Goal: Task Accomplishment & Management: Complete application form

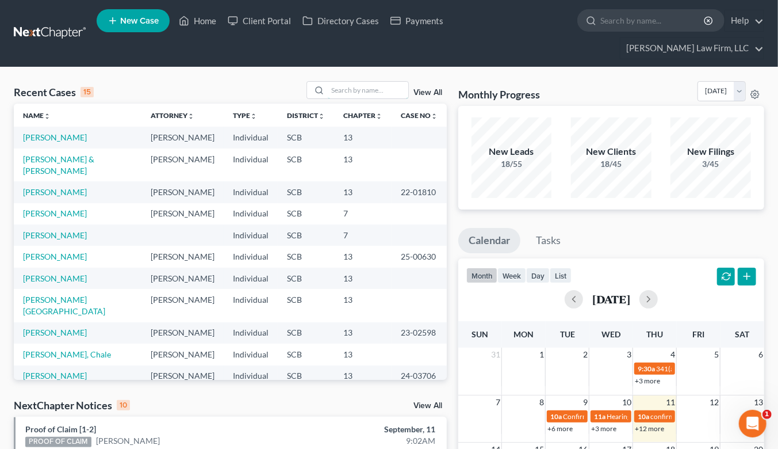
click at [364, 82] on input "search" at bounding box center [368, 90] width 81 height 17
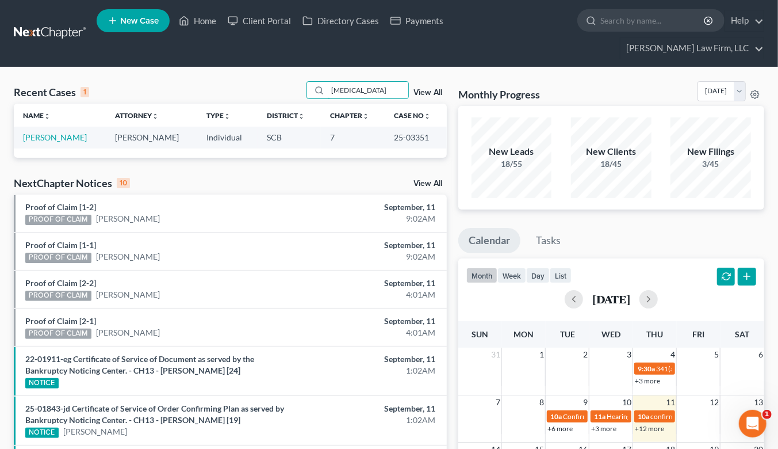
type input "tris"
click at [48, 132] on link "Trisler, Richard" at bounding box center [55, 137] width 64 height 10
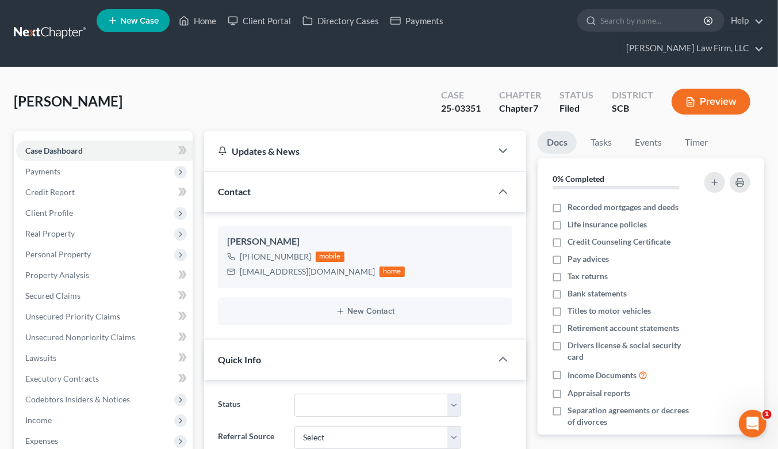
select select "2"
click at [48, 23] on link at bounding box center [51, 33] width 74 height 21
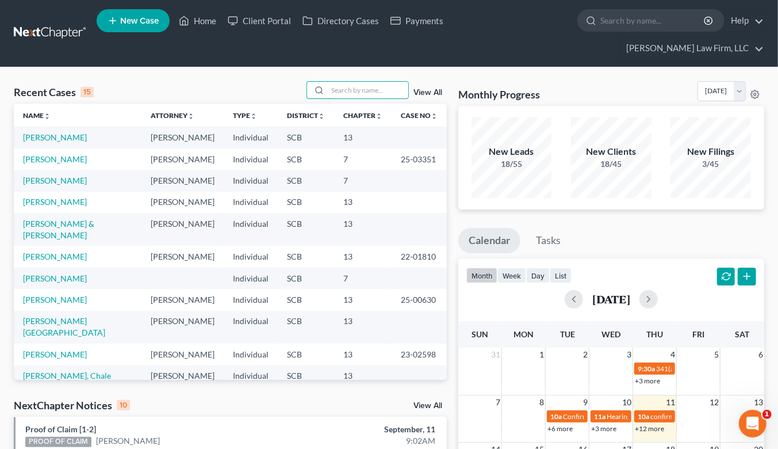
click at [377, 82] on input "search" at bounding box center [368, 90] width 81 height 17
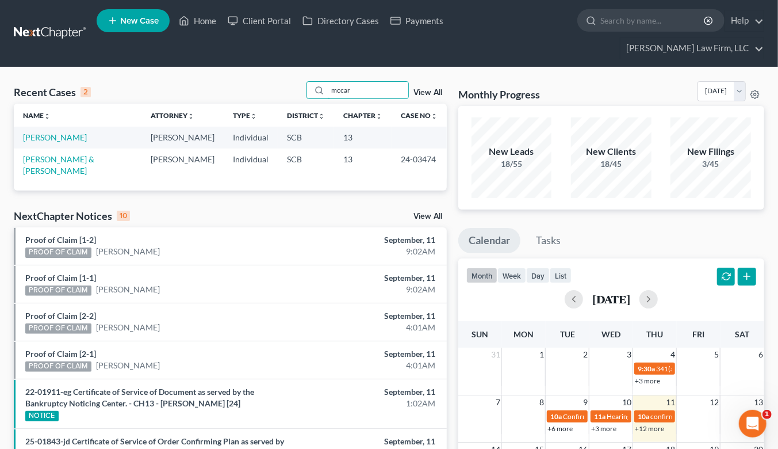
type input "mccar"
click at [52, 132] on link "[PERSON_NAME]" at bounding box center [55, 137] width 64 height 10
select select "4"
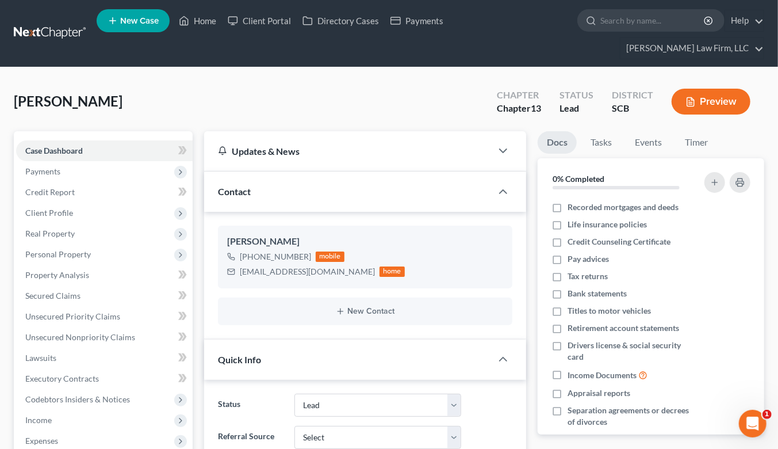
select select "2"
click at [81, 270] on span "Property Analysis" at bounding box center [57, 275] width 64 height 10
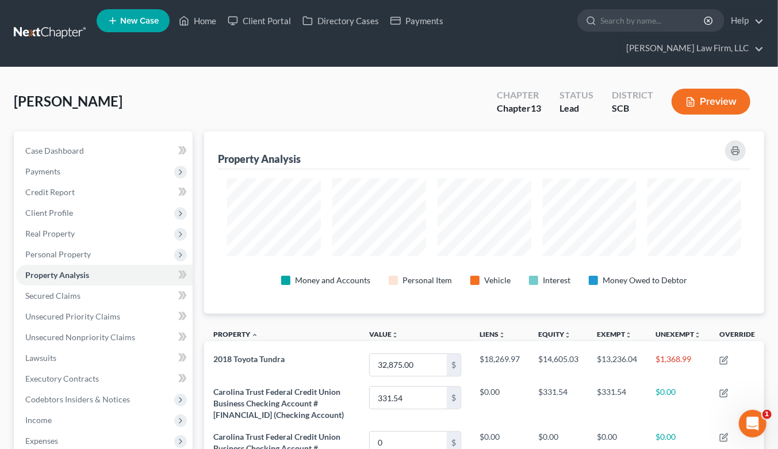
scroll to position [182, 560]
click at [74, 140] on link "Case Dashboard" at bounding box center [104, 150] width 177 height 21
select select "2"
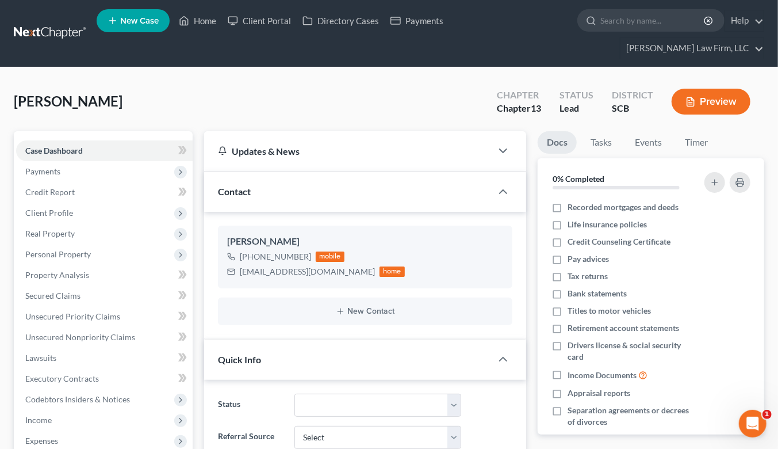
click at [83, 223] on span "Real Property" at bounding box center [104, 233] width 177 height 21
click at [76, 202] on span "Client Profile" at bounding box center [104, 212] width 177 height 21
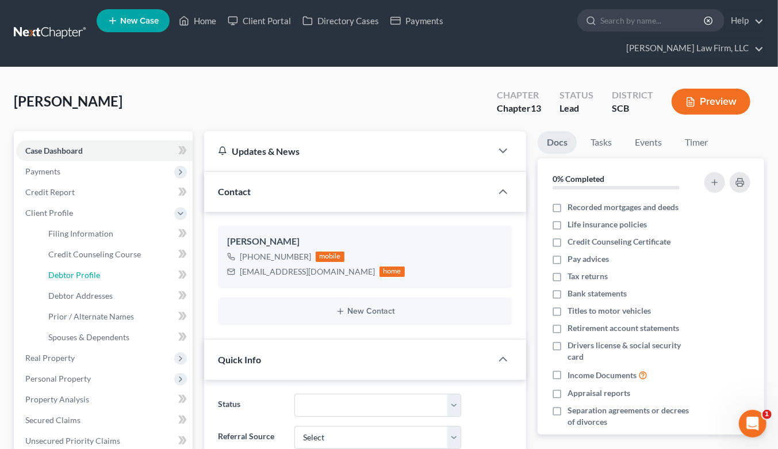
click at [98, 270] on span "Debtor Profile" at bounding box center [74, 275] width 52 height 10
select select "0"
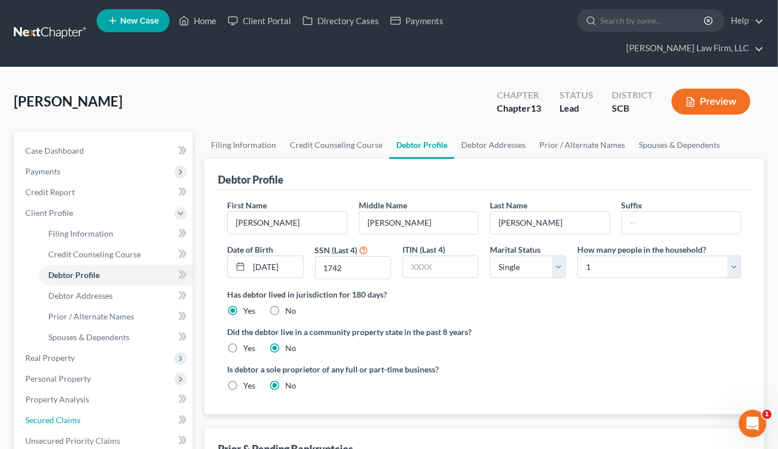
click at [89, 410] on link "Secured Claims" at bounding box center [104, 420] width 177 height 21
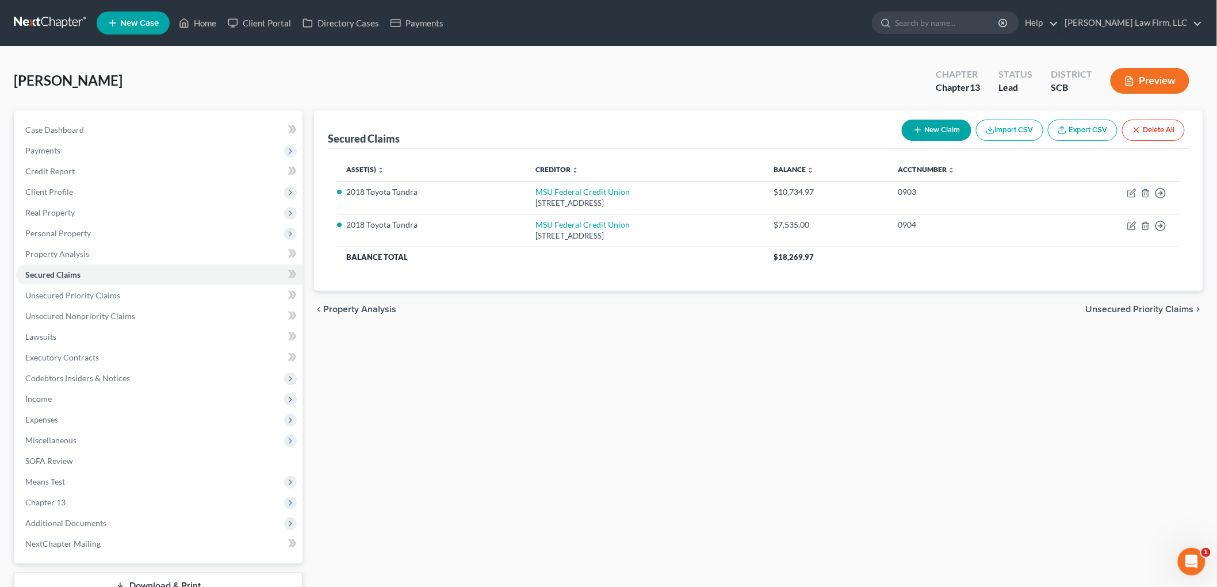
click at [592, 185] on td "MSU Federal Credit Union 3777 West Road, East Lansing, MI 48826" at bounding box center [646, 197] width 238 height 33
click at [594, 192] on link "MSU Federal Credit Union" at bounding box center [583, 192] width 94 height 10
select select "23"
select select "0"
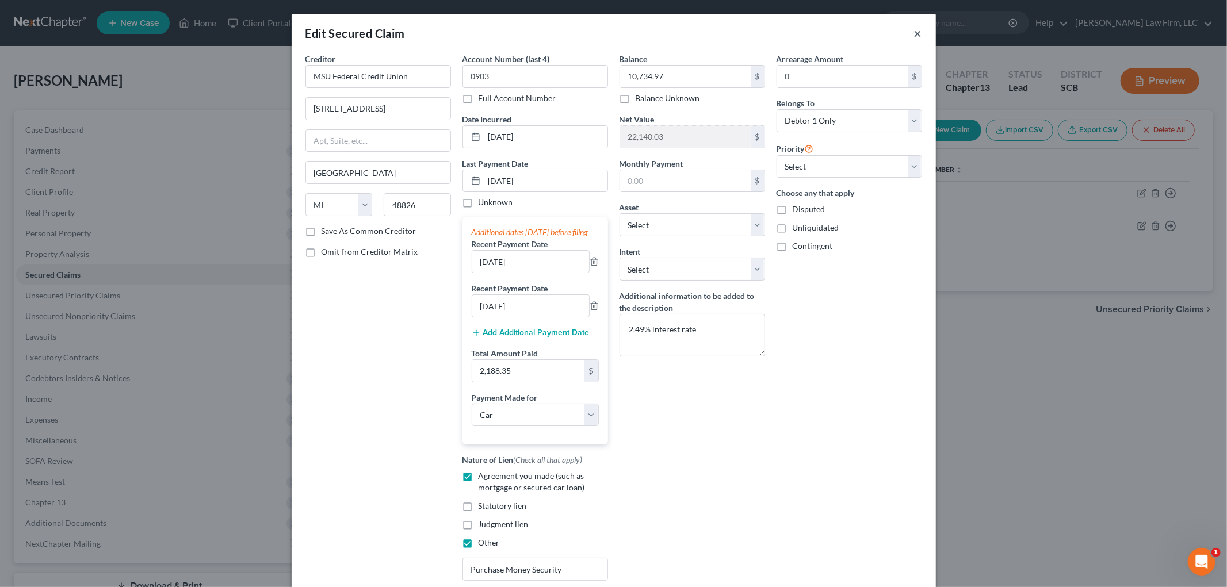
click at [787, 32] on button "×" at bounding box center [918, 33] width 8 height 14
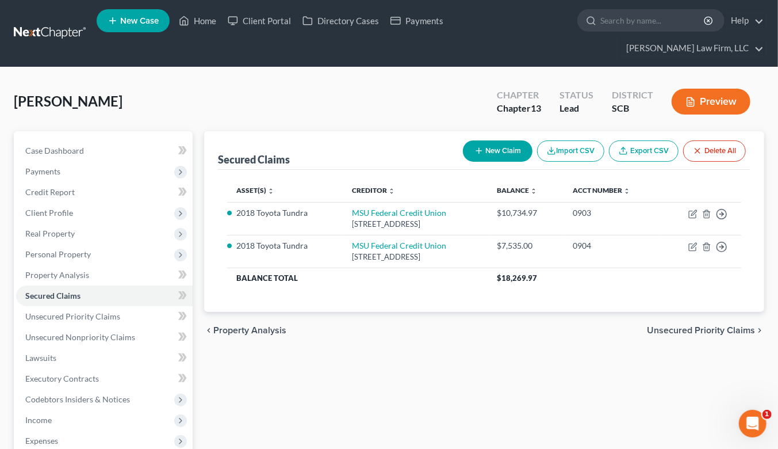
click at [61, 8] on nav "Home New Case Client Portal Directory Cases Payments Meredith Law Firm, LLC ehe…" at bounding box center [389, 33] width 778 height 67
click at [56, 23] on link at bounding box center [51, 33] width 74 height 21
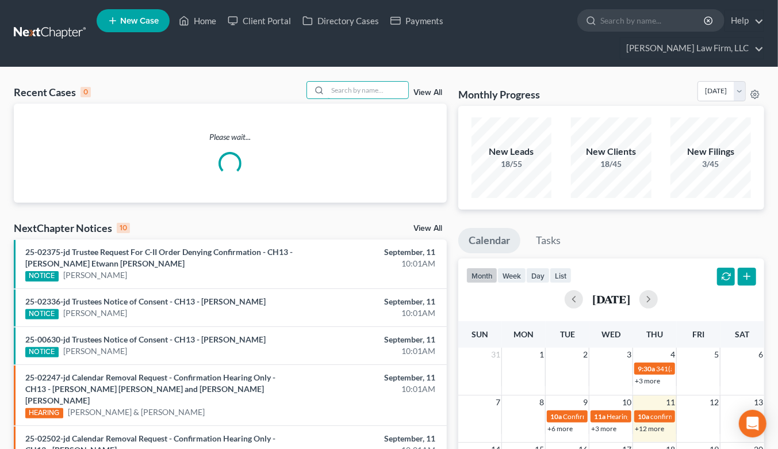
click at [365, 82] on input "search" at bounding box center [368, 90] width 81 height 17
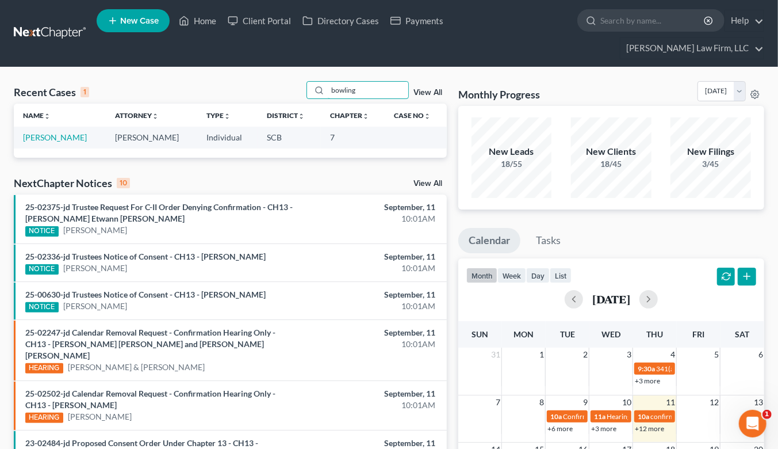
type input "bowling"
click at [66, 132] on link "[PERSON_NAME]" at bounding box center [55, 137] width 64 height 10
select select "4"
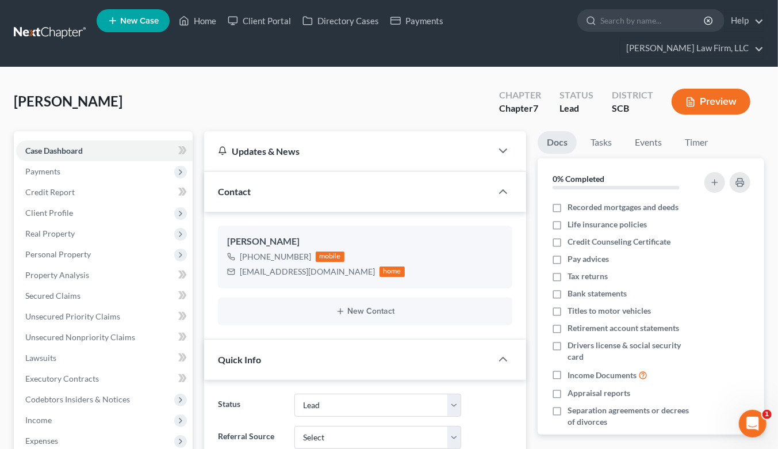
select select "2"
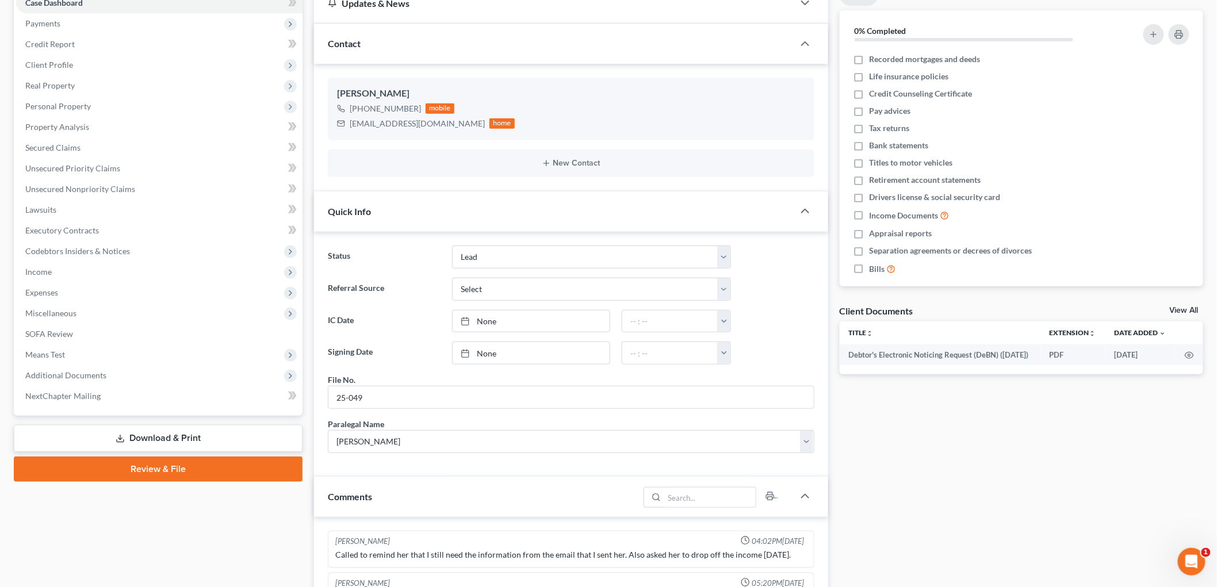
scroll to position [128, 0]
click at [56, 349] on span "Means Test" at bounding box center [45, 354] width 40 height 10
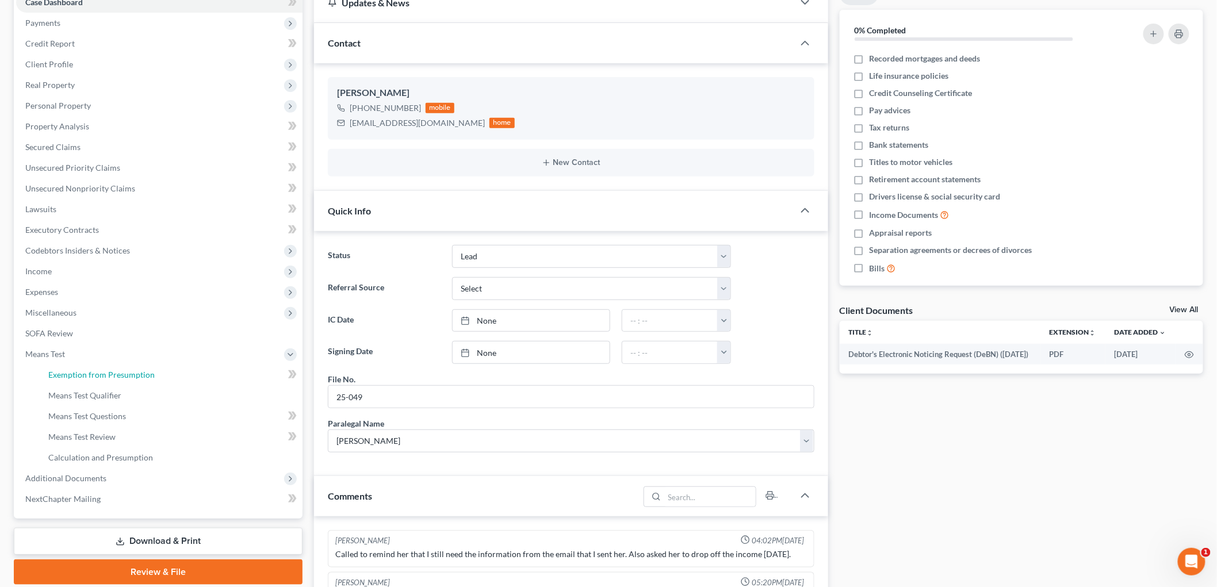
click at [70, 372] on span "Exemption from Presumption" at bounding box center [101, 375] width 106 height 10
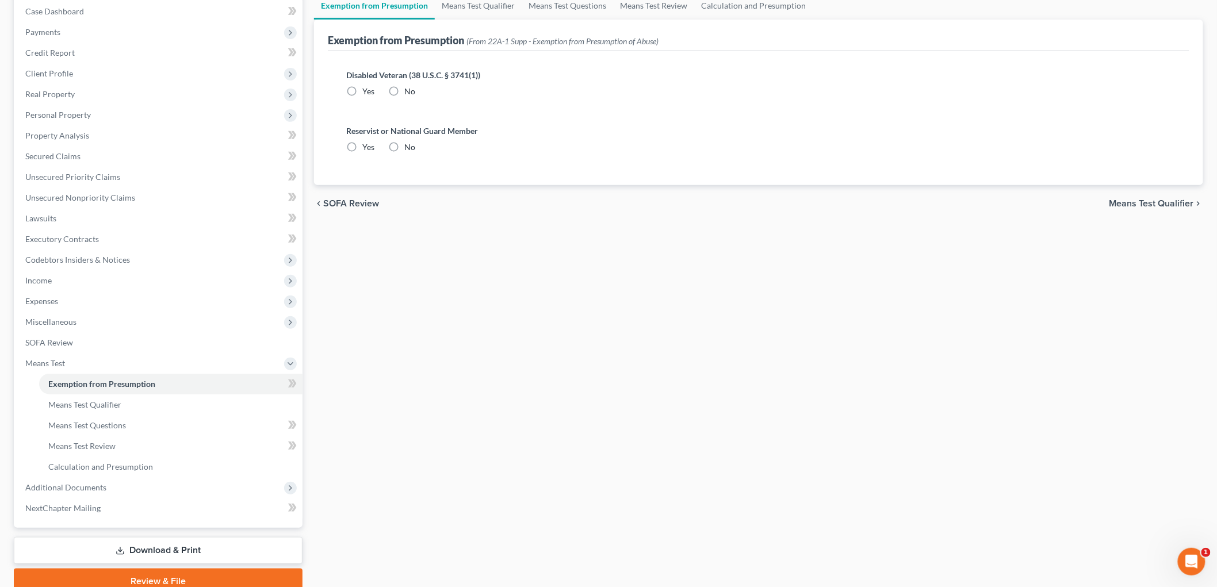
radio input "true"
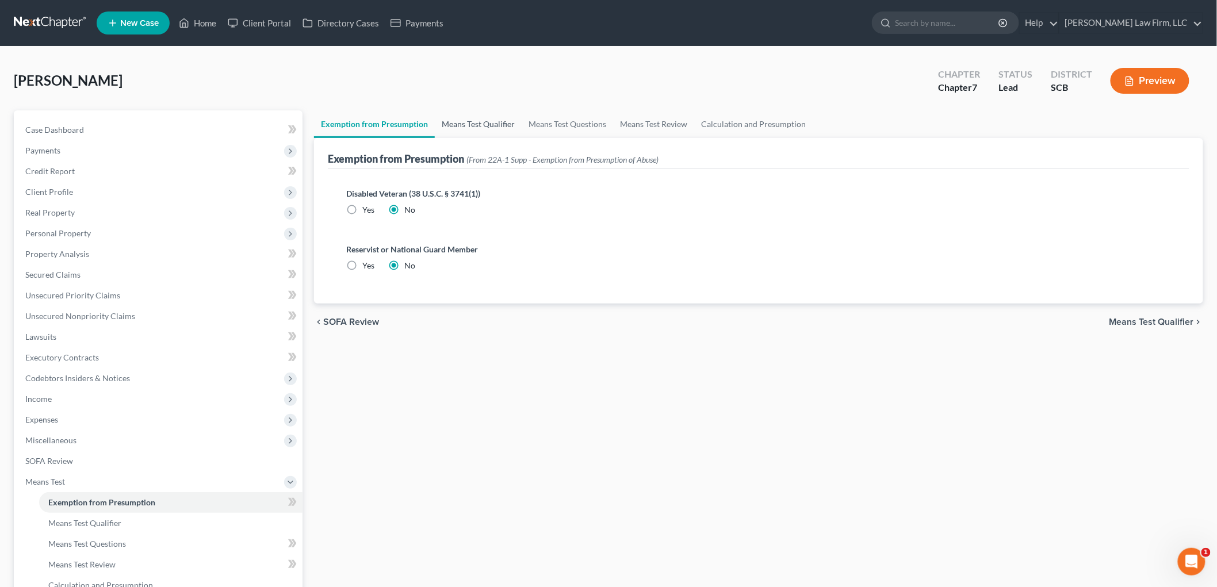
click at [472, 112] on link "Means Test Qualifier" at bounding box center [478, 124] width 87 height 28
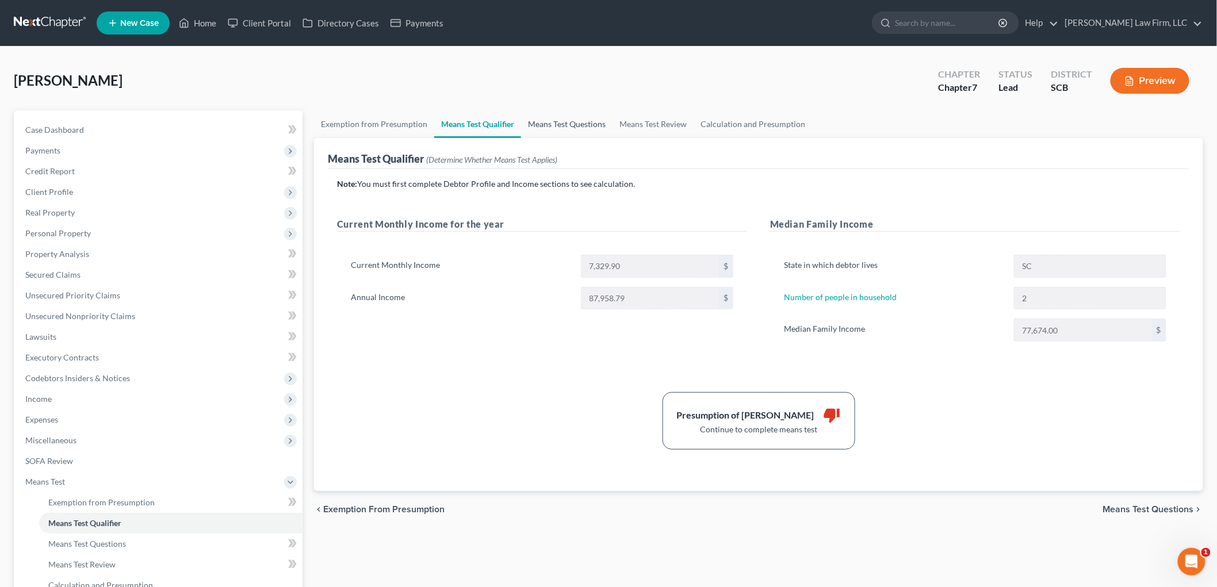
click at [550, 127] on link "Means Test Questions" at bounding box center [566, 124] width 91 height 28
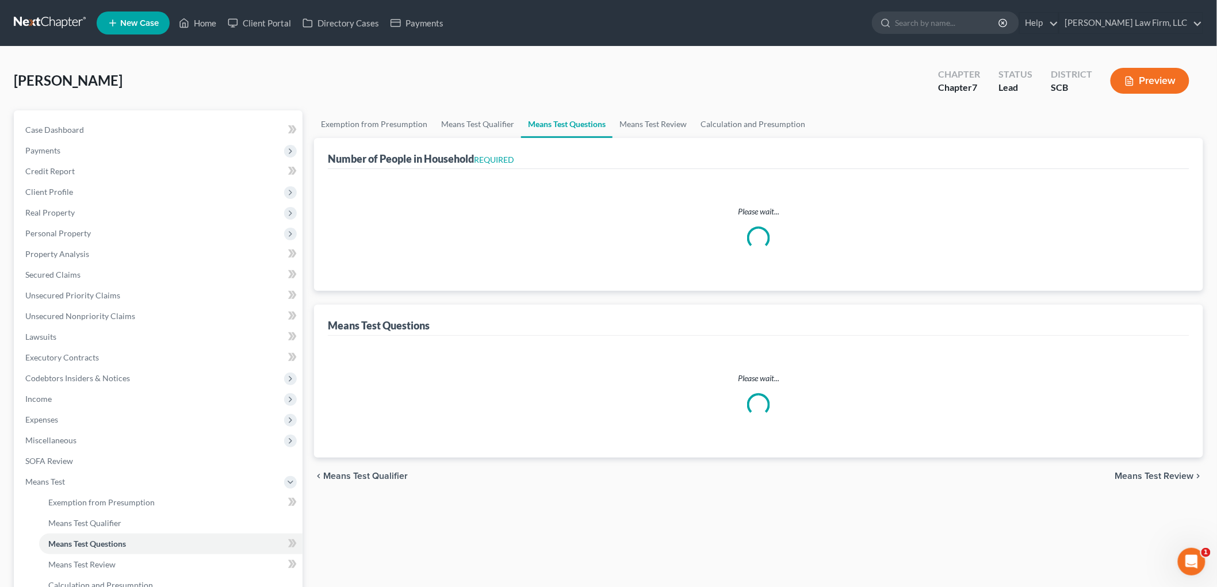
select select "60"
select select "2"
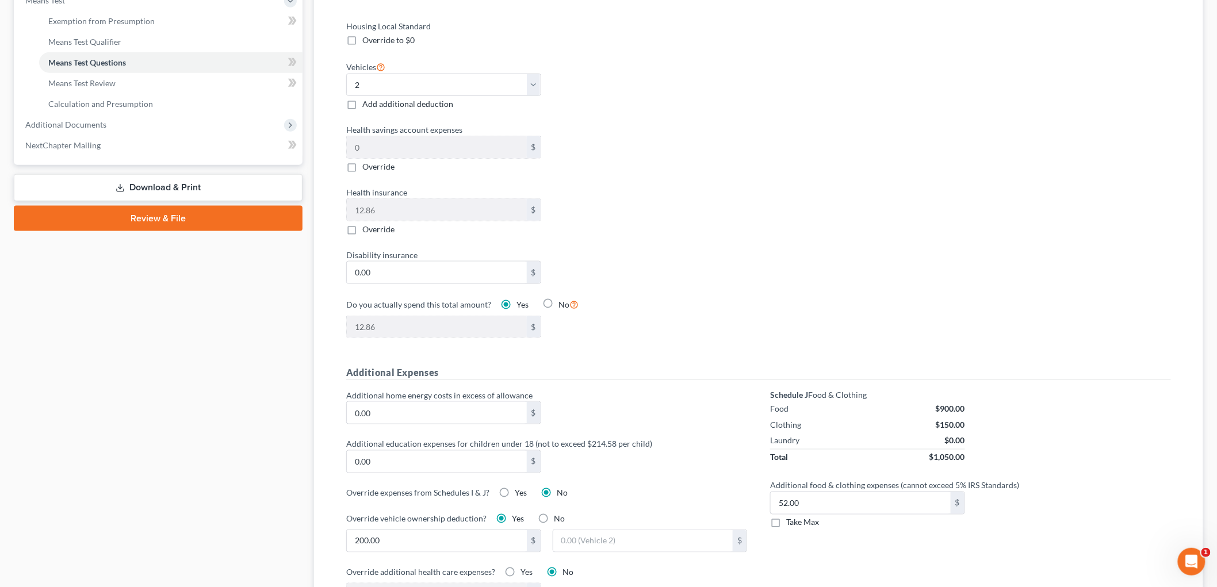
scroll to position [575, 0]
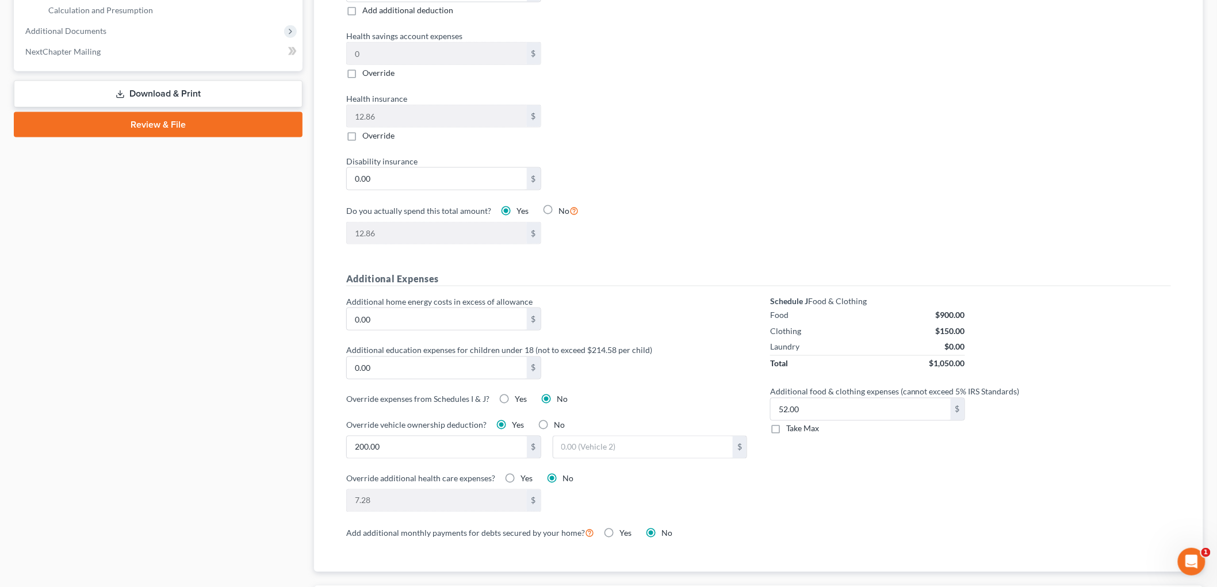
click at [786, 430] on label "Take Max" at bounding box center [802, 429] width 33 height 12
click at [787, 430] on input "Take Max" at bounding box center [794, 426] width 7 height 7
checkbox input "true"
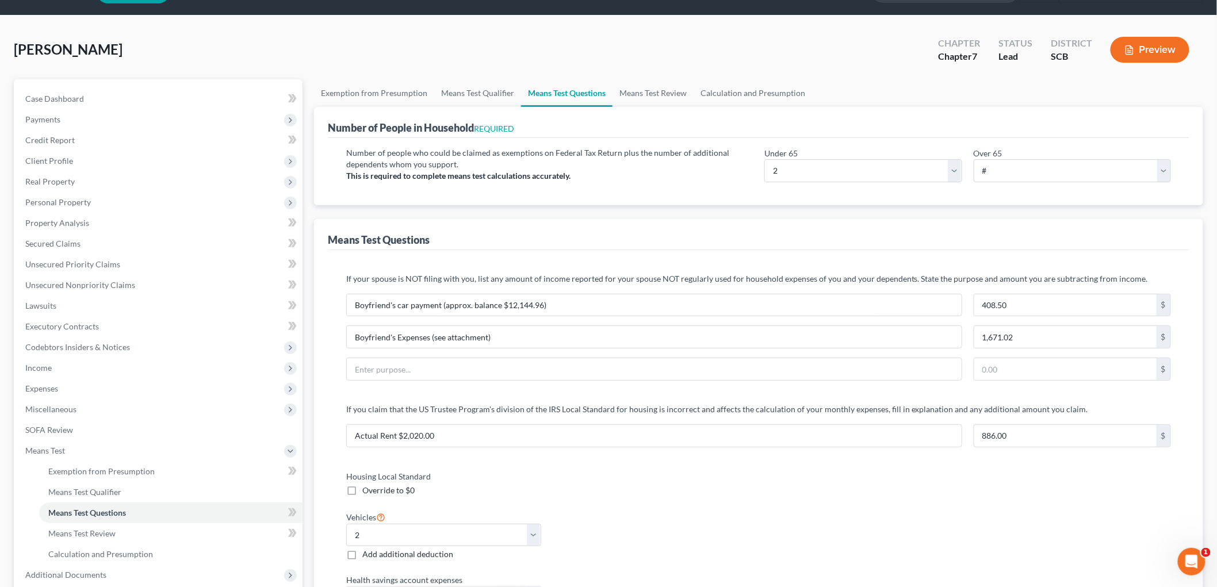
scroll to position [0, 0]
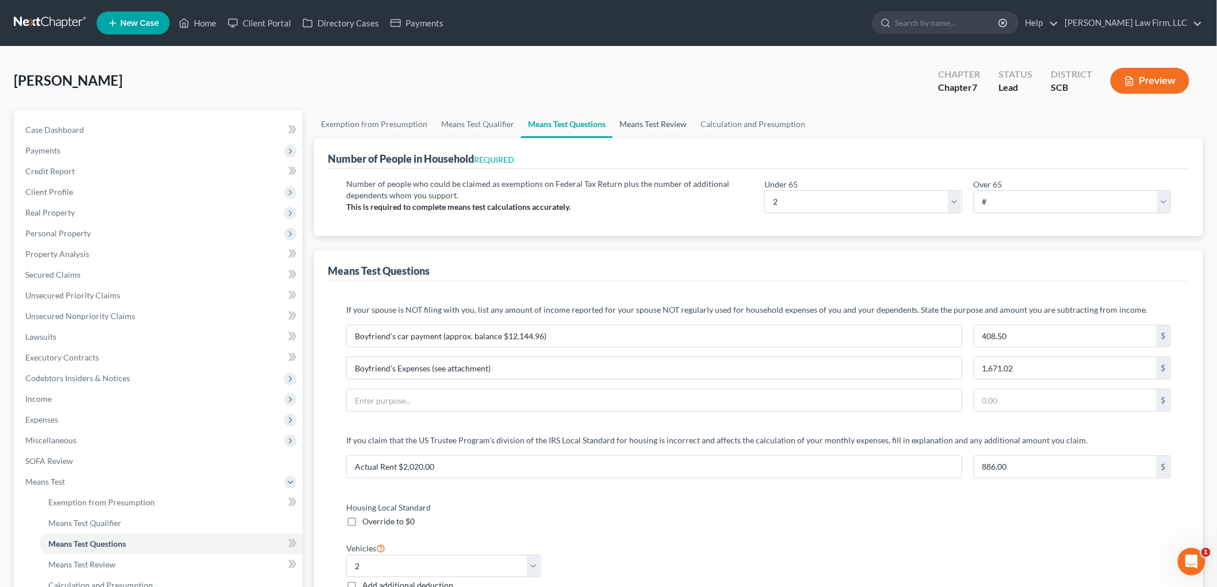
click at [642, 124] on link "Means Test Review" at bounding box center [653, 124] width 81 height 28
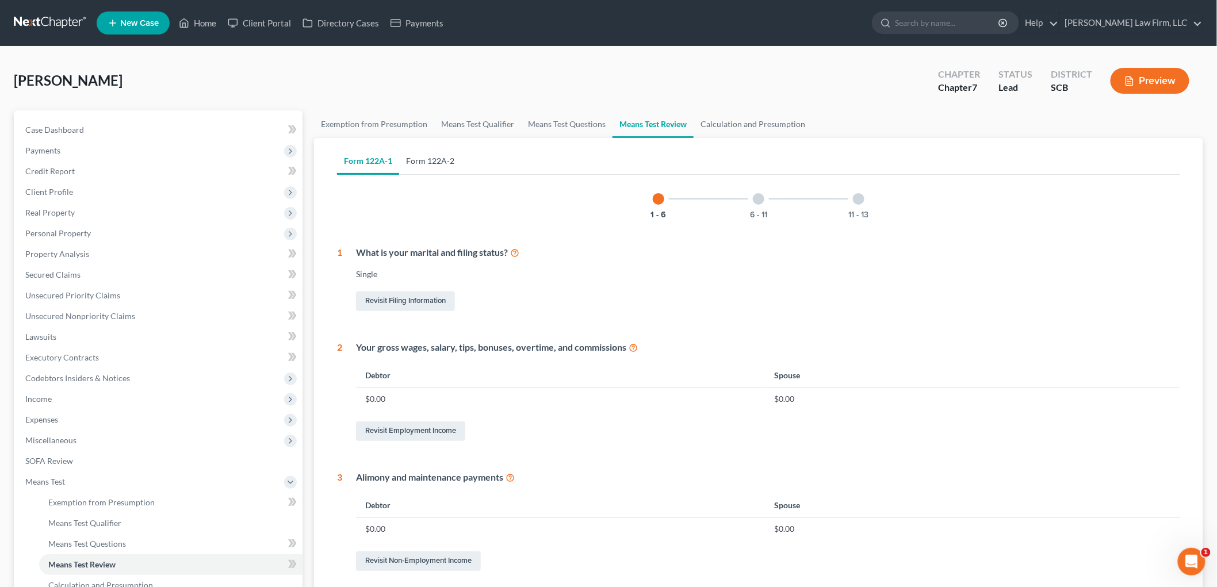
click at [443, 160] on link "Form 122A-2" at bounding box center [430, 161] width 62 height 28
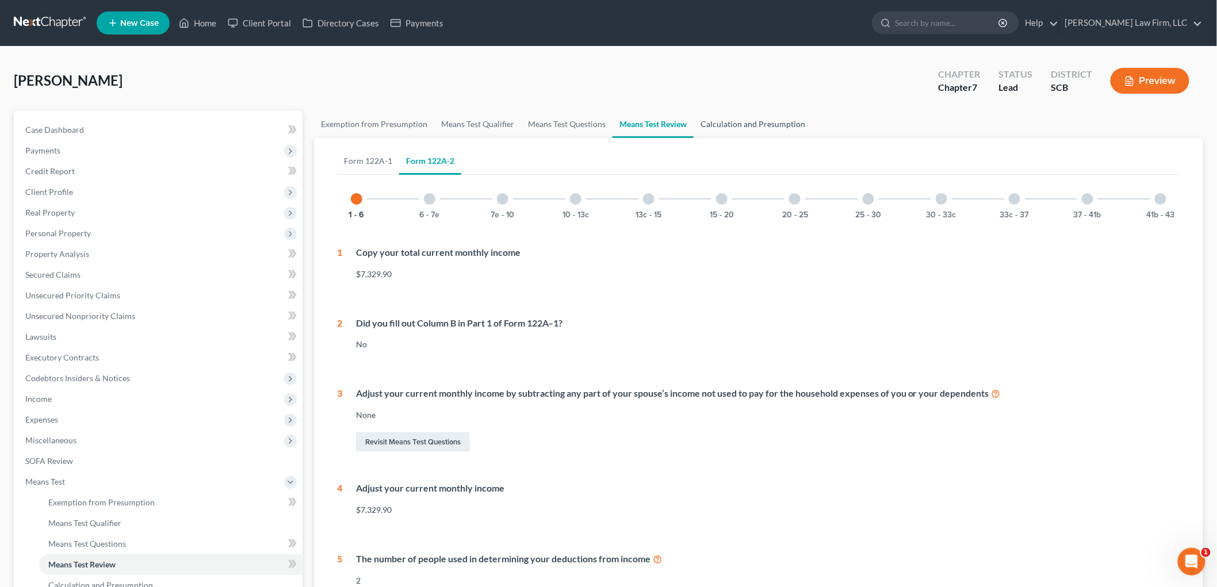
click at [767, 121] on link "Calculation and Presumption" at bounding box center [753, 124] width 118 height 28
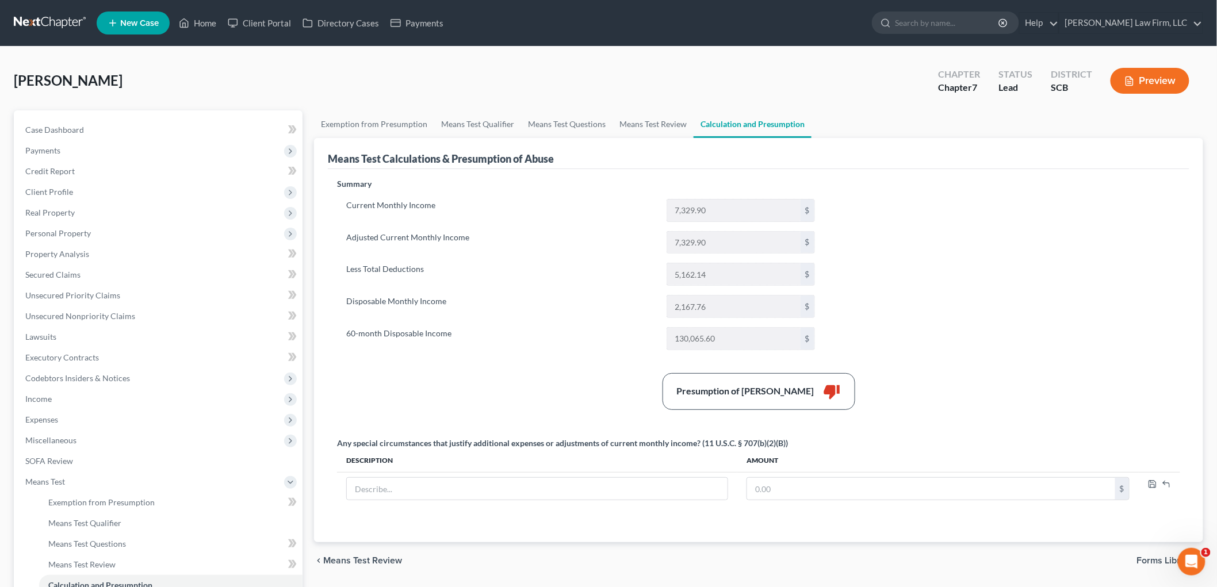
click at [50, 391] on span "Income" at bounding box center [159, 399] width 286 height 21
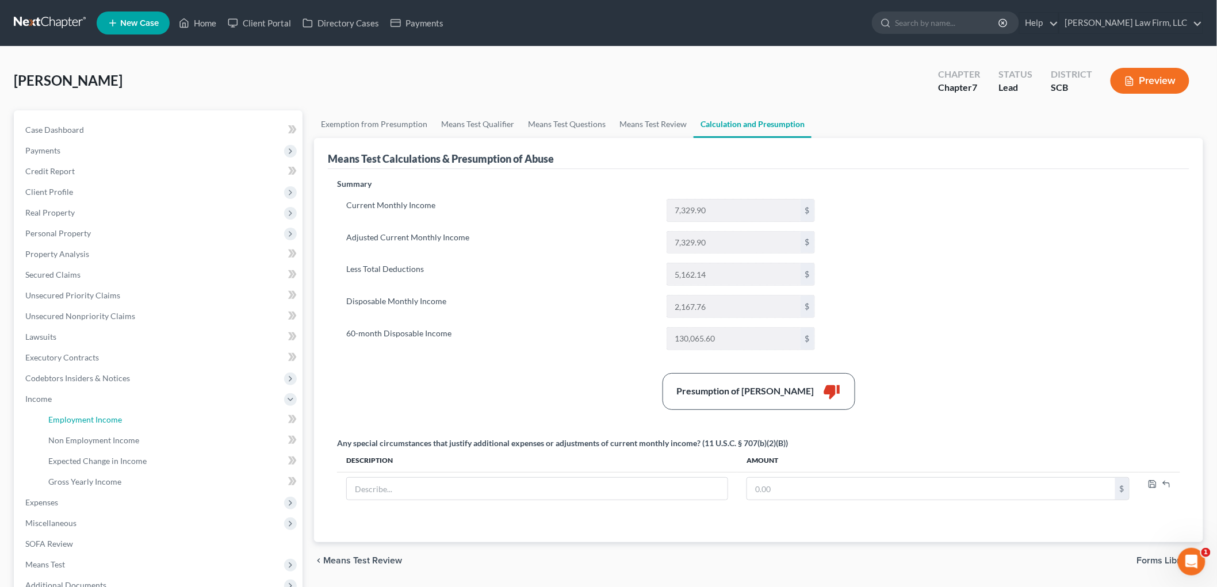
click at [69, 419] on span "Employment Income" at bounding box center [85, 420] width 74 height 10
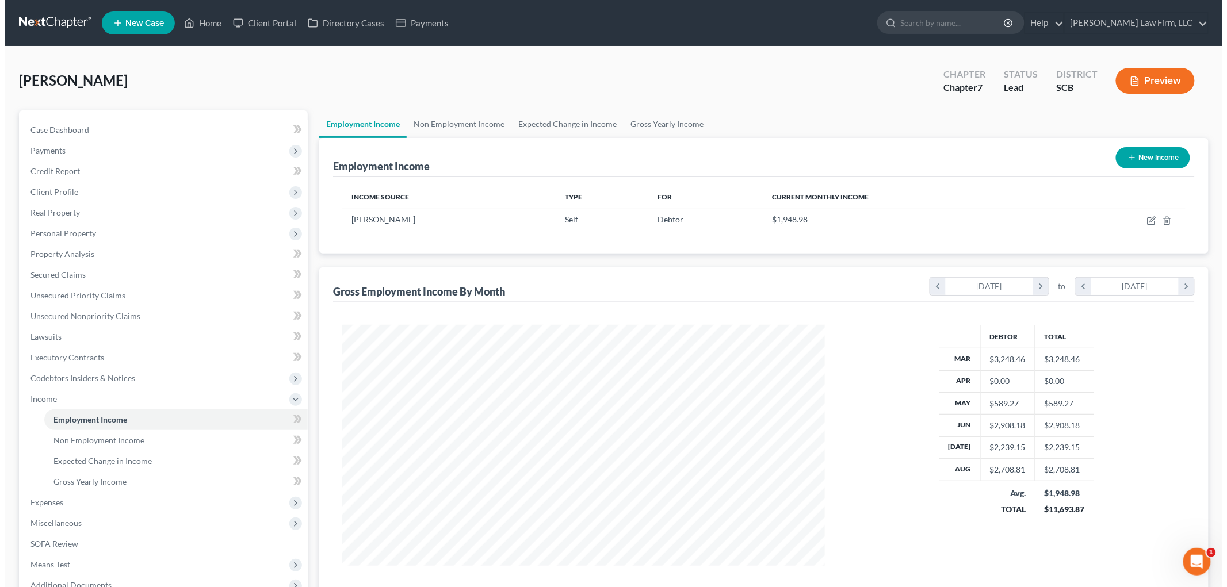
scroll to position [240, 505]
click at [787, 219] on icon "button" at bounding box center [1146, 220] width 9 height 9
select select "1"
select select "42"
select select "0"
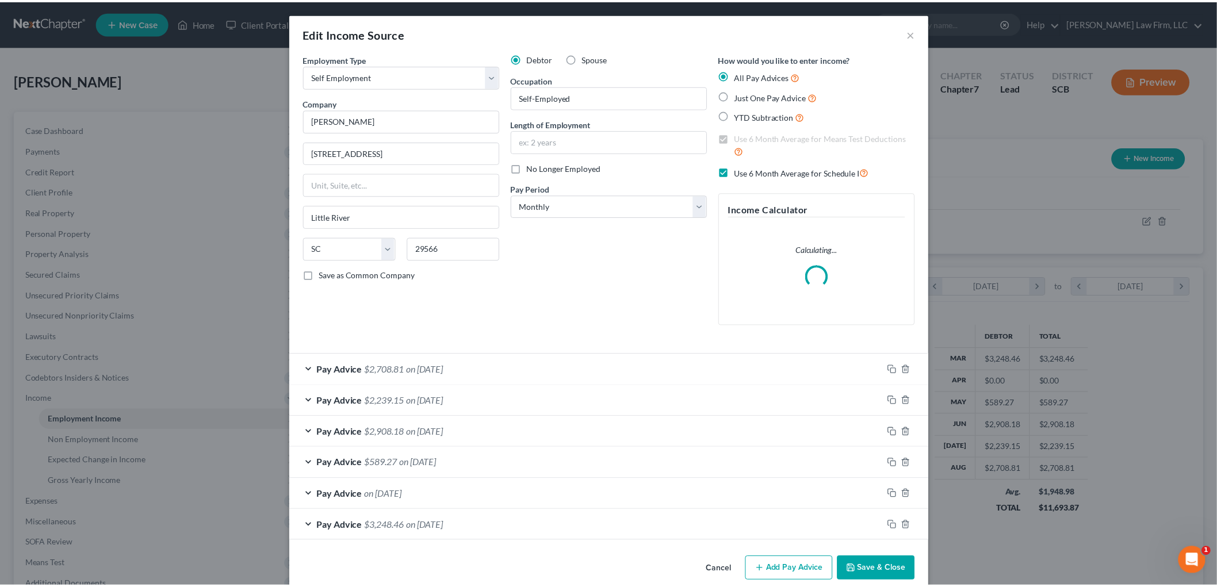
scroll to position [243, 510]
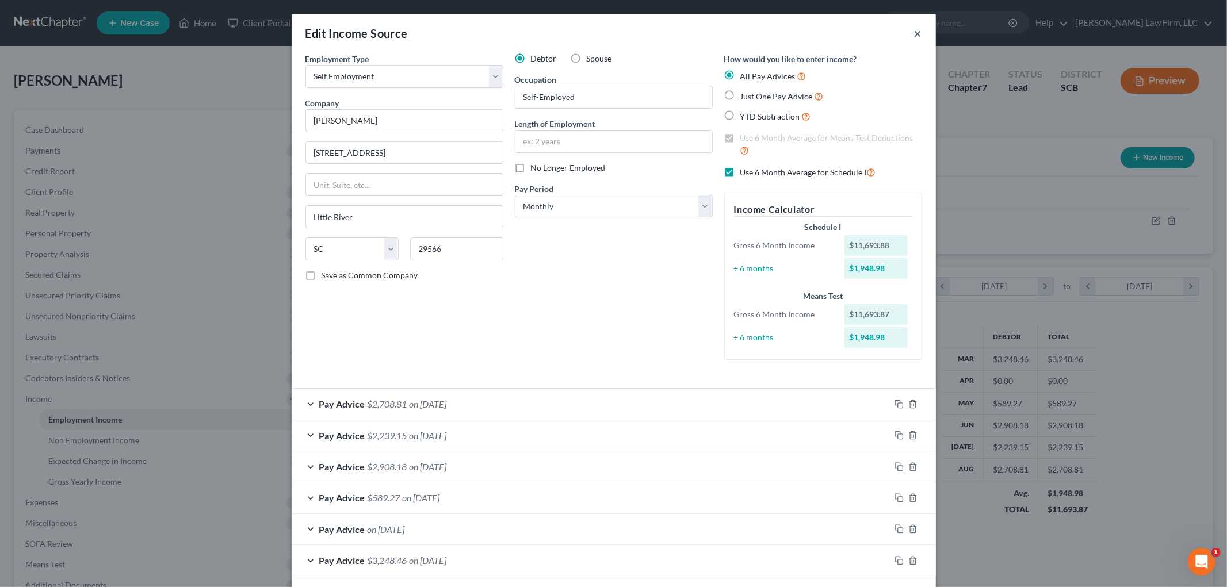
click at [787, 33] on button "×" at bounding box center [918, 33] width 8 height 14
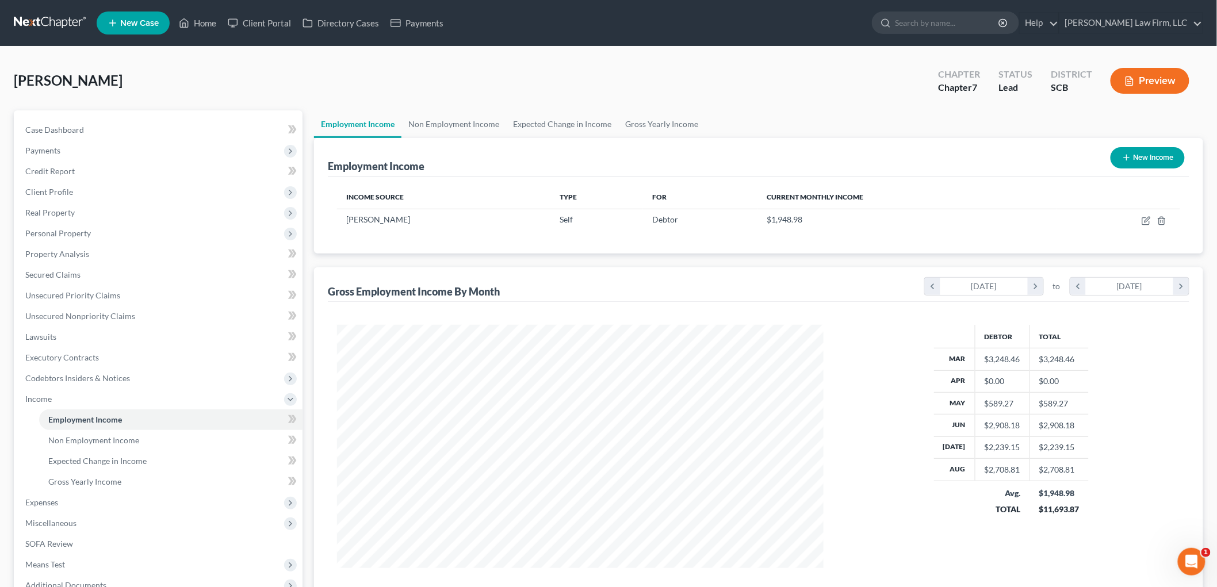
scroll to position [574946, 574681]
click at [463, 123] on link "Non Employment Income" at bounding box center [453, 124] width 105 height 28
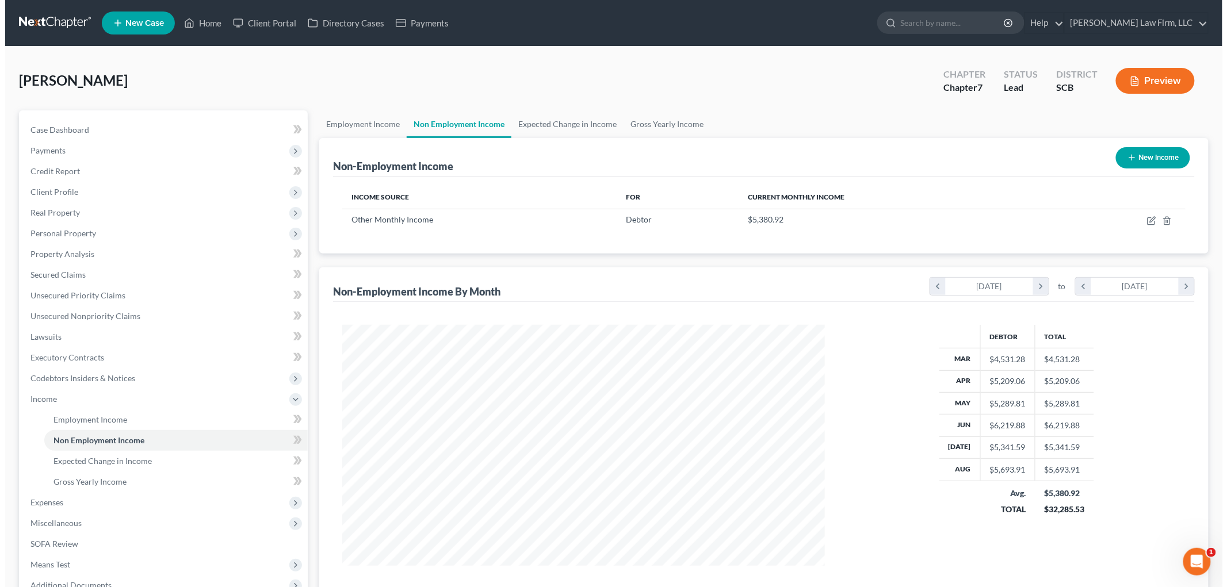
scroll to position [240, 505]
click at [787, 219] on icon "button" at bounding box center [1146, 220] width 9 height 9
select select "13"
select select "0"
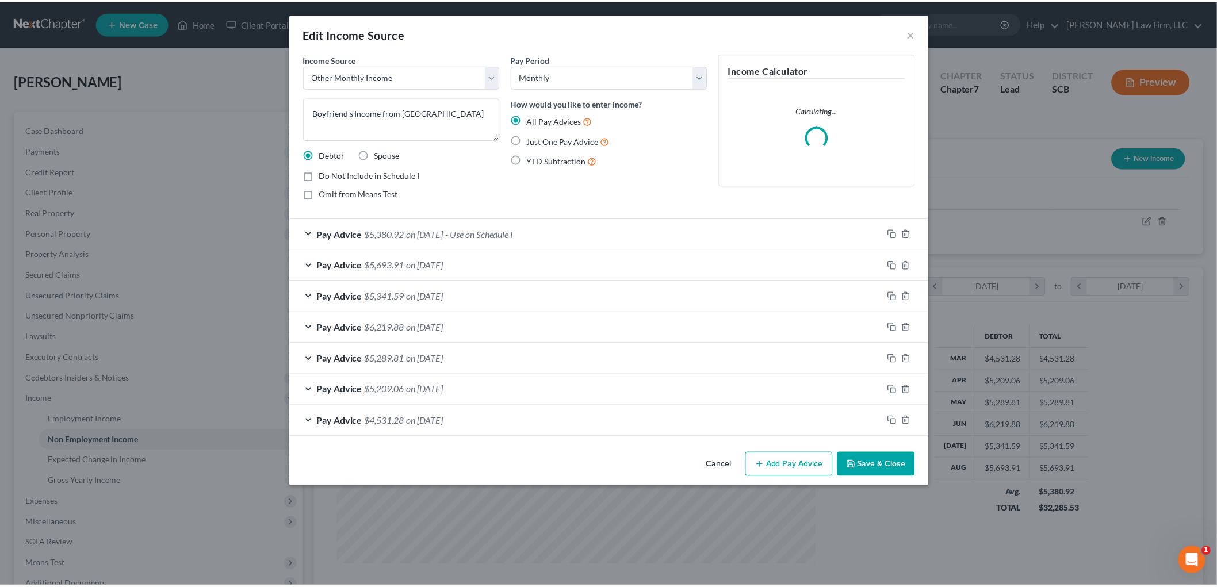
scroll to position [243, 510]
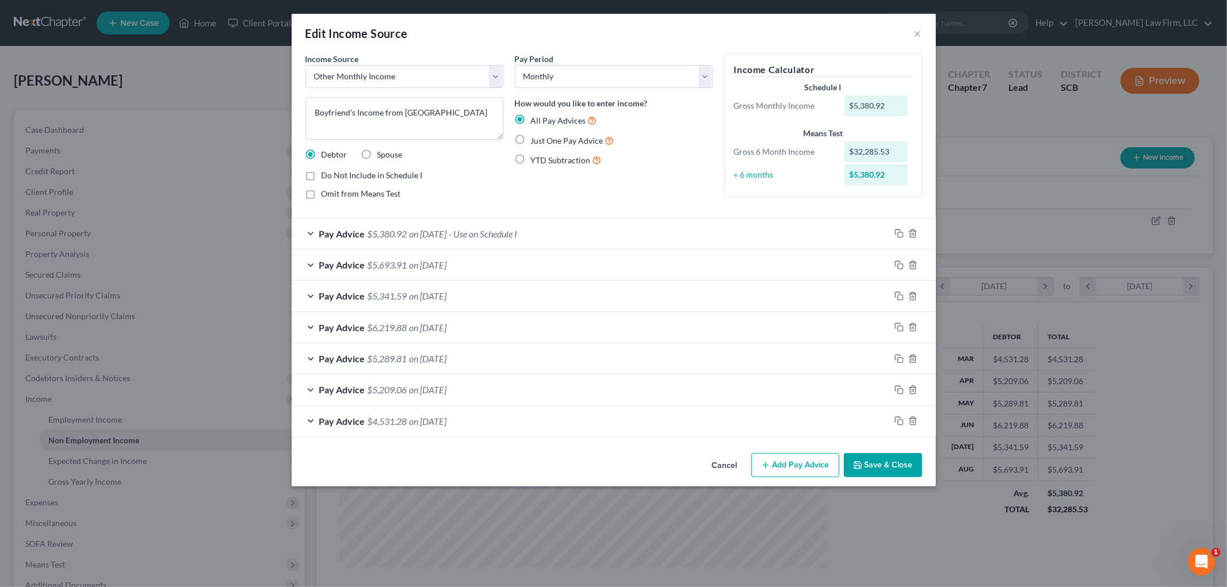
click at [574, 232] on div "Pay Advice $5,380.92 on 09/10/2025 - Use on Schedule I" at bounding box center [591, 234] width 598 height 30
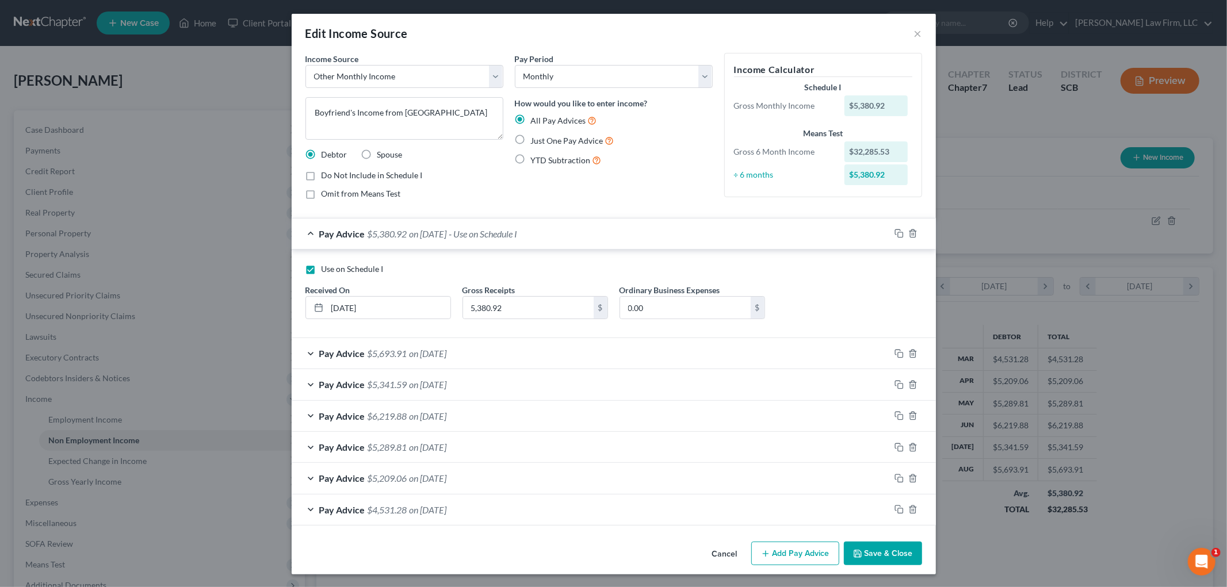
click at [574, 232] on div "Pay Advice $5,380.92 on 09/10/2025 - Use on Schedule I" at bounding box center [591, 234] width 598 height 30
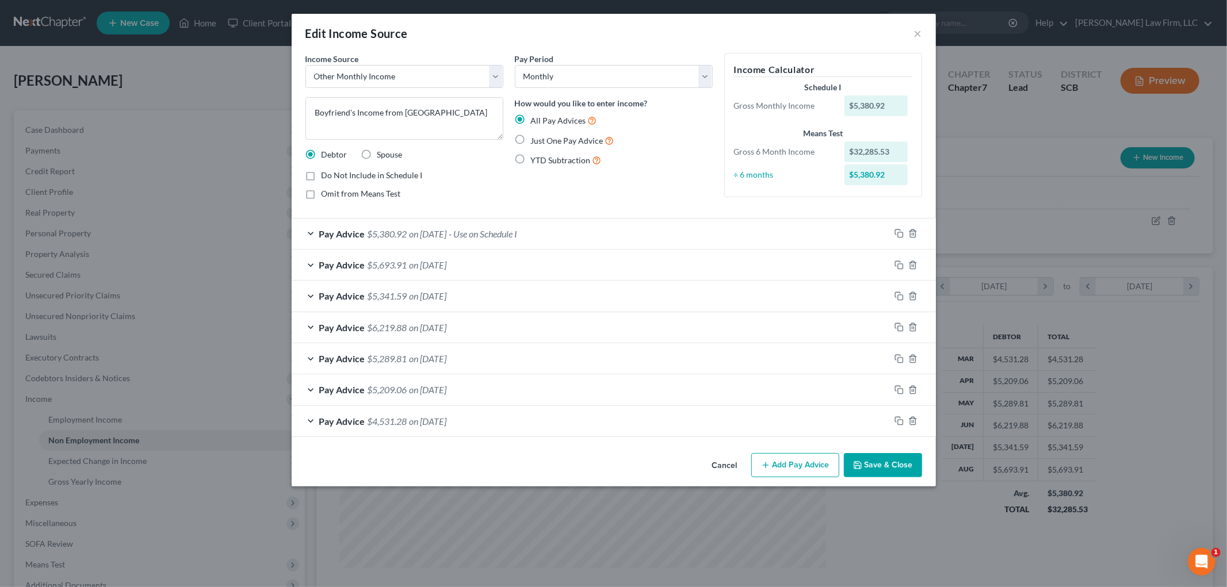
click at [787, 448] on button "Save & Close" at bounding box center [883, 465] width 78 height 24
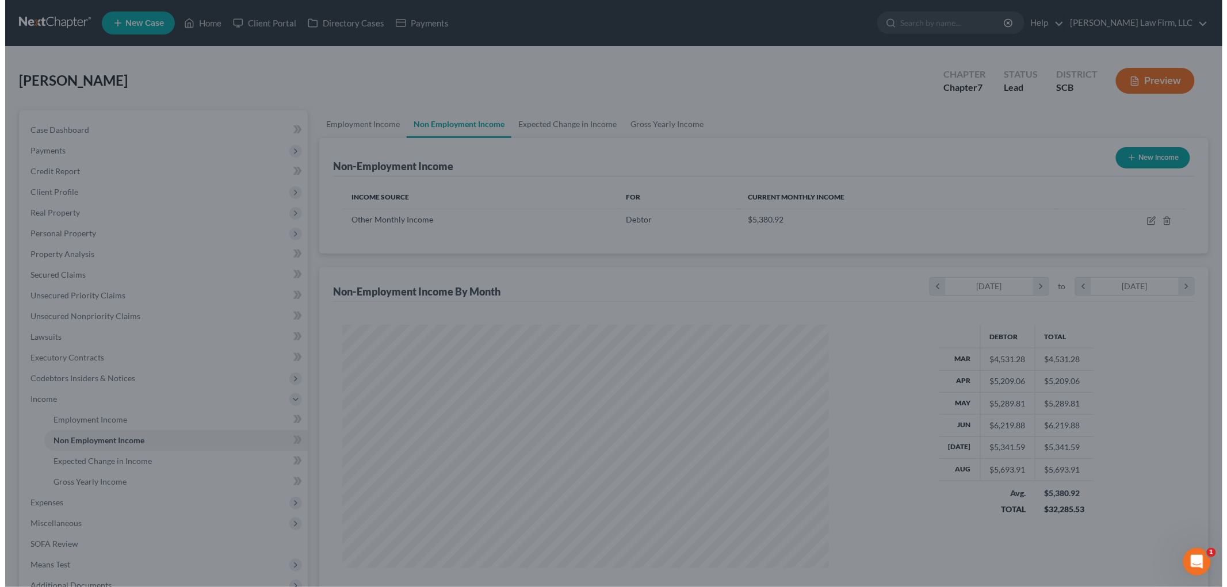
scroll to position [574946, 574681]
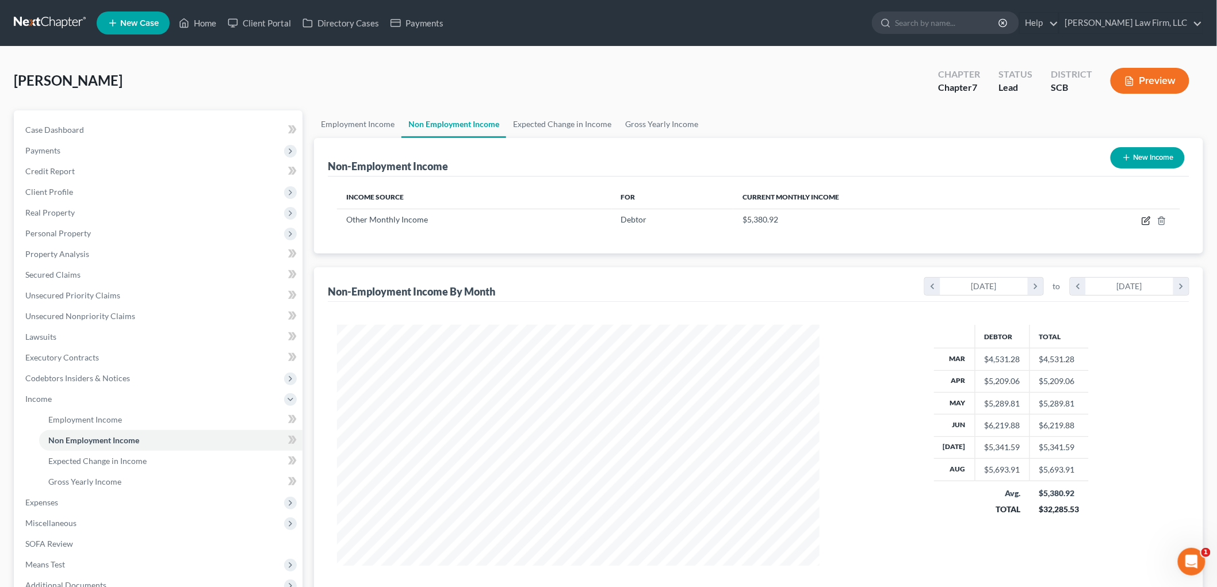
click at [787, 220] on icon "button" at bounding box center [1146, 220] width 9 height 9
select select "13"
select select "0"
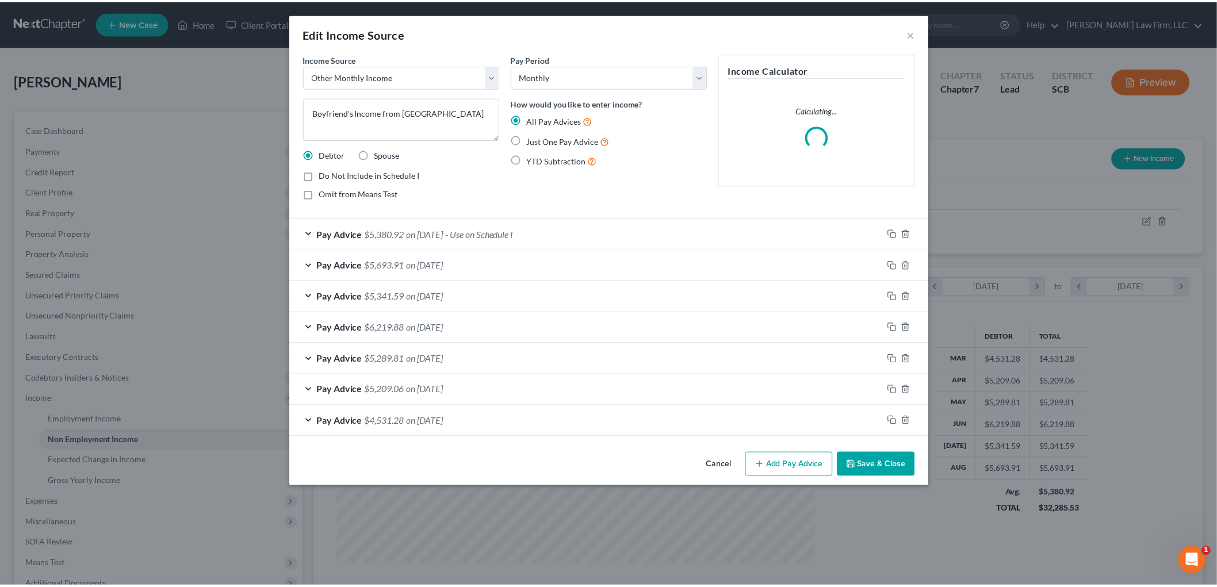
scroll to position [243, 510]
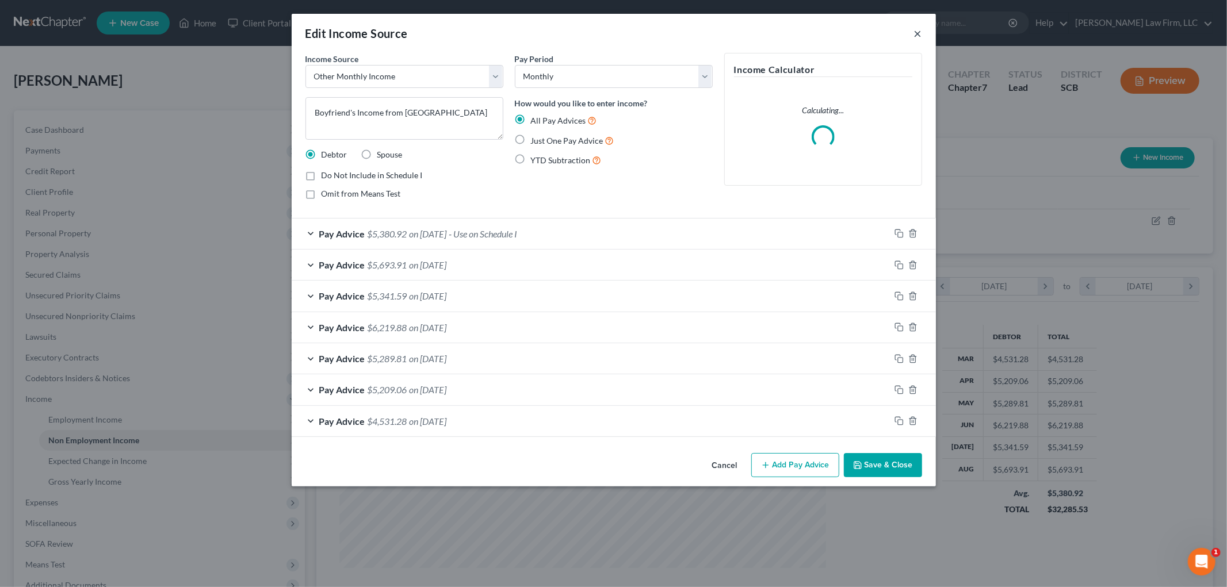
click at [787, 31] on button "×" at bounding box center [918, 33] width 8 height 14
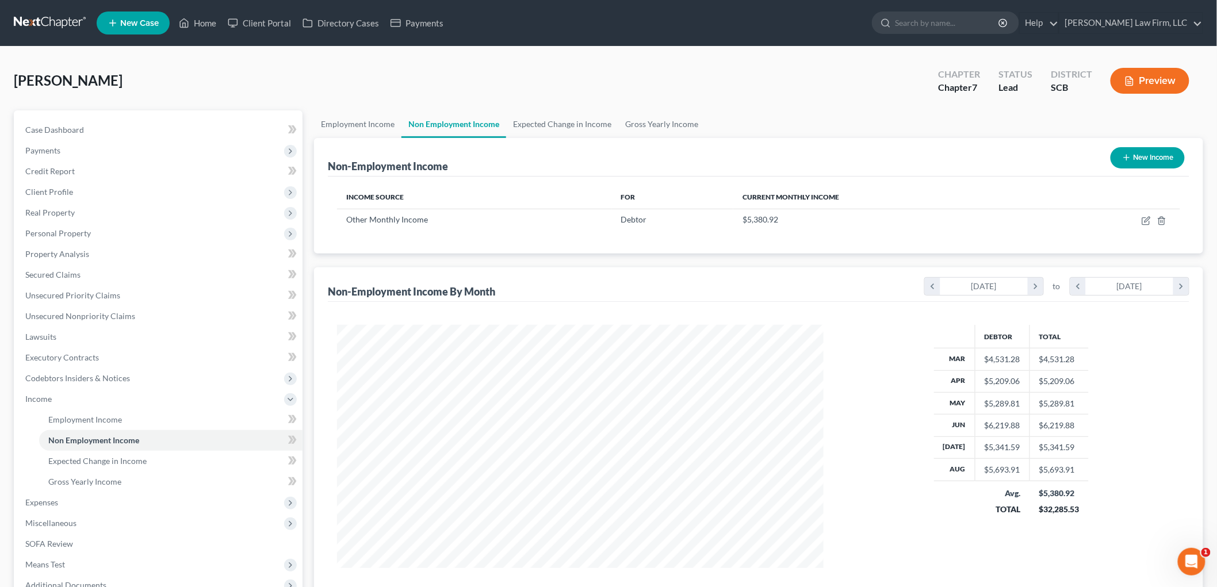
scroll to position [574946, 574681]
click at [371, 123] on link "Employment Income" at bounding box center [357, 124] width 87 height 28
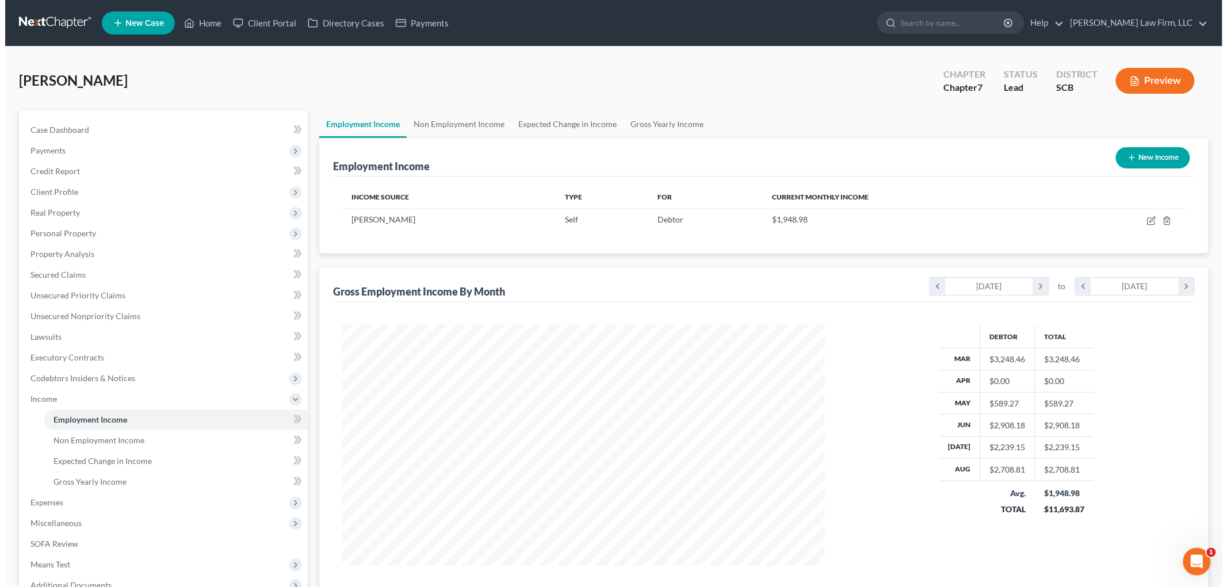
scroll to position [240, 505]
click at [787, 219] on icon "button" at bounding box center [1146, 220] width 9 height 9
select select "1"
select select "42"
select select "0"
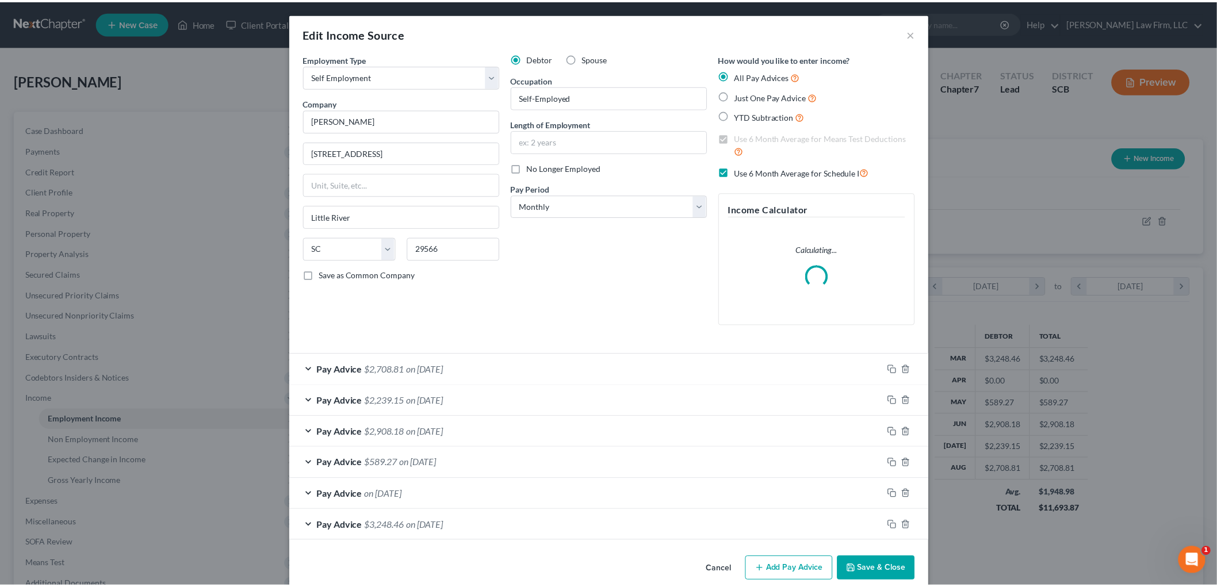
scroll to position [243, 510]
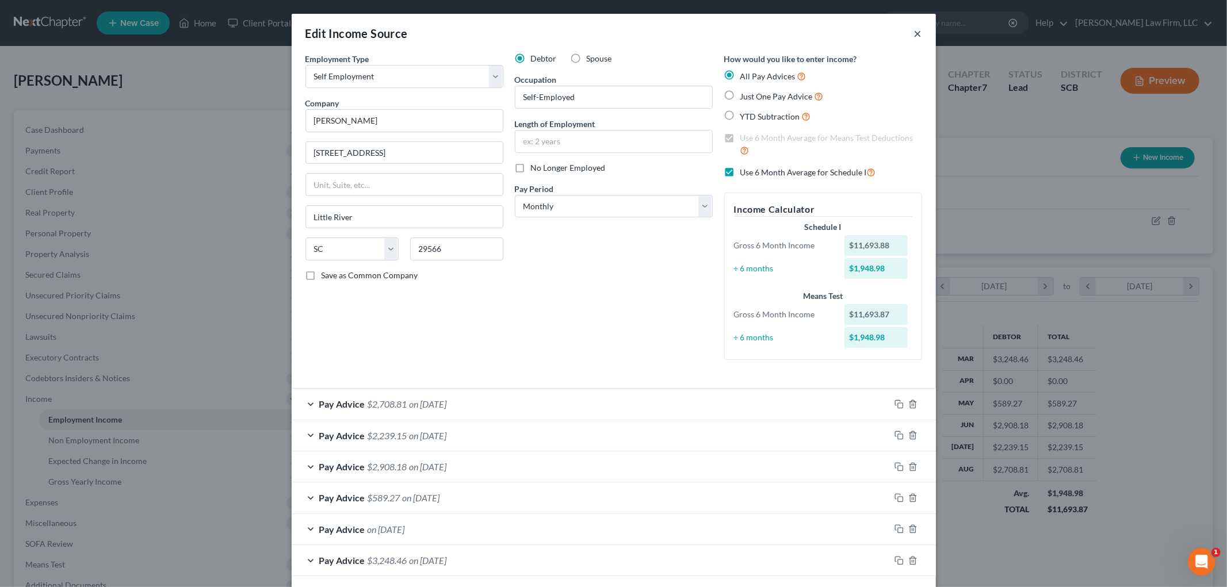
click at [787, 29] on button "×" at bounding box center [918, 33] width 8 height 14
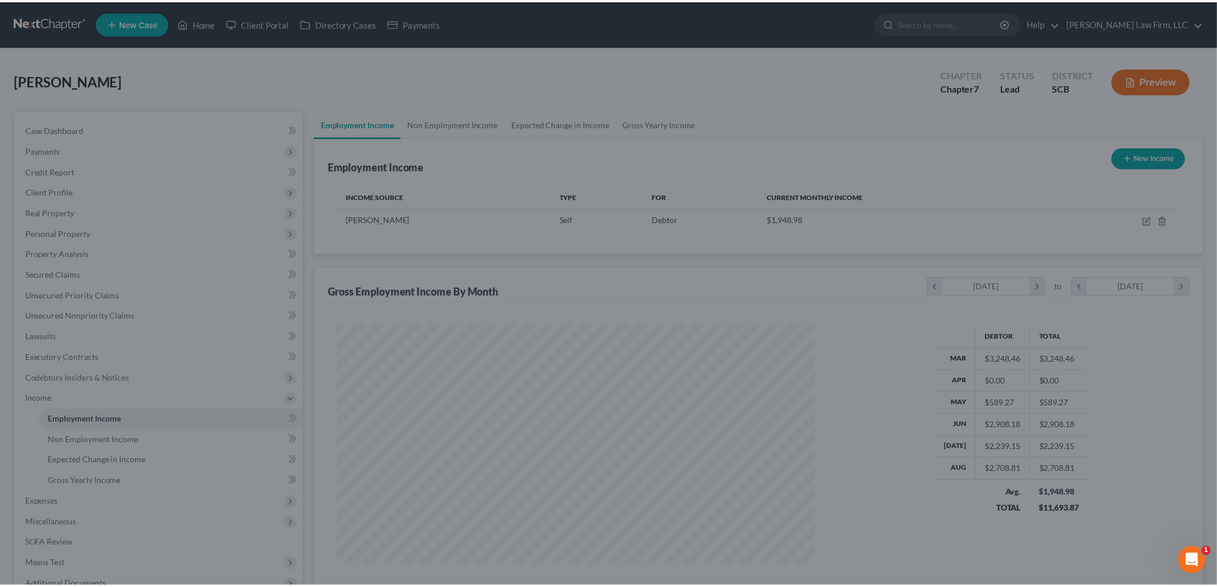
scroll to position [574946, 574681]
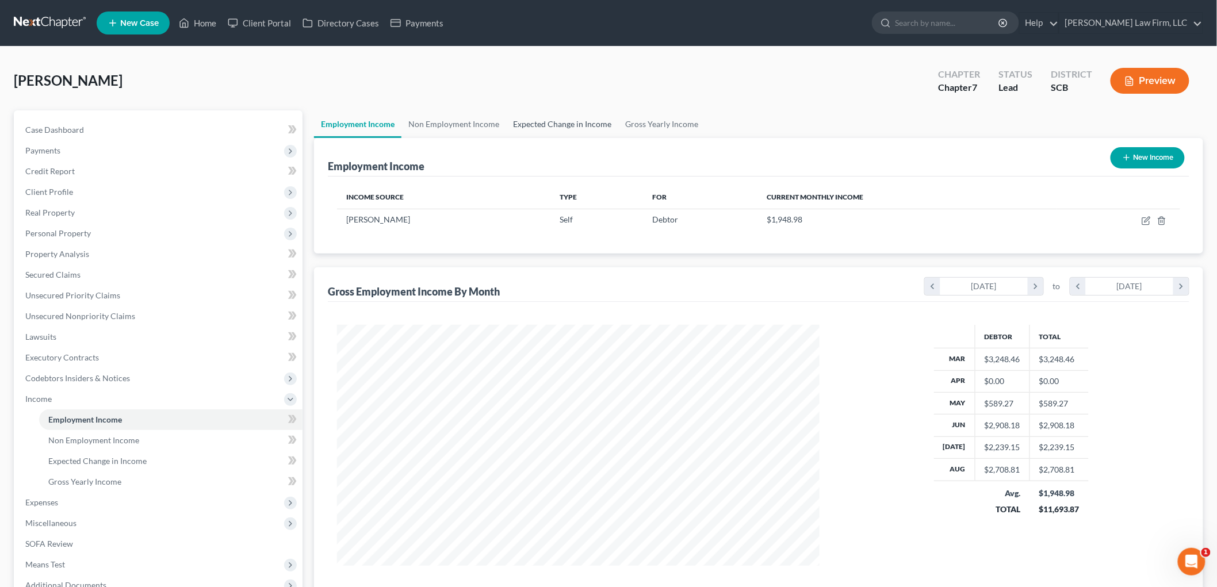
click at [558, 135] on link "Expected Change in Income" at bounding box center [562, 124] width 112 height 28
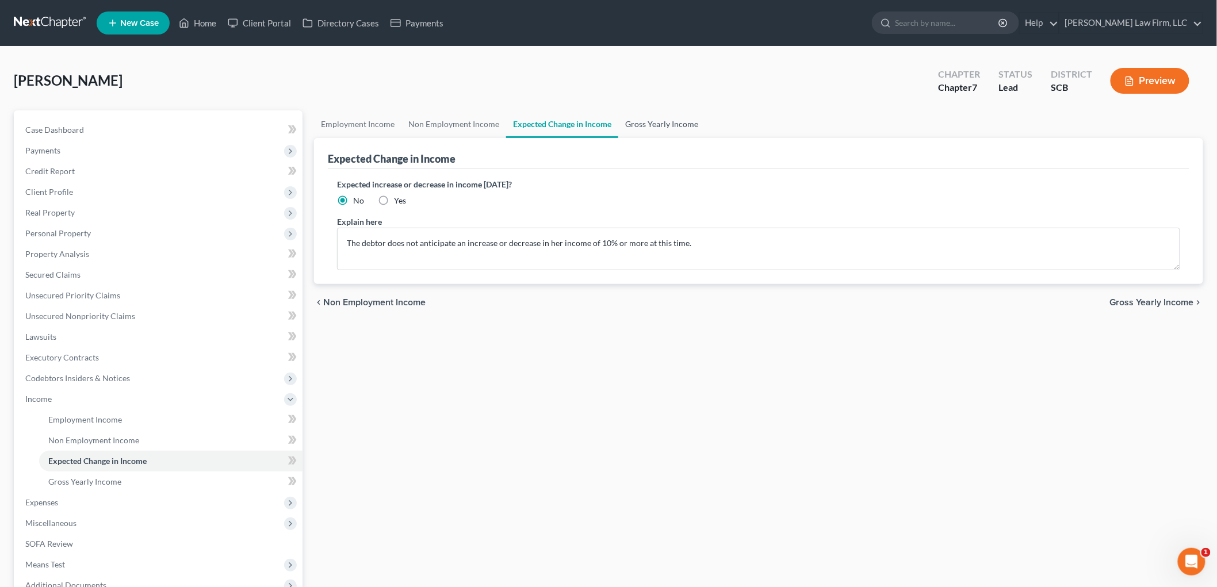
click at [659, 118] on link "Gross Yearly Income" at bounding box center [661, 124] width 87 height 28
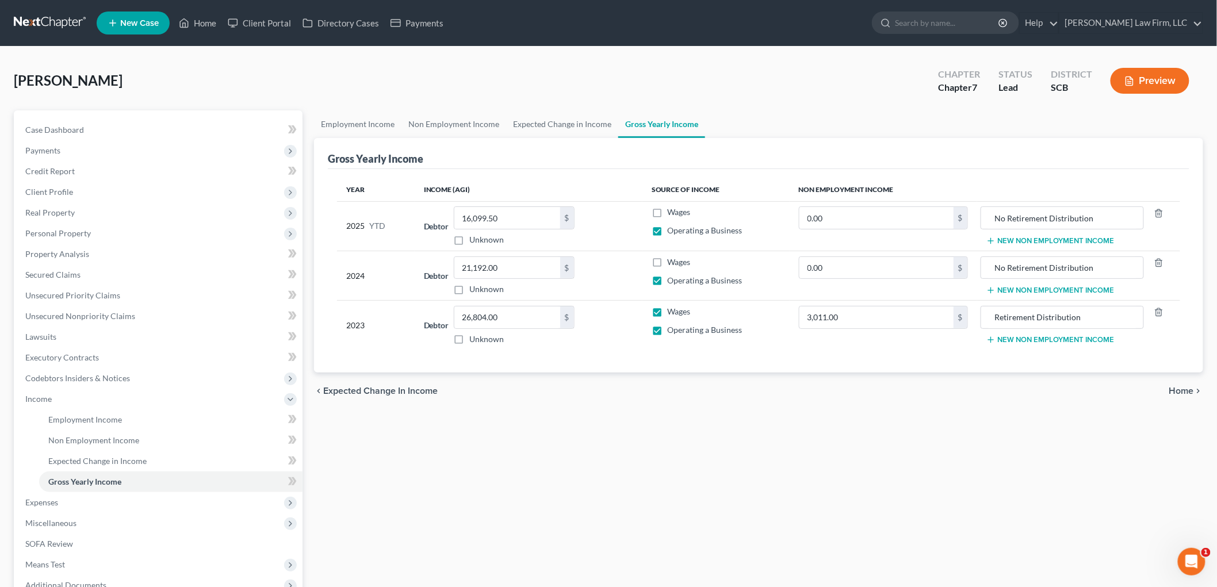
scroll to position [147, 0]
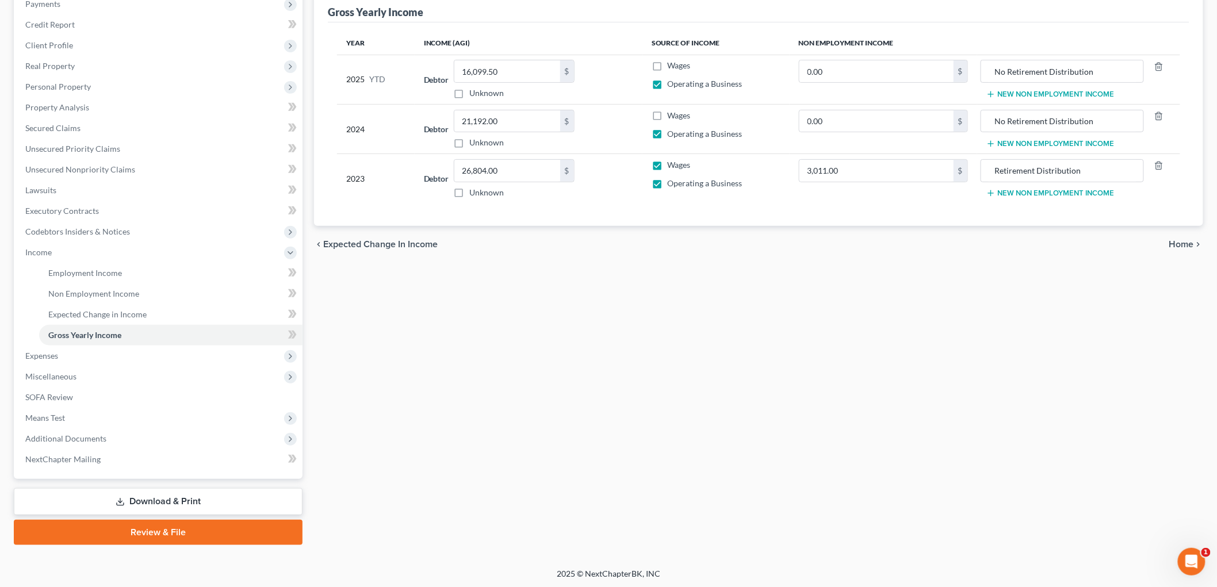
click at [62, 360] on span "Expenses" at bounding box center [159, 356] width 286 height 21
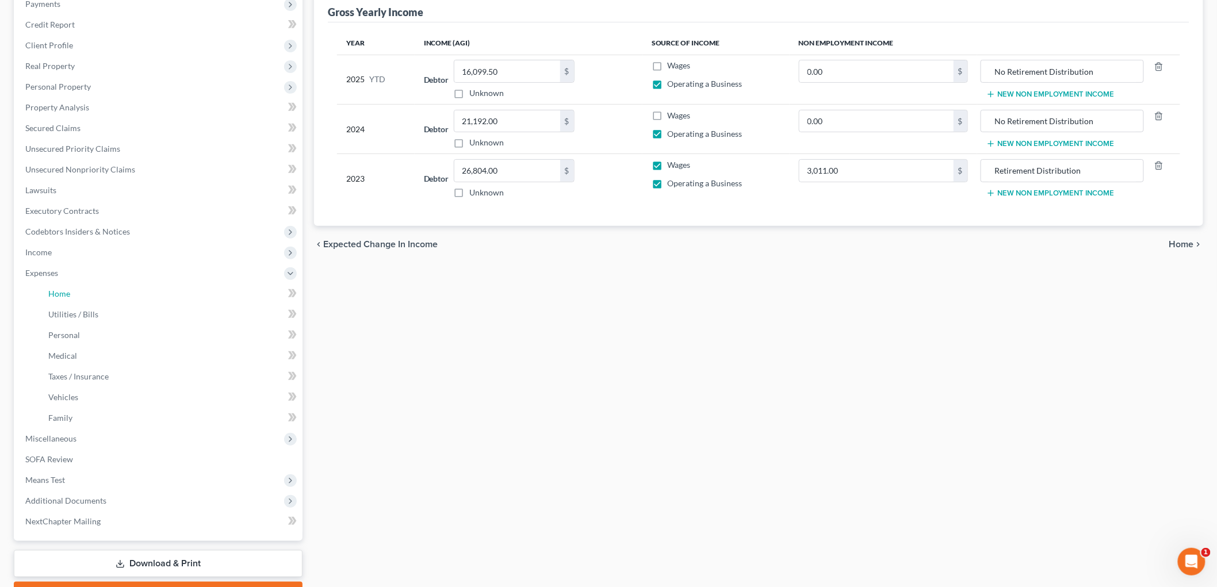
click at [75, 290] on link "Home" at bounding box center [170, 294] width 263 height 21
click at [59, 297] on link "Home" at bounding box center [170, 294] width 263 height 21
click at [58, 297] on span "Home" at bounding box center [59, 294] width 22 height 10
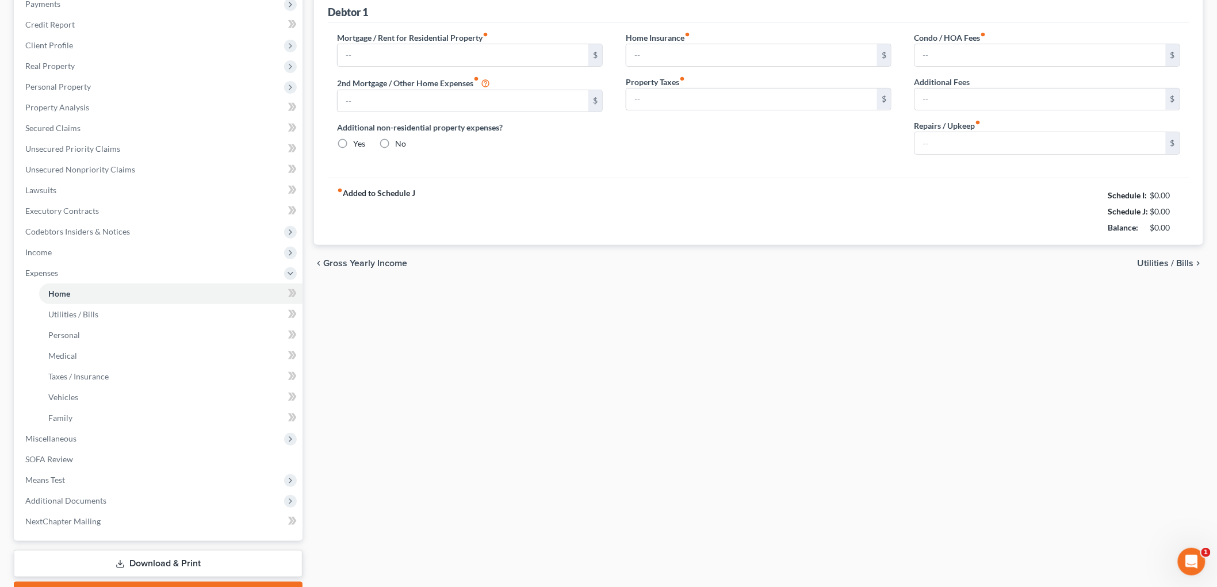
type input "2,020.00"
type input "0.00"
radio input "true"
type input "21.31"
type input "0.00"
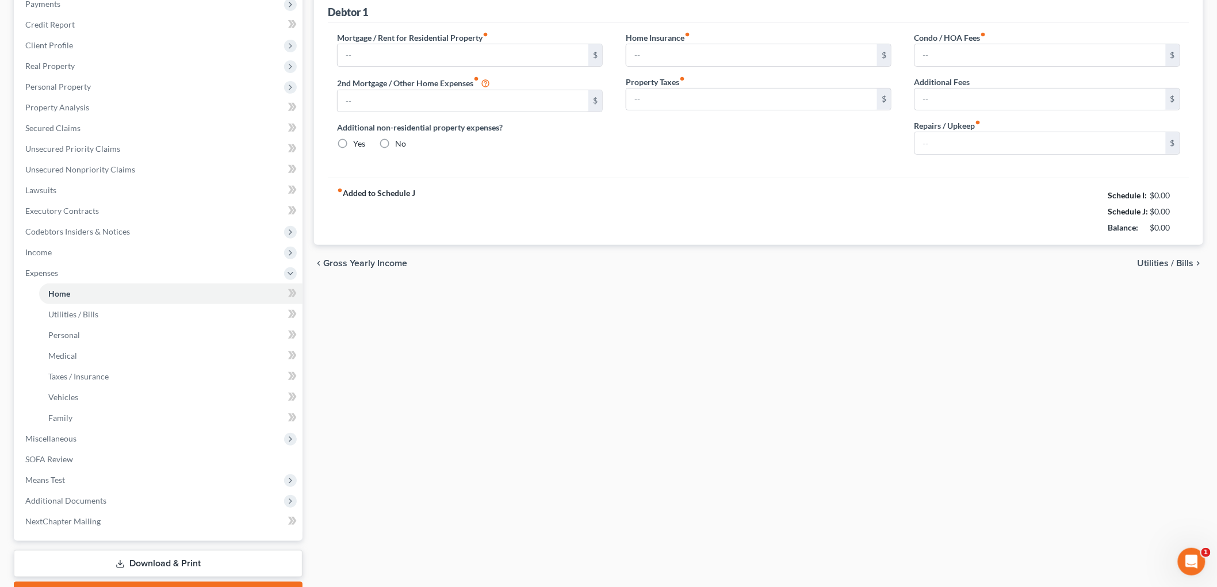
type input "0.00"
type input "100.00"
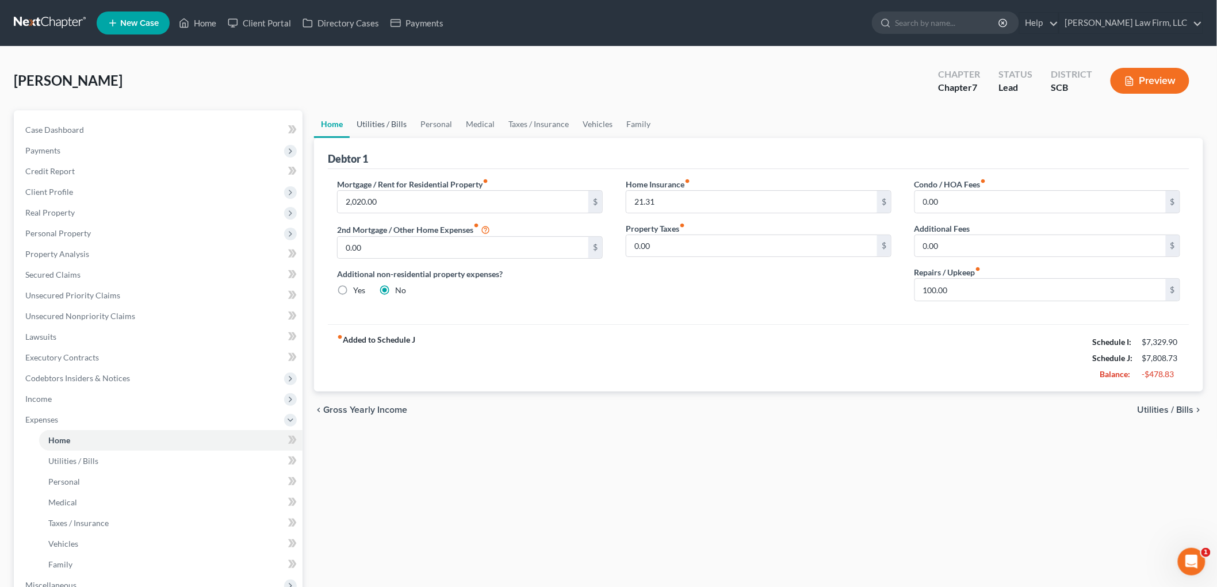
click at [374, 120] on link "Utilities / Bills" at bounding box center [382, 124] width 64 height 28
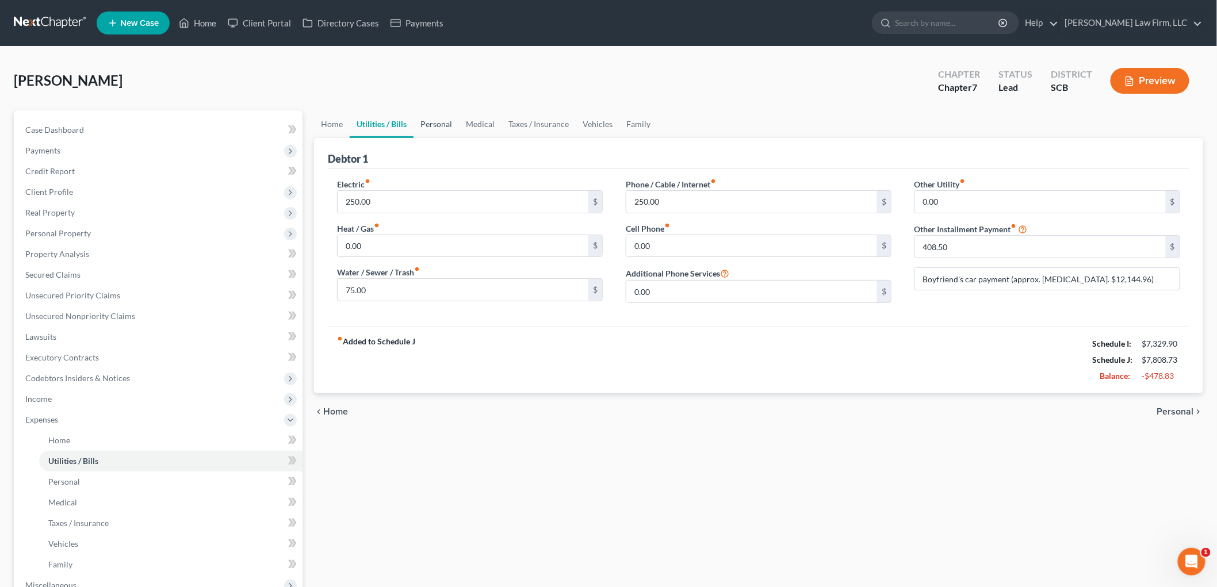
click at [436, 124] on link "Personal" at bounding box center [436, 124] width 45 height 28
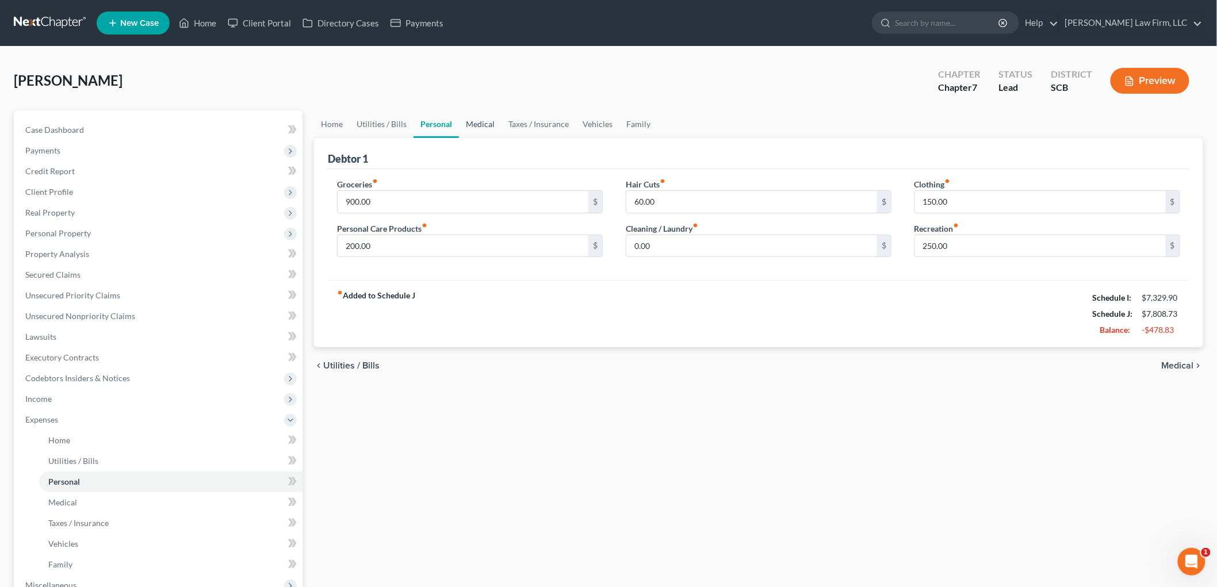
click at [477, 121] on link "Medical" at bounding box center [480, 124] width 43 height 28
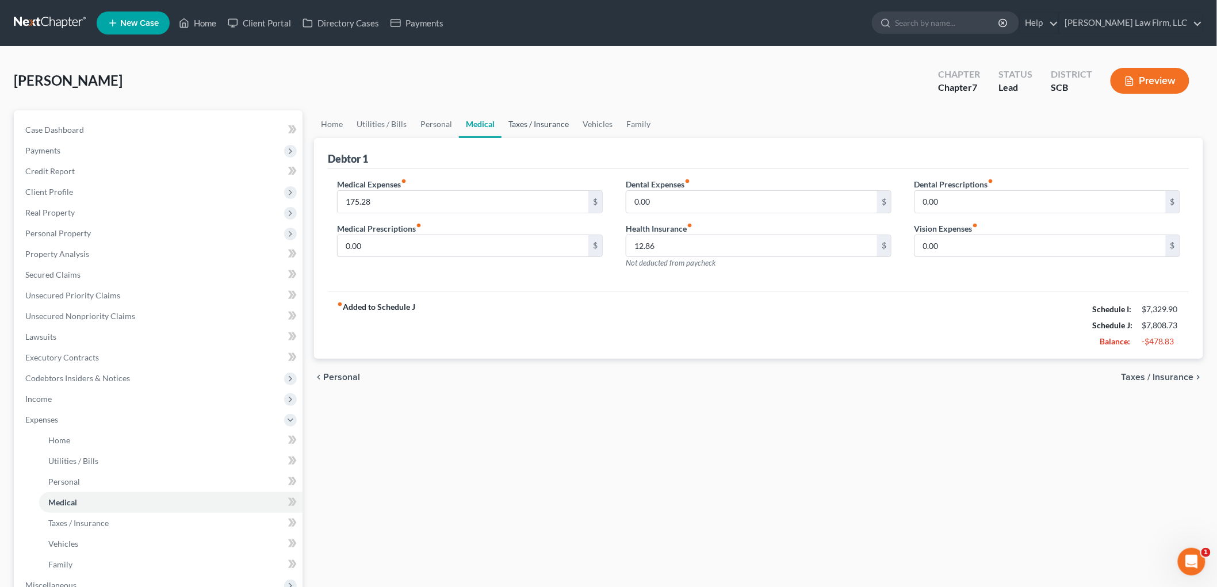
click at [535, 128] on link "Taxes / Insurance" at bounding box center [539, 124] width 74 height 28
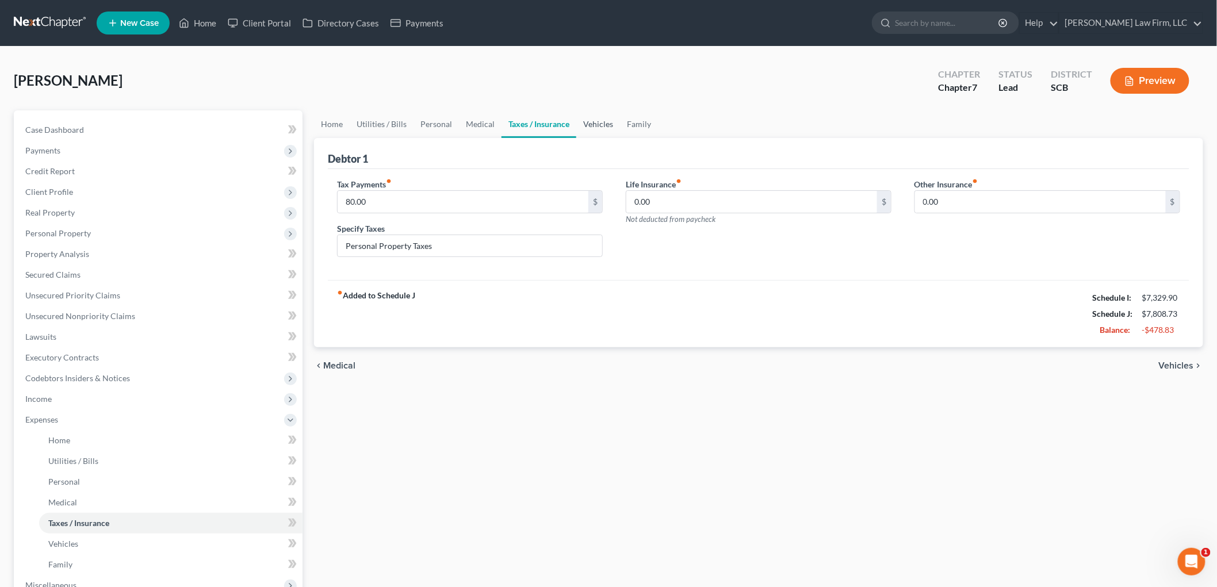
click at [606, 119] on link "Vehicles" at bounding box center [598, 124] width 44 height 28
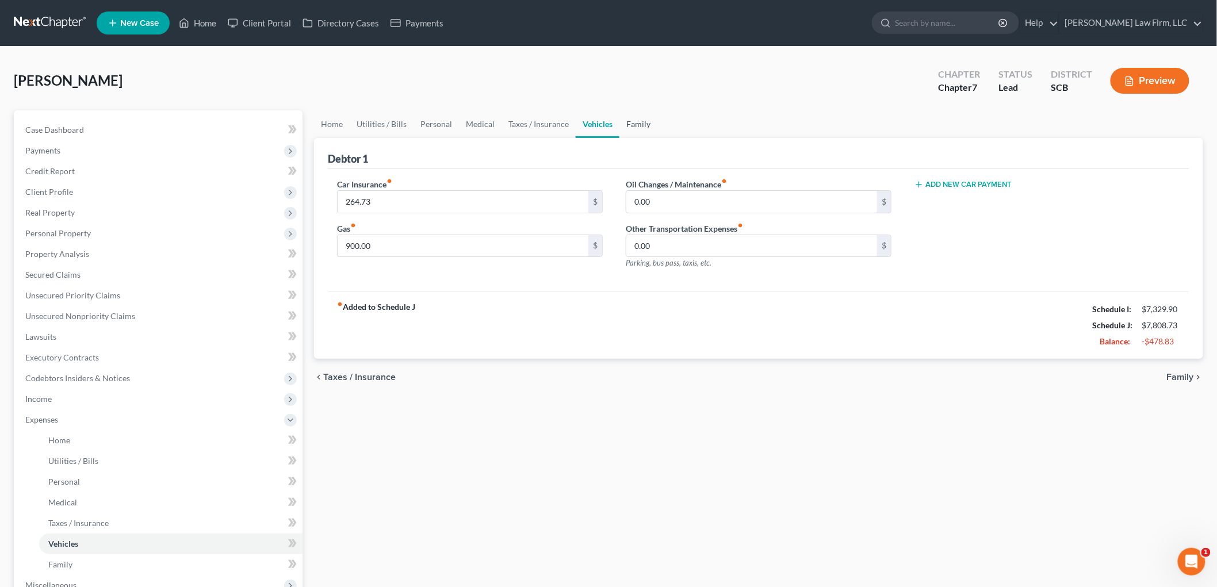
click at [630, 124] on link "Family" at bounding box center [638, 124] width 38 height 28
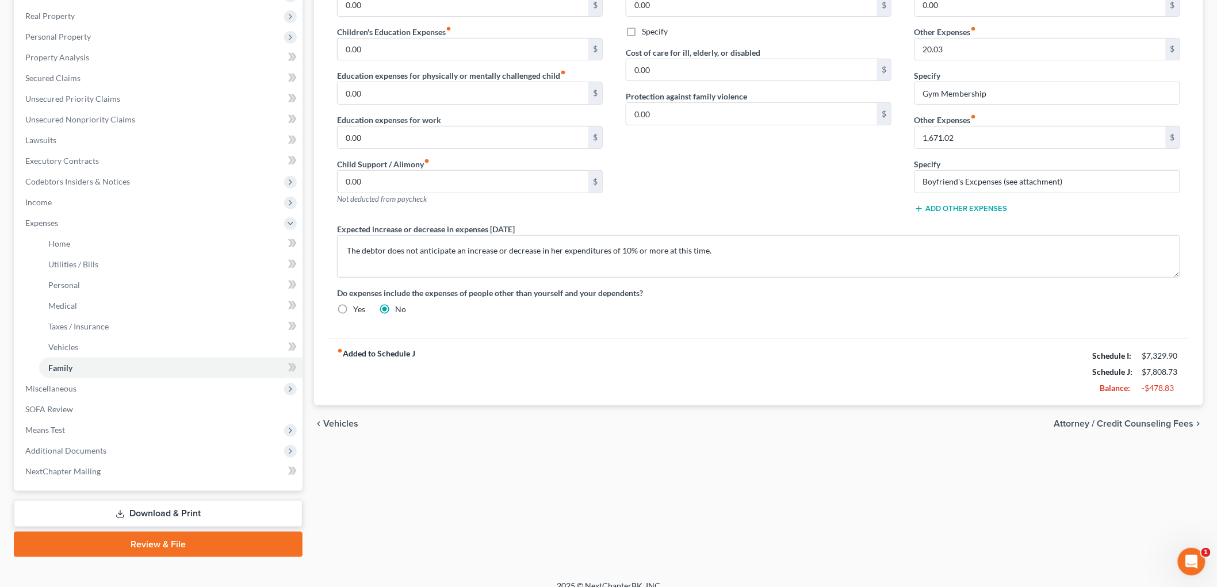
scroll to position [209, 0]
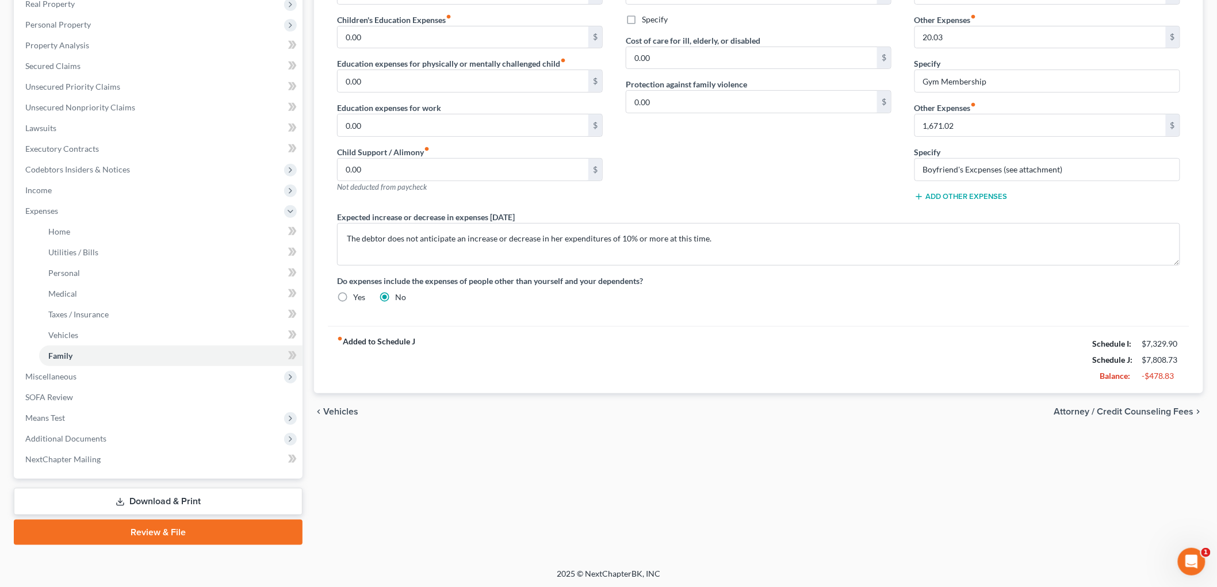
click at [55, 196] on span "Income" at bounding box center [159, 190] width 286 height 21
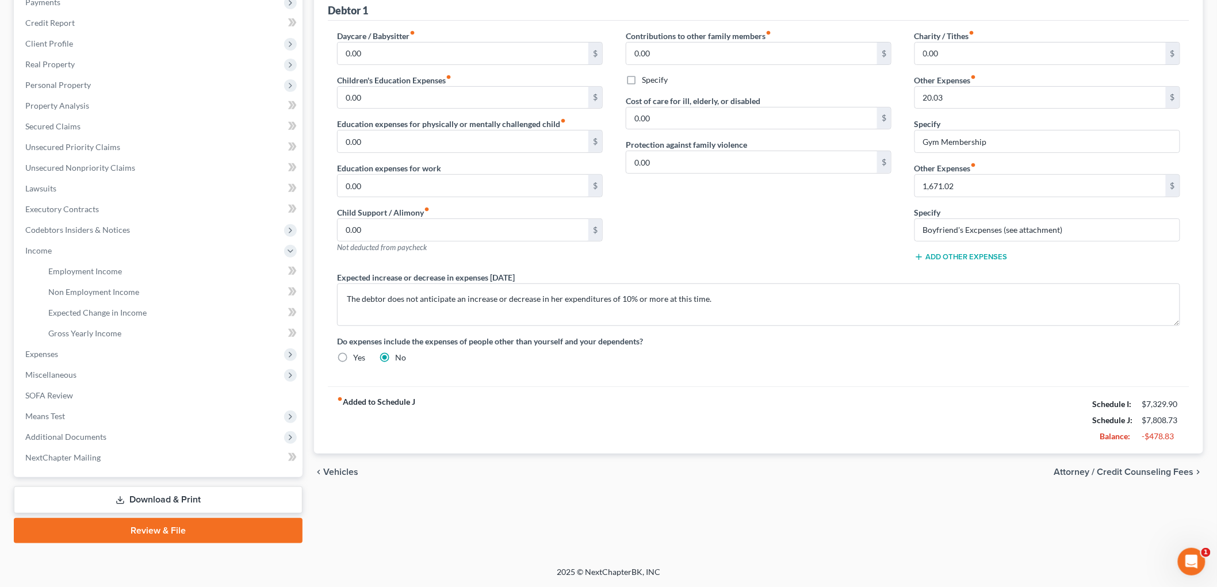
scroll to position [147, 0]
click at [76, 269] on span "Employment Income" at bounding box center [85, 273] width 74 height 10
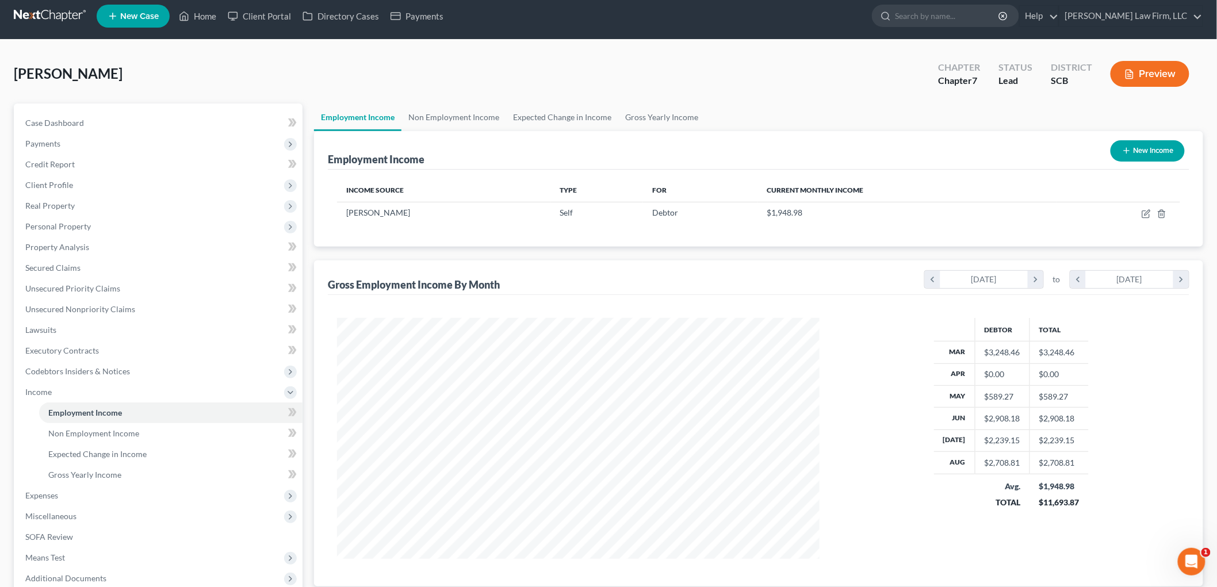
scroll to position [240, 505]
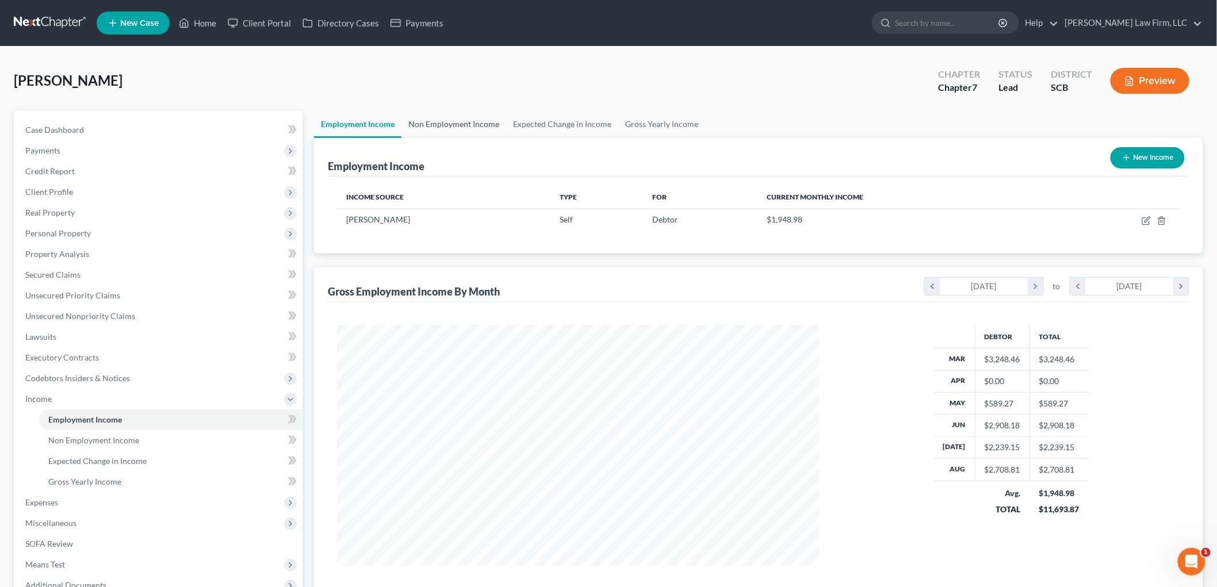
click at [462, 120] on link "Non Employment Income" at bounding box center [453, 124] width 105 height 28
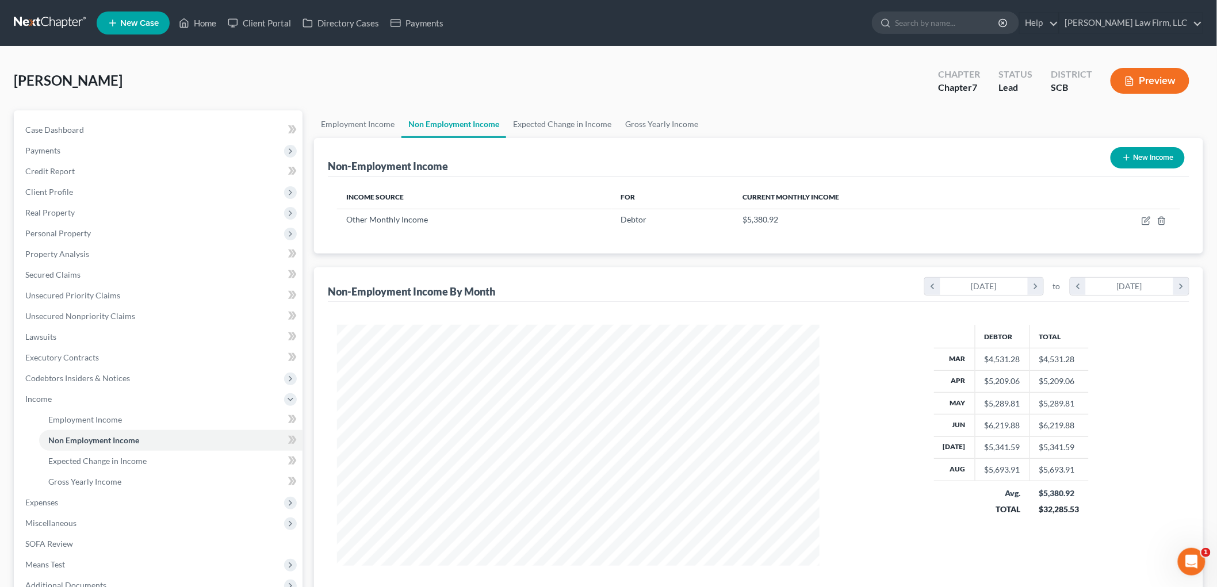
scroll to position [64, 0]
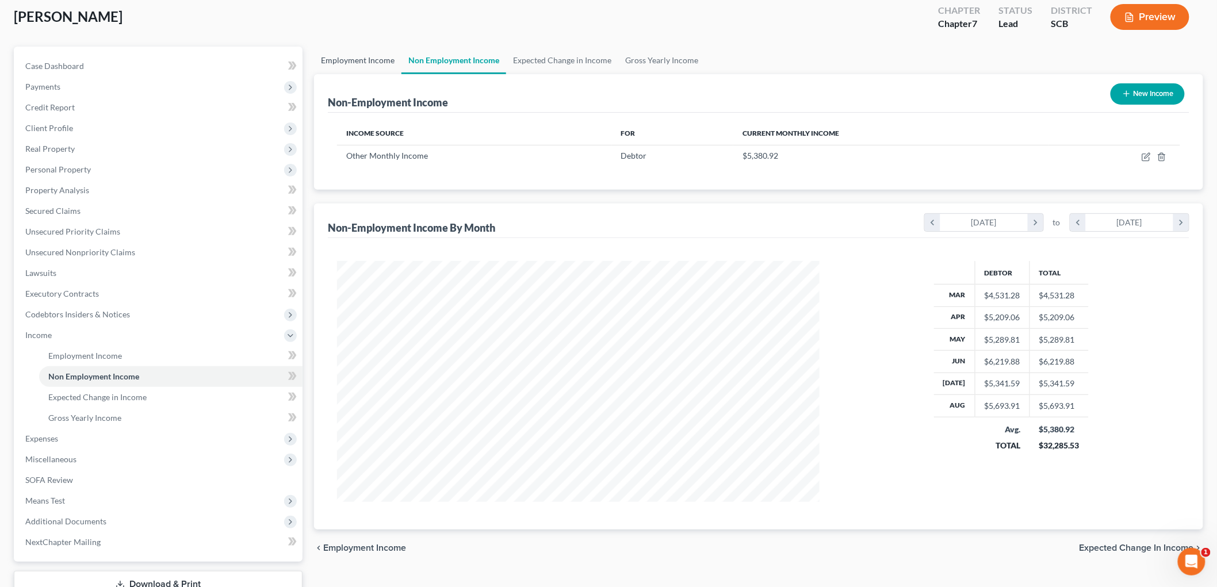
click at [372, 60] on link "Employment Income" at bounding box center [357, 61] width 87 height 28
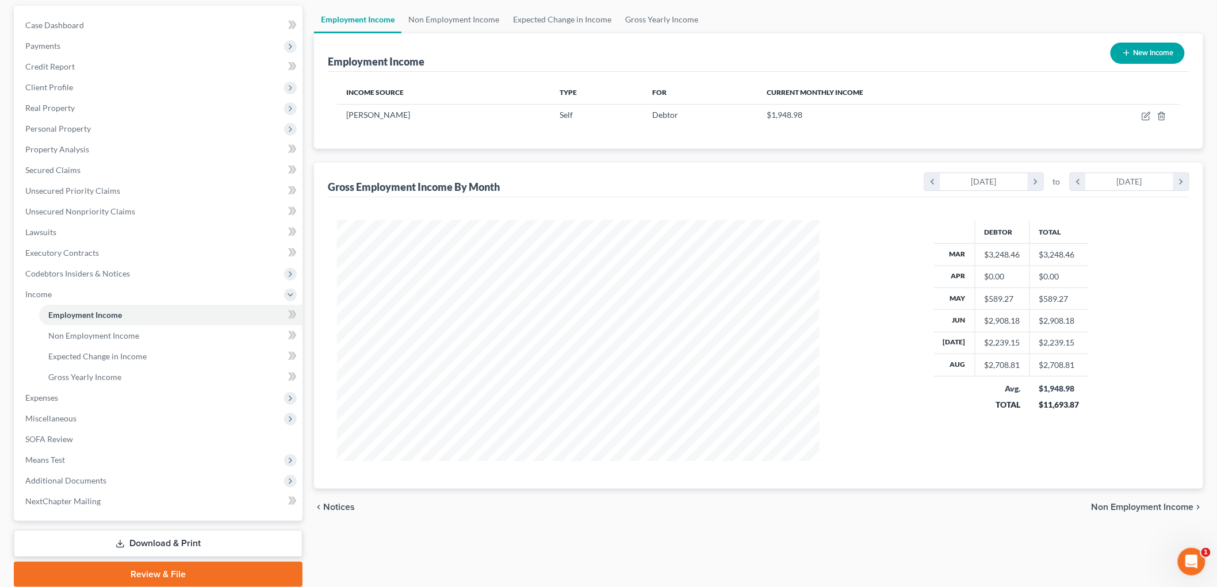
scroll to position [147, 0]
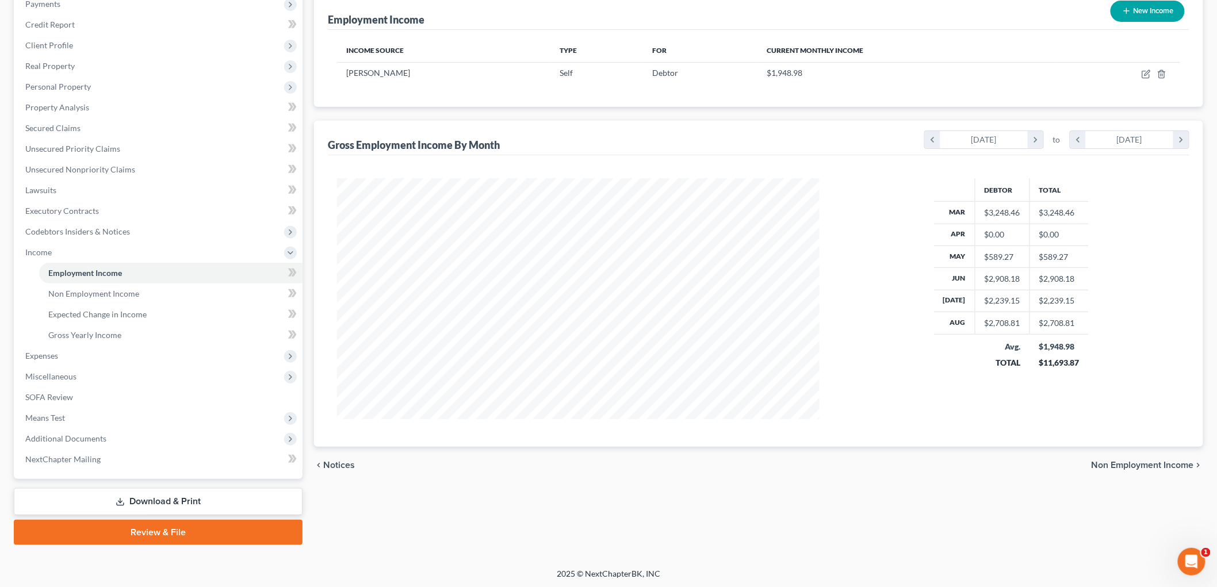
click at [79, 411] on span "Means Test" at bounding box center [159, 418] width 286 height 21
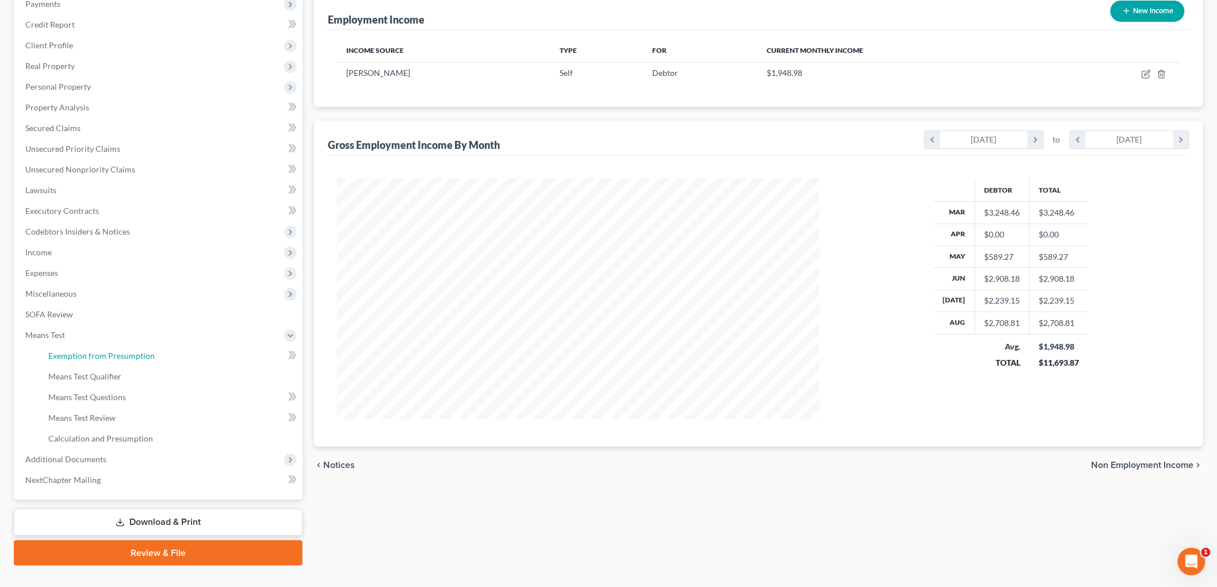
click at [108, 351] on span "Exemption from Presumption" at bounding box center [101, 356] width 106 height 10
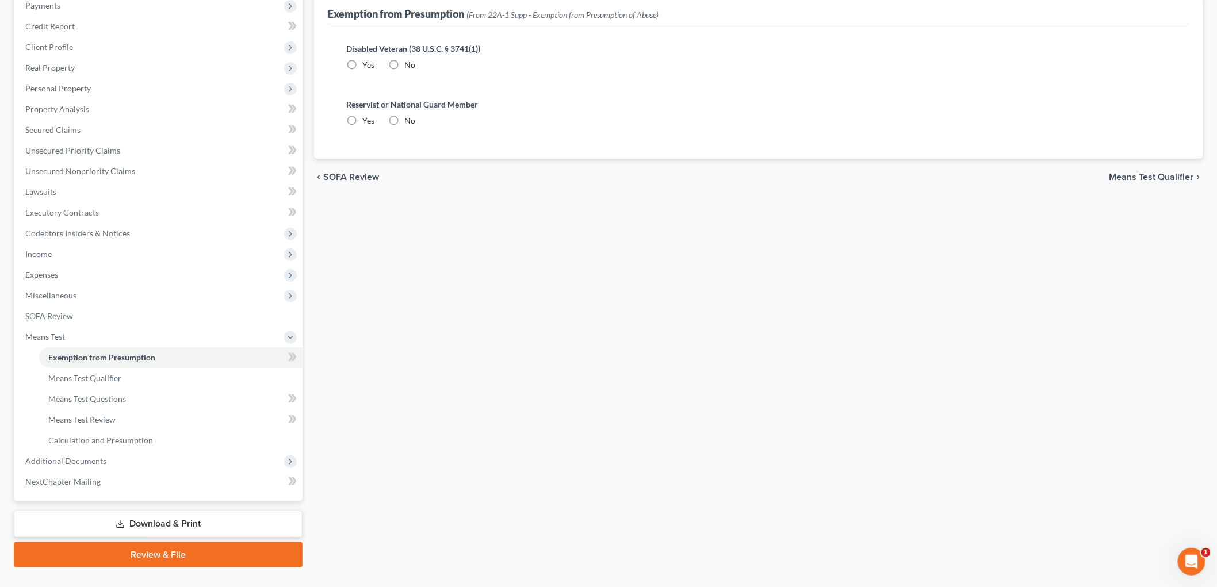
radio input "true"
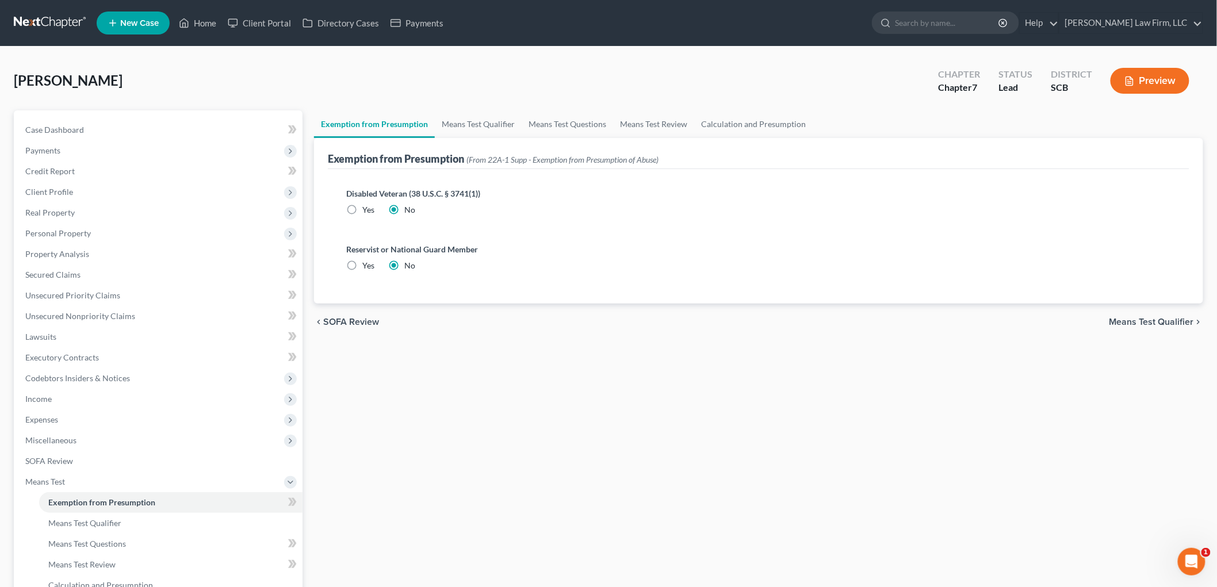
click at [787, 77] on button "Preview" at bounding box center [1150, 81] width 79 height 26
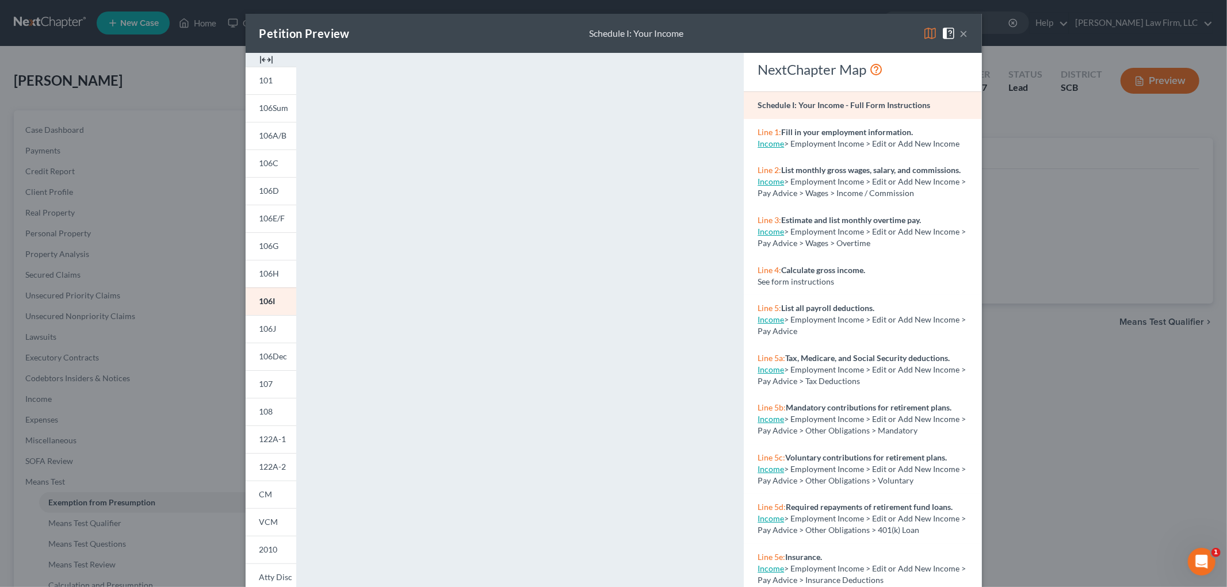
scroll to position [62, 0]
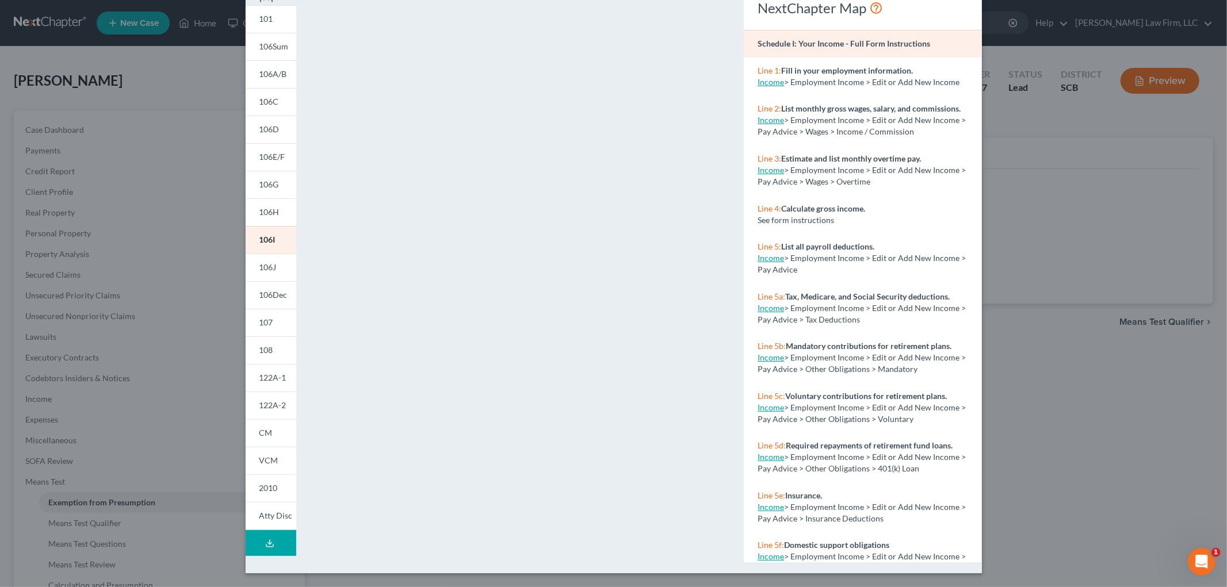
click at [276, 319] on link "107" at bounding box center [271, 323] width 51 height 28
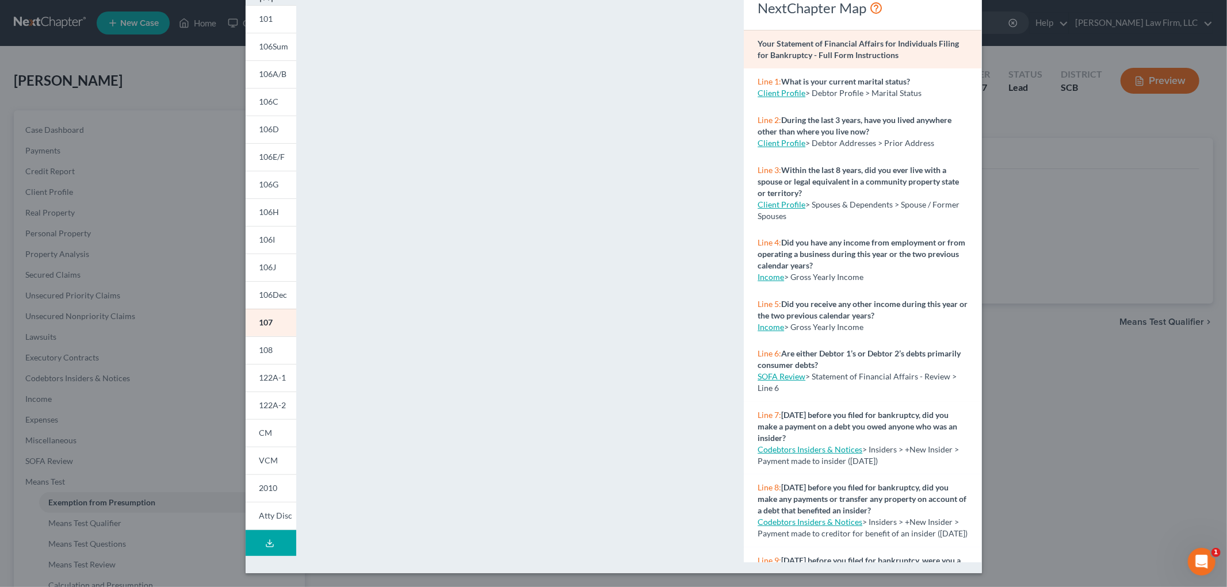
click at [269, 434] on link "CM" at bounding box center [271, 433] width 51 height 28
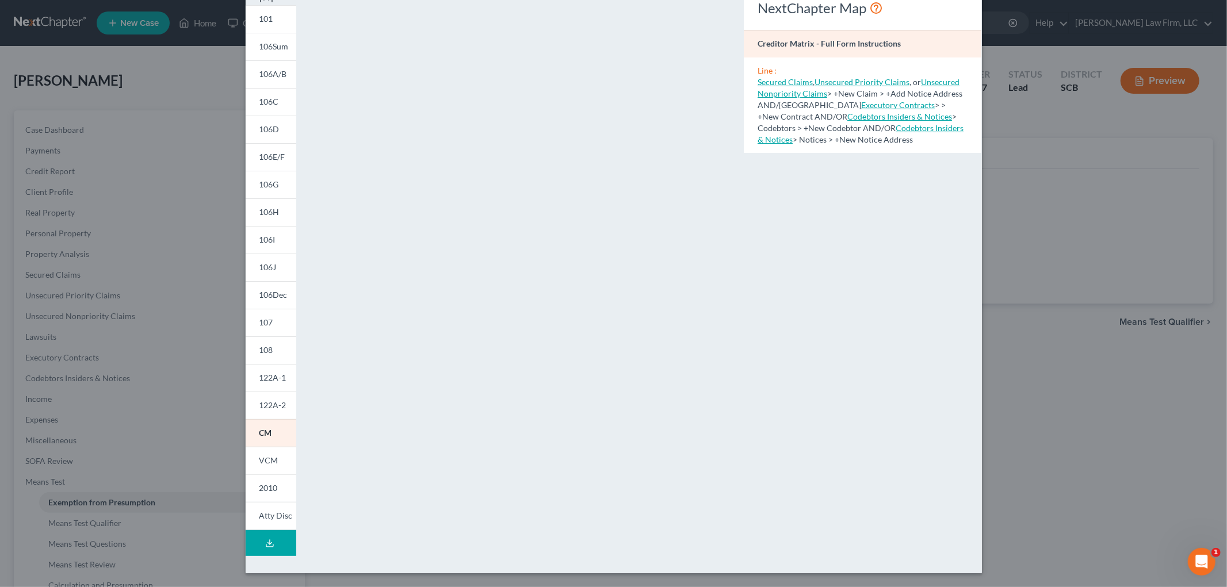
click at [259, 374] on span "122A-1" at bounding box center [272, 378] width 27 height 10
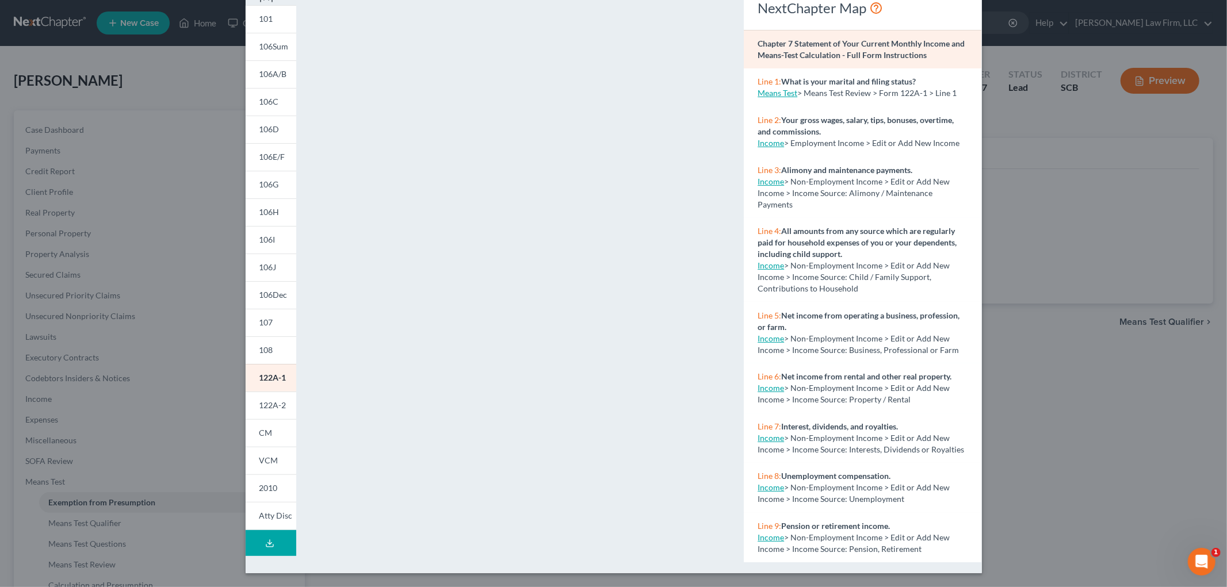
click at [272, 410] on link "122A-2" at bounding box center [271, 406] width 51 height 28
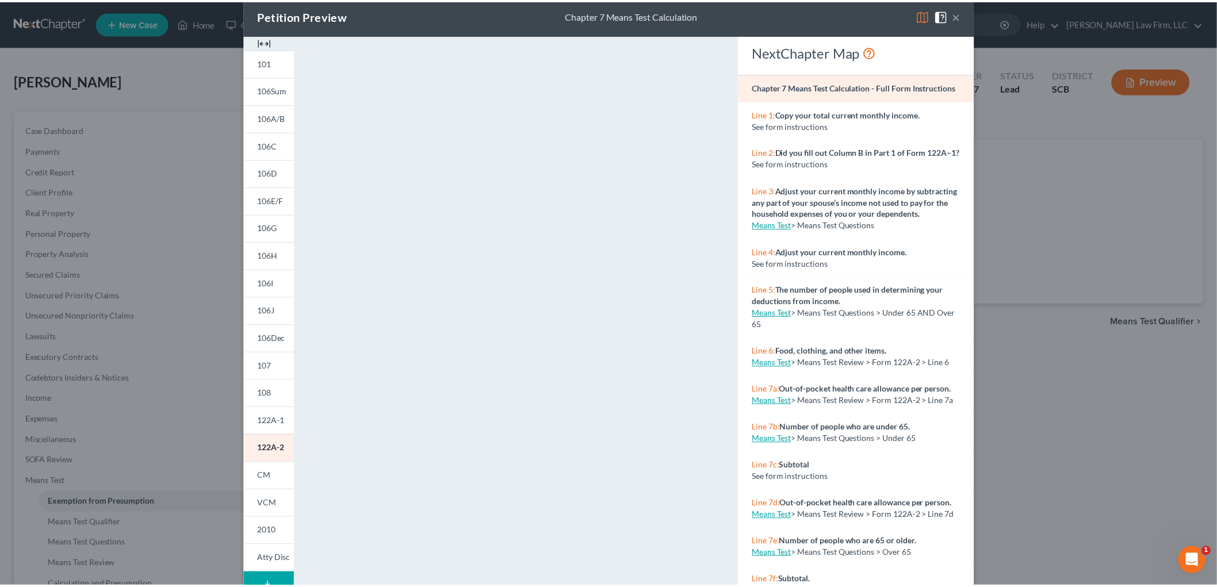
scroll to position [0, 0]
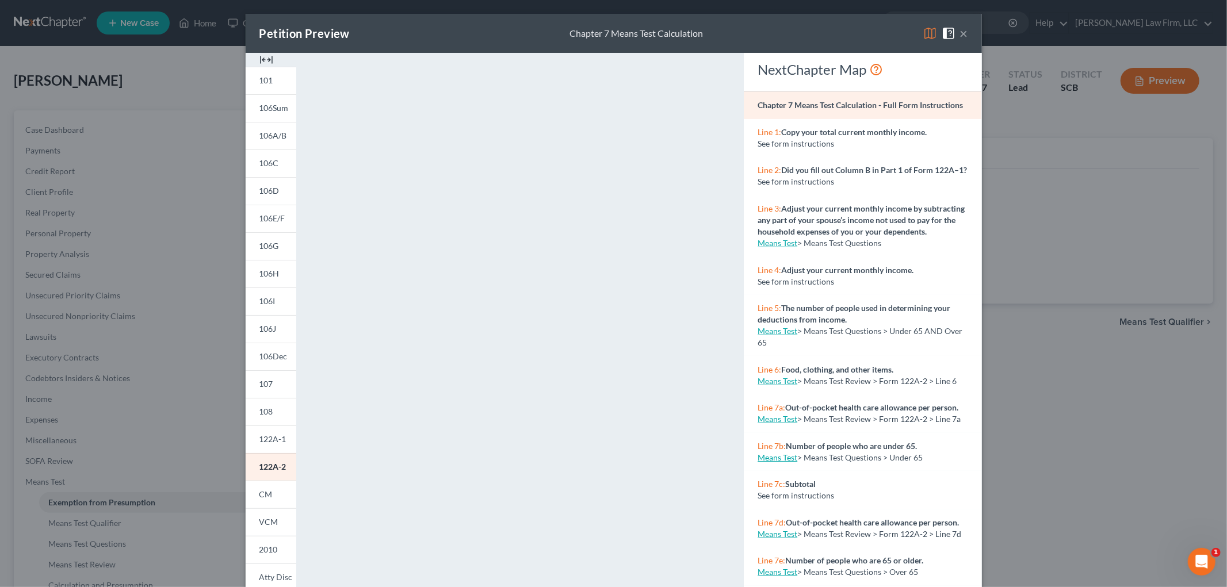
click at [787, 32] on button "×" at bounding box center [964, 33] width 8 height 14
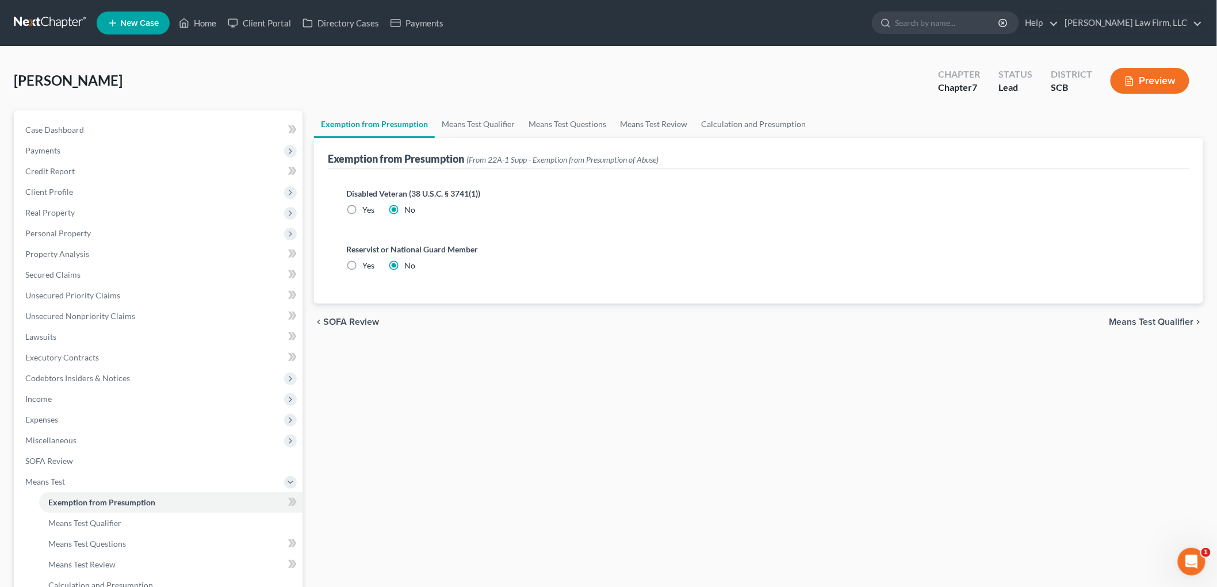
click at [47, 18] on link at bounding box center [51, 23] width 74 height 21
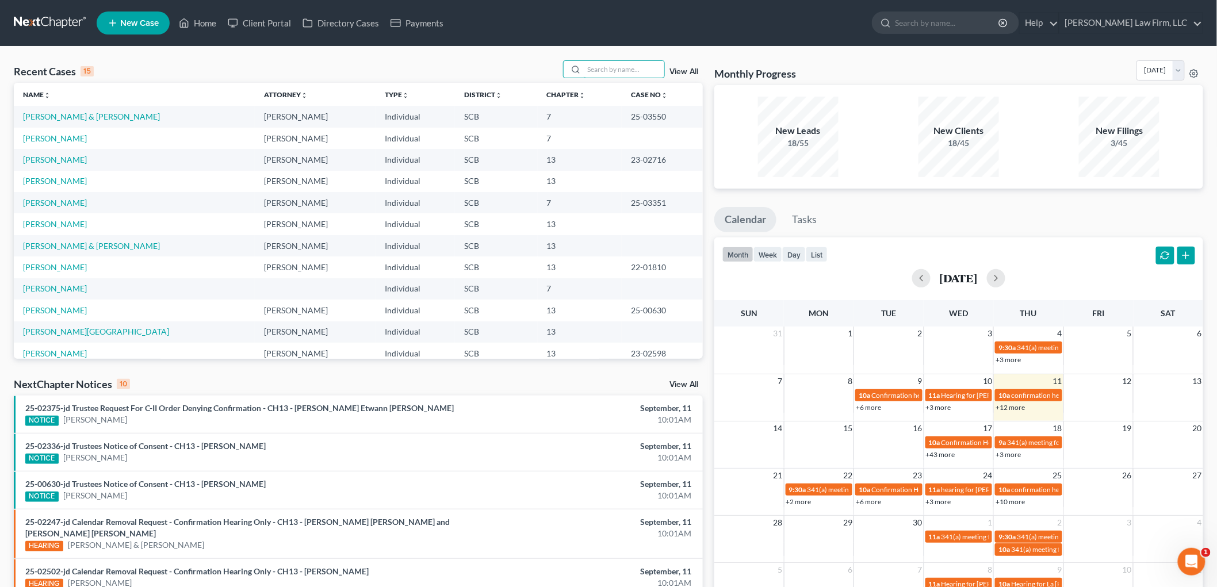
click at [645, 66] on input "search" at bounding box center [624, 69] width 81 height 17
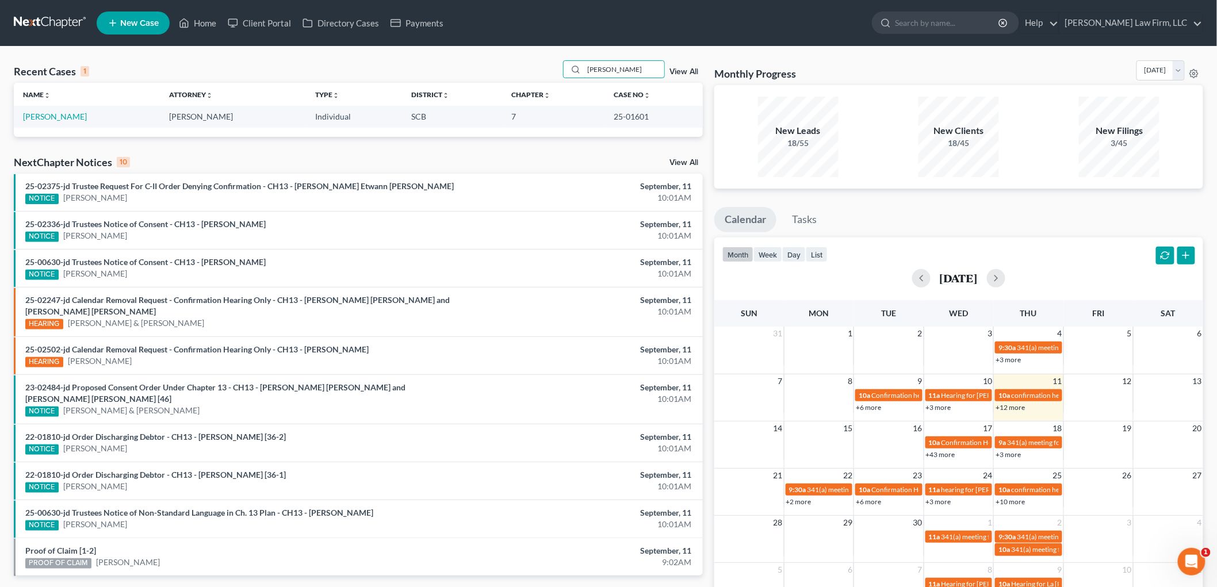
type input "nuss"
click at [52, 116] on link "Nussbaum, Theresalynn" at bounding box center [55, 117] width 64 height 10
select select "0"
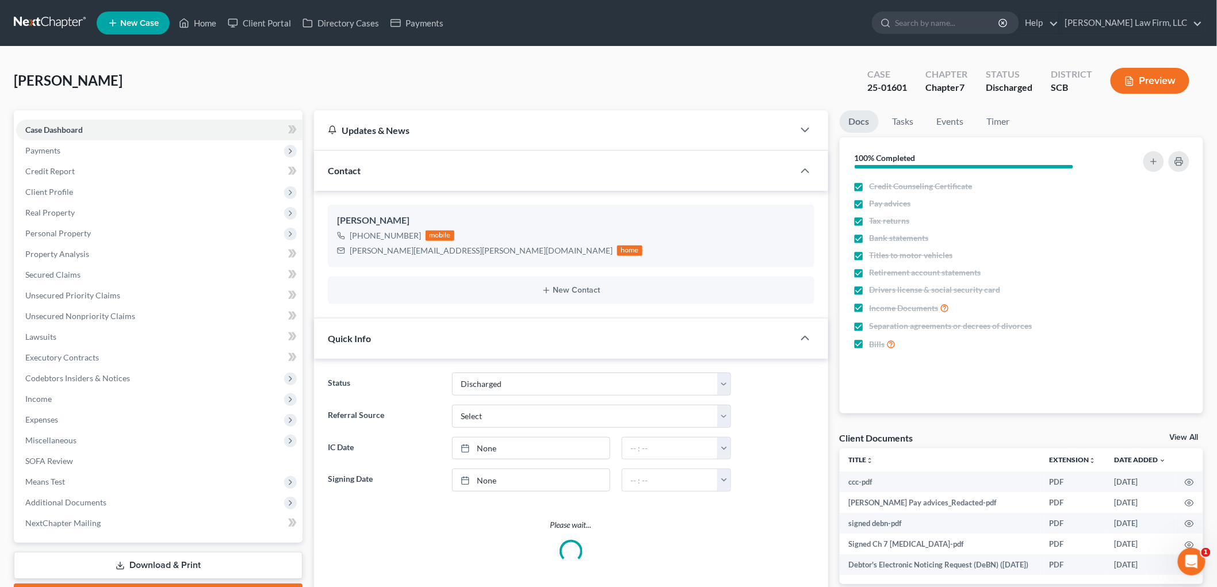
select select "1"
click at [42, 475] on span "Means Test" at bounding box center [159, 482] width 286 height 21
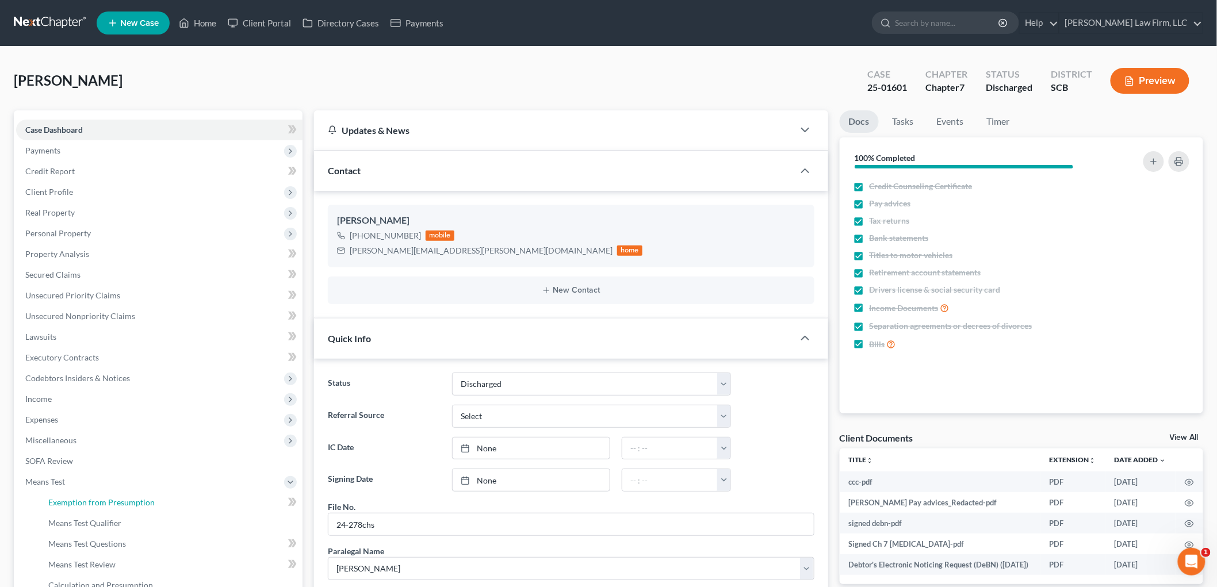
click at [69, 499] on span "Exemption from Presumption" at bounding box center [101, 503] width 106 height 10
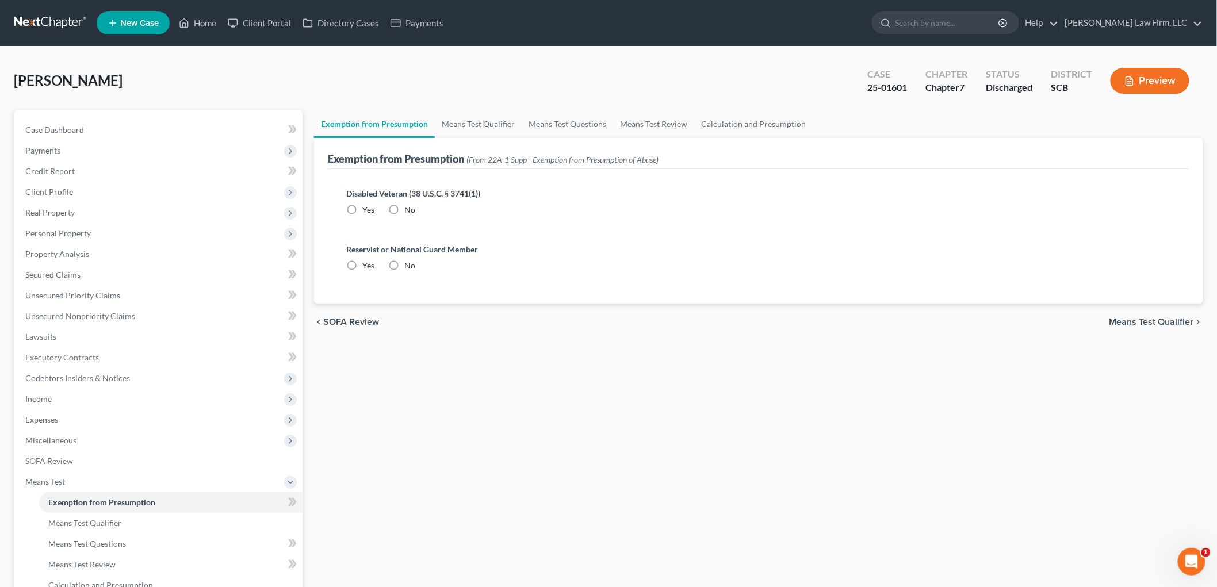
radio input "true"
click at [459, 131] on link "Means Test Qualifier" at bounding box center [478, 124] width 87 height 28
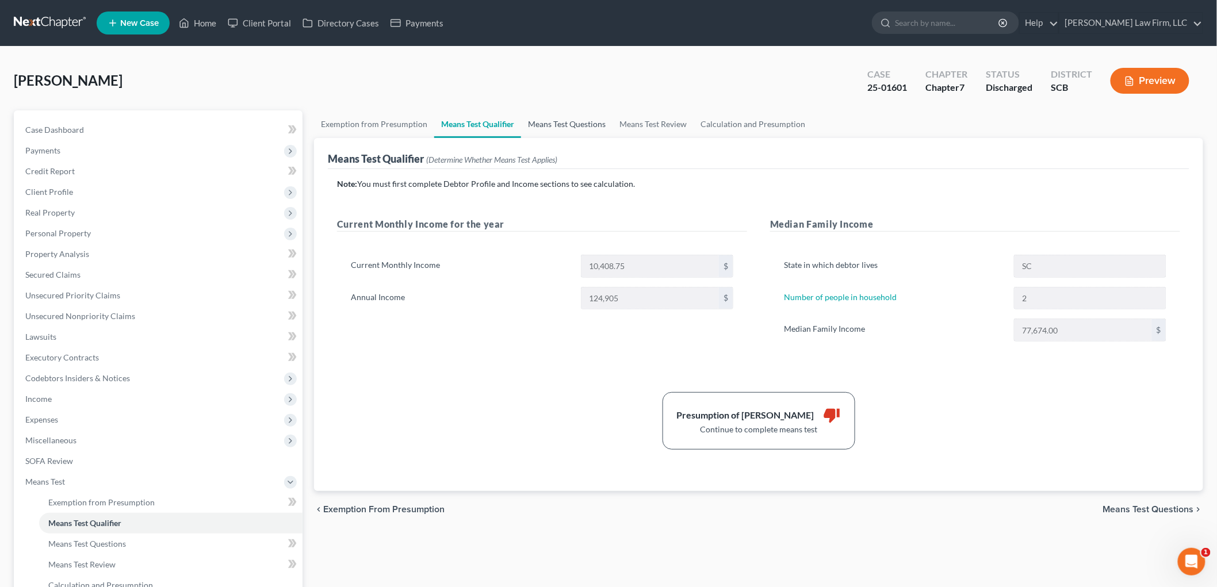
click at [576, 125] on link "Means Test Questions" at bounding box center [566, 124] width 91 height 28
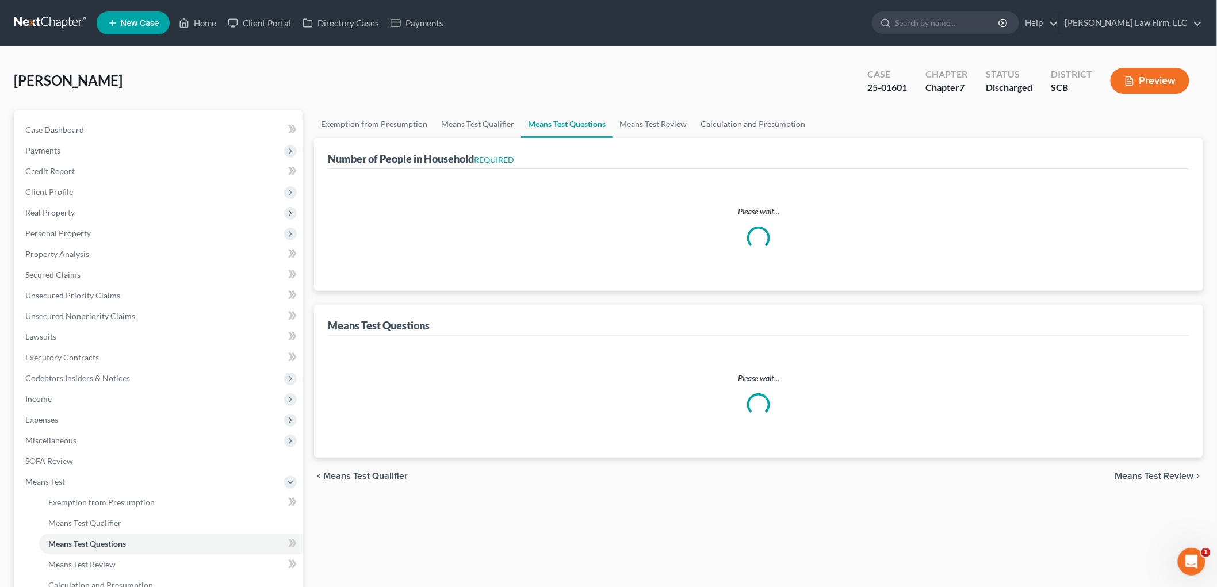
select select "1"
select select "60"
select select "2"
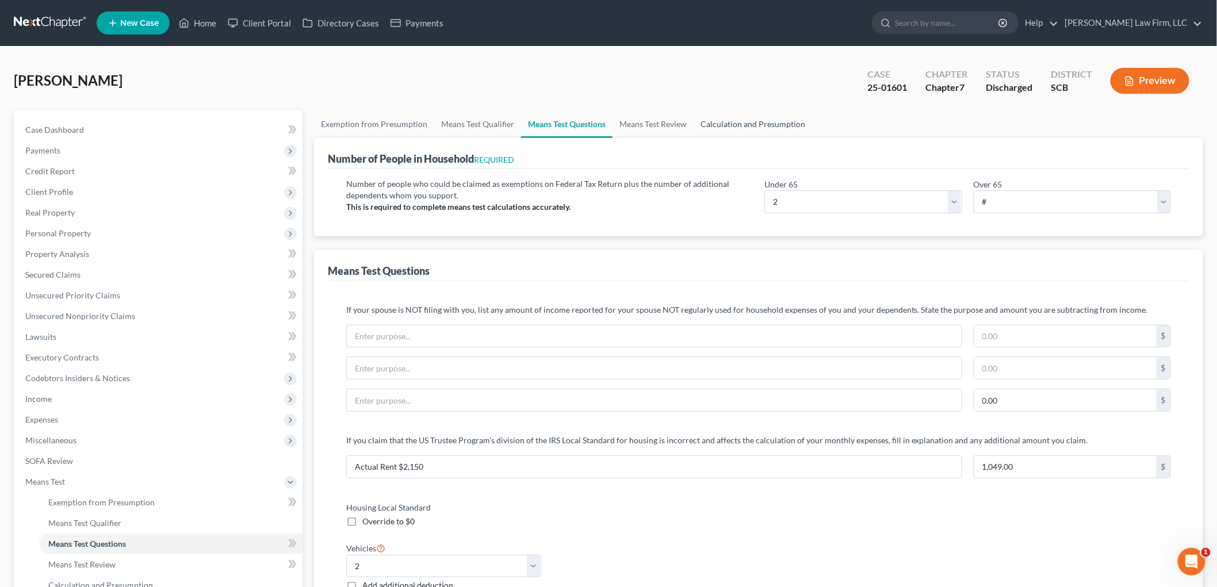
click at [773, 125] on link "Calculation and Presumption" at bounding box center [753, 124] width 118 height 28
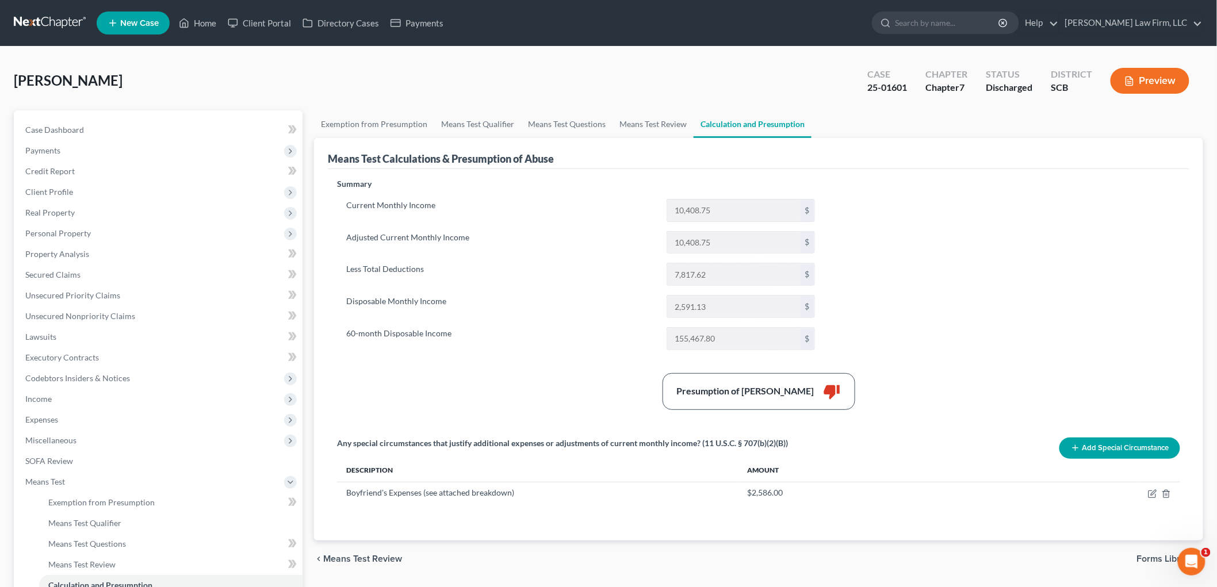
click at [61, 35] on nav "Home New Case Client Portal Directory Cases Payments Meredith Law Firm, LLC ehe…" at bounding box center [608, 23] width 1217 height 46
click at [66, 25] on link at bounding box center [51, 23] width 74 height 21
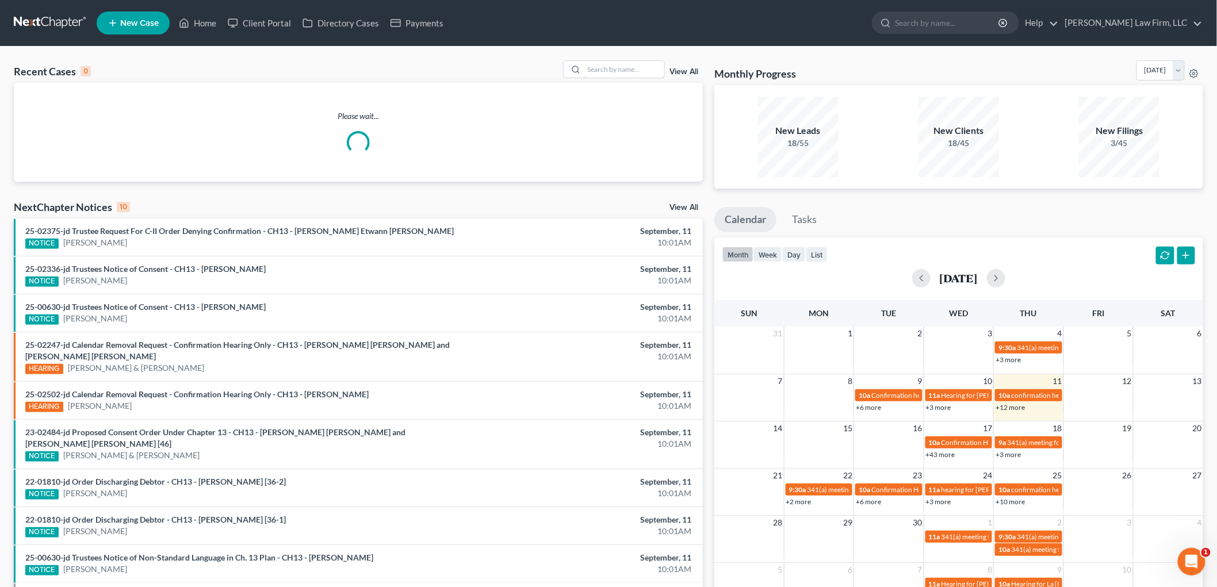
click at [618, 74] on input "search" at bounding box center [624, 69] width 81 height 17
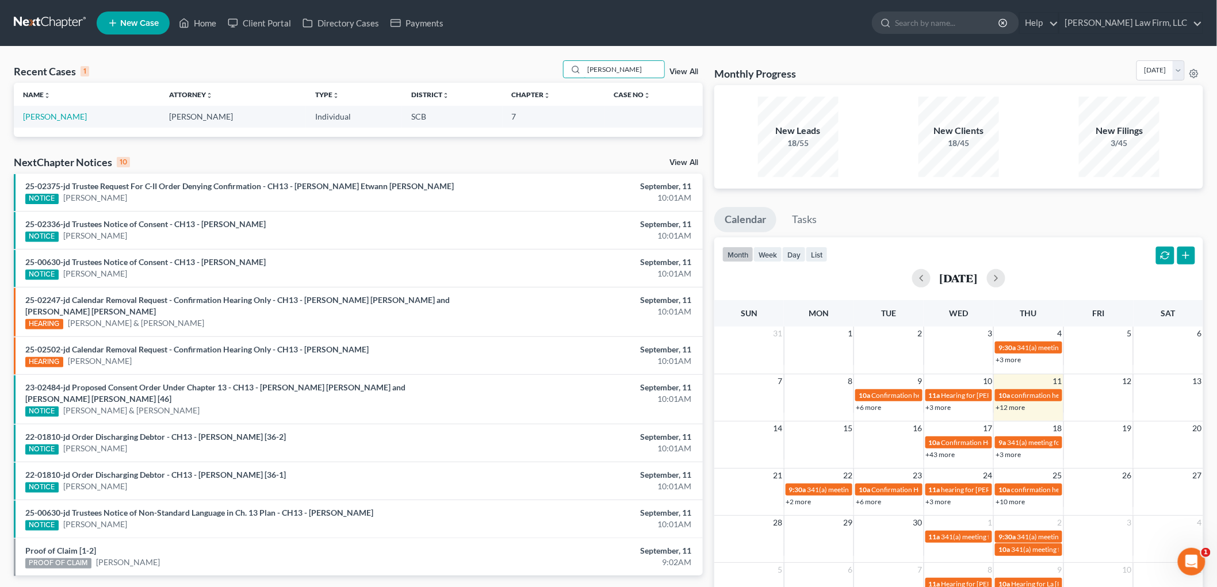
type input "[PERSON_NAME]"
click at [62, 117] on link "[PERSON_NAME]" at bounding box center [55, 117] width 64 height 10
select select "4"
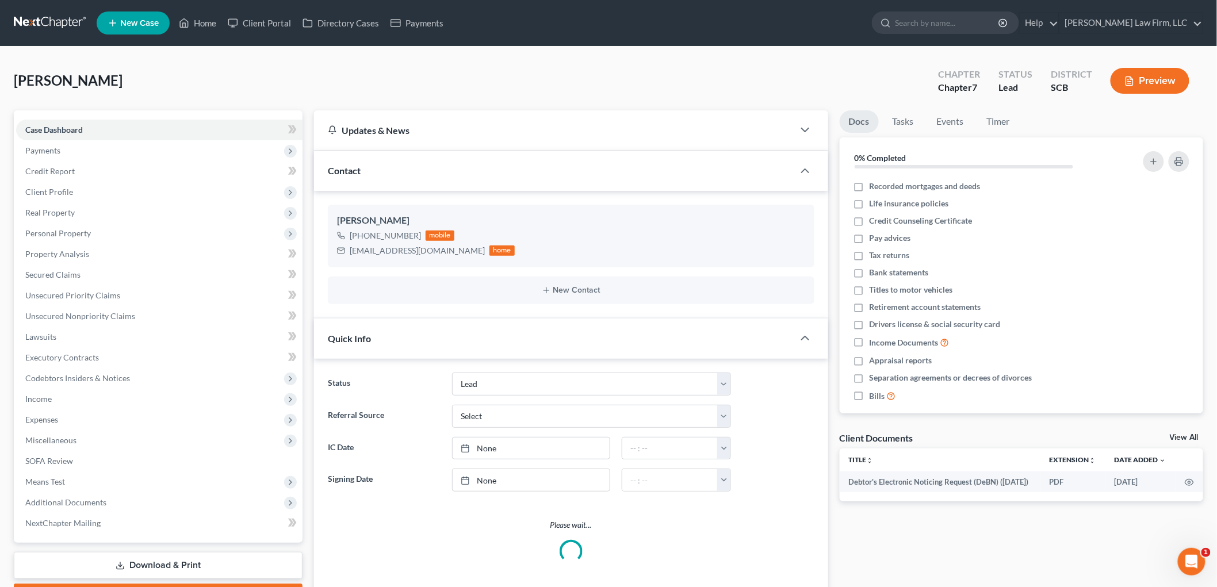
select select "2"
click at [56, 478] on span "Means Test" at bounding box center [45, 482] width 40 height 10
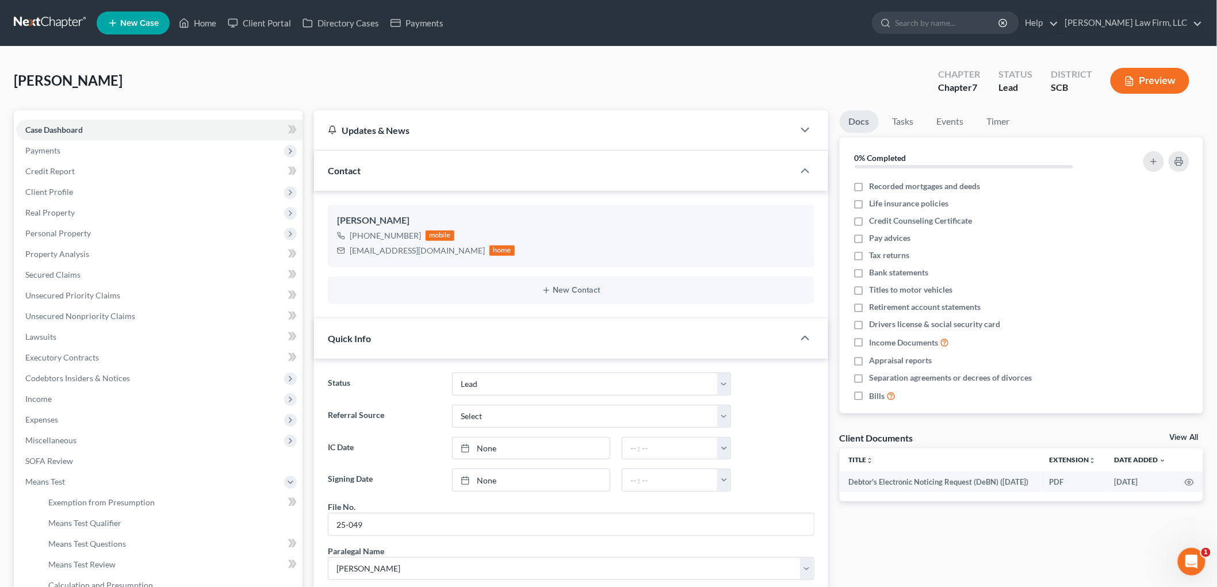
click at [70, 231] on span "Personal Property" at bounding box center [58, 233] width 66 height 10
click at [70, 251] on span "Vehicles Owned" at bounding box center [77, 254] width 58 height 10
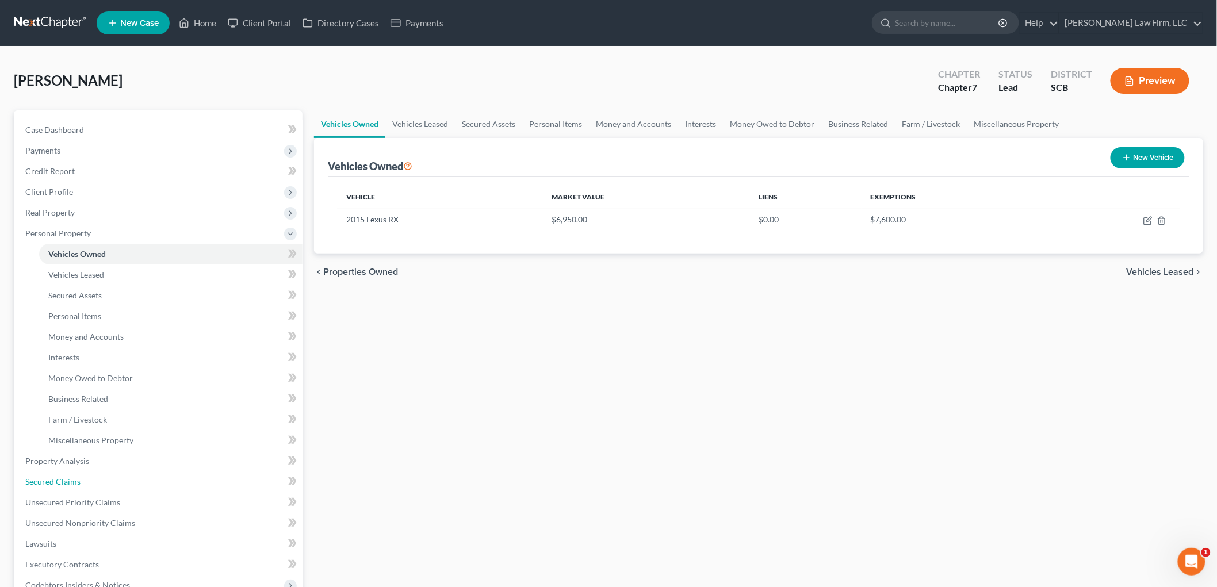
click at [62, 479] on span "Secured Claims" at bounding box center [52, 482] width 55 height 10
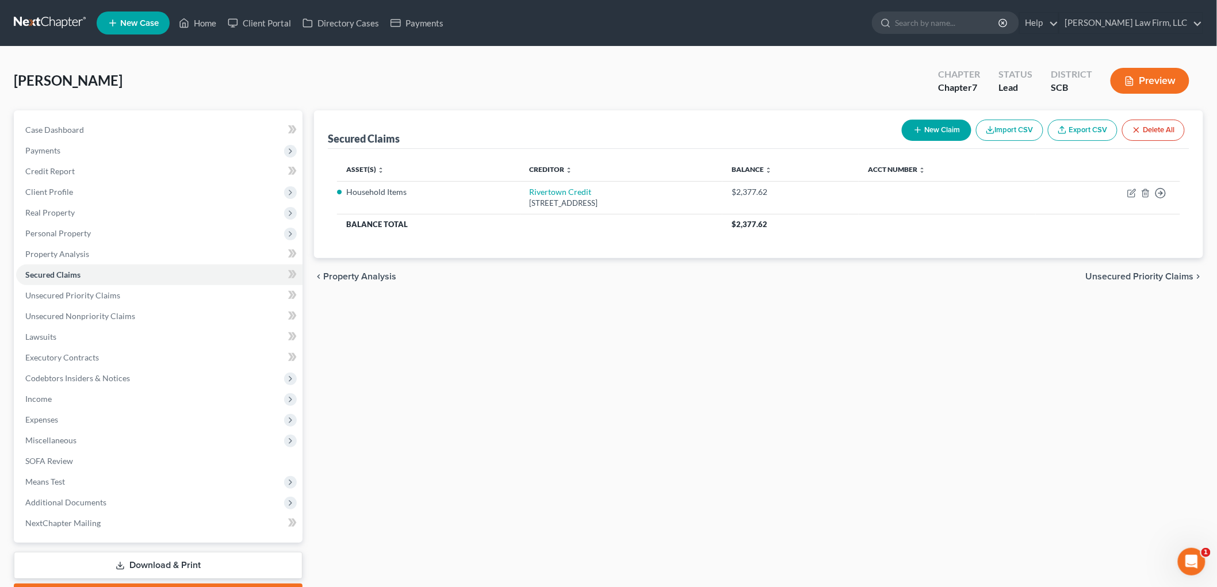
click at [53, 484] on span "Means Test" at bounding box center [45, 482] width 40 height 10
click at [123, 498] on span "Exemption from Presumption" at bounding box center [101, 503] width 106 height 10
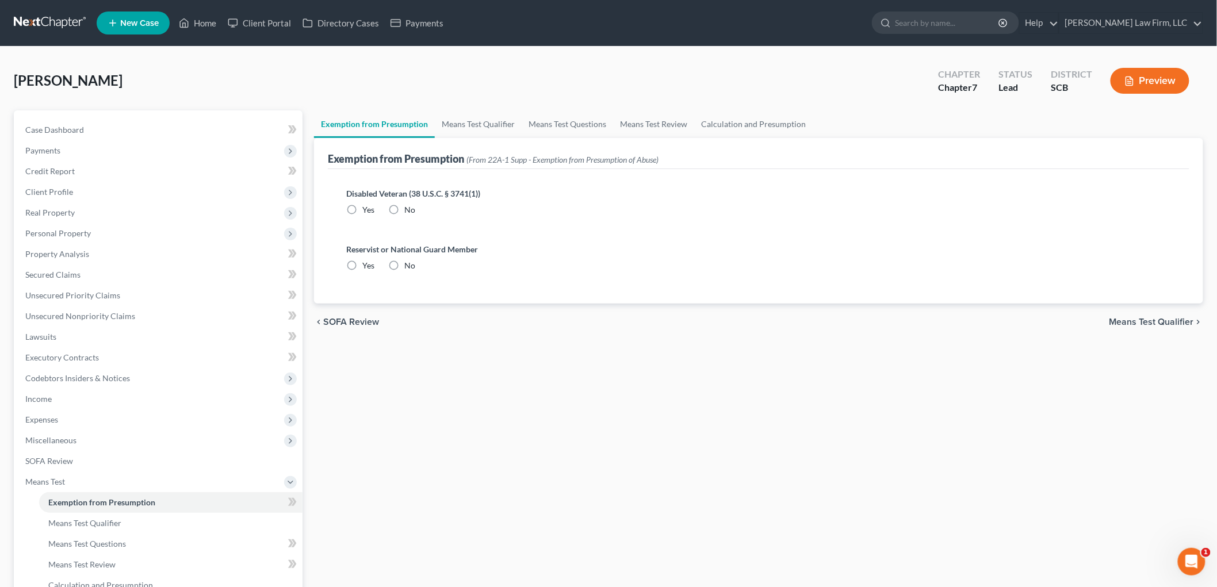
radio input "true"
click at [490, 117] on link "Means Test Qualifier" at bounding box center [478, 124] width 87 height 28
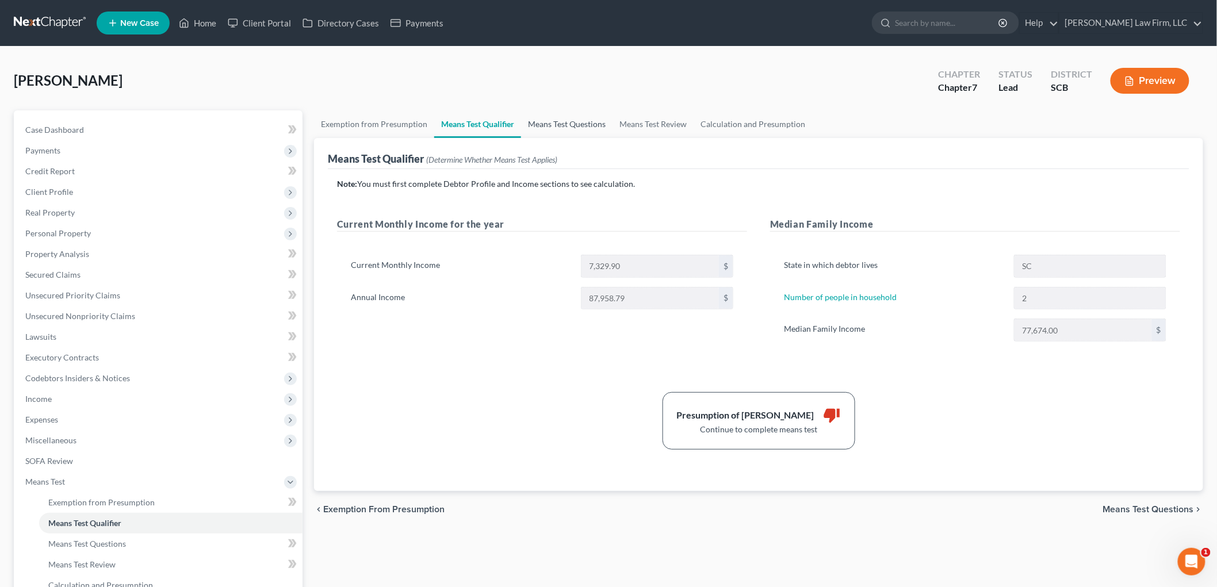
click at [550, 113] on link "Means Test Questions" at bounding box center [566, 124] width 91 height 28
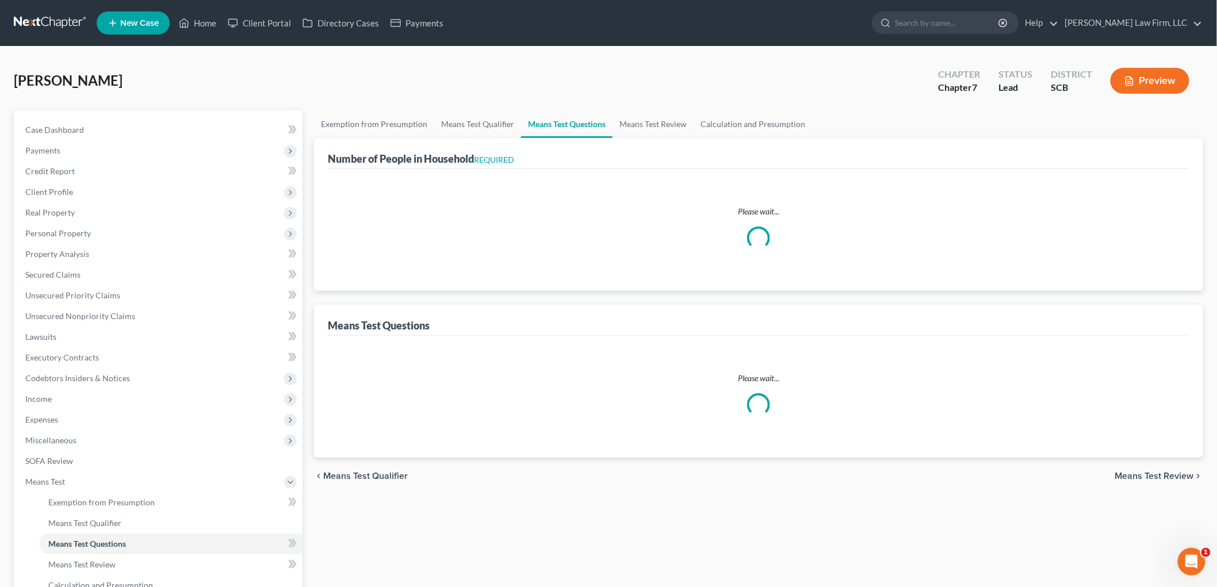
select select "60"
select select "2"
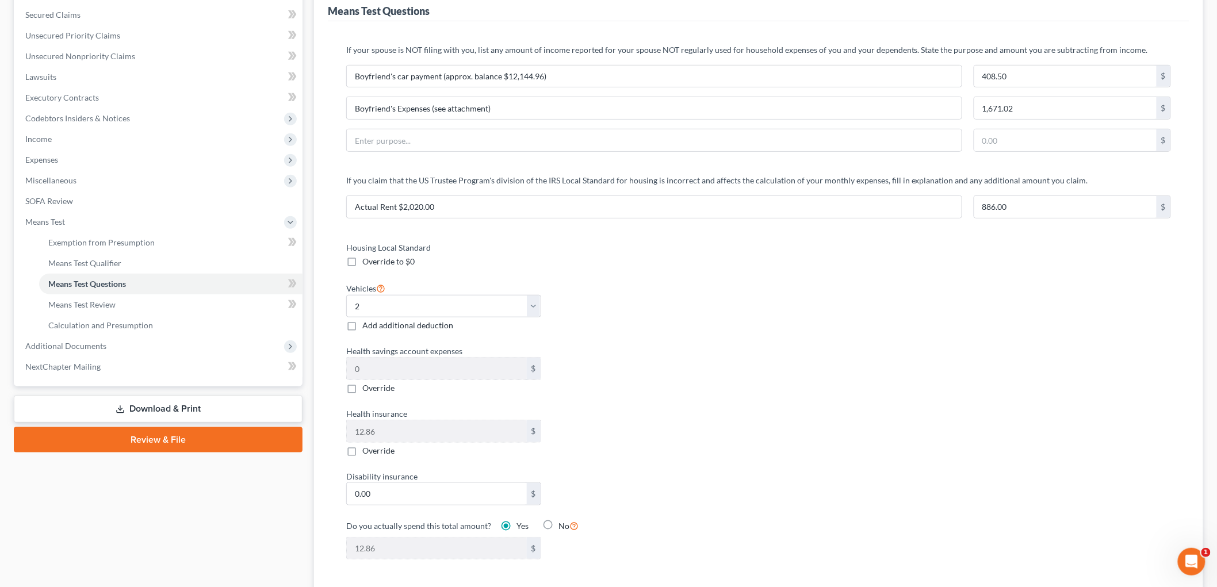
scroll to position [255, 0]
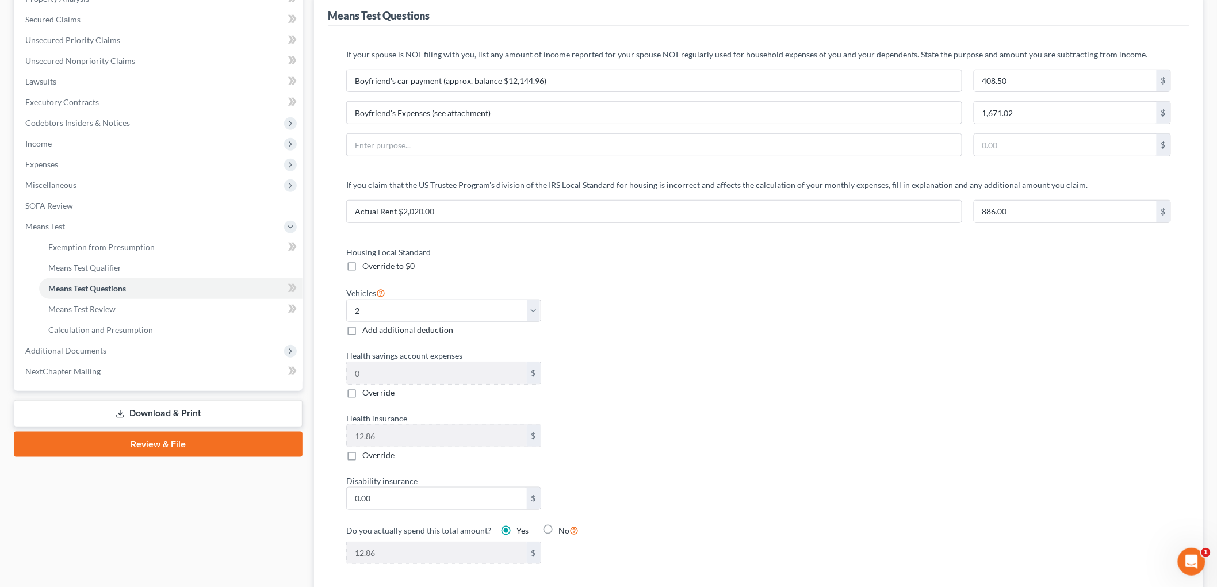
click at [443, 330] on span "Add additional deduction" at bounding box center [407, 330] width 91 height 10
click at [374, 330] on input "Add additional deduction" at bounding box center [370, 327] width 7 height 7
checkbox input "true"
click at [590, 315] on input "0.00" at bounding box center [643, 312] width 180 height 22
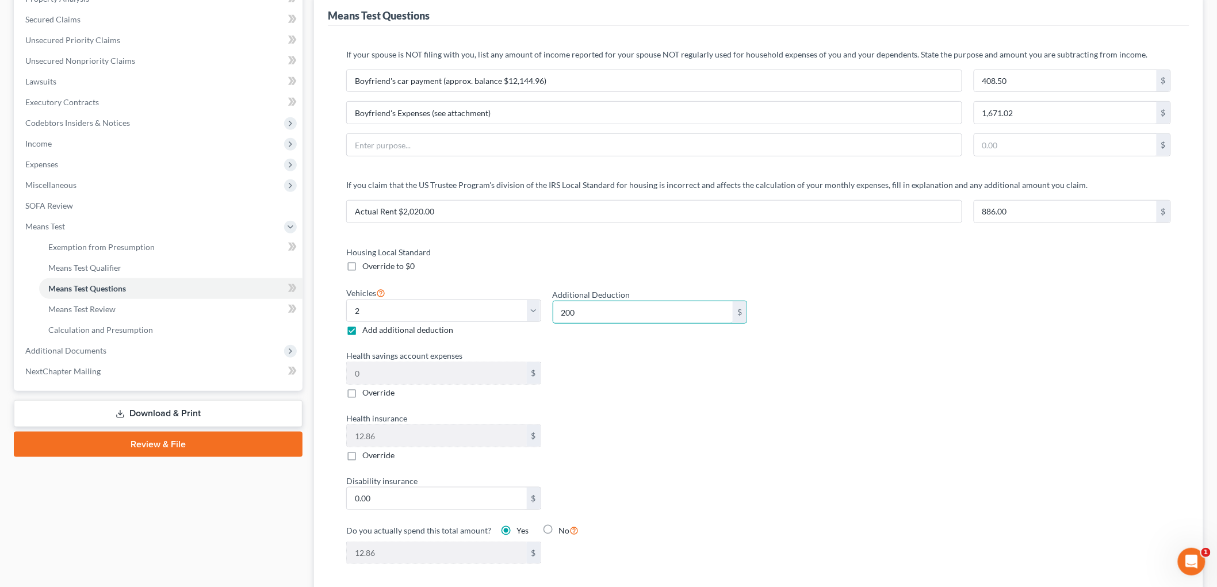
type input "200"
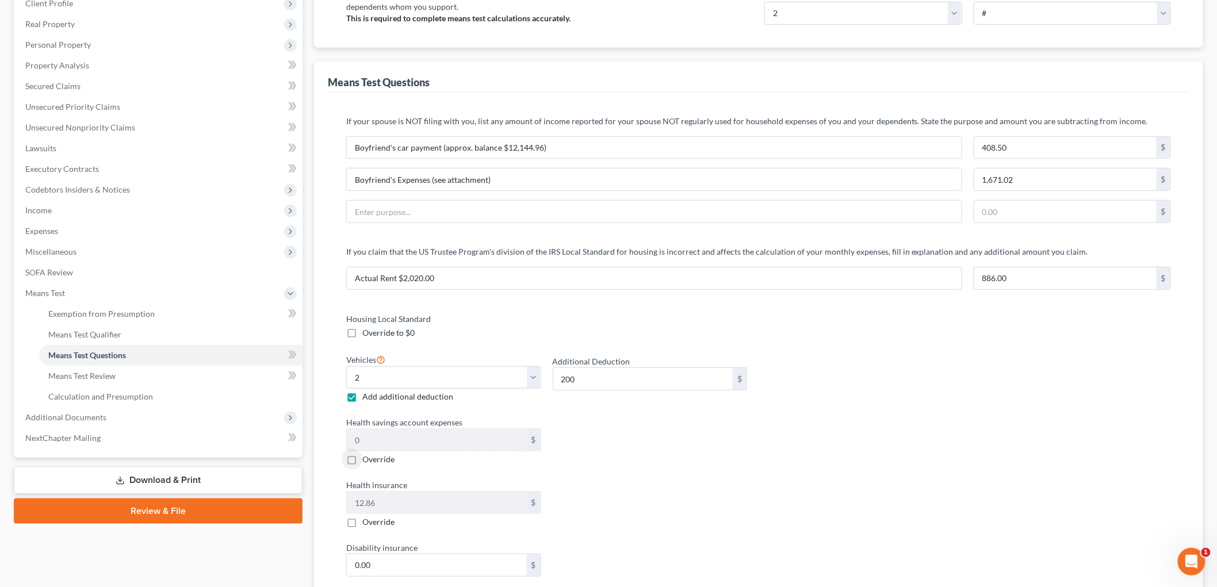
scroll to position [0, 0]
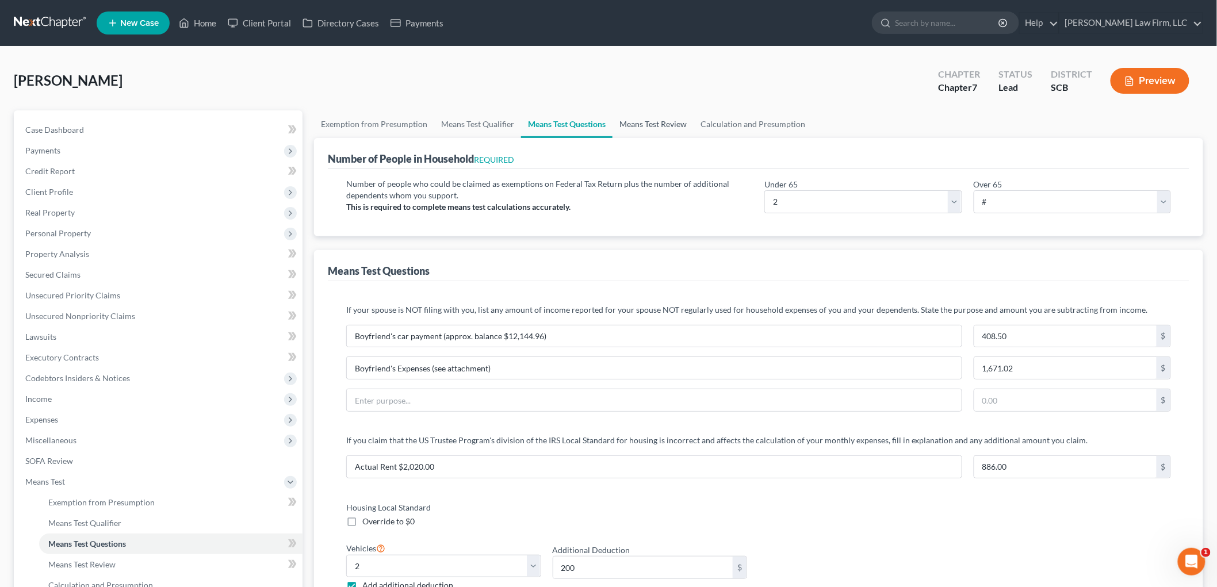
click at [629, 119] on link "Means Test Review" at bounding box center [653, 124] width 81 height 28
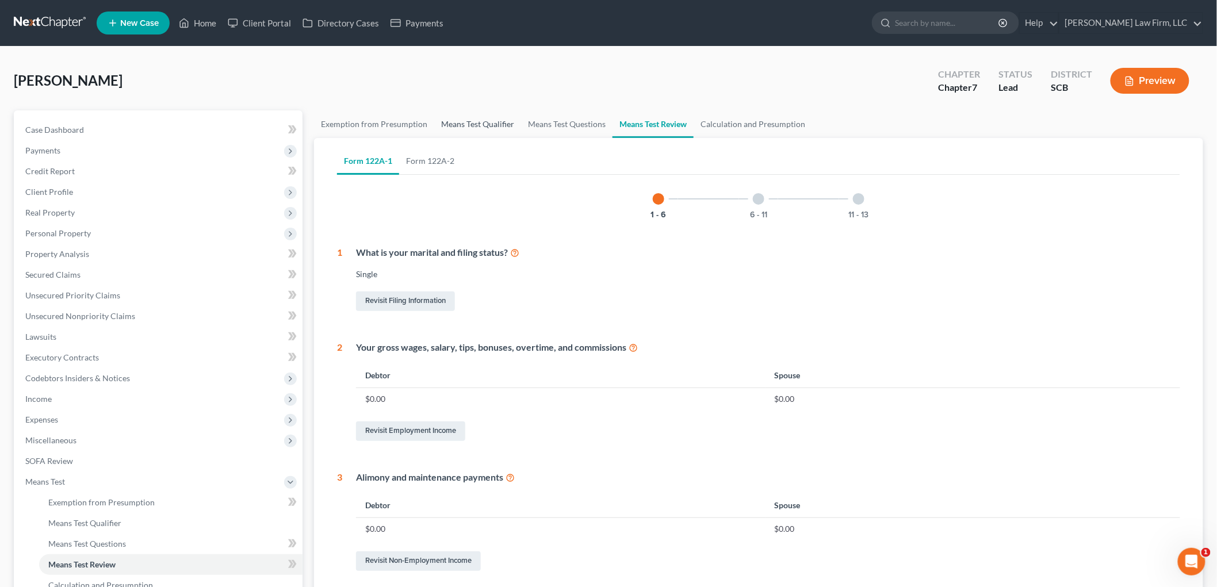
click at [452, 118] on link "Means Test Qualifier" at bounding box center [477, 124] width 87 height 28
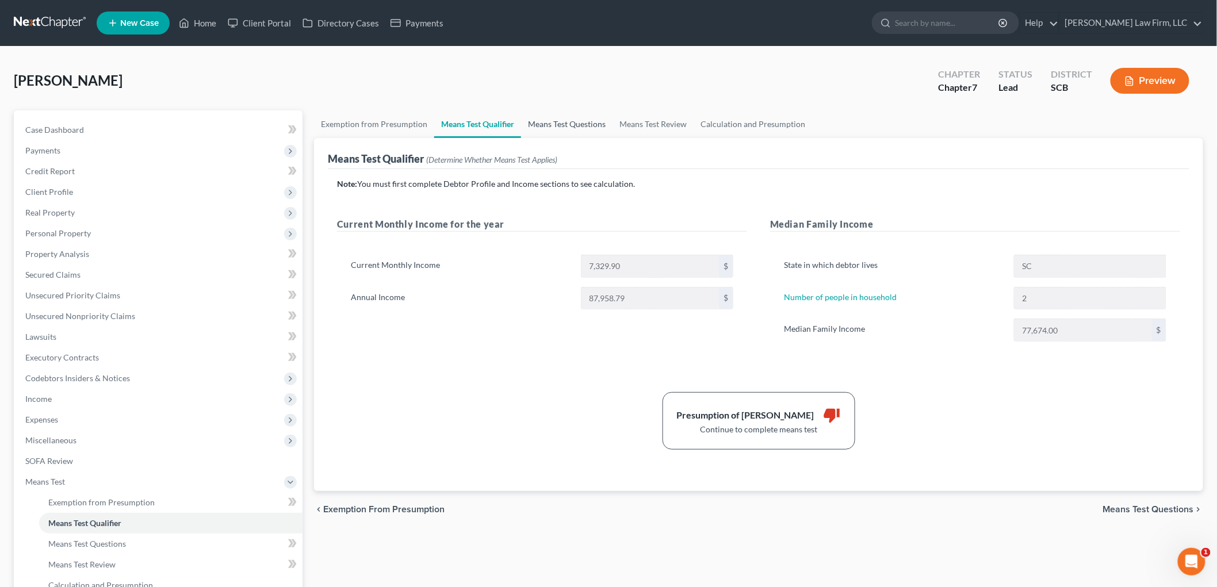
click at [557, 125] on link "Means Test Questions" at bounding box center [566, 124] width 91 height 28
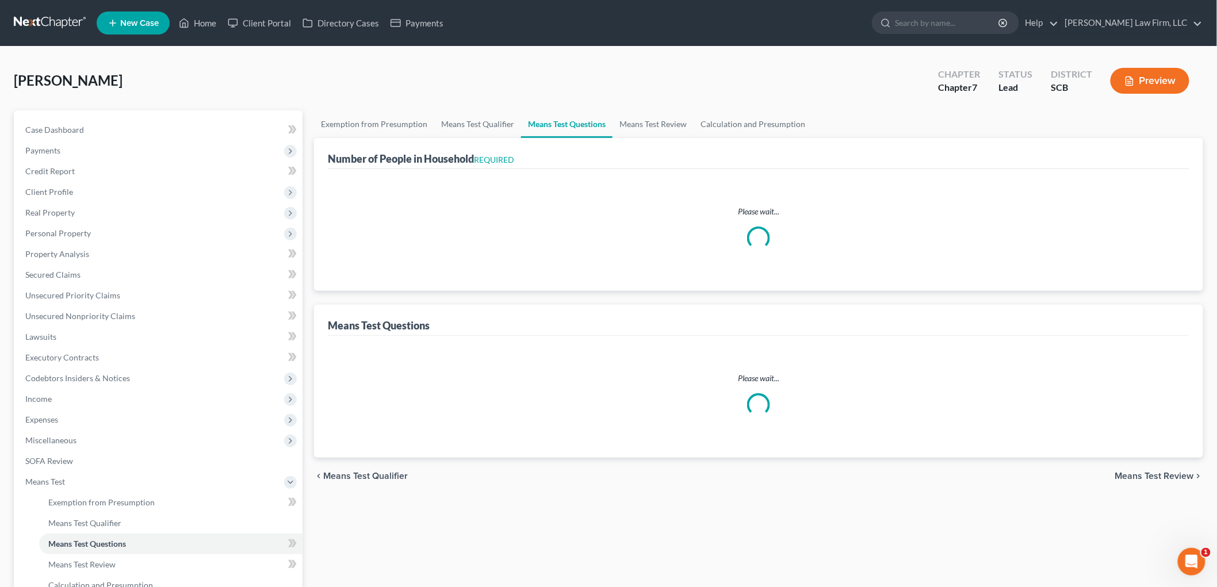
select select "60"
select select "2"
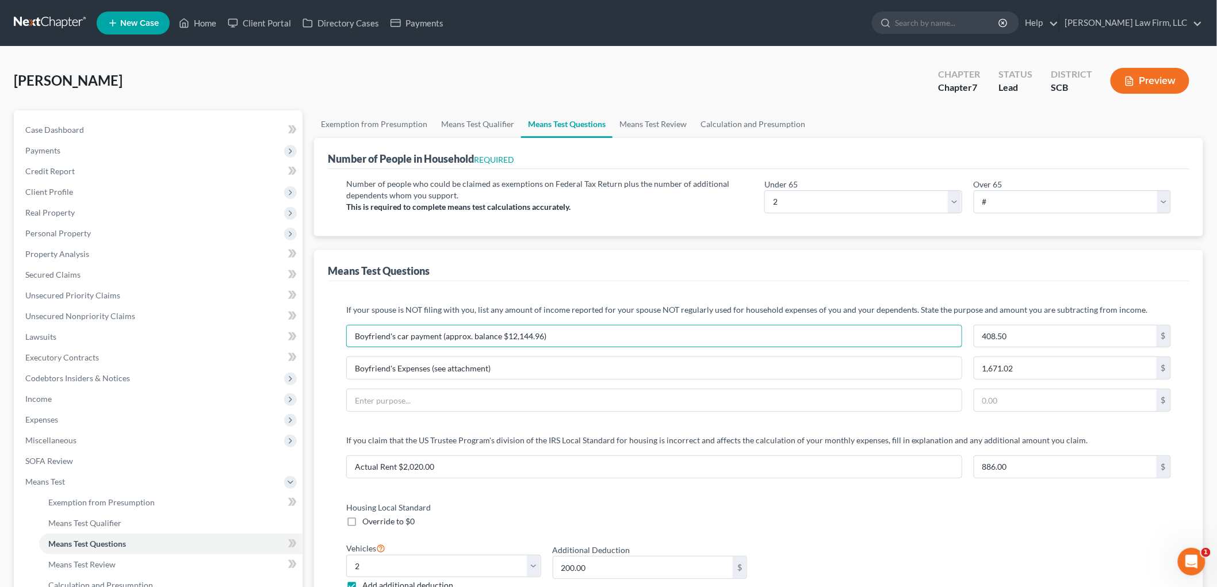
click at [577, 330] on input "Boyfriend's car payment (approx. balance $12,144.96)" at bounding box center [654, 337] width 615 height 22
click at [577, 329] on input "Boyfriend's car payment (approx. balance $12,144.96)" at bounding box center [654, 337] width 615 height 22
click at [1042, 330] on input "408.50" at bounding box center [1065, 337] width 183 height 22
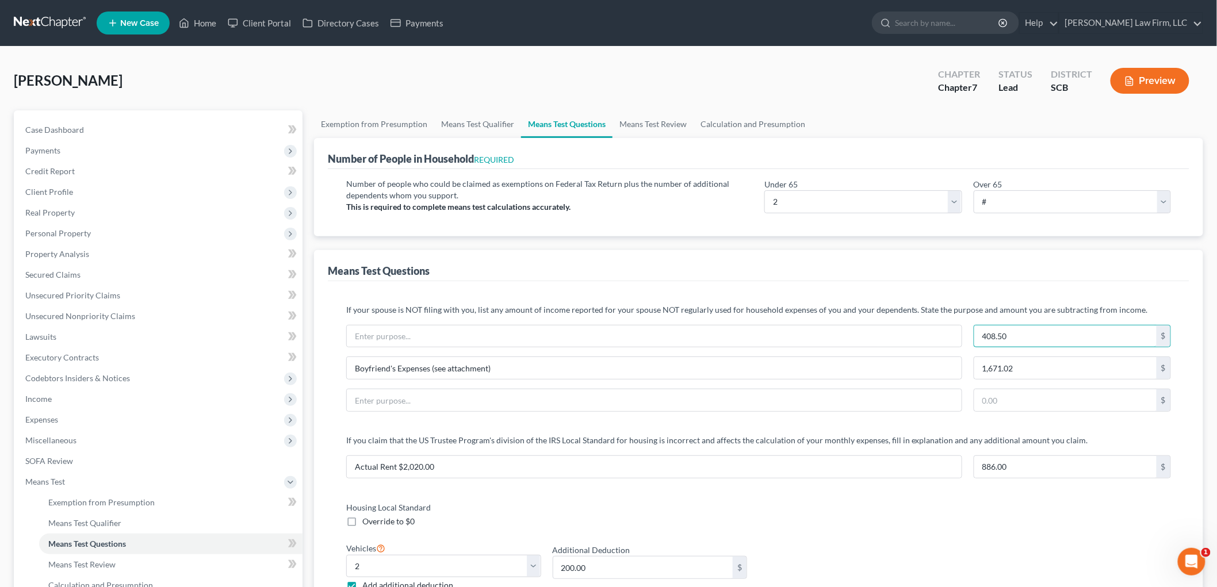
click at [1042, 330] on input "408.50" at bounding box center [1065, 337] width 183 height 22
click at [579, 374] on input "Boyfriend's Expenses (see attachment)" at bounding box center [654, 368] width 615 height 22
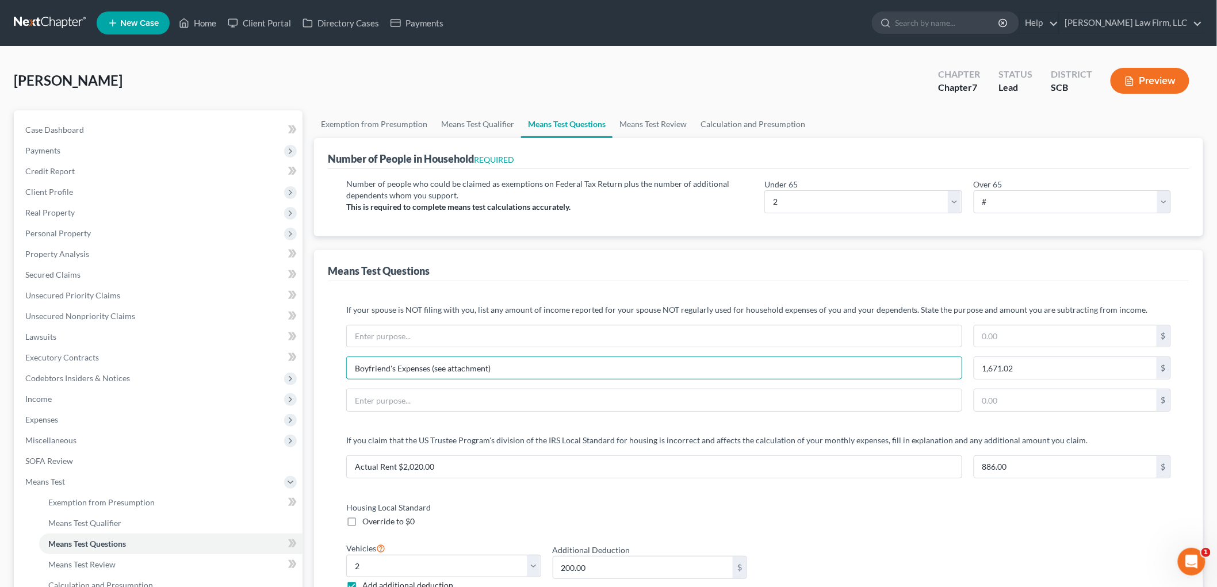
click at [579, 374] on input "Boyfriend's Expenses (see attachment)" at bounding box center [654, 368] width 615 height 22
click at [1042, 370] on input "1,671.02" at bounding box center [1065, 368] width 183 height 22
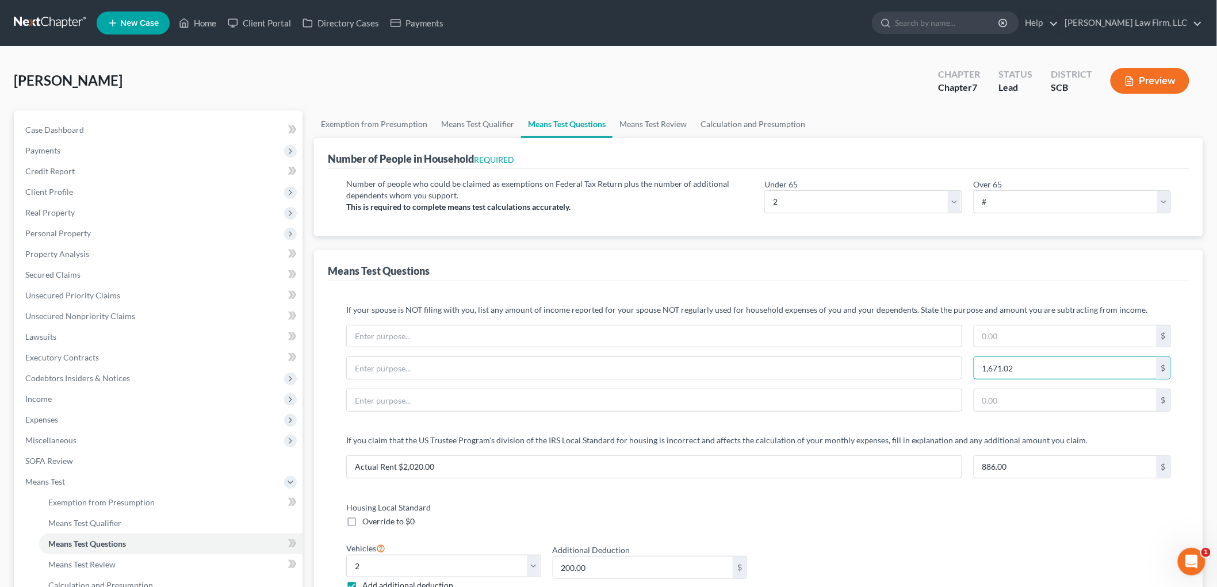
click at [1041, 370] on input "1,671.02" at bounding box center [1065, 368] width 183 height 22
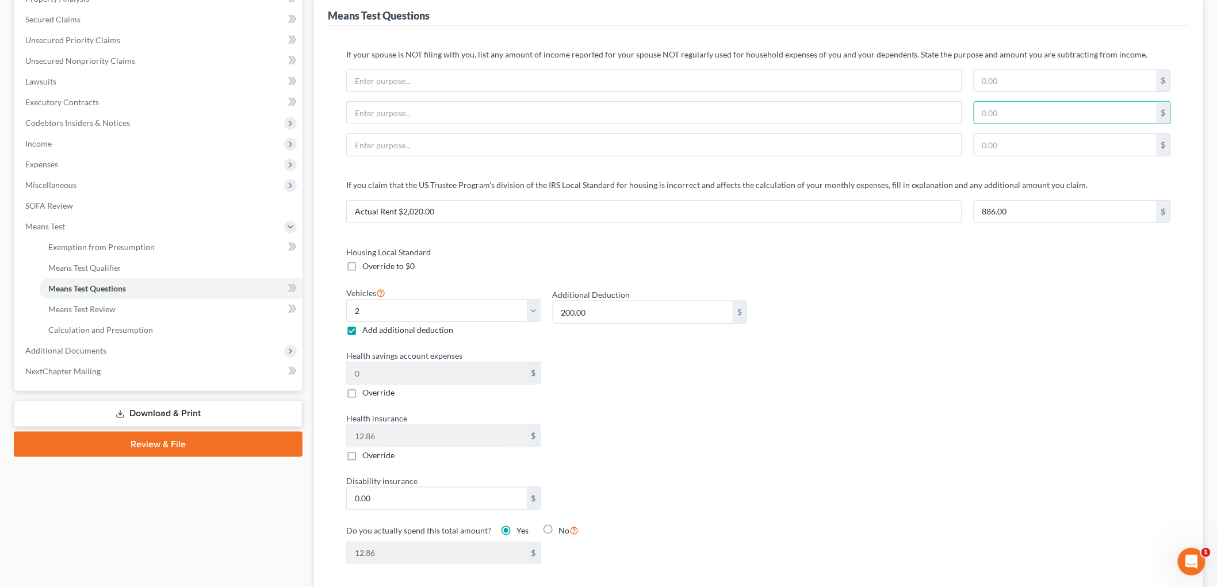
scroll to position [319, 0]
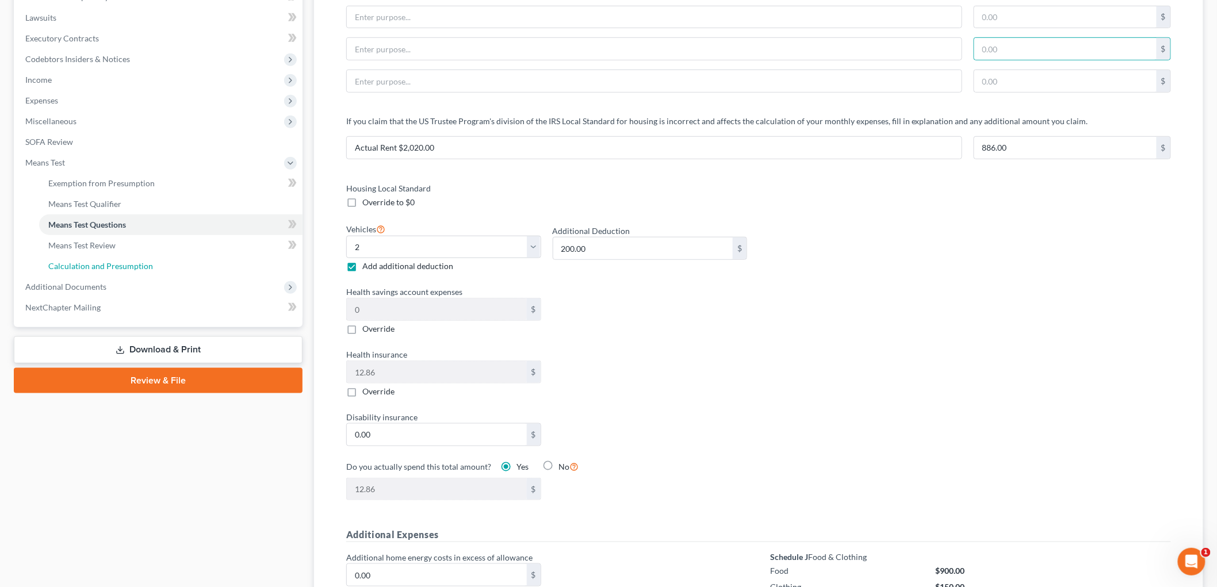
click at [100, 262] on span "Calculation and Presumption" at bounding box center [100, 266] width 105 height 10
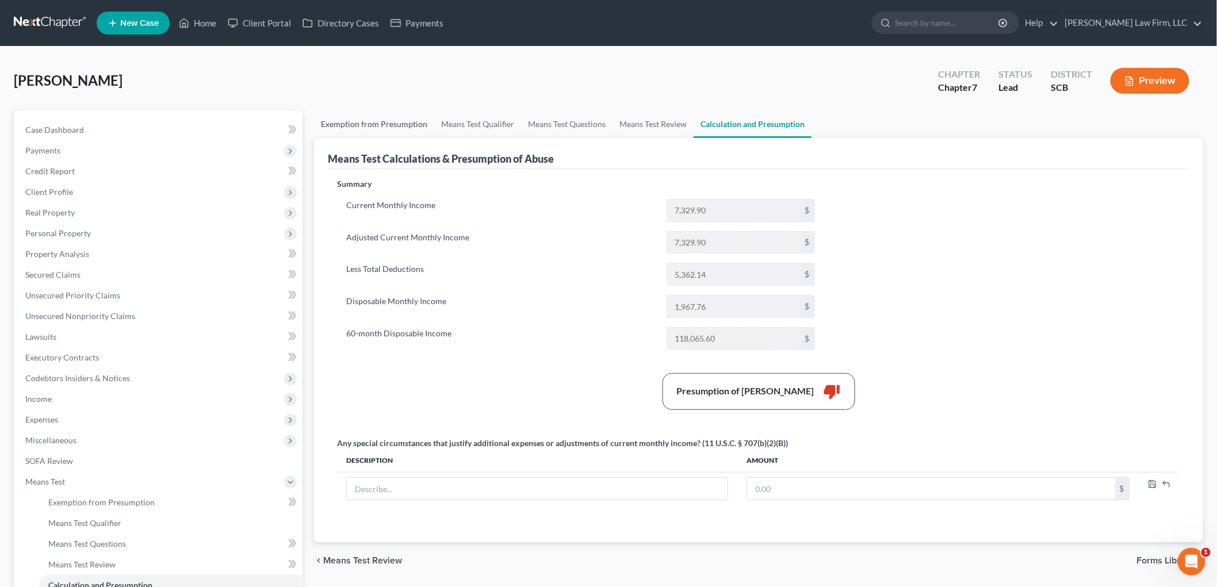
drag, startPoint x: 398, startPoint y: 120, endPoint x: 443, endPoint y: 129, distance: 45.9
click at [399, 121] on link "Exemption from Presumption" at bounding box center [374, 124] width 120 height 28
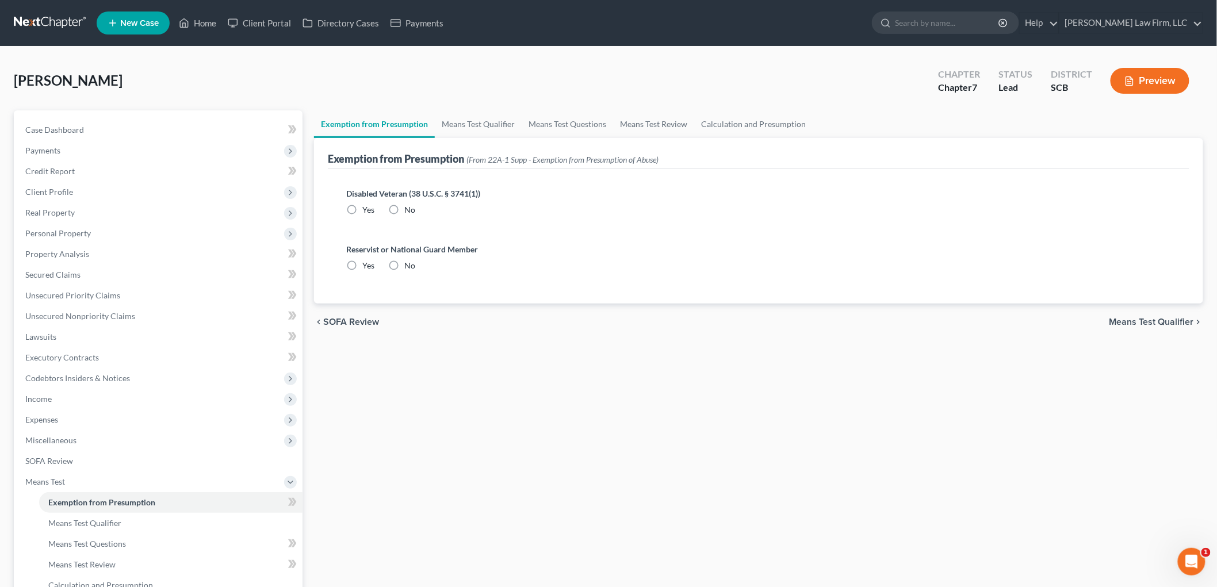
radio input "true"
click at [461, 124] on link "Means Test Qualifier" at bounding box center [478, 124] width 87 height 28
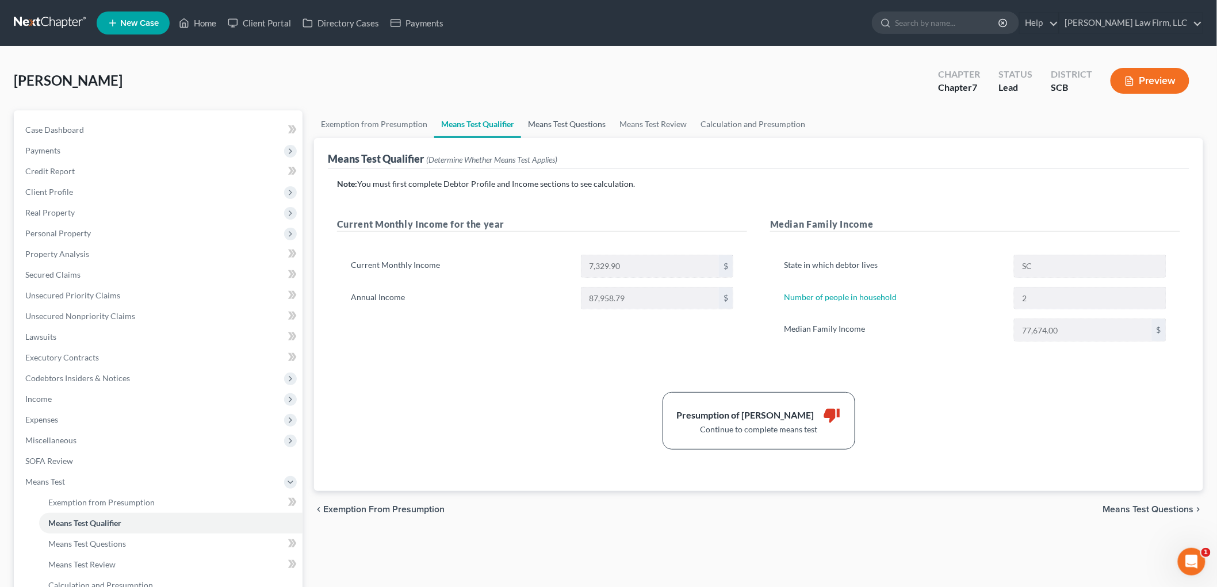
click at [559, 120] on link "Means Test Questions" at bounding box center [566, 124] width 91 height 28
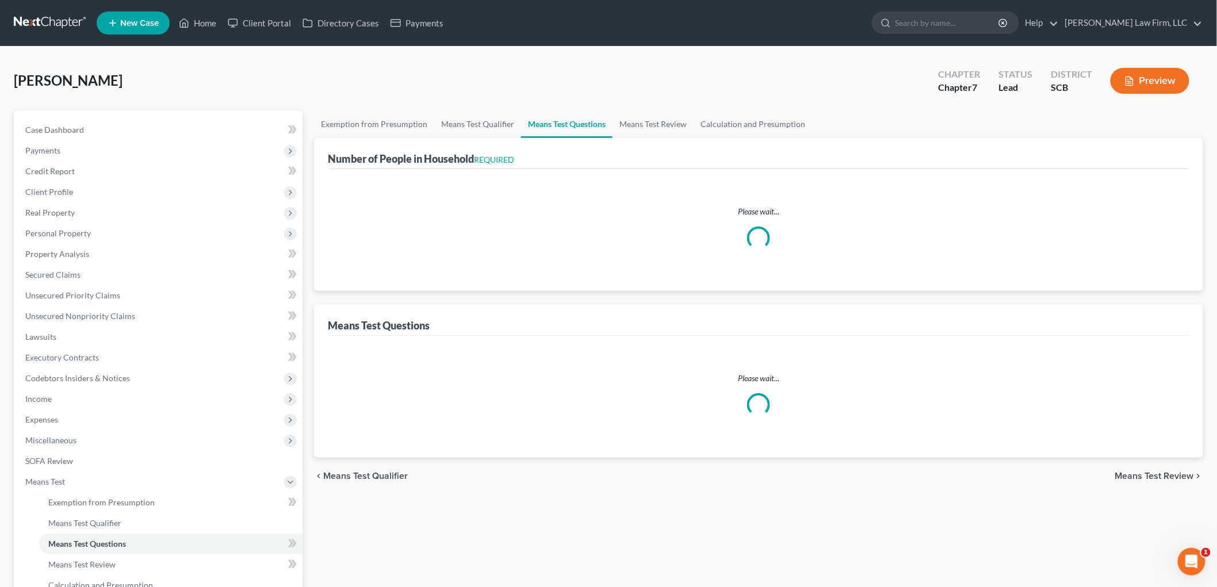
select select "60"
select select "2"
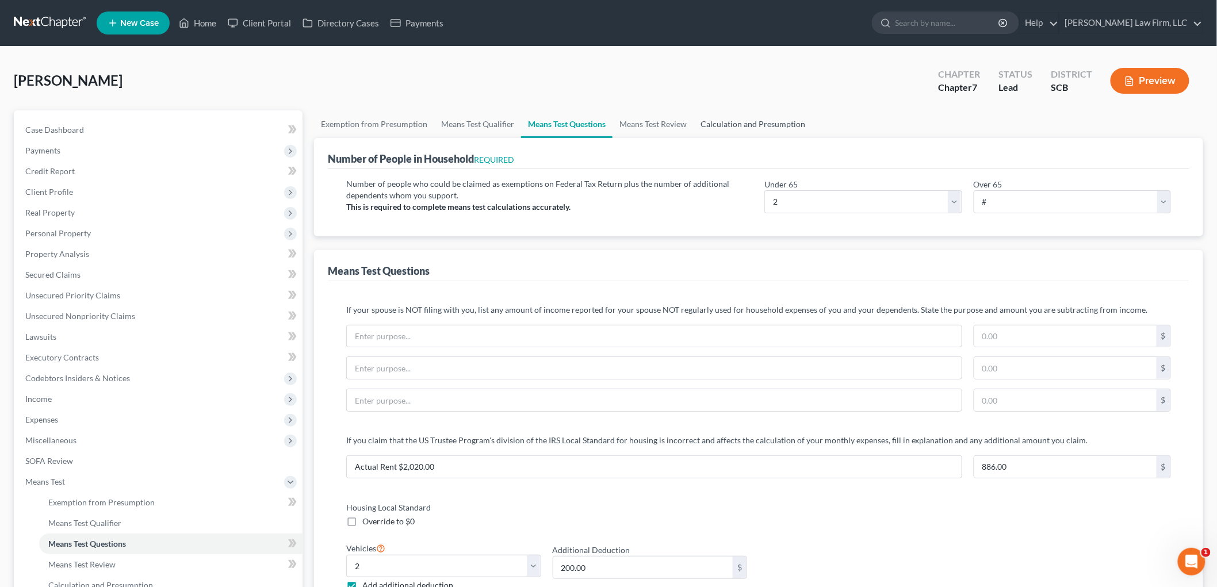
click at [723, 118] on link "Calculation and Presumption" at bounding box center [753, 124] width 118 height 28
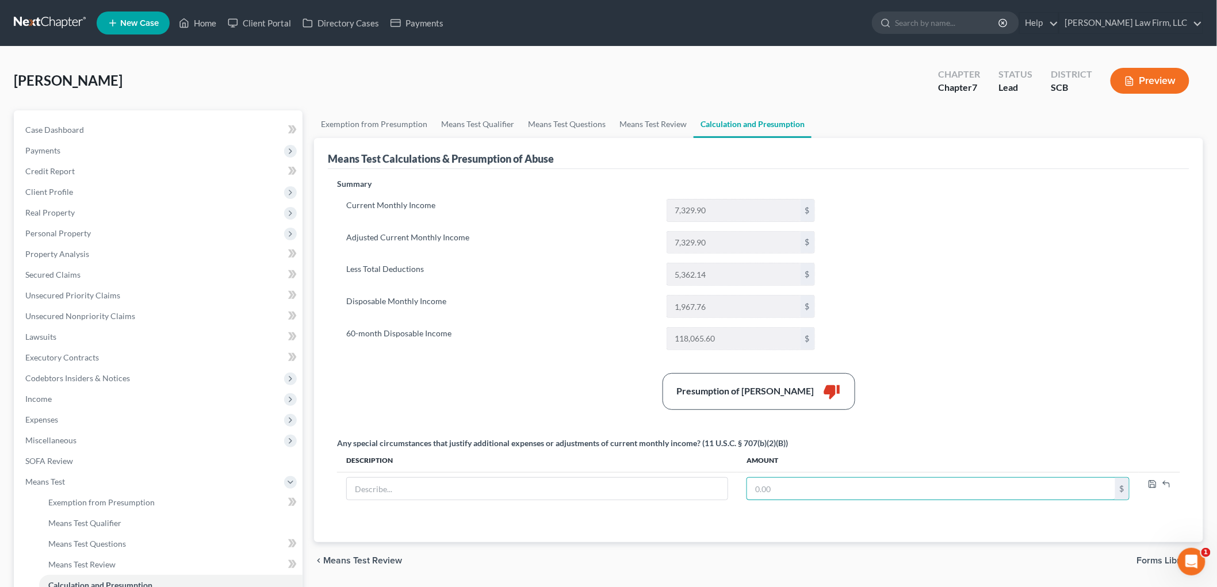
click at [779, 484] on input "text" at bounding box center [931, 489] width 368 height 22
paste input "MSU Federal Credit Union 2018 Toyota Tundra $10,734.97 2.49% (contract rate) $_…"
drag, startPoint x: 865, startPoint y: 486, endPoint x: 737, endPoint y: 491, distance: 127.8
click at [737, 491] on tr "201,810,734.97 $" at bounding box center [758, 488] width 843 height 33
type input "2,079.52"
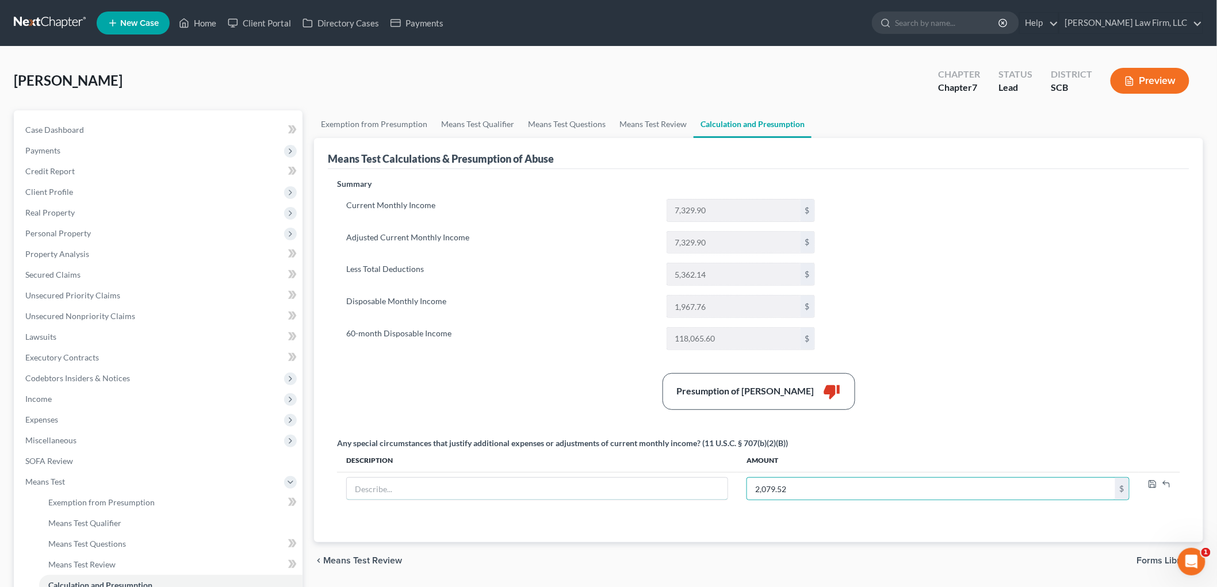
click at [693, 483] on input "text" at bounding box center [537, 489] width 381 height 22
type input "Boyfriend's Expenses"
click at [1154, 485] on polyline "button" at bounding box center [1153, 485] width 4 height 3
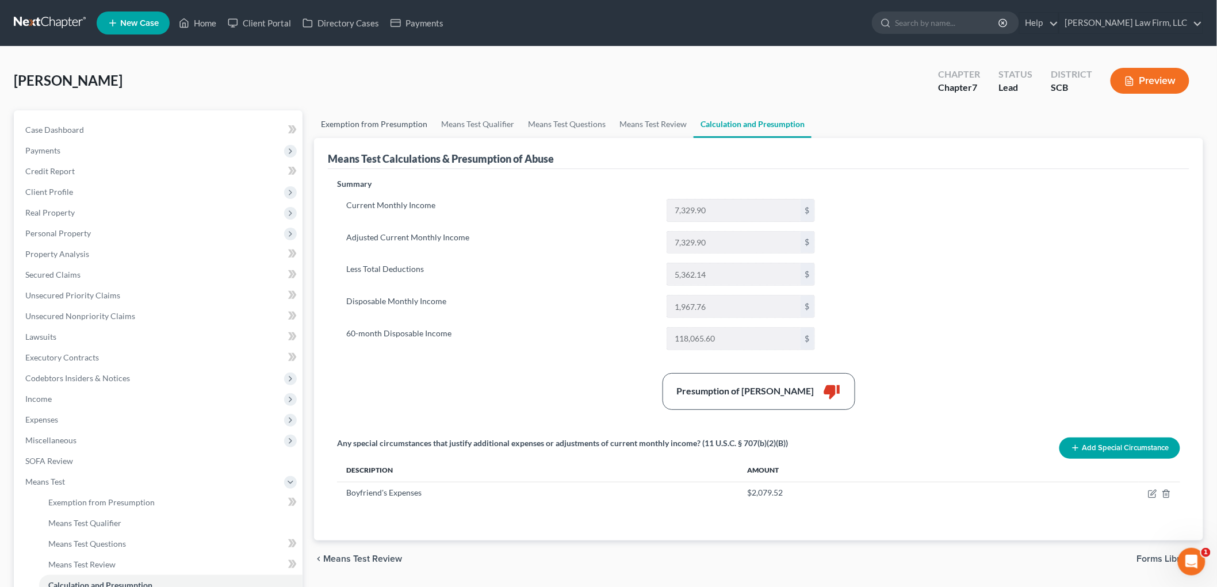
click at [371, 129] on link "Exemption from Presumption" at bounding box center [374, 124] width 120 height 28
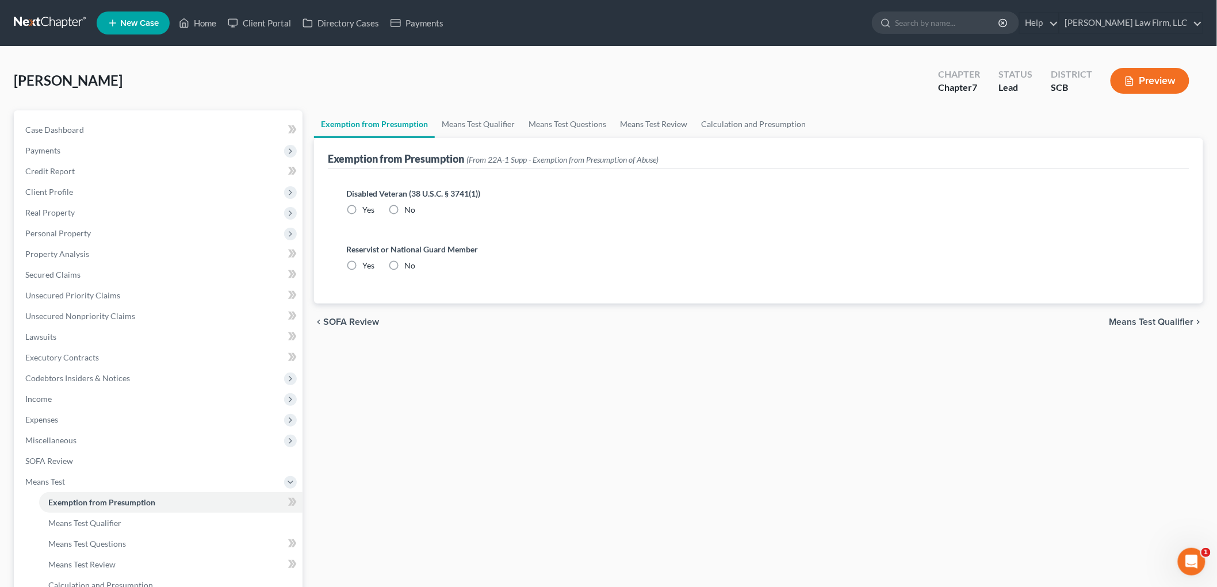
radio input "true"
click at [453, 125] on link "Means Test Qualifier" at bounding box center [478, 124] width 87 height 28
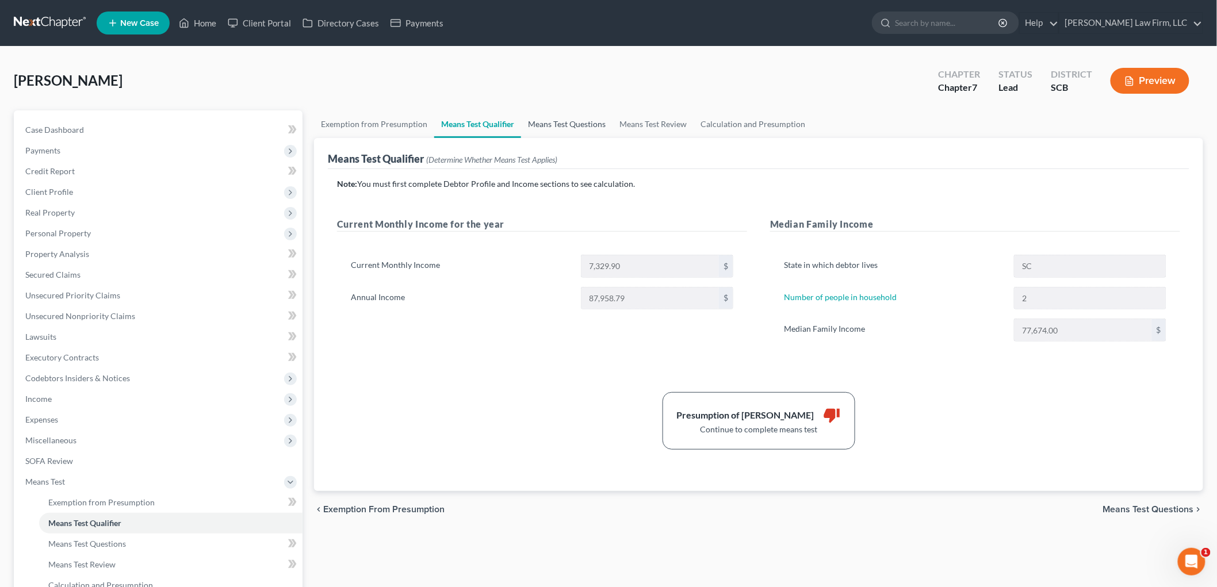
click at [550, 113] on link "Means Test Questions" at bounding box center [566, 124] width 91 height 28
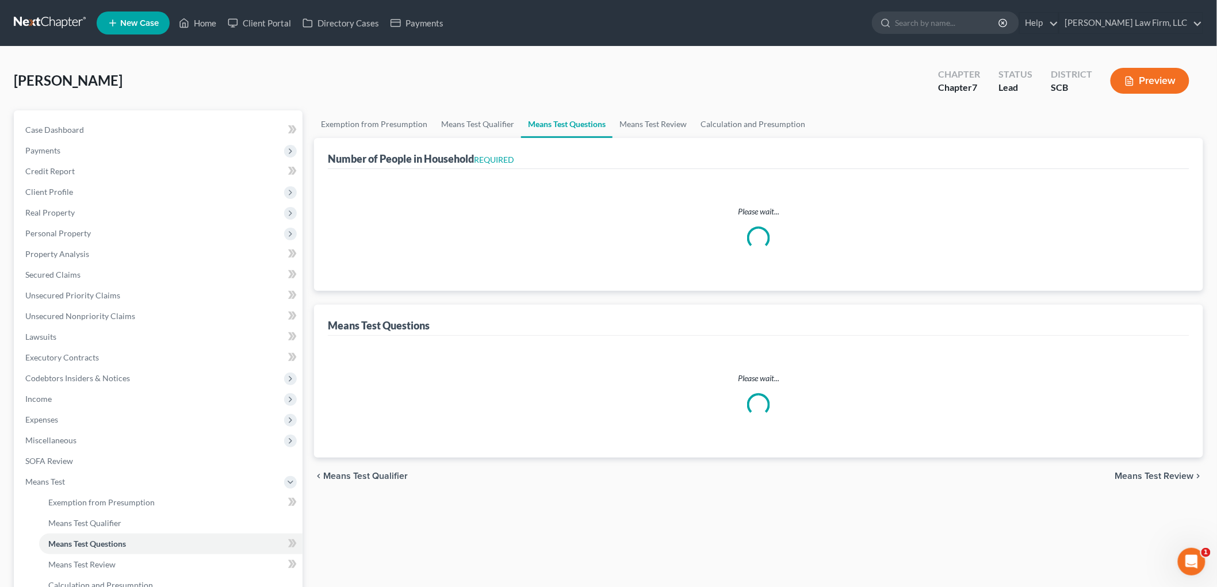
select select "60"
select select "2"
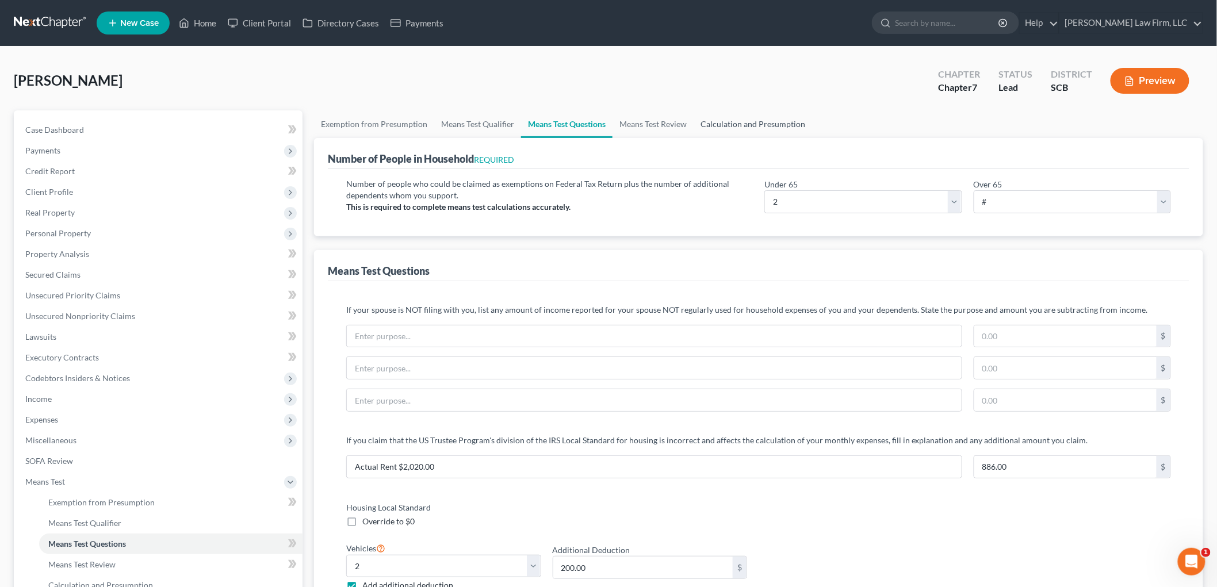
click at [763, 121] on link "Calculation and Presumption" at bounding box center [753, 124] width 118 height 28
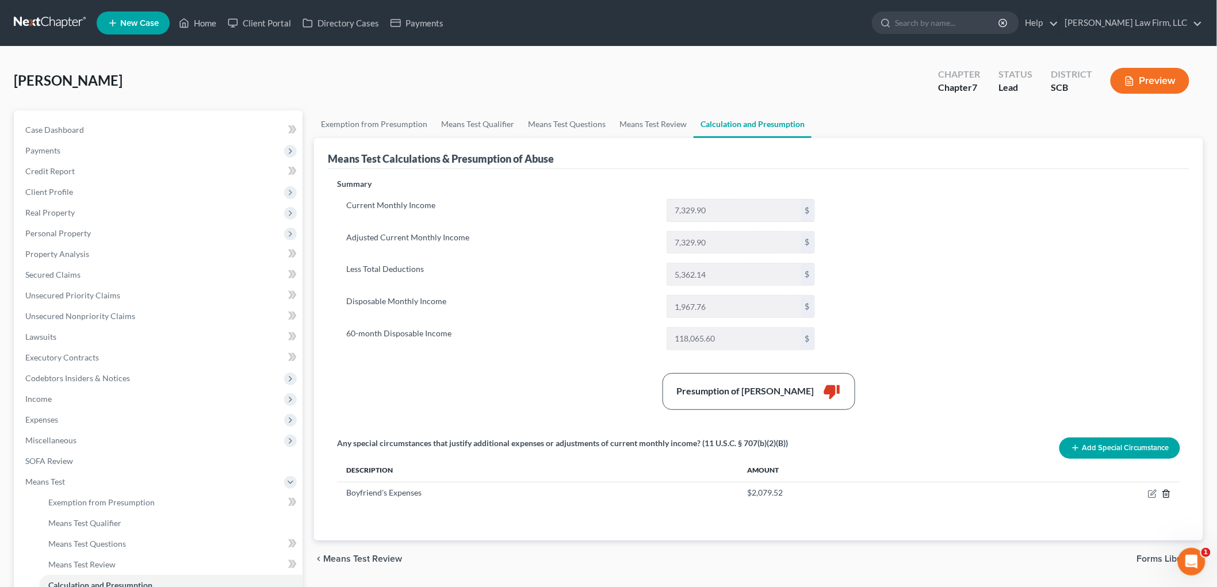
click at [1168, 492] on icon "button" at bounding box center [1166, 493] width 9 height 9
click at [466, 123] on link "Means Test Qualifier" at bounding box center [477, 124] width 87 height 28
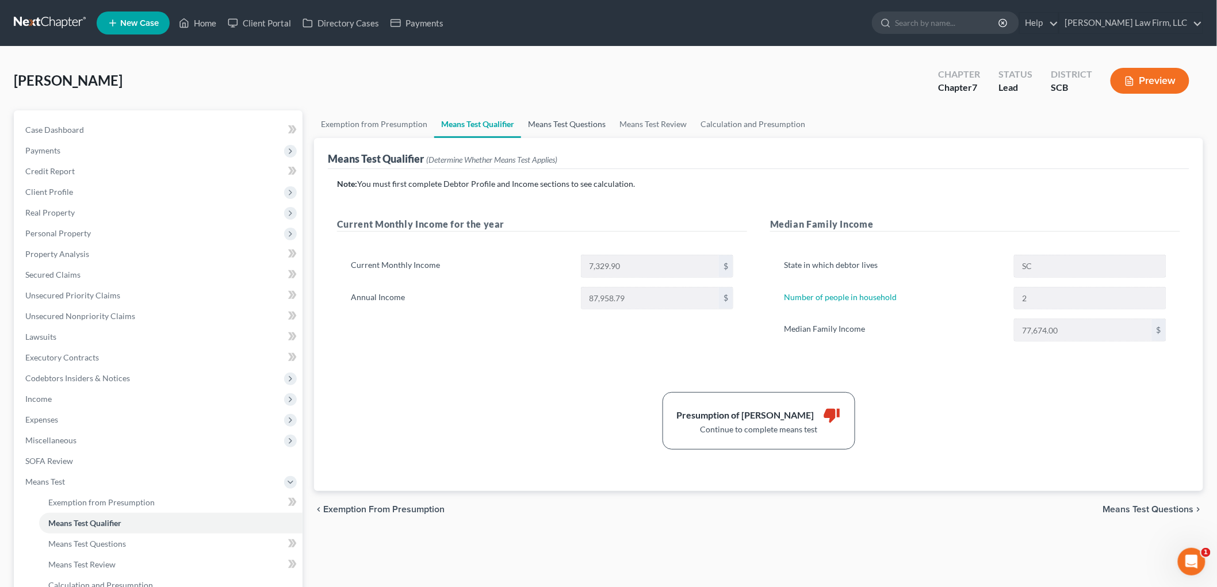
click at [536, 117] on link "Means Test Questions" at bounding box center [566, 124] width 91 height 28
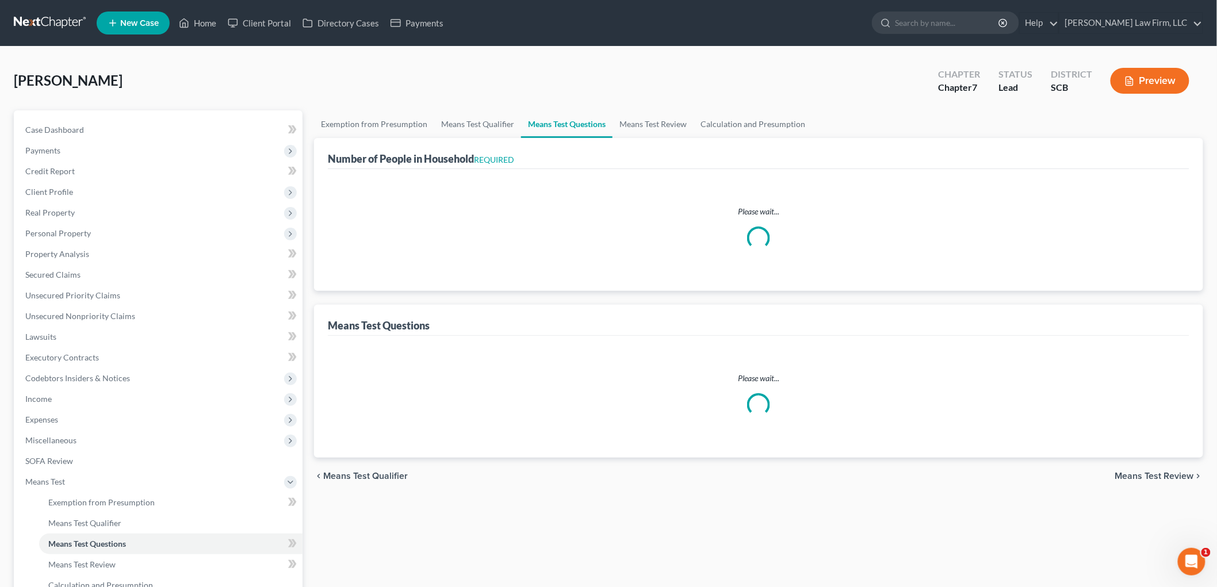
select select "60"
select select "2"
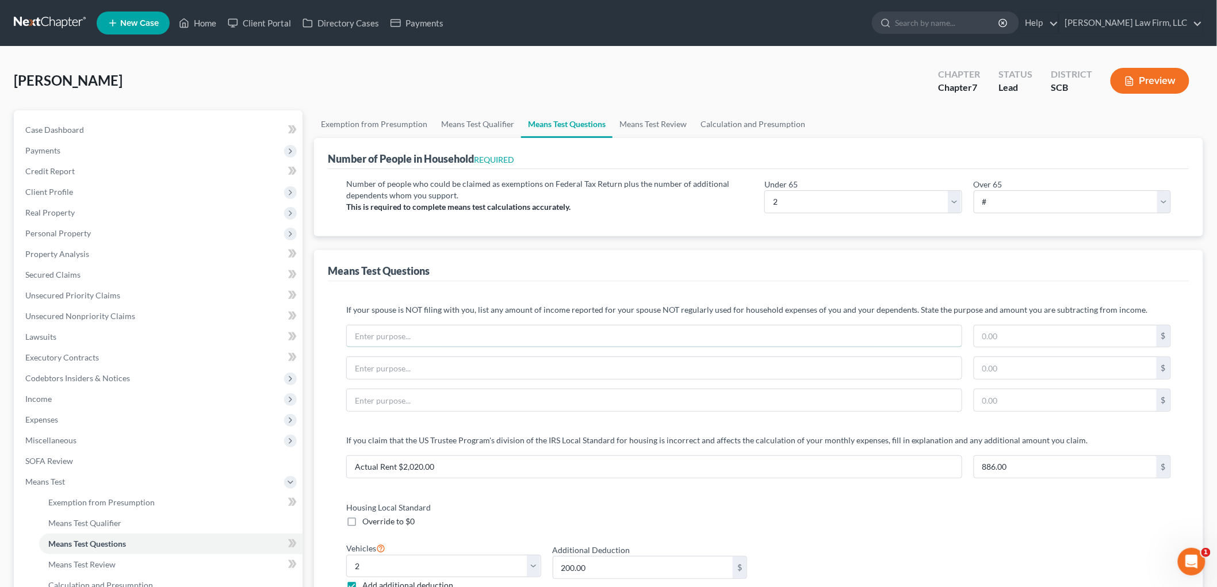
click at [577, 335] on input "text" at bounding box center [654, 337] width 615 height 22
type input "Boyfriend"
type input "5"
type input "2,000"
click at [735, 128] on link "Calculation and Presumption" at bounding box center [753, 124] width 118 height 28
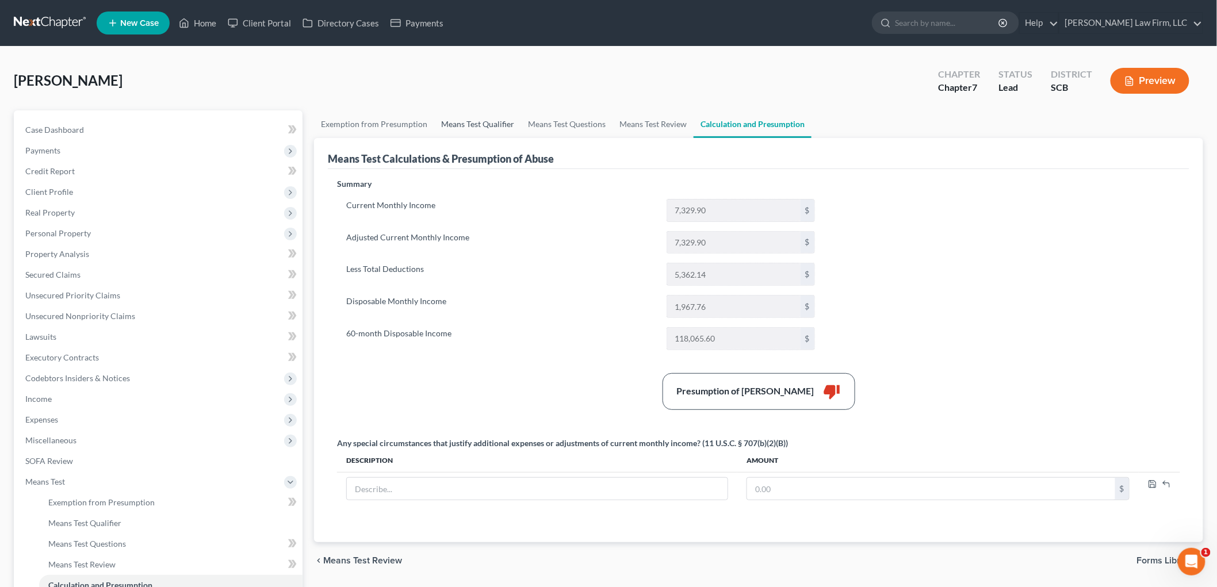
click at [469, 128] on link "Means Test Qualifier" at bounding box center [477, 124] width 87 height 28
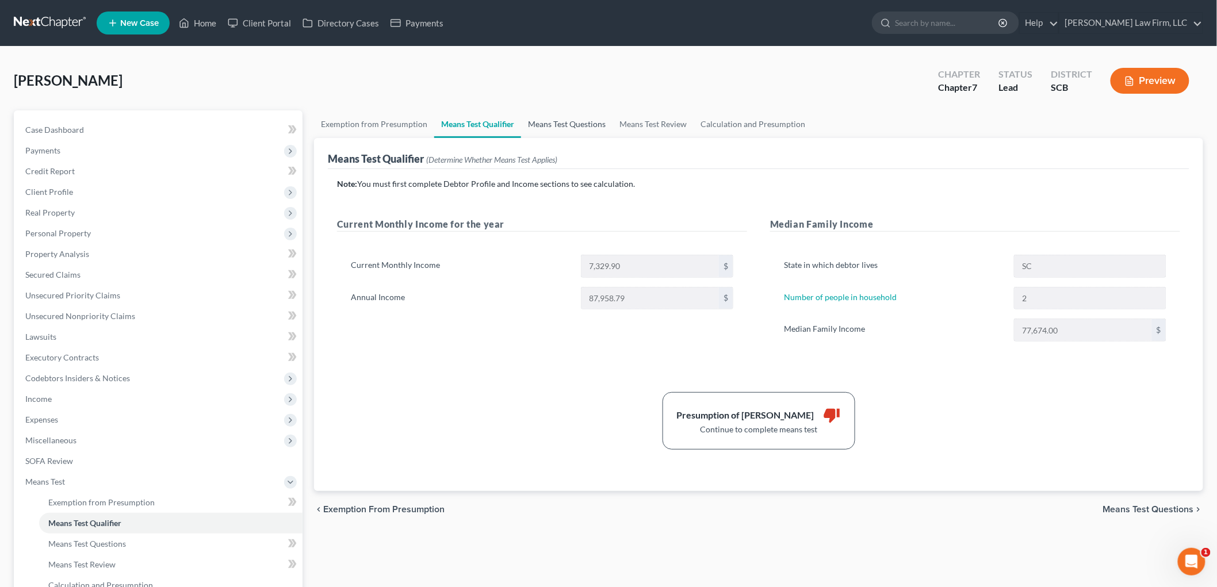
click at [582, 118] on link "Means Test Questions" at bounding box center [566, 124] width 91 height 28
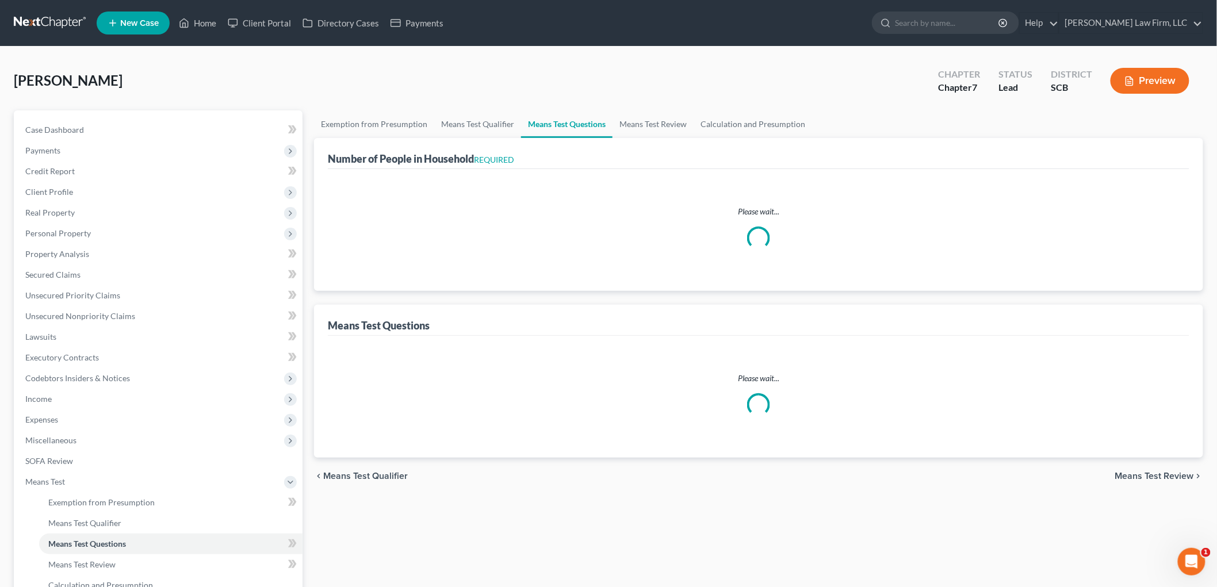
select select "60"
select select "2"
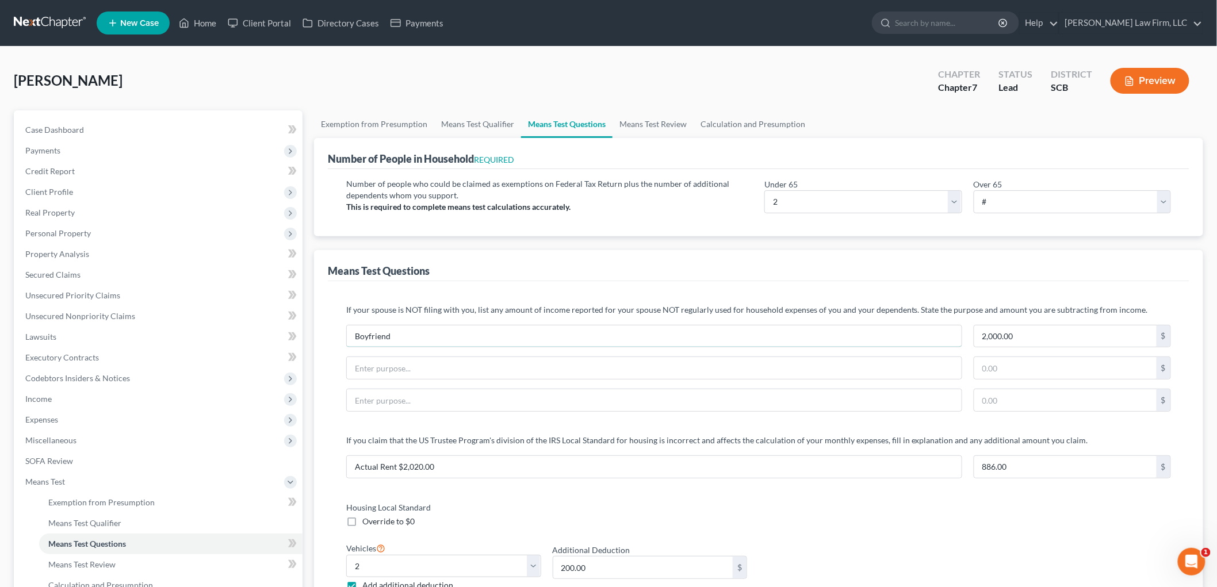
click at [444, 328] on input "Boyfriend" at bounding box center [654, 337] width 615 height 22
click at [781, 127] on link "Calculation and Presumption" at bounding box center [753, 124] width 118 height 28
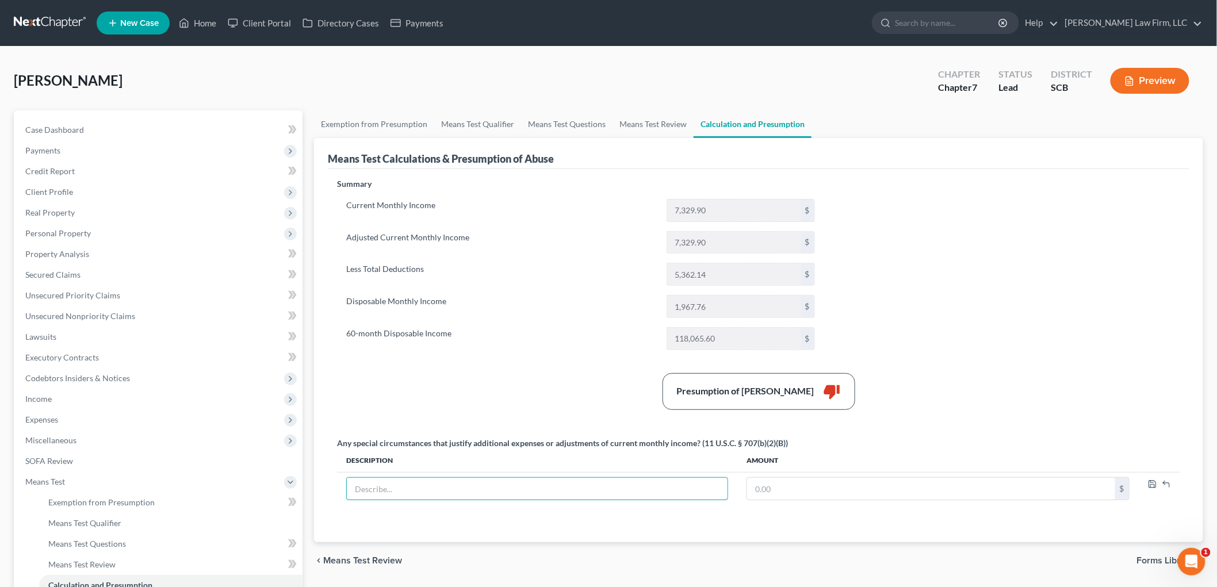
click at [605, 492] on input "text" at bounding box center [537, 489] width 381 height 22
click at [376, 122] on link "Exemption from Presumption" at bounding box center [374, 124] width 120 height 28
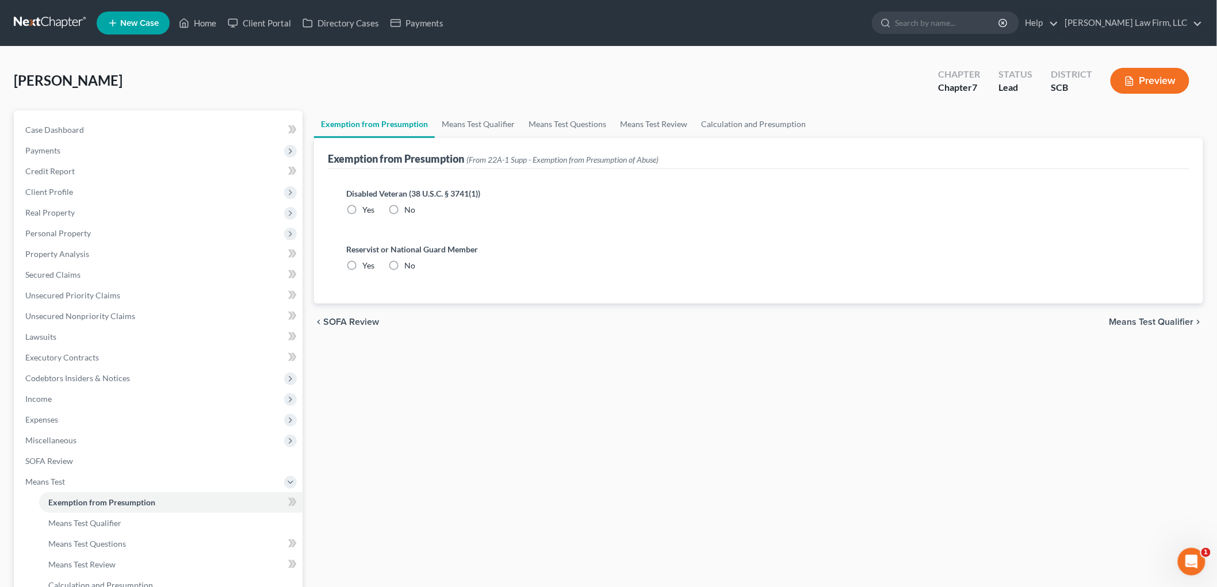
radio input "true"
click at [485, 114] on link "Means Test Qualifier" at bounding box center [478, 124] width 87 height 28
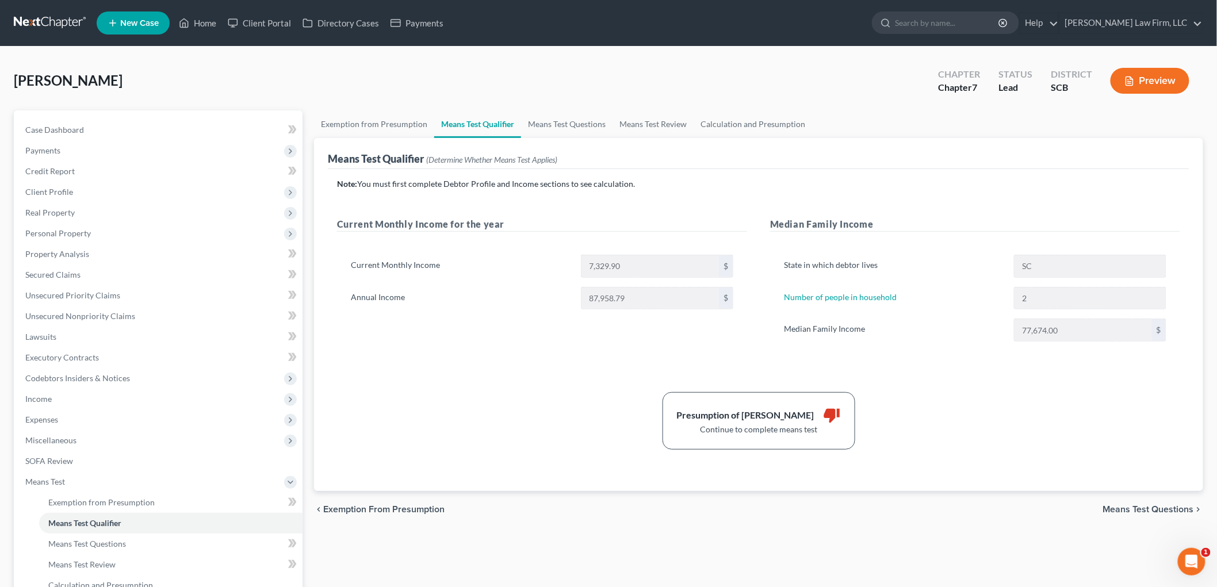
click at [58, 182] on span "Client Profile" at bounding box center [159, 192] width 286 height 21
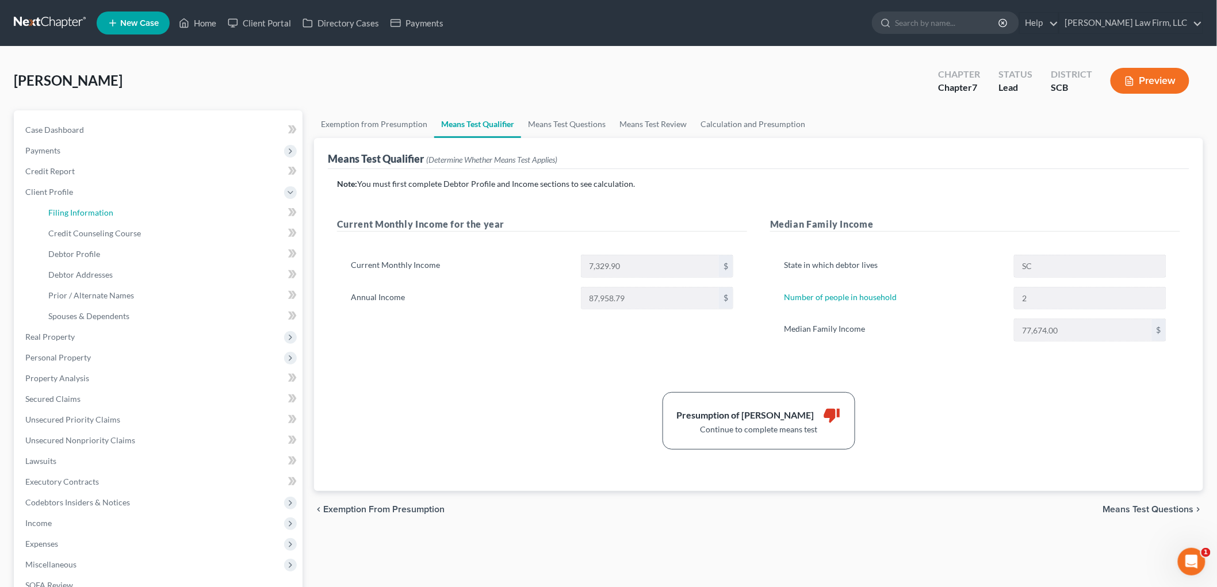
click at [68, 210] on span "Filing Information" at bounding box center [80, 213] width 65 height 10
select select "1"
select select "0"
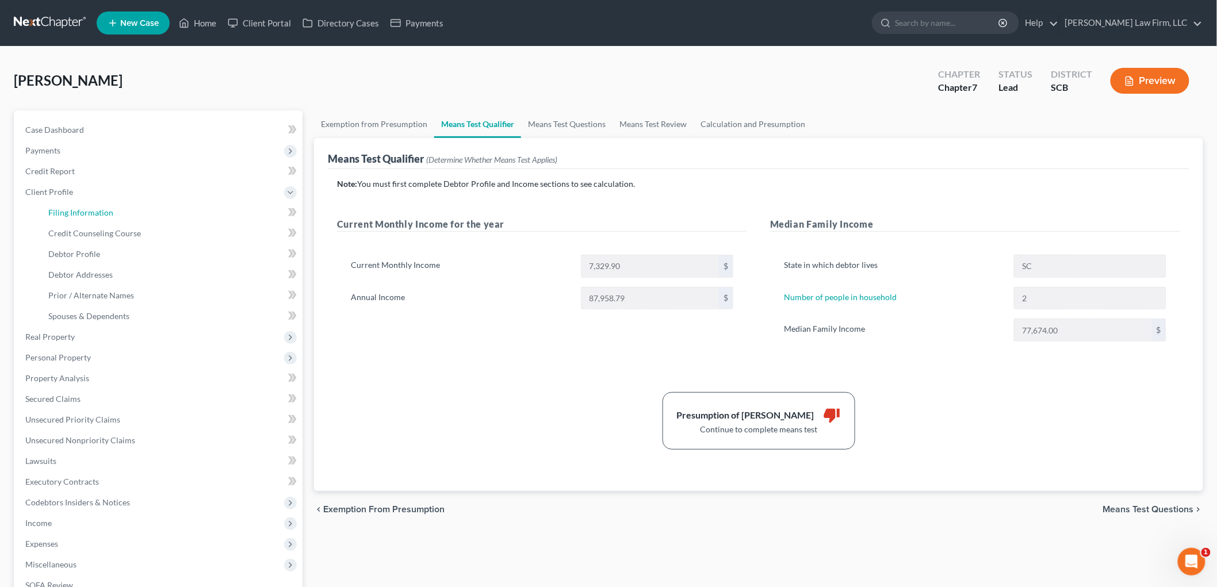
select select "42"
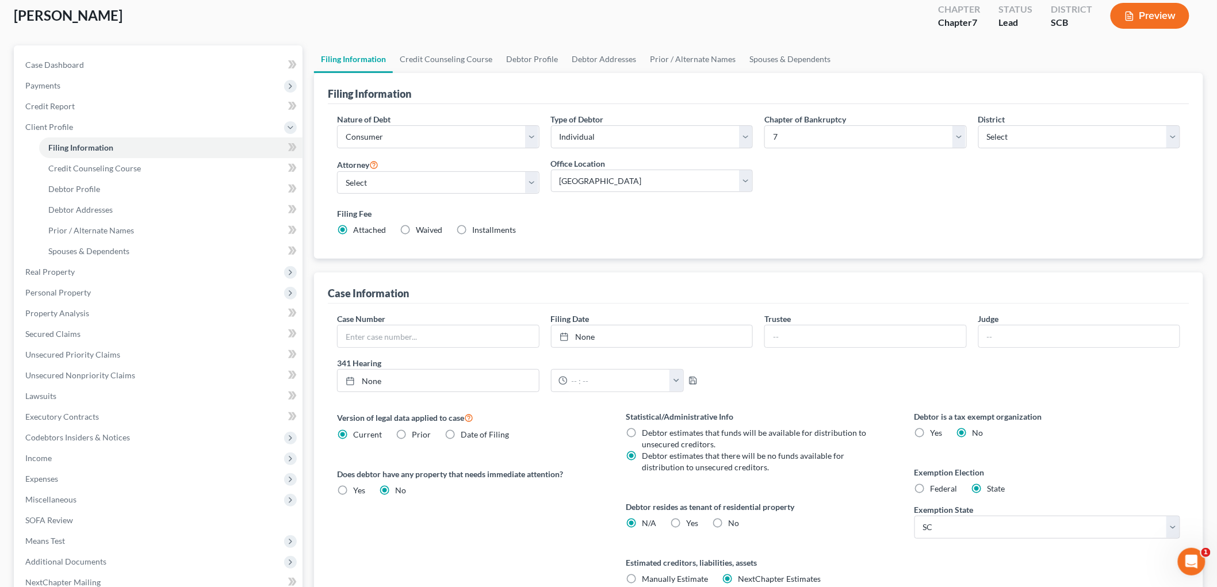
scroll to position [60, 0]
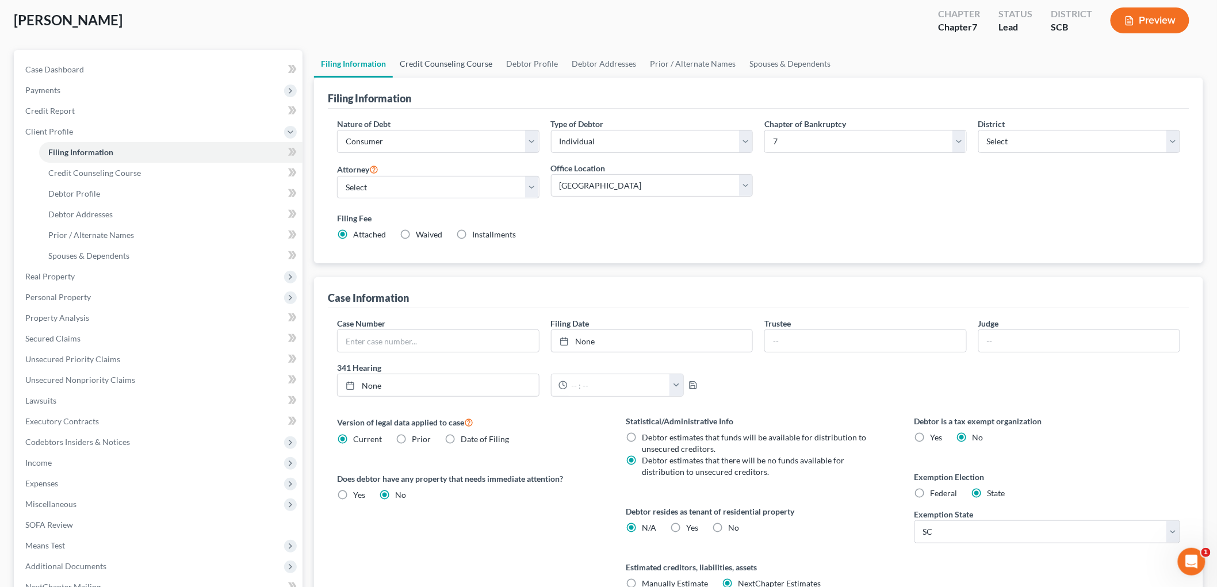
click at [473, 67] on link "Credit Counseling Course" at bounding box center [446, 64] width 106 height 28
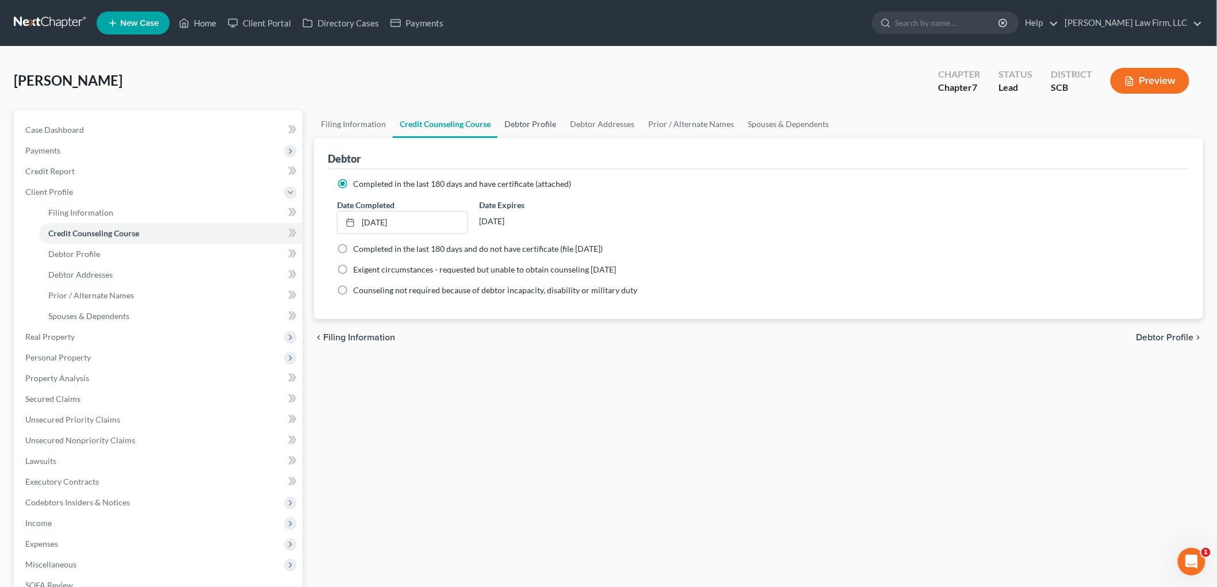
click at [542, 115] on link "Debtor Profile" at bounding box center [531, 124] width 66 height 28
select select "0"
select select "1"
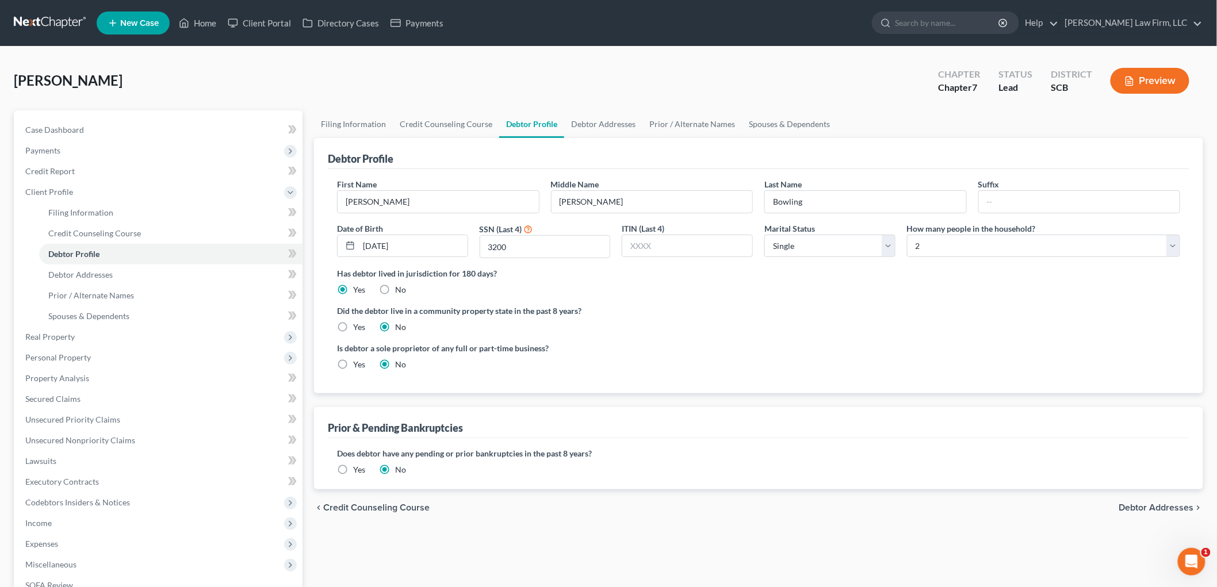
radio input "true"
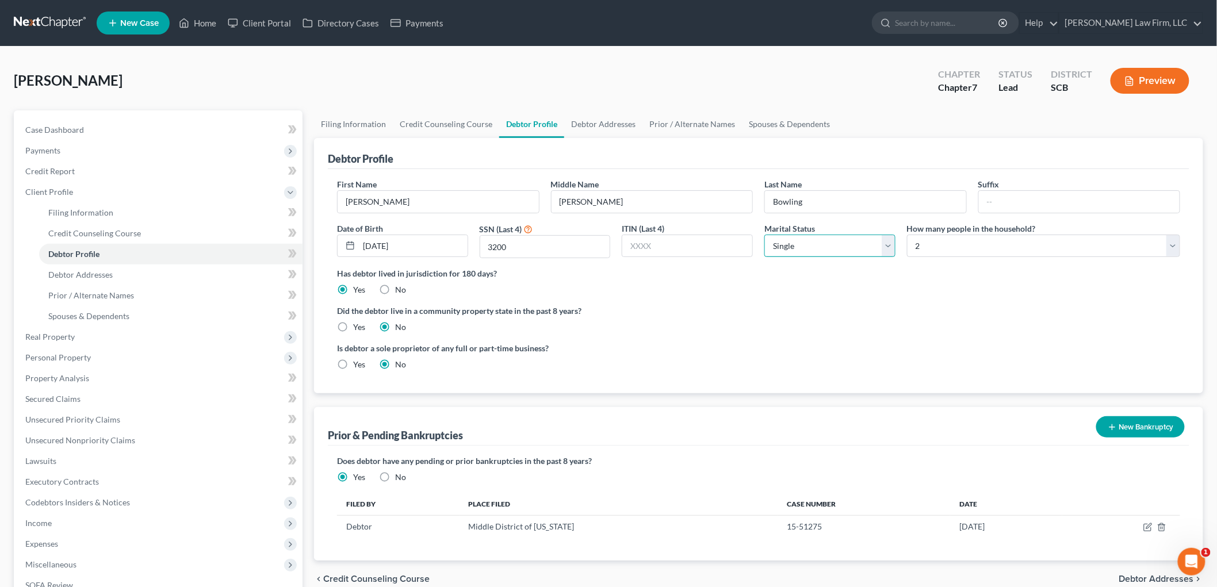
click at [824, 250] on select "Select Single Married Separated Divorced Widowed" at bounding box center [829, 246] width 131 height 23
click at [811, 251] on select "Select Single Married Separated Divorced Widowed" at bounding box center [829, 246] width 131 height 23
click at [783, 119] on link "Spouses & Dependents" at bounding box center [789, 124] width 95 height 28
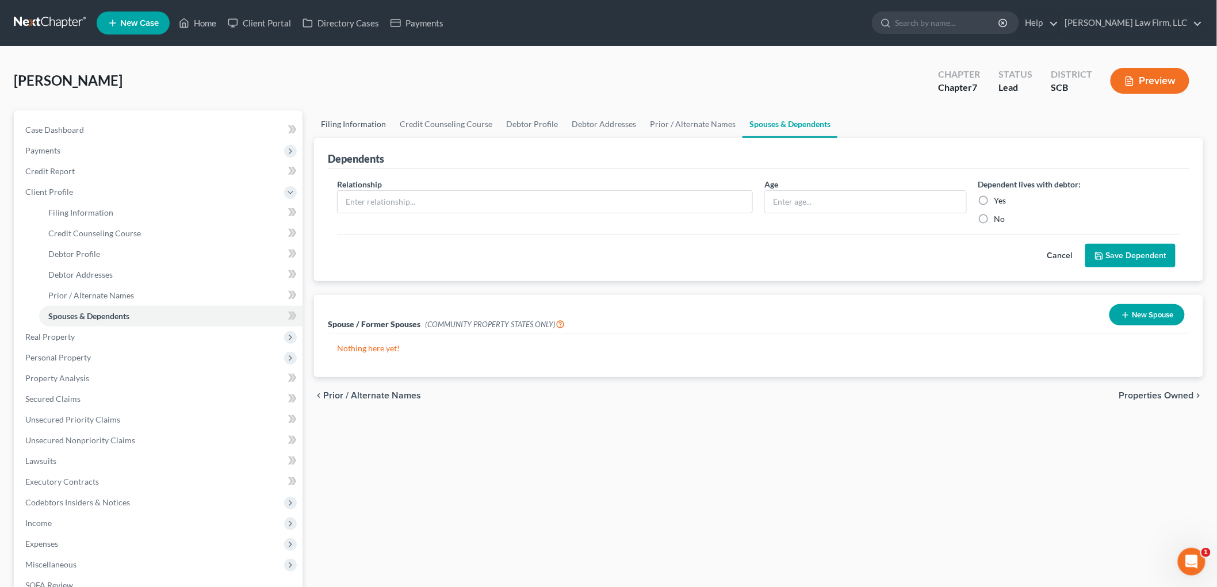
click at [358, 117] on link "Filing Information" at bounding box center [353, 124] width 79 height 28
select select "1"
select select "0"
select select "72"
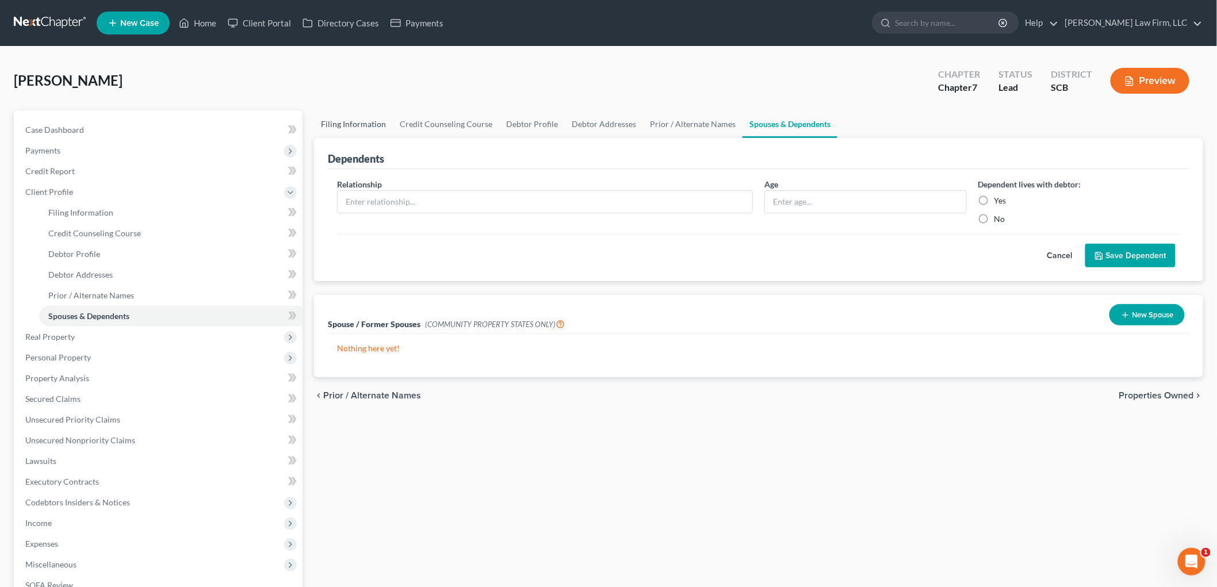
select select "1"
select select "0"
select select "42"
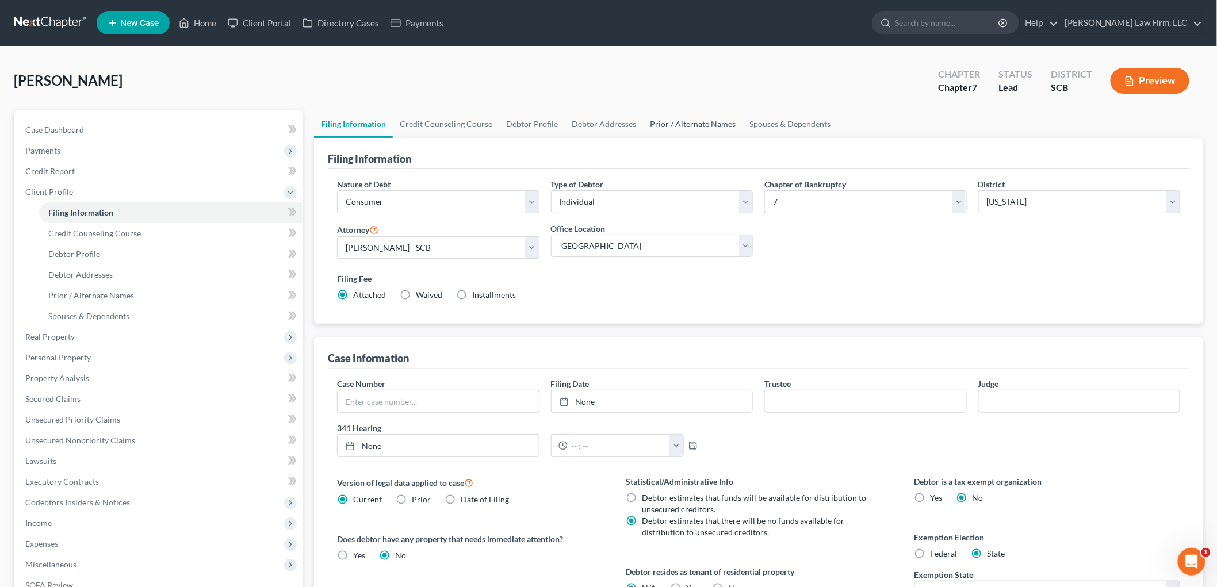
click at [675, 124] on link "Prior / Alternate Names" at bounding box center [693, 124] width 100 height 28
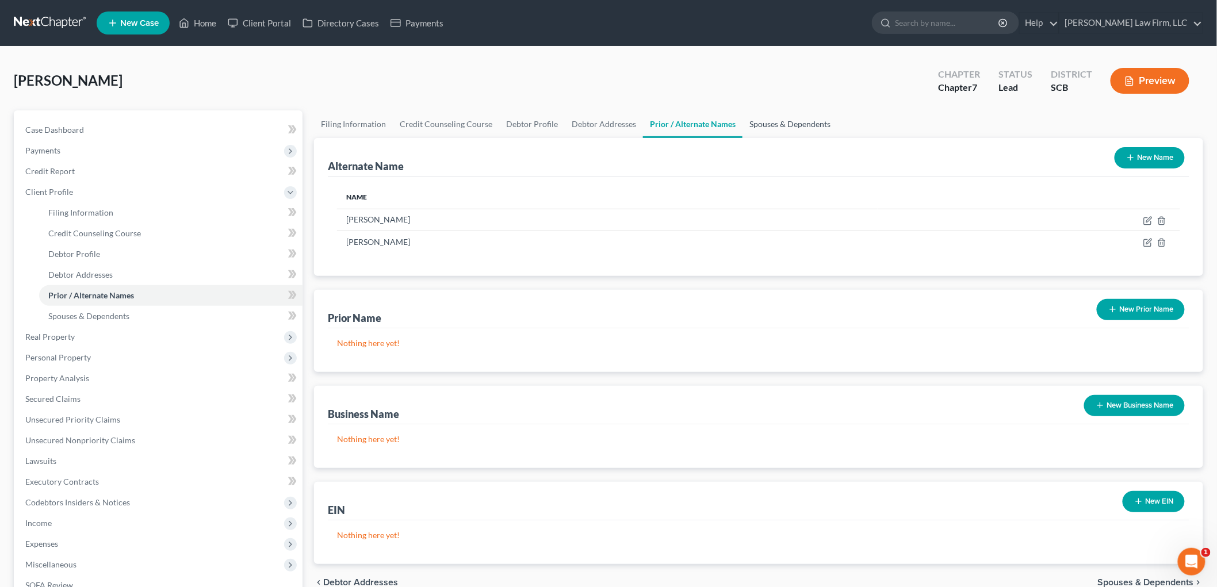
click at [787, 124] on link "Spouses & Dependents" at bounding box center [790, 124] width 95 height 28
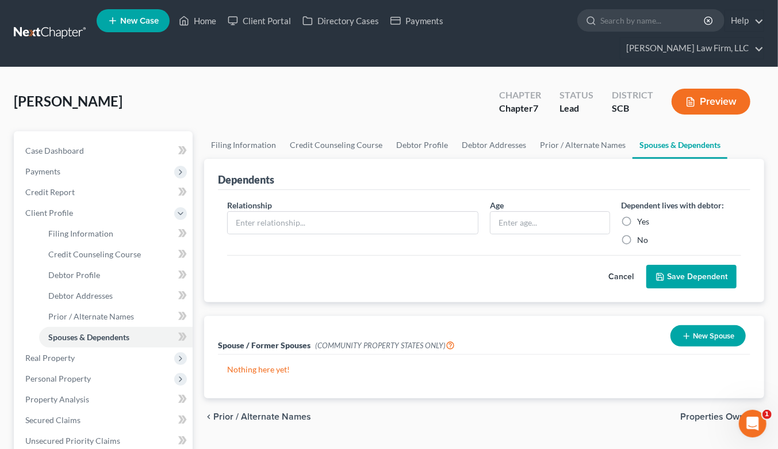
click at [37, 23] on link at bounding box center [51, 33] width 74 height 21
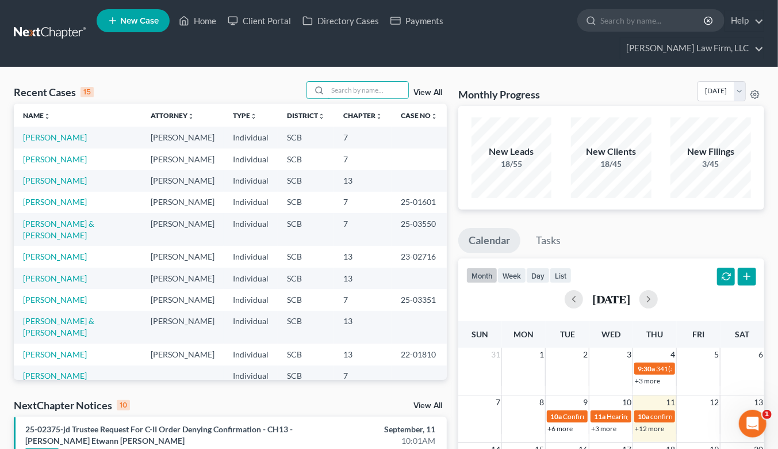
click at [365, 82] on input "search" at bounding box center [368, 90] width 81 height 17
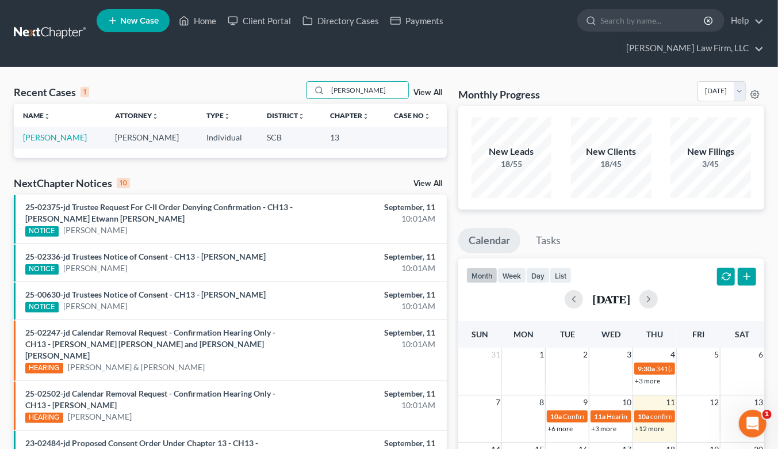
type input "[PERSON_NAME]"
click at [60, 132] on link "[PERSON_NAME]" at bounding box center [55, 137] width 64 height 10
select select "4"
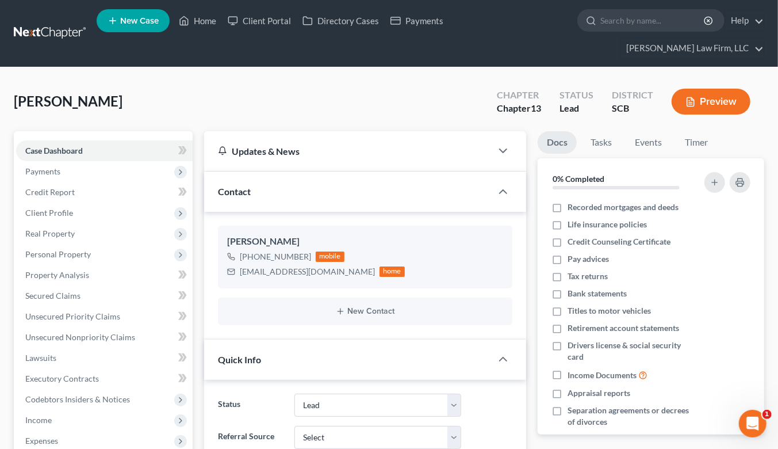
select select "2"
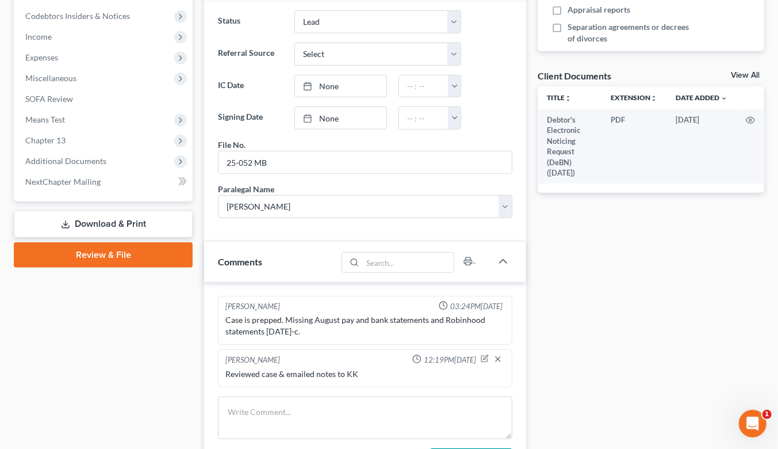
click at [39, 47] on span "Expenses" at bounding box center [104, 57] width 177 height 21
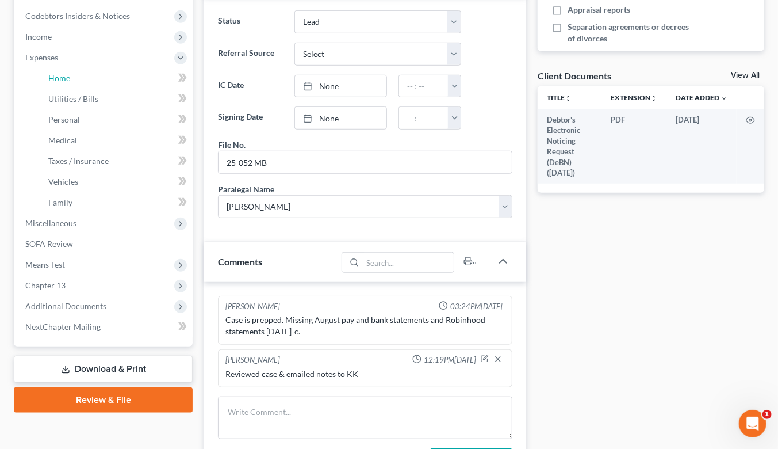
click at [108, 68] on link "Home" at bounding box center [116, 78] width 154 height 21
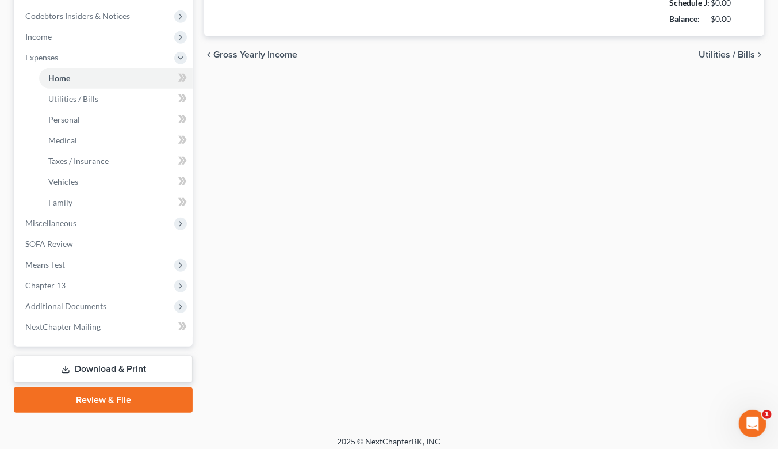
type input "725.50"
type input "0.00"
radio input "true"
type input "0.00"
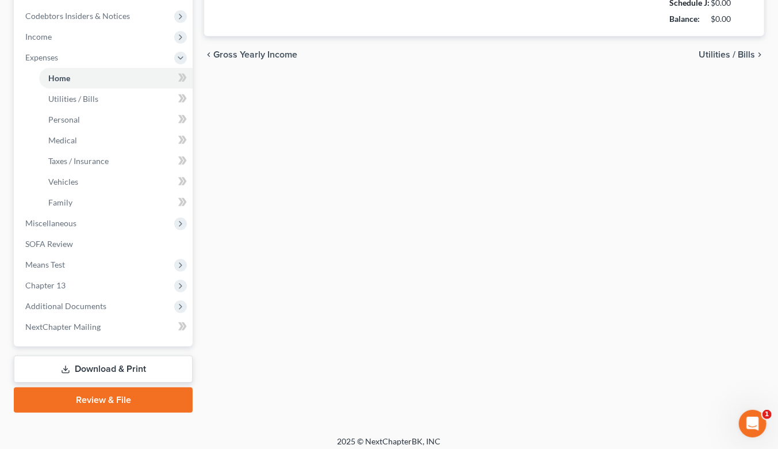
type input "30.00"
type input "0.00"
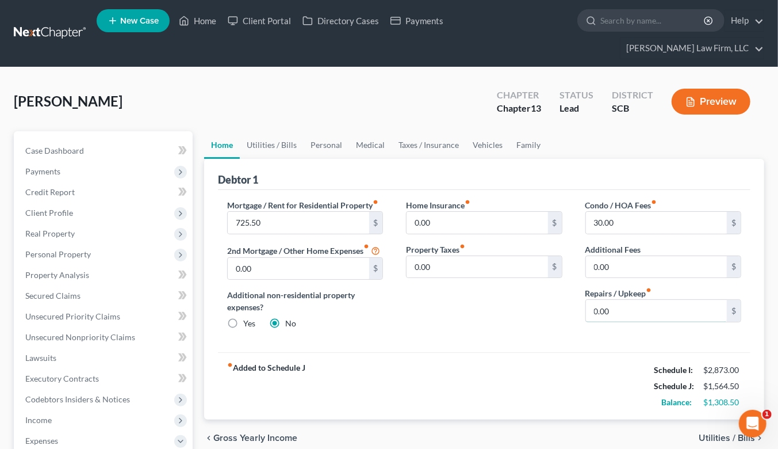
click at [650, 300] on input "0.00" at bounding box center [656, 311] width 141 height 22
type input "25"
click at [284, 131] on link "Utilities / Bills" at bounding box center [272, 145] width 64 height 28
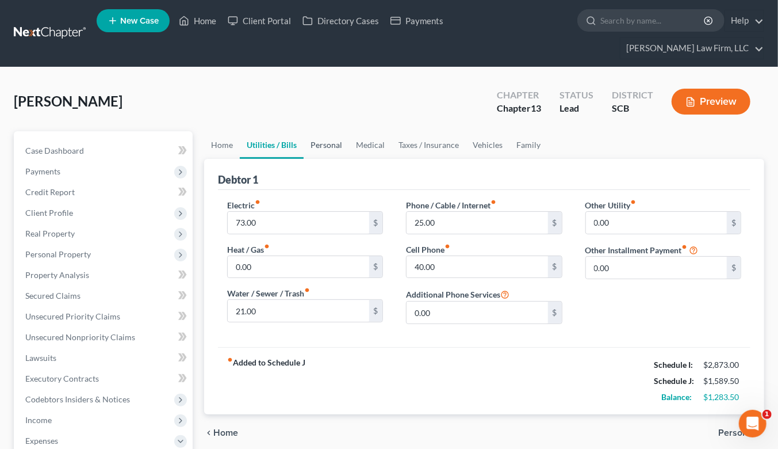
click at [331, 131] on link "Personal" at bounding box center [326, 145] width 45 height 28
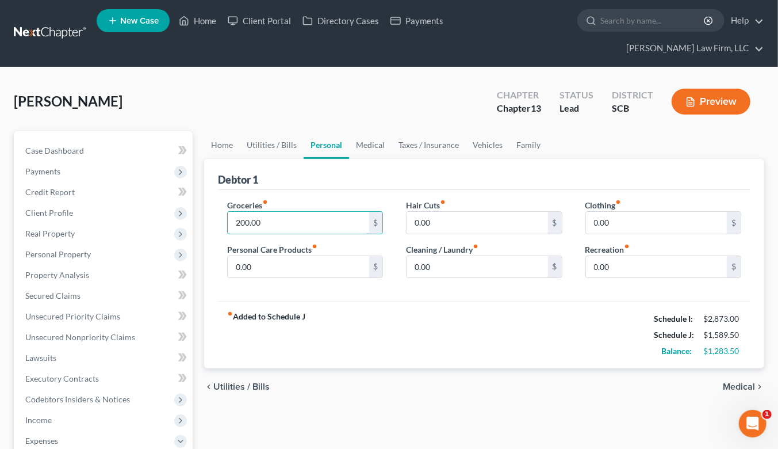
click at [288, 212] on input "200.00" at bounding box center [298, 223] width 141 height 22
type input "400"
click at [626, 212] on input "0.00" at bounding box center [656, 223] width 141 height 22
type input "25"
click at [497, 212] on input "0.00" at bounding box center [477, 223] width 141 height 22
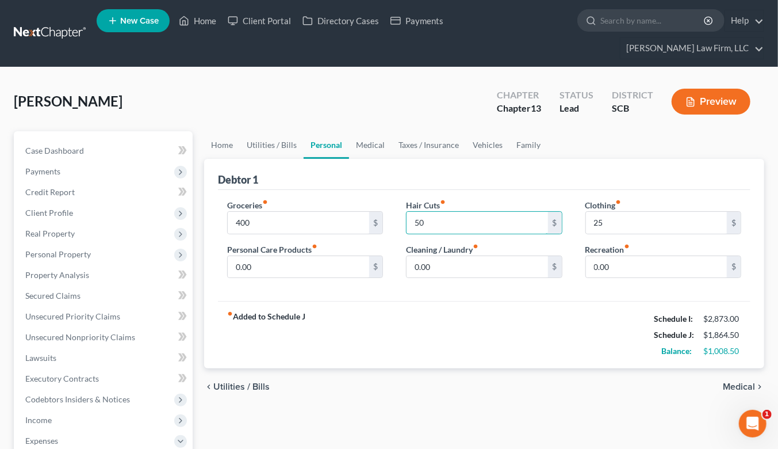
type input "50"
click at [634, 256] on input "0.00" at bounding box center [656, 267] width 141 height 22
type input "100"
click at [369, 131] on link "Medical" at bounding box center [370, 145] width 43 height 28
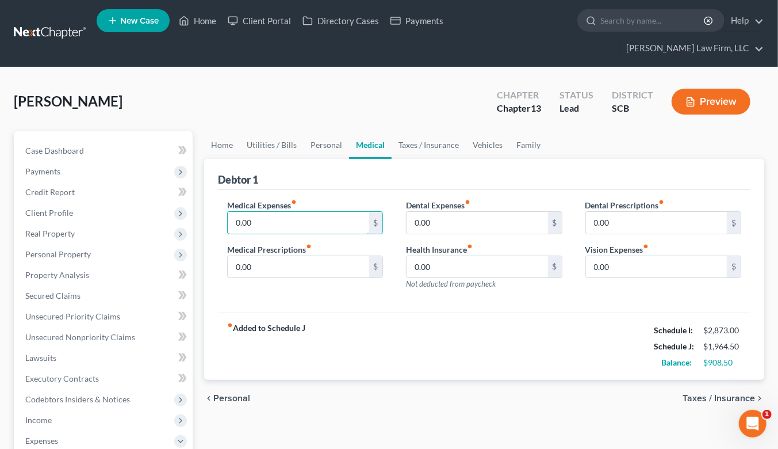
click at [271, 212] on input "0.00" at bounding box center [298, 223] width 141 height 22
type input "25"
click at [412, 131] on link "Taxes / Insurance" at bounding box center [429, 145] width 74 height 28
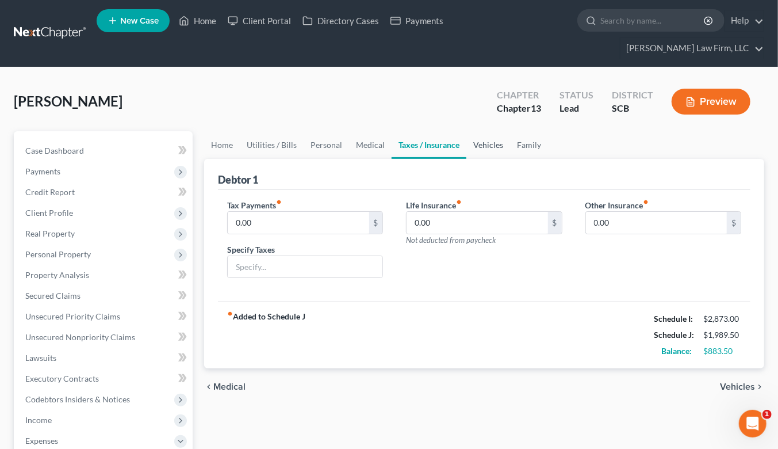
click at [492, 131] on link "Vehicles" at bounding box center [488, 145] width 44 height 28
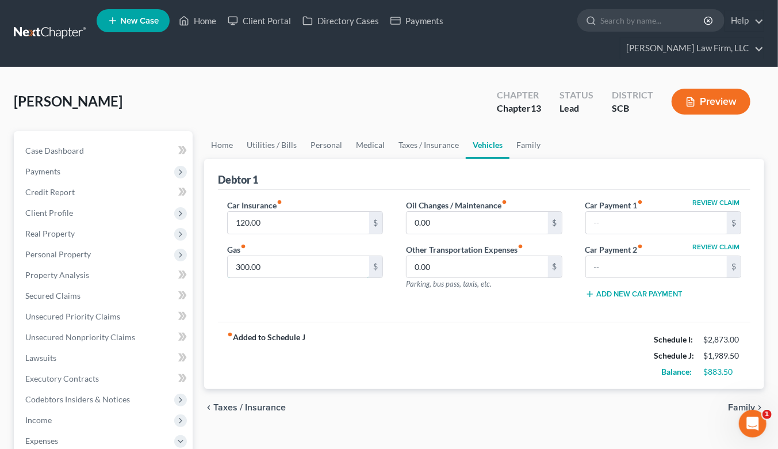
click at [266, 256] on input "300.00" at bounding box center [298, 267] width 141 height 22
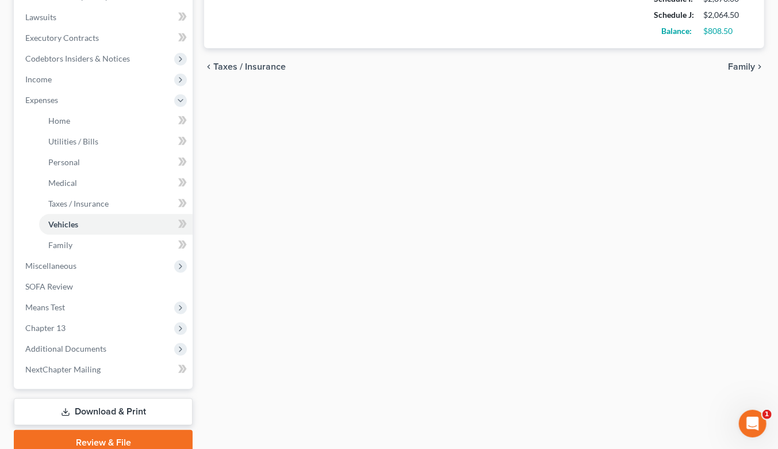
scroll to position [369, 0]
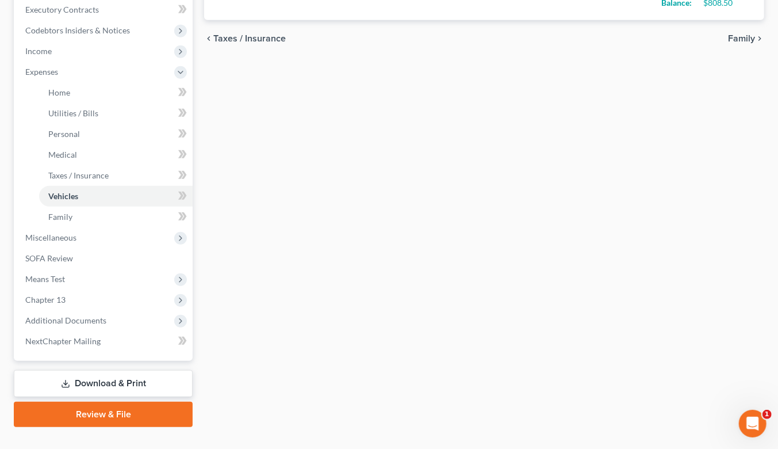
click at [162, 370] on link "Download & Print" at bounding box center [103, 383] width 179 height 27
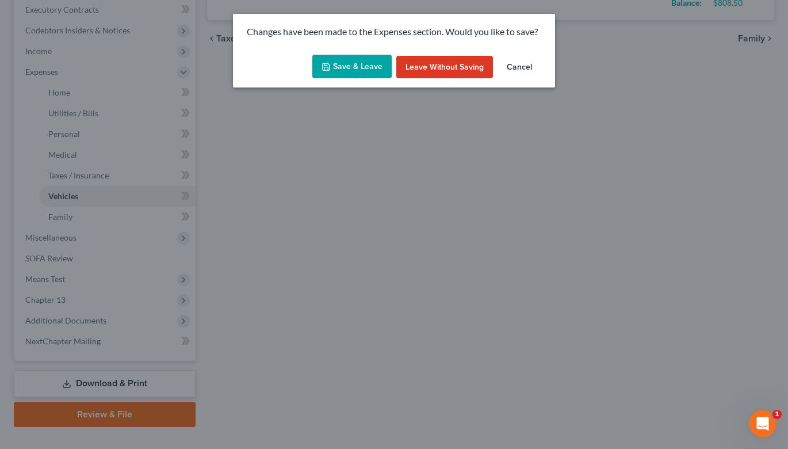
click at [364, 59] on button "Save & Leave" at bounding box center [351, 67] width 79 height 24
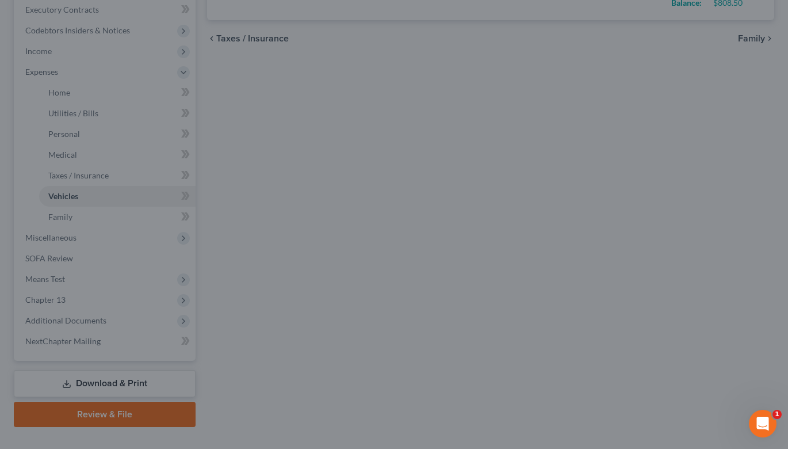
type input "375.00"
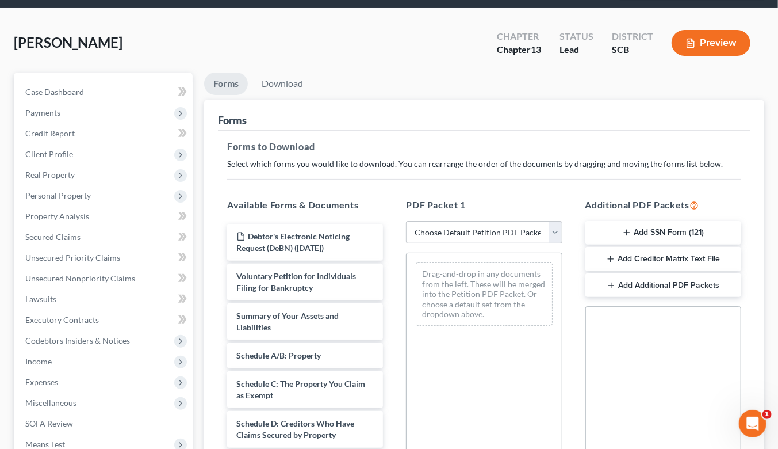
scroll to position [262, 0]
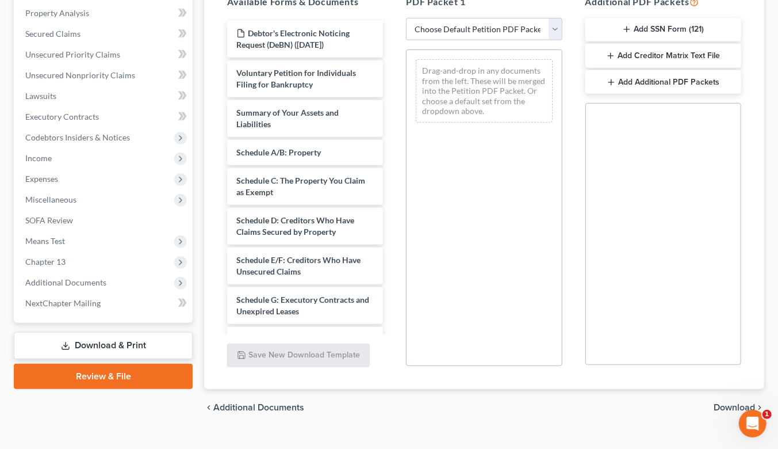
click at [66, 148] on span "Income" at bounding box center [104, 158] width 177 height 21
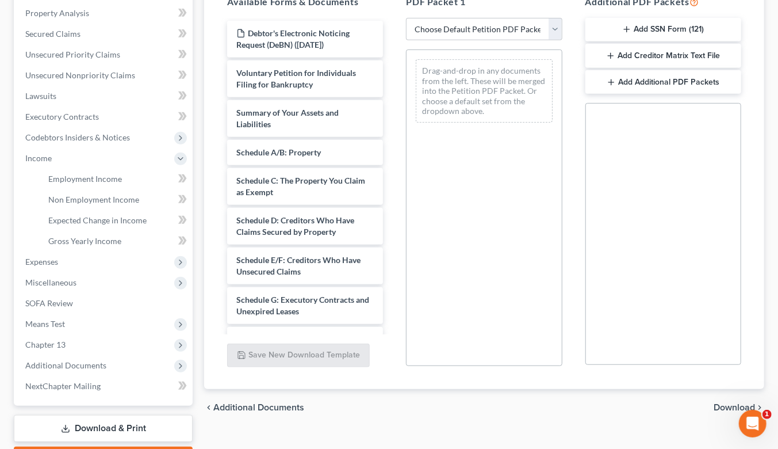
click at [60, 251] on span "Expenses" at bounding box center [104, 261] width 177 height 21
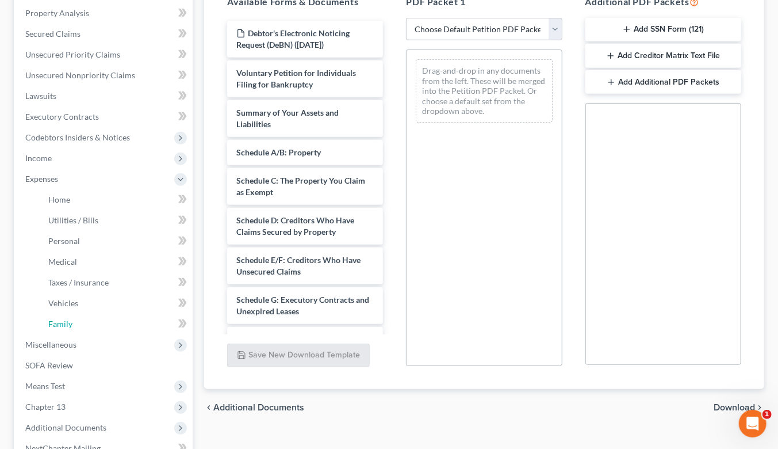
click at [79, 313] on link "Family" at bounding box center [116, 323] width 154 height 21
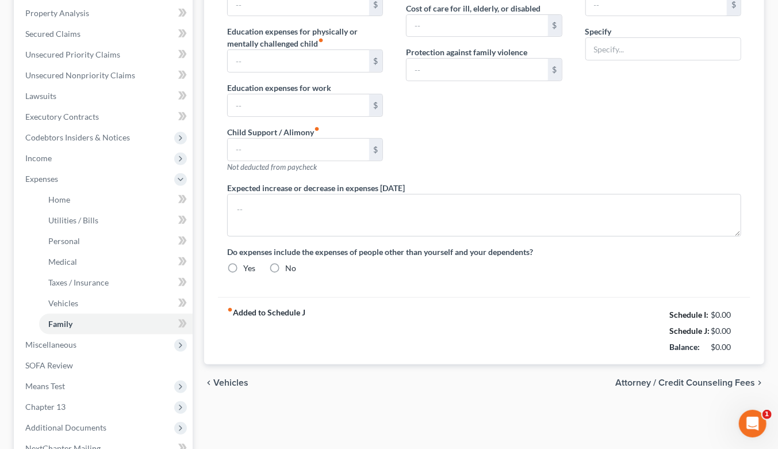
type input "0.00"
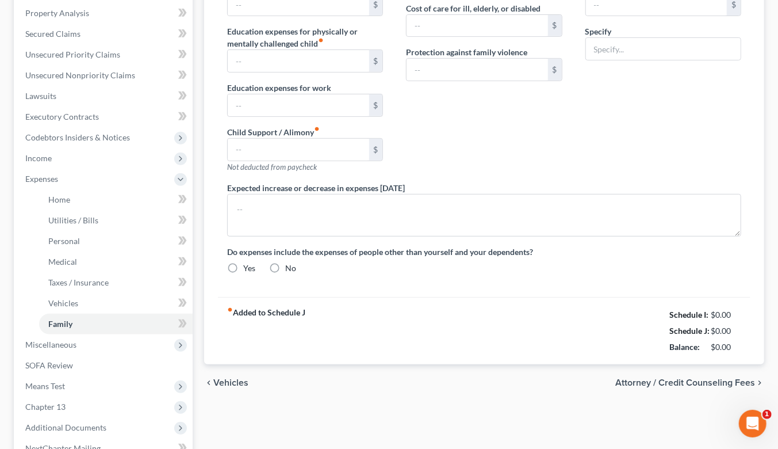
type input "0.00"
type input "30.00"
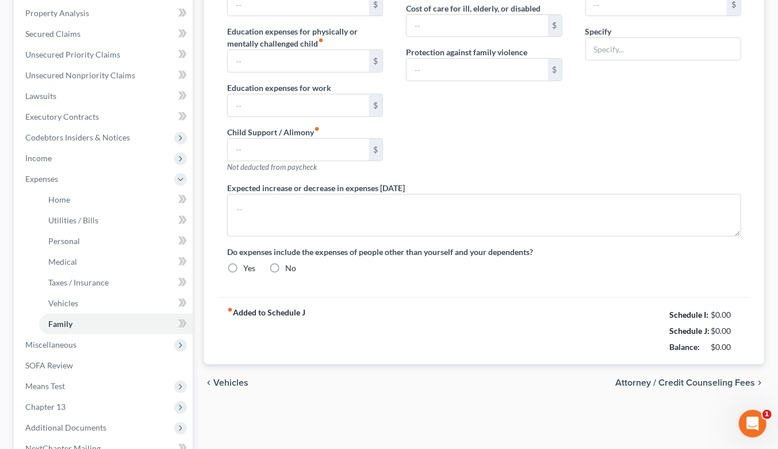
type input "Gym Membership"
type textarea "Mr. McCarty lives with his fiancé and the amounts shown above are his contribut…"
radio input "true"
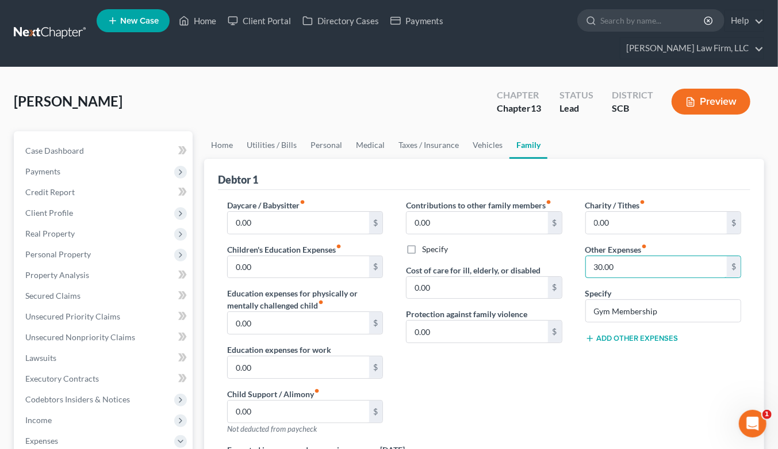
click at [660, 256] on input "30.00" at bounding box center [656, 267] width 141 height 22
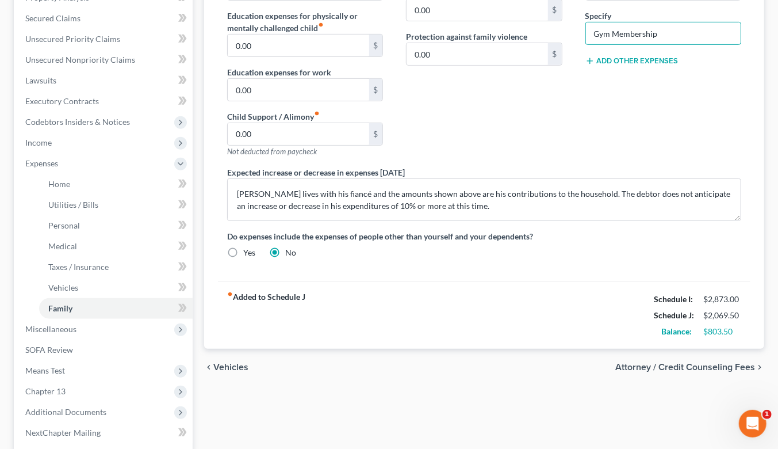
scroll to position [369, 0]
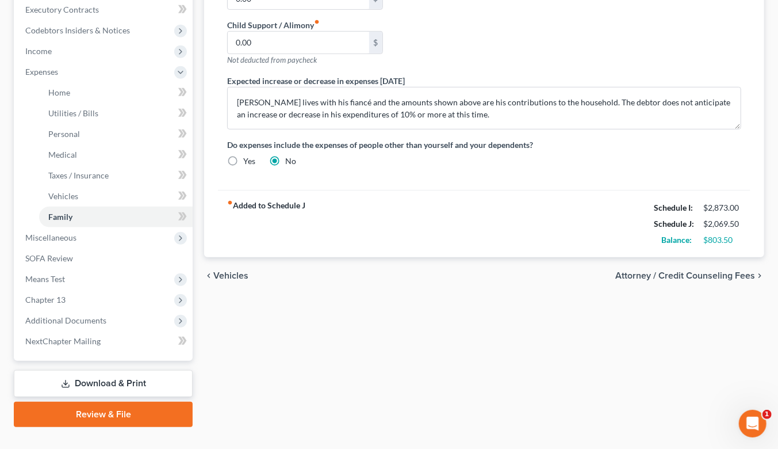
click at [116, 370] on link "Download & Print" at bounding box center [103, 383] width 179 height 27
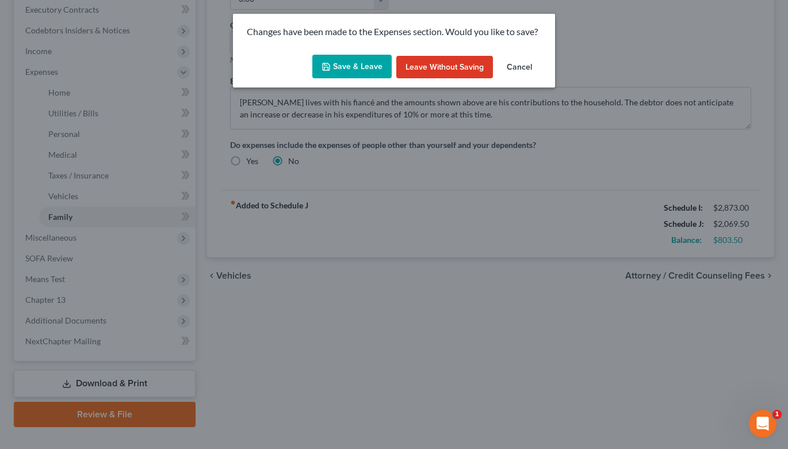
click at [348, 67] on button "Save & Leave" at bounding box center [351, 67] width 79 height 24
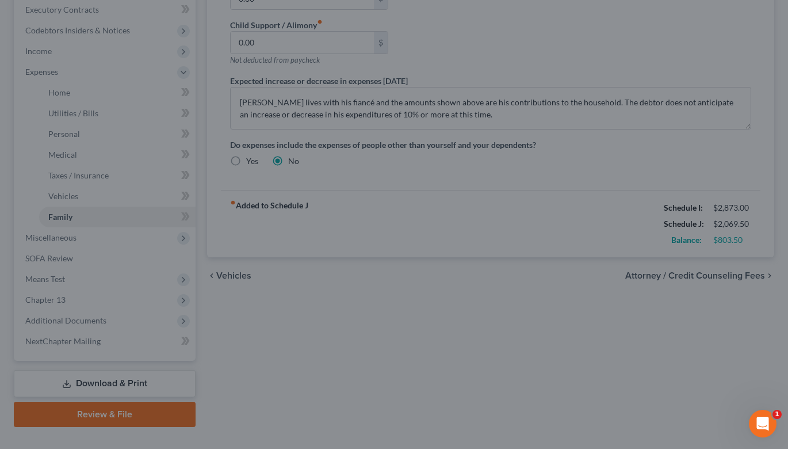
type input "35.00"
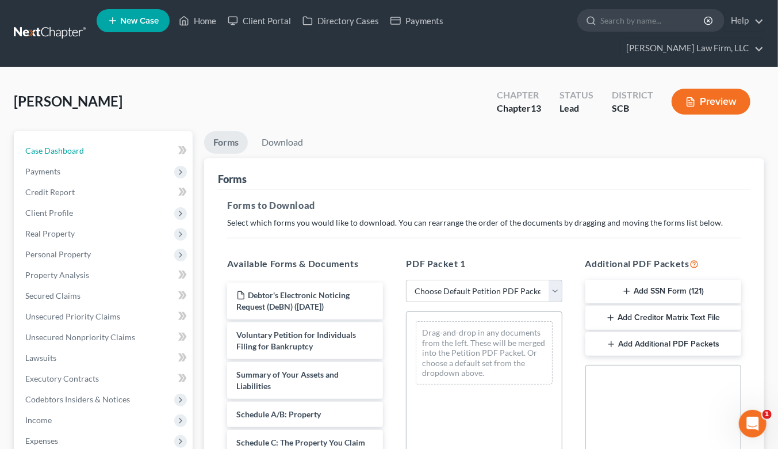
drag, startPoint x: 75, startPoint y: 138, endPoint x: 252, endPoint y: 3, distance: 222.5
click at [75, 140] on link "Case Dashboard" at bounding box center [104, 150] width 177 height 21
select select "2"
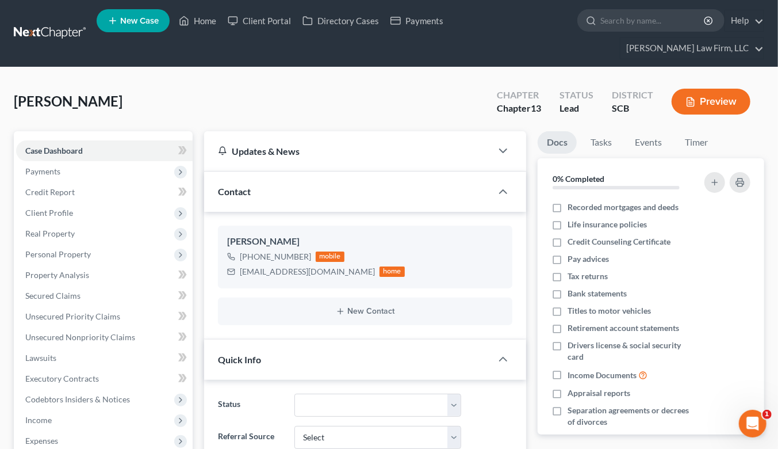
click at [72, 410] on span "Income" at bounding box center [104, 420] width 177 height 21
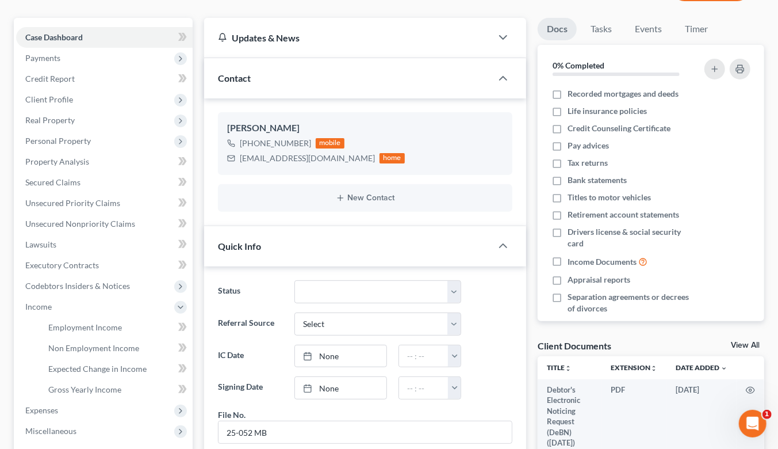
scroll to position [128, 0]
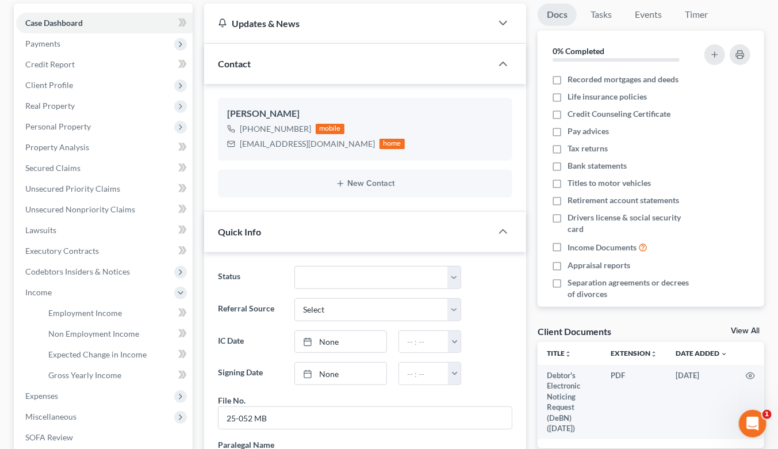
click at [76, 385] on span "Expenses" at bounding box center [104, 395] width 177 height 21
click at [77, 385] on link "Medical" at bounding box center [116, 395] width 154 height 21
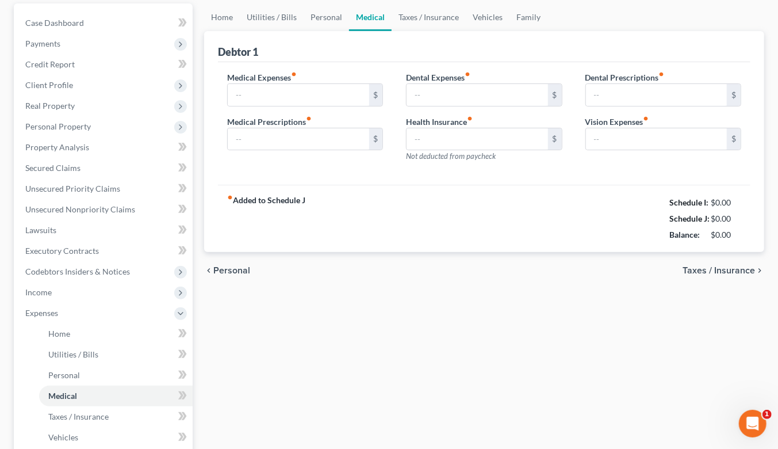
scroll to position [12, 0]
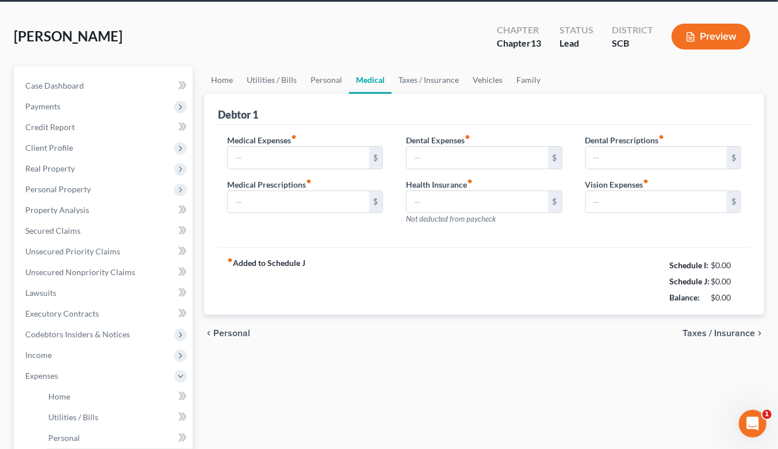
type input "25.00"
type input "0.00"
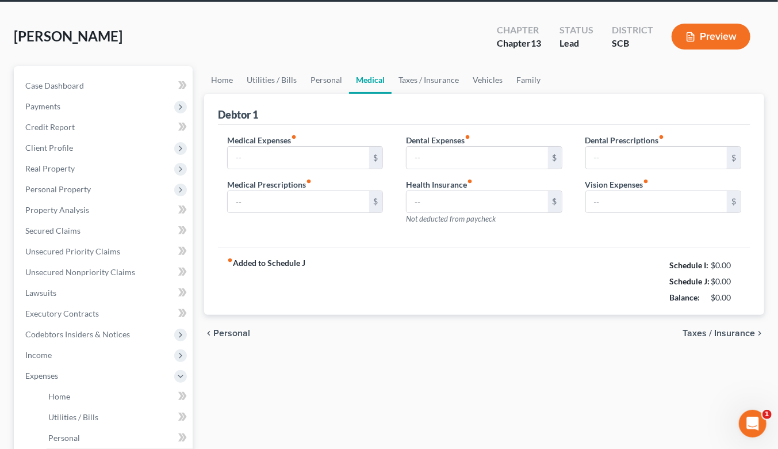
type input "0.00"
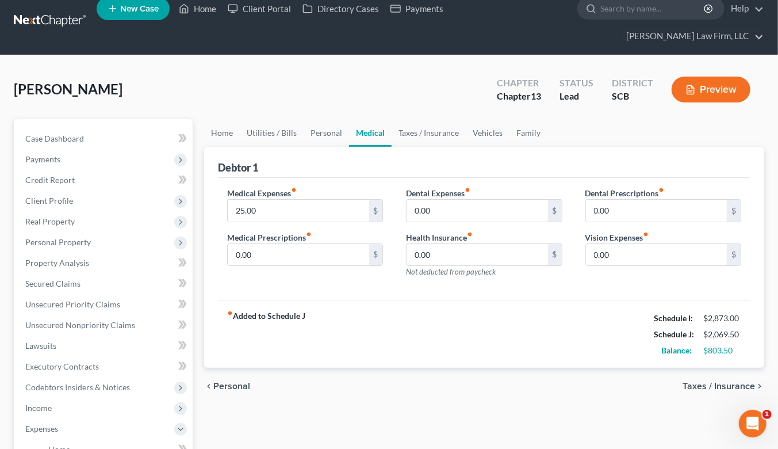
scroll to position [0, 0]
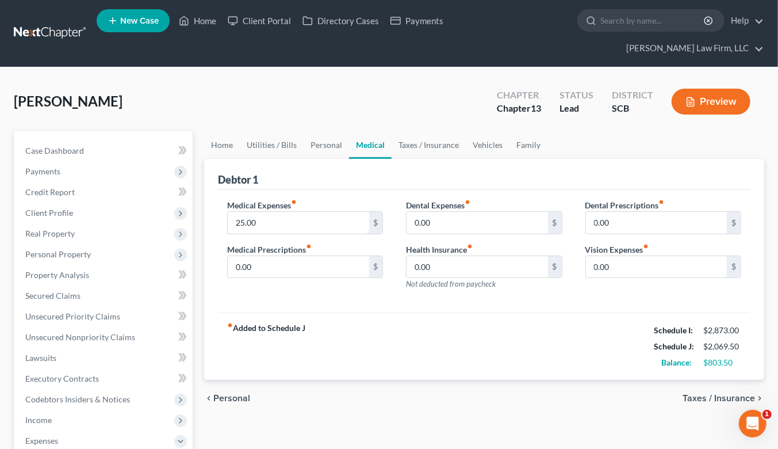
click at [266, 212] on input "25.00" at bounding box center [298, 223] width 141 height 22
type input "50"
click at [223, 131] on link "Home" at bounding box center [222, 145] width 36 height 28
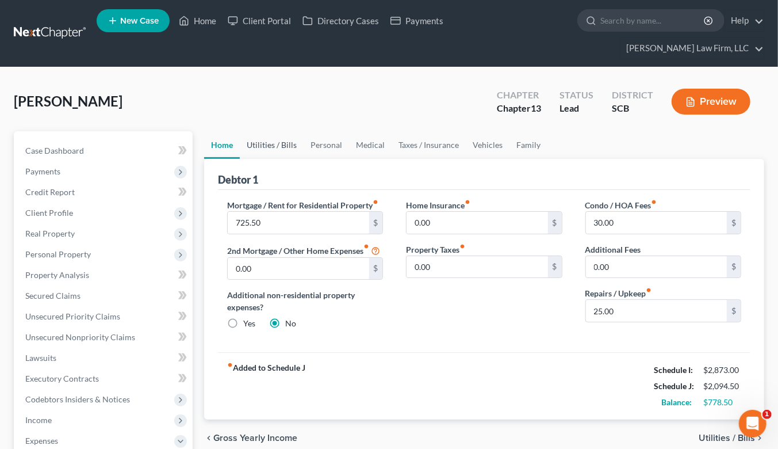
click at [274, 131] on link "Utilities / Bills" at bounding box center [272, 145] width 64 height 28
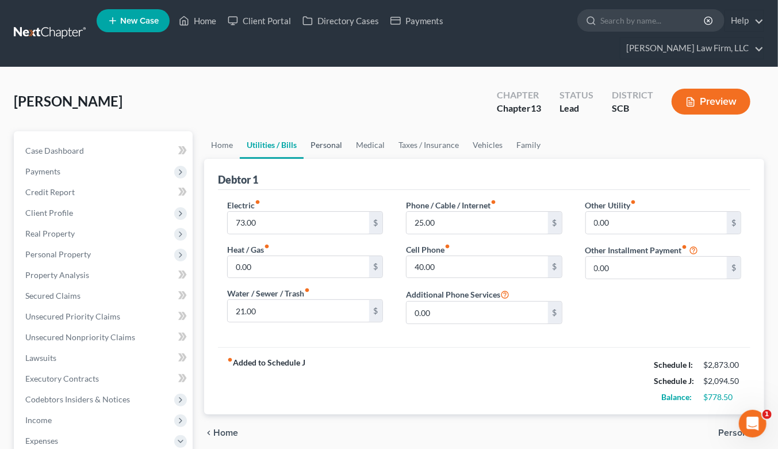
click at [315, 131] on link "Personal" at bounding box center [326, 145] width 45 height 28
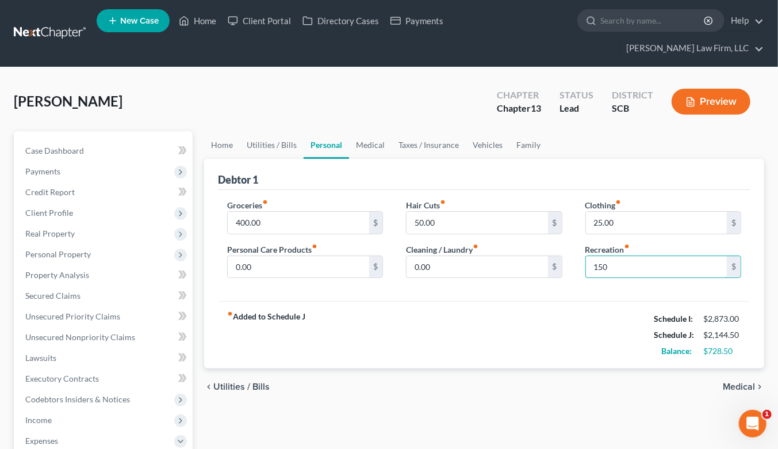
type input "150"
click at [375, 131] on link "Medical" at bounding box center [370, 145] width 43 height 28
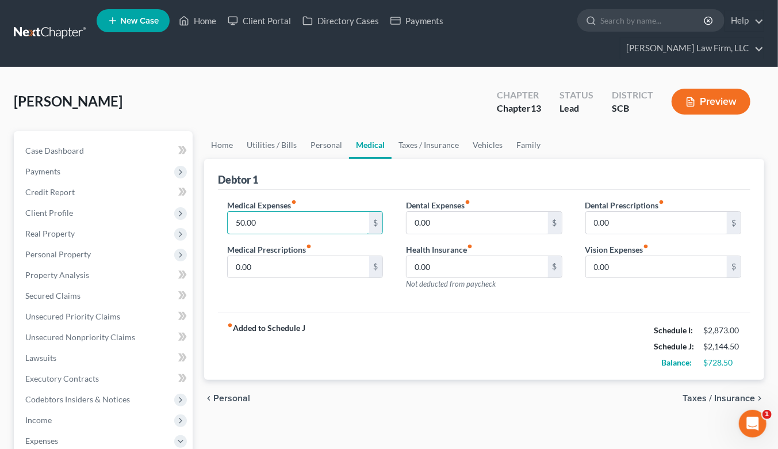
click at [300, 212] on input "50.00" at bounding box center [298, 223] width 141 height 22
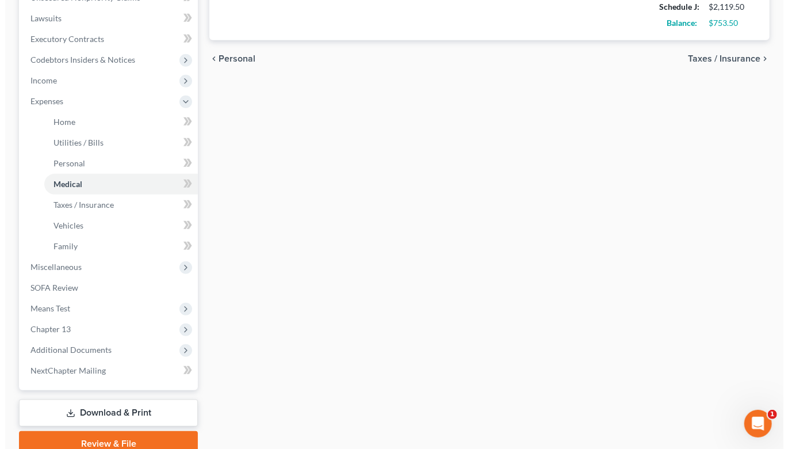
scroll to position [369, 0]
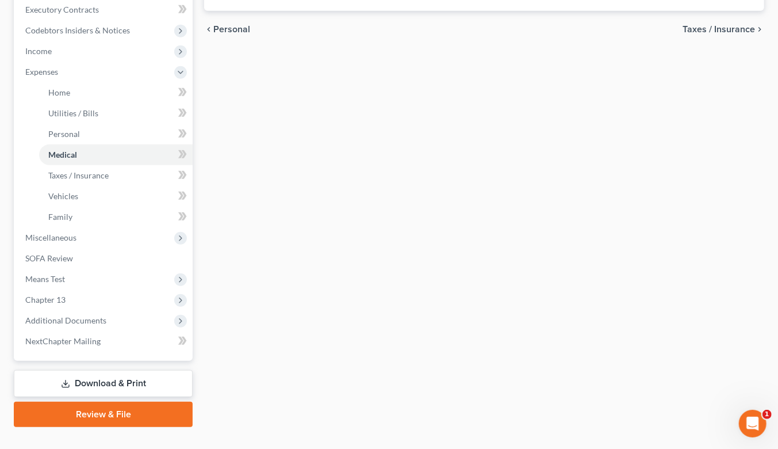
click at [76, 370] on link "Download & Print" at bounding box center [103, 383] width 179 height 27
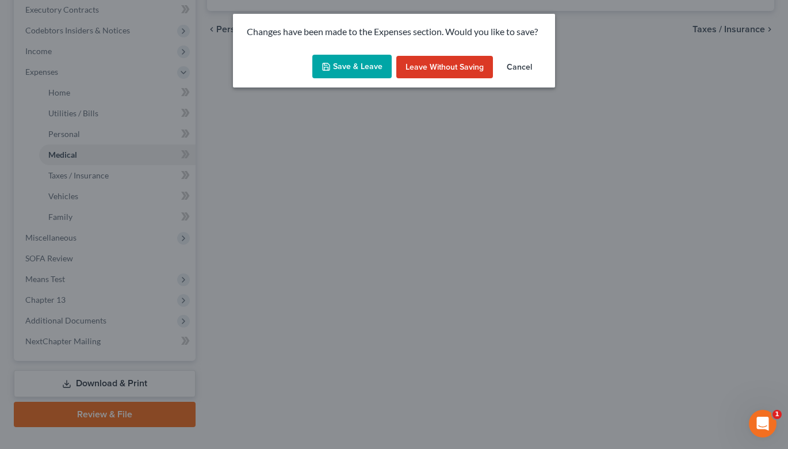
click at [365, 53] on div "Save & Leave Leave without Saving Cancel" at bounding box center [394, 69] width 322 height 38
click at [363, 66] on button "Save & Leave" at bounding box center [351, 67] width 79 height 24
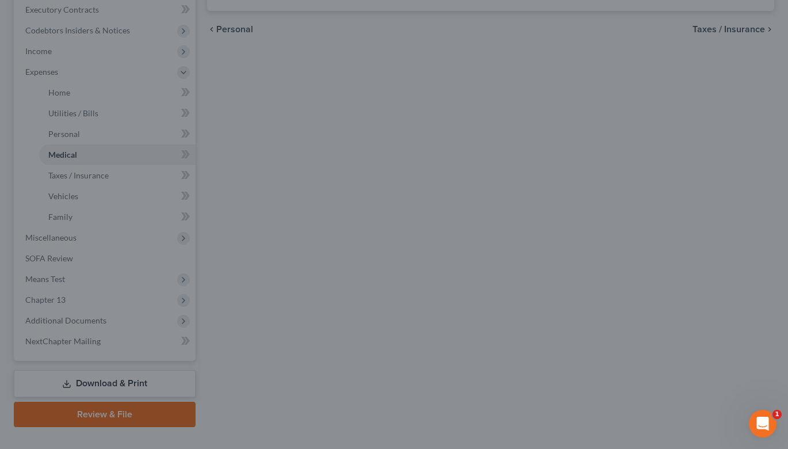
type input "25.00"
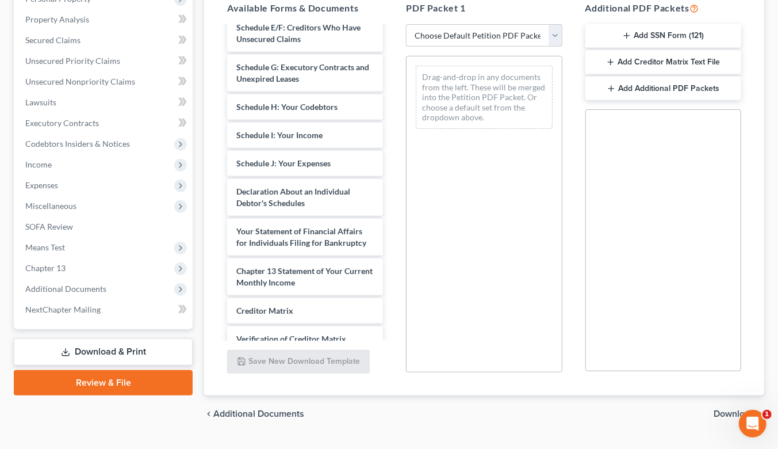
scroll to position [227, 0]
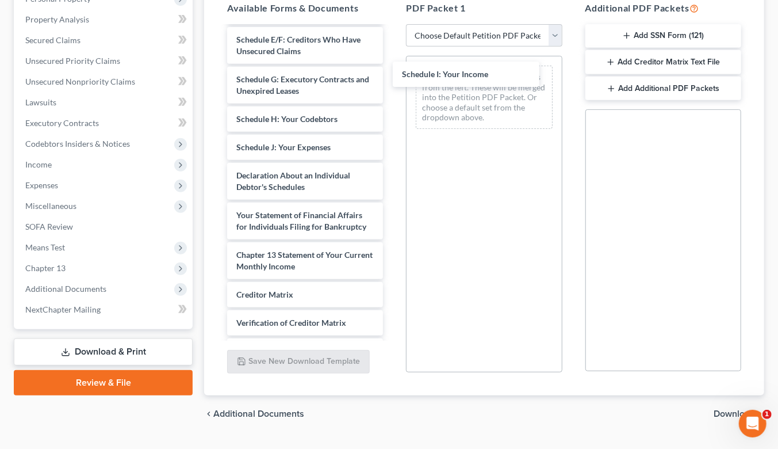
drag, startPoint x: 296, startPoint y: 124, endPoint x: 487, endPoint y: 65, distance: 199.9
click at [392, 65] on div "Schedule I: Your Income Debtor's Electronic Noticing Request (DeBN) (09/11/2025…" at bounding box center [305, 107] width 174 height 614
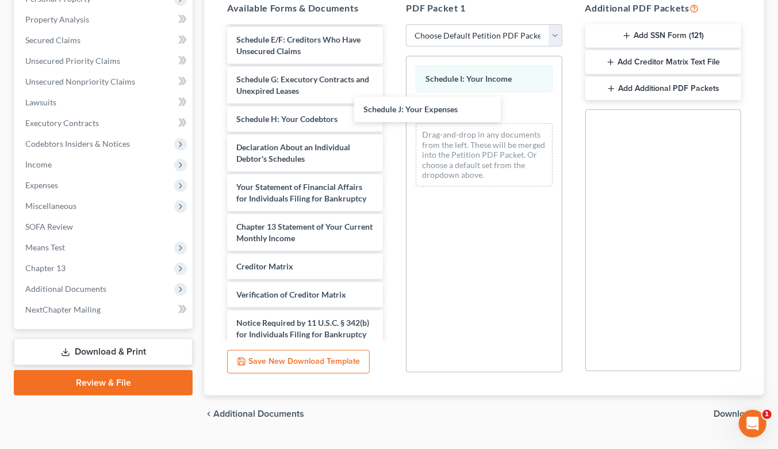
drag, startPoint x: 319, startPoint y: 129, endPoint x: 446, endPoint y: 113, distance: 128.1
click at [392, 113] on div "Schedule J: Your Expenses Debtor's Electronic Noticing Request (DeBN) (09/11/20…" at bounding box center [305, 93] width 174 height 586
click at [392, 153] on div "Debtor's Electronic Noticing Request (DeBN) (09/11/2025) Voluntary Petition for…" at bounding box center [305, 93] width 174 height 586
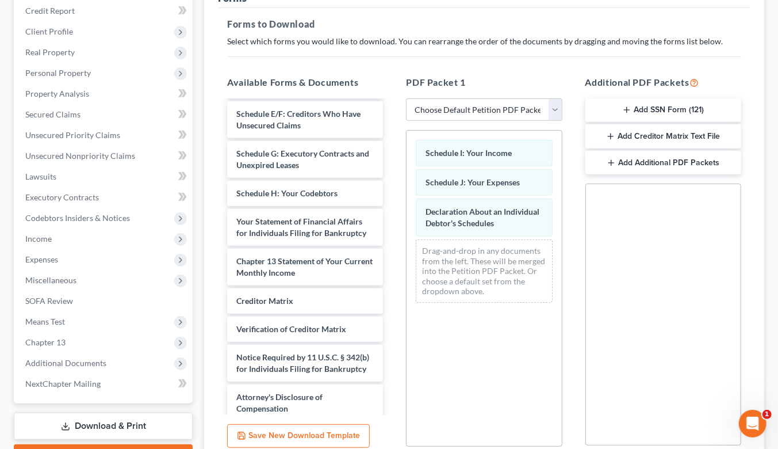
scroll to position [64, 0]
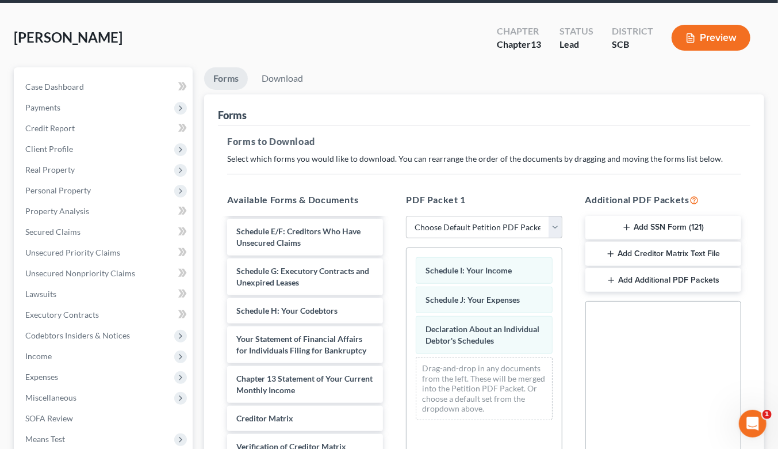
click at [279, 45] on div "McCarty, Justin Upgraded Chapter Chapter 13 Status Lead District SCB Preview" at bounding box center [389, 42] width 751 height 50
click at [279, 67] on link "Download" at bounding box center [283, 78] width 60 height 22
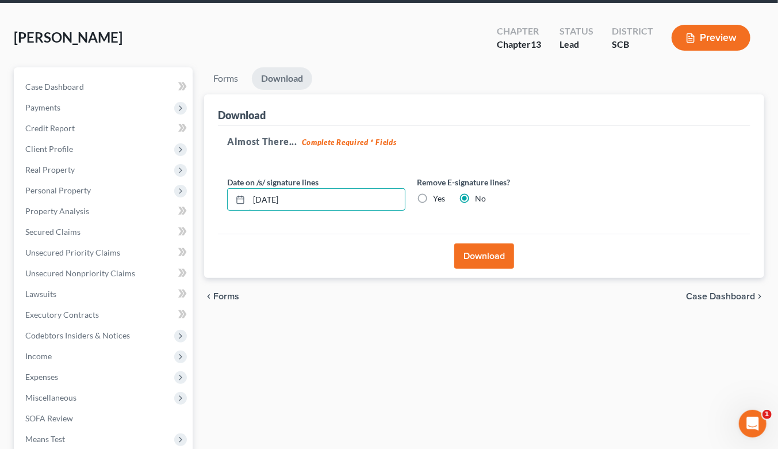
click at [305, 189] on input "[DATE]" at bounding box center [327, 200] width 156 height 22
drag, startPoint x: 426, startPoint y: 175, endPoint x: 444, endPoint y: 182, distance: 18.9
click at [433, 193] on label "Yes" at bounding box center [439, 199] width 12 height 12
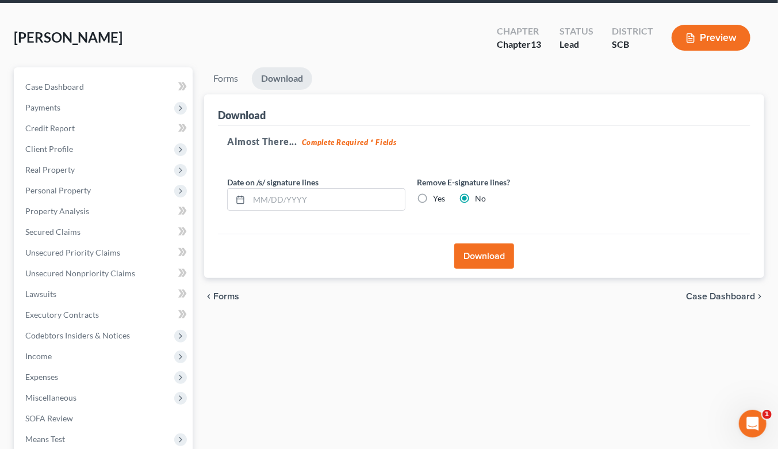
click at [438, 193] on input "Yes" at bounding box center [441, 196] width 7 height 7
radio input "true"
radio input "false"
click at [482, 234] on div "Download" at bounding box center [484, 256] width 533 height 44
click at [482, 243] on button "Download" at bounding box center [484, 255] width 60 height 25
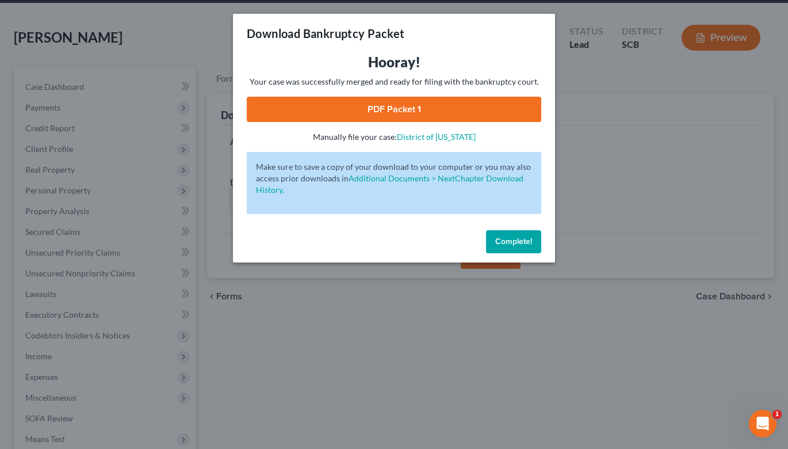
click at [458, 107] on link "PDF Packet 1" at bounding box center [394, 109] width 294 height 25
click at [185, 40] on div "Download Bankruptcy Packet Hooray! Your case was successfully merged and ready …" at bounding box center [394, 224] width 788 height 449
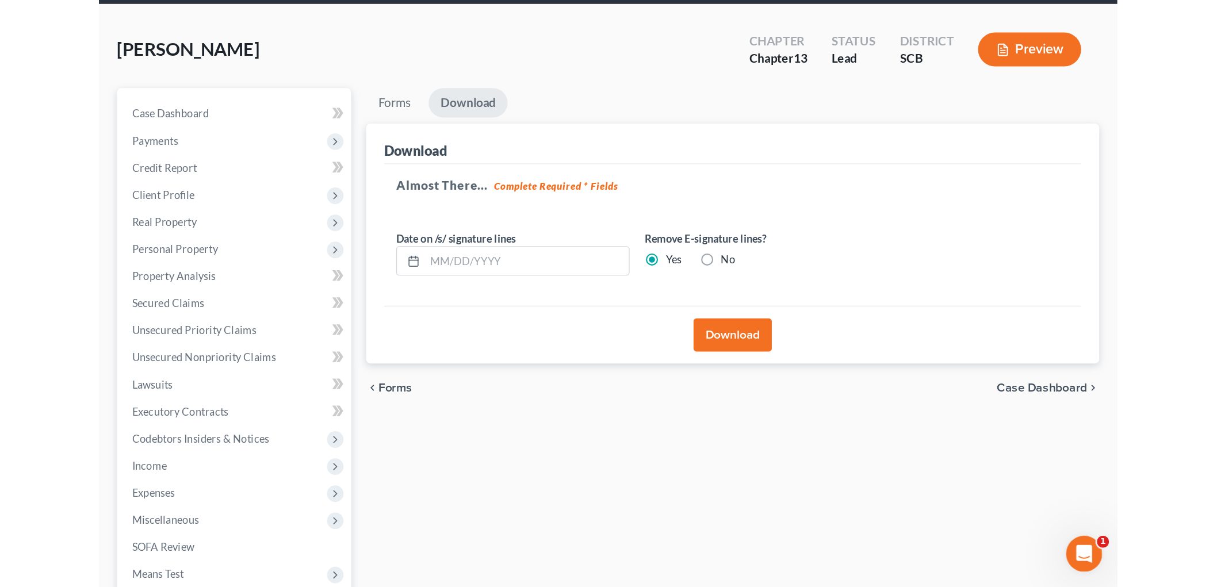
scroll to position [0, 0]
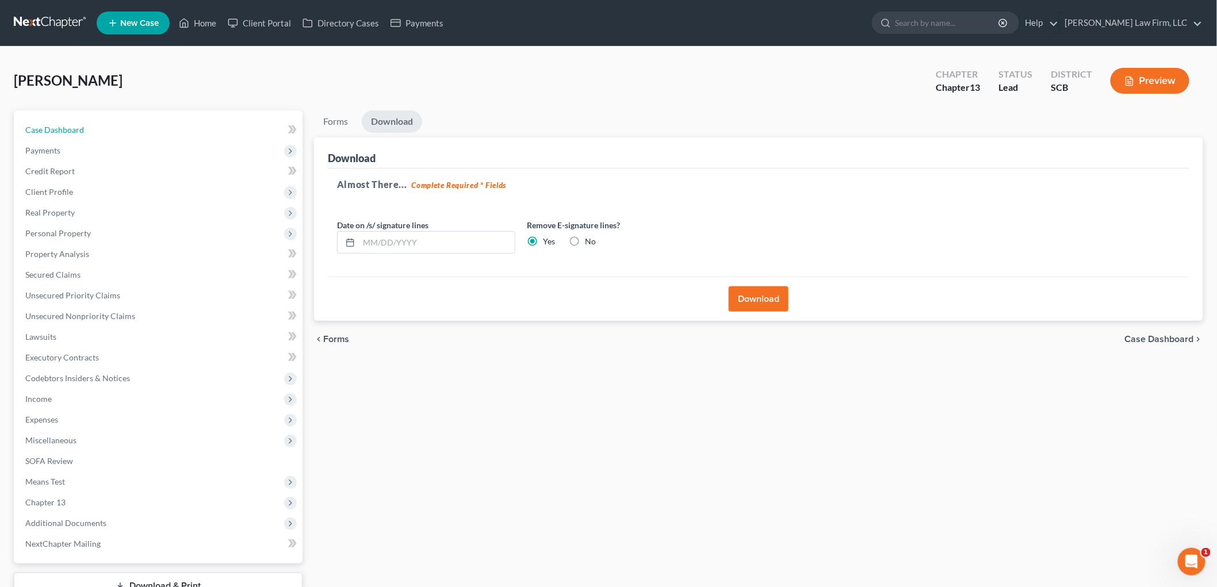
click at [56, 128] on span "Case Dashboard" at bounding box center [54, 130] width 59 height 10
select select "4"
select select "2"
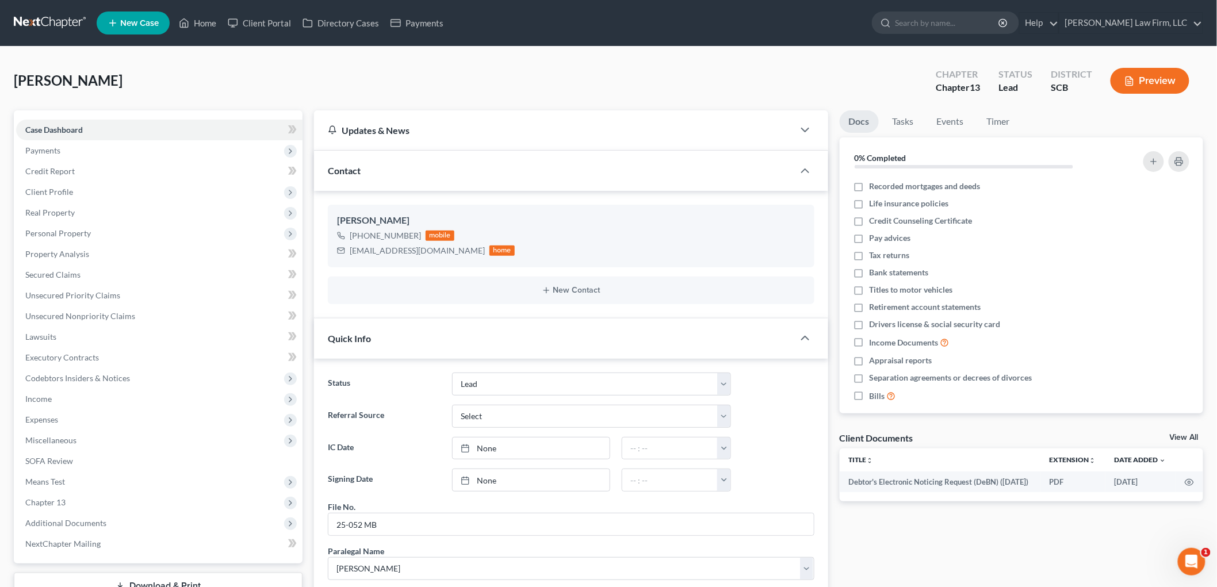
scroll to position [416, 0]
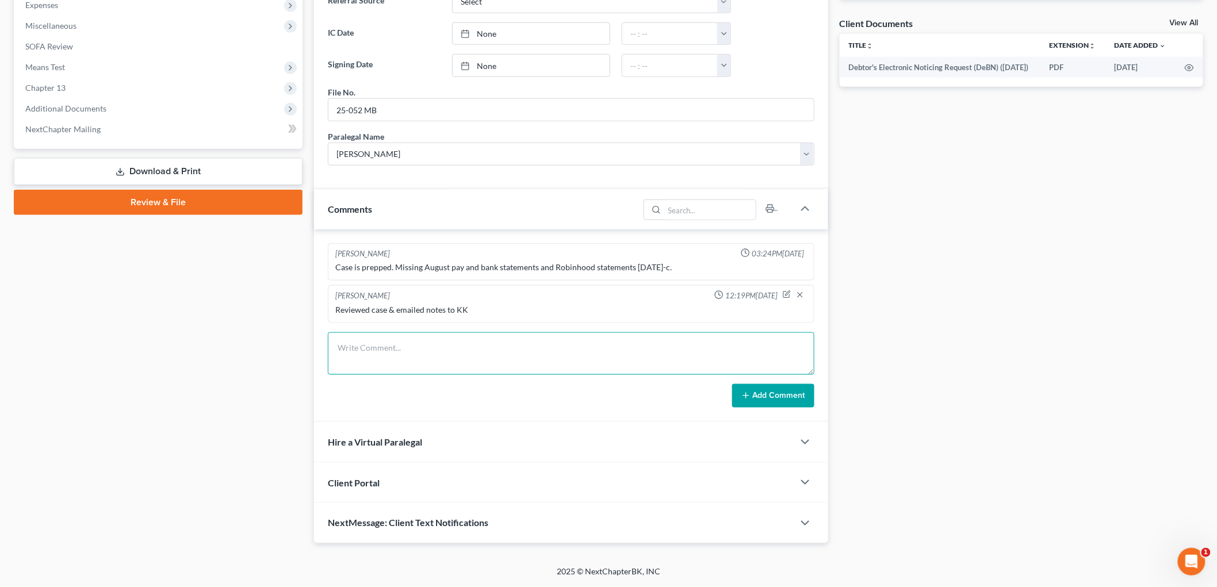
drag, startPoint x: 566, startPoint y: 349, endPoint x: 561, endPoint y: 346, distance: 5.9
click at [564, 347] on textarea at bounding box center [571, 353] width 487 height 43
type textarea "R"
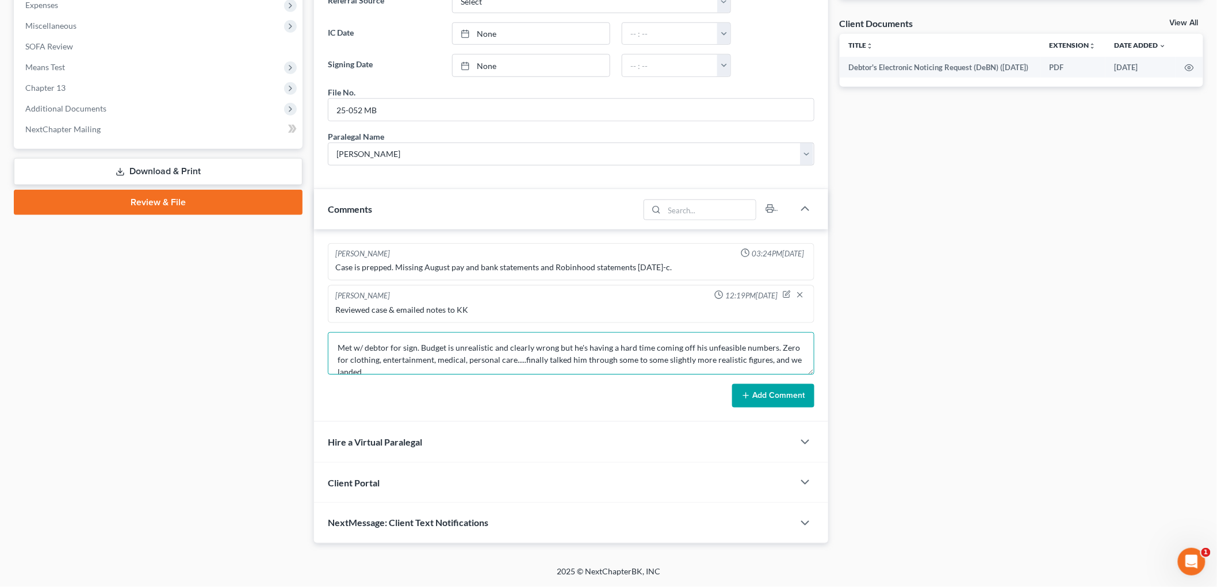
scroll to position [2, 0]
type textarea "Met w/ debtor for sign. Budget is unrealistic and clearly wrong but he's having…"
click at [768, 399] on button "Add Comment" at bounding box center [773, 396] width 82 height 24
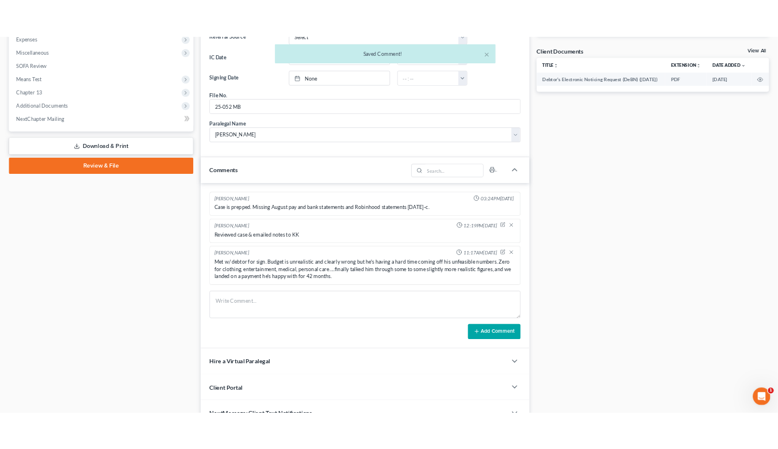
scroll to position [0, 0]
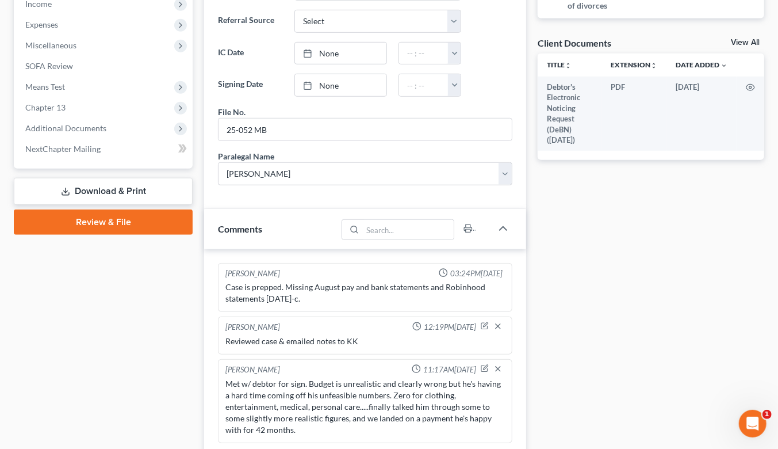
drag, startPoint x: 102, startPoint y: 159, endPoint x: 234, endPoint y: 185, distance: 134.1
click at [102, 178] on link "Download & Print" at bounding box center [103, 191] width 179 height 27
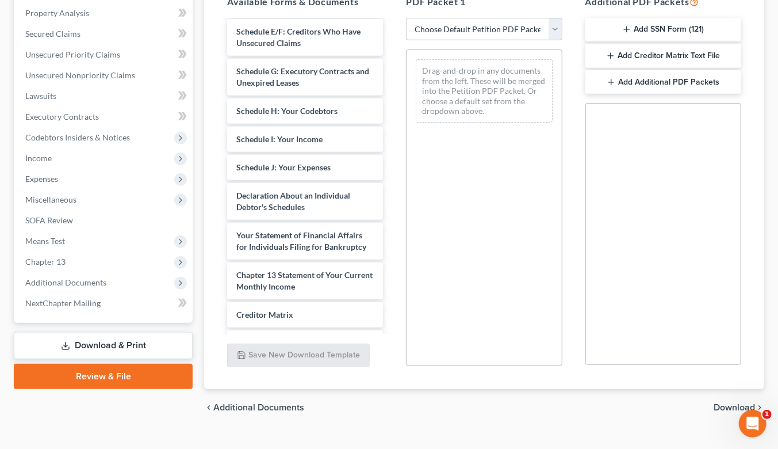
scroll to position [227, 0]
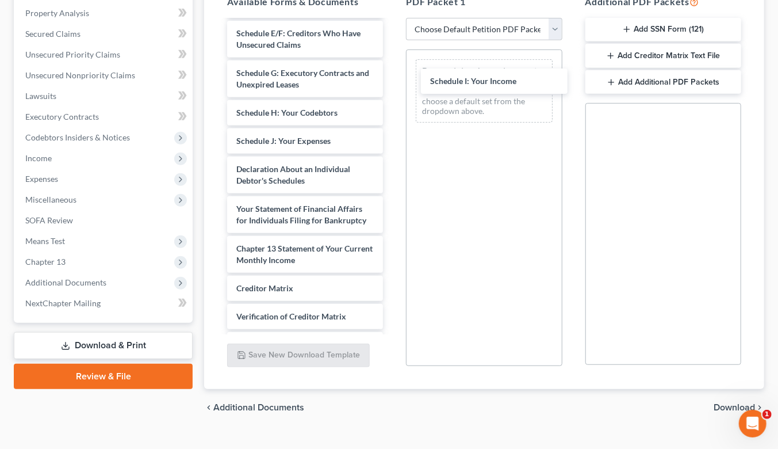
drag, startPoint x: 284, startPoint y: 120, endPoint x: 419, endPoint y: 112, distance: 134.8
click at [392, 81] on div "Schedule I: Your Income Debtor's Electronic Noticing Request (DeBN) (09/11/2025…" at bounding box center [305, 101] width 174 height 614
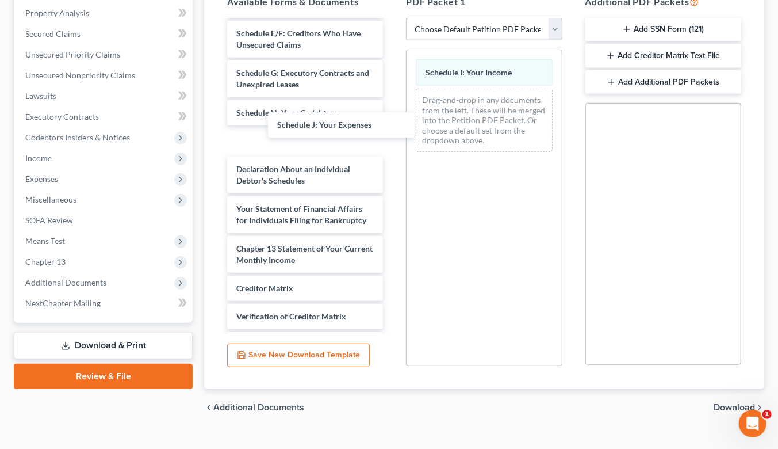
drag, startPoint x: 349, startPoint y: 112, endPoint x: 415, endPoint y: 124, distance: 67.7
click at [392, 116] on div "Schedule J: Your Expenses Debtor's Electronic Noticing Request (DeBN) (09/11/20…" at bounding box center [305, 101] width 174 height 614
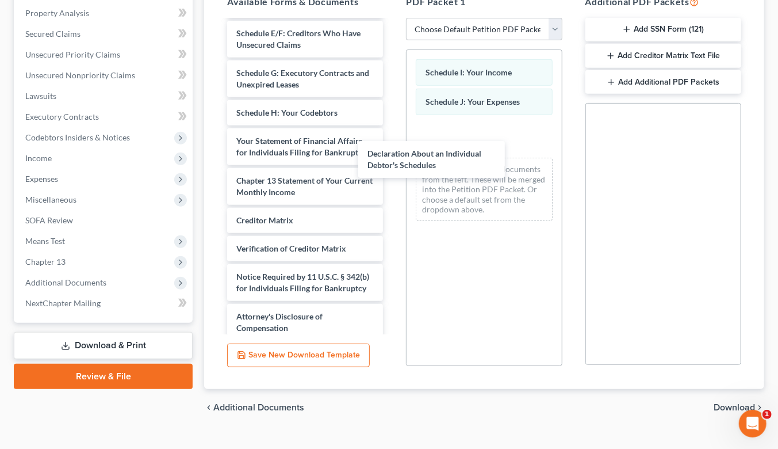
drag, startPoint x: 452, startPoint y: 164, endPoint x: 414, endPoint y: 128, distance: 51.7
click at [392, 164] on div "Declaration About an Individual Debtor's Schedules Debtor's Electronic Noticing…" at bounding box center [305, 67] width 174 height 546
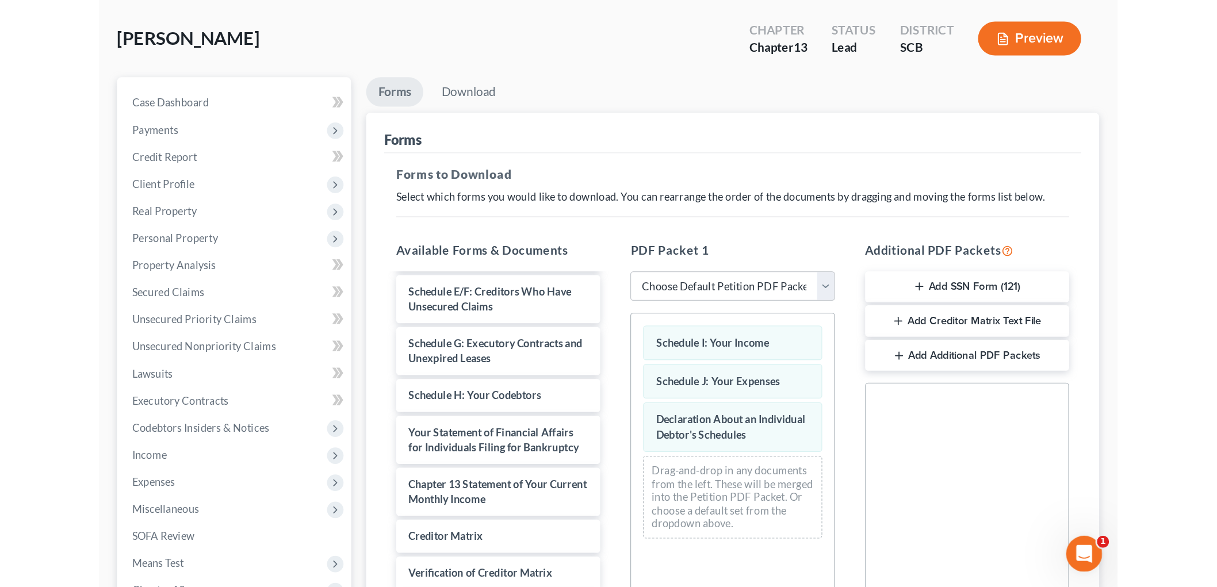
scroll to position [70, 0]
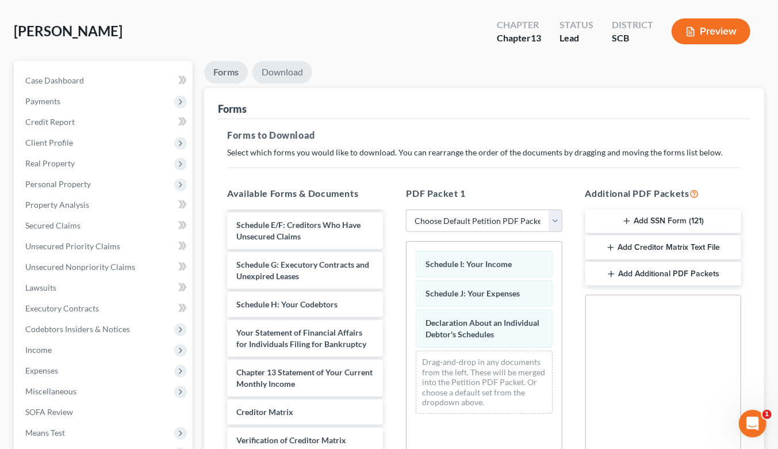
click at [288, 61] on link "Download" at bounding box center [283, 72] width 60 height 22
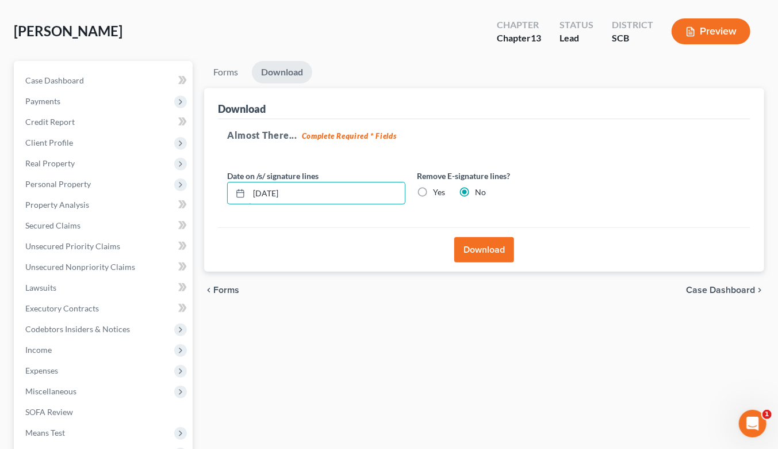
drag, startPoint x: 315, startPoint y: 166, endPoint x: 246, endPoint y: 160, distance: 68.7
click at [246, 182] on div "[DATE]" at bounding box center [316, 193] width 178 height 23
click at [433, 186] on label "Yes" at bounding box center [439, 192] width 12 height 12
click at [438, 186] on input "Yes" at bounding box center [441, 189] width 7 height 7
radio input "true"
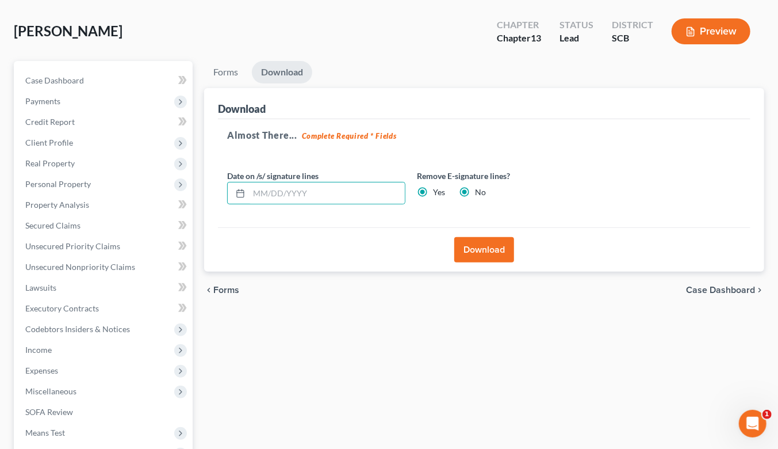
radio input "false"
click at [478, 237] on button "Download" at bounding box center [484, 249] width 60 height 25
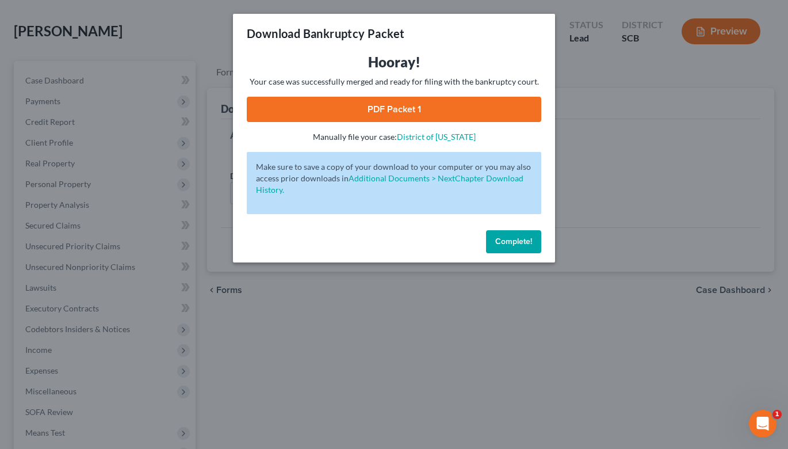
drag, startPoint x: 449, startPoint y: 104, endPoint x: 494, endPoint y: 106, distance: 45.0
click at [449, 104] on link "PDF Packet 1" at bounding box center [394, 109] width 294 height 25
click at [171, 13] on div "Download Bankruptcy Packet Hooray! Your case was successfully merged and ready …" at bounding box center [394, 224] width 788 height 449
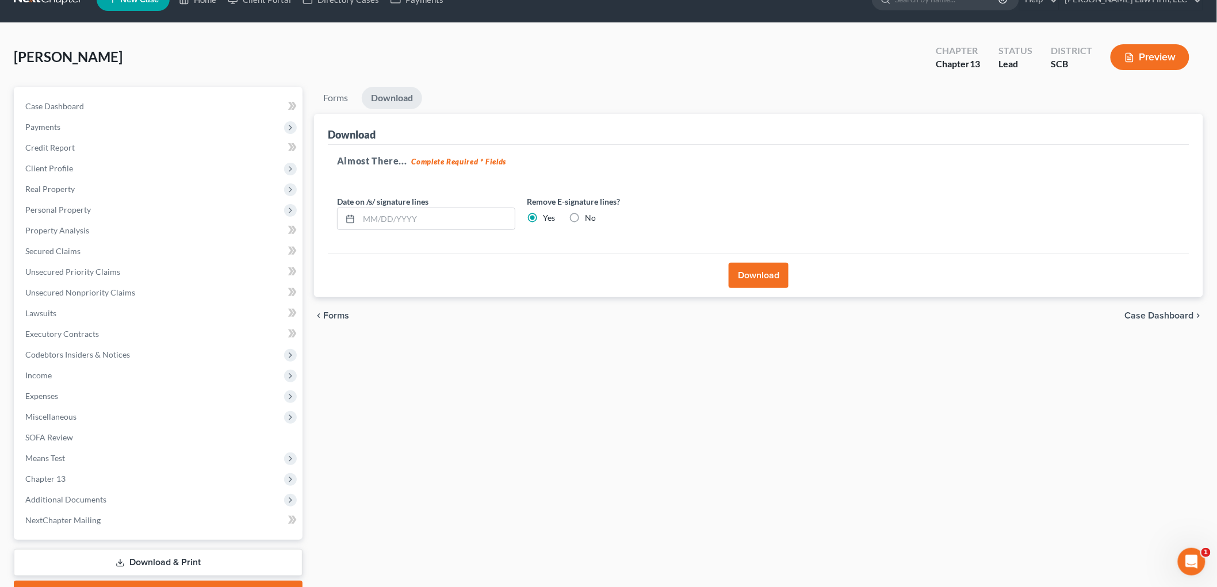
scroll to position [0, 0]
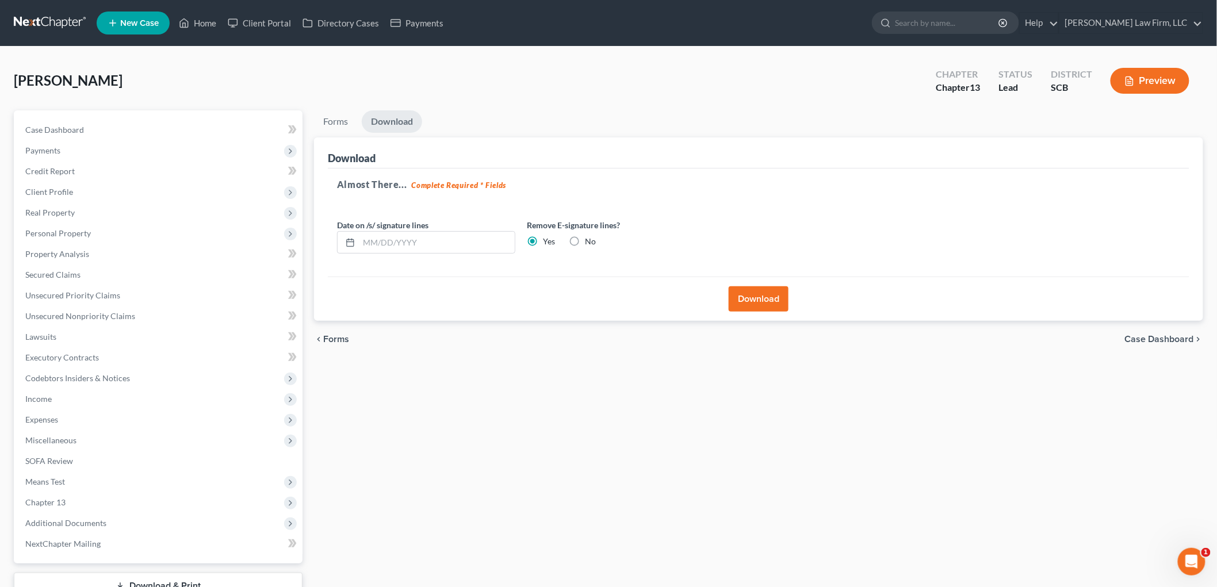
click at [39, 23] on link at bounding box center [51, 23] width 74 height 21
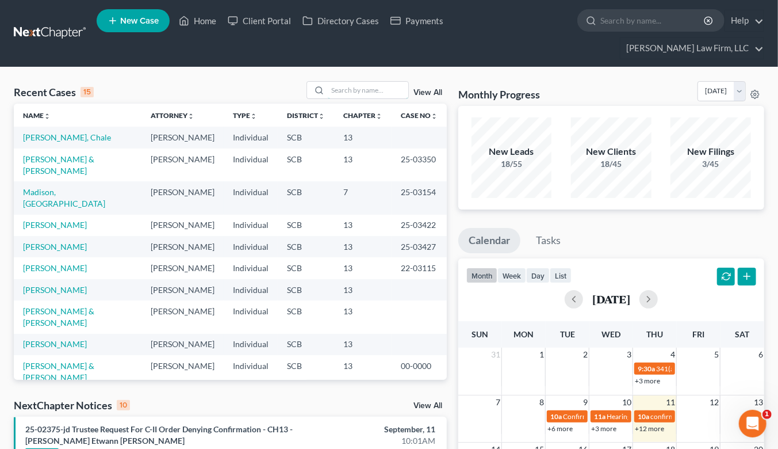
drag, startPoint x: 388, startPoint y: 72, endPoint x: 377, endPoint y: 71, distance: 10.4
click at [388, 82] on input "search" at bounding box center [368, 90] width 81 height 17
type input "b"
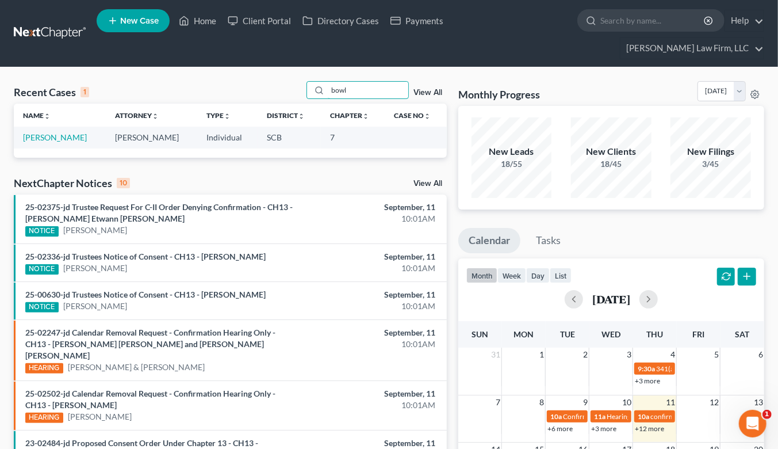
type input "bowl"
click at [35, 132] on link "[PERSON_NAME]" at bounding box center [55, 137] width 64 height 10
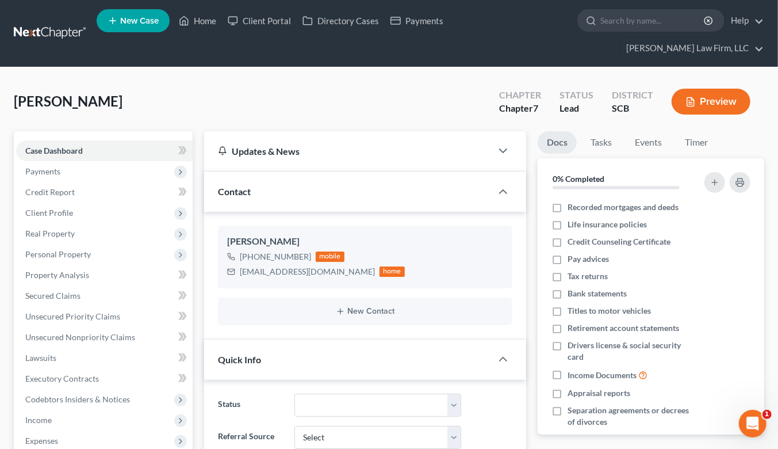
select select "2"
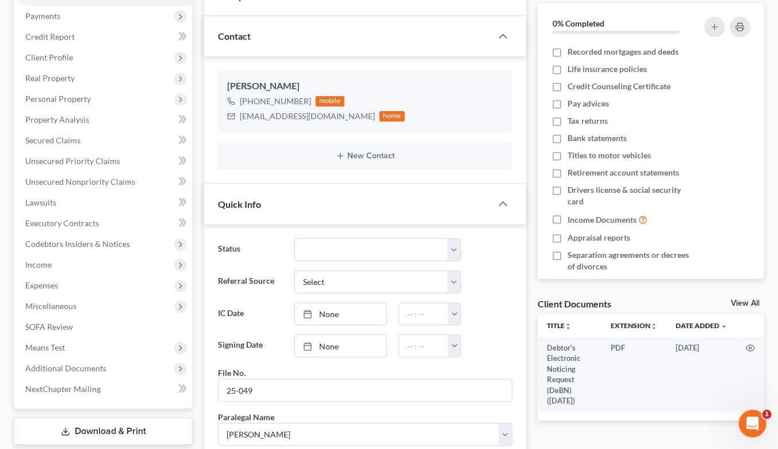
scroll to position [152, 0]
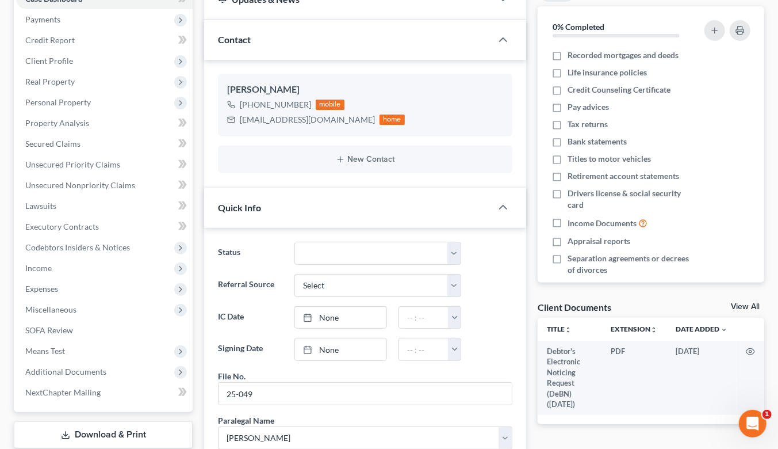
click at [52, 258] on span "Income" at bounding box center [104, 268] width 177 height 21
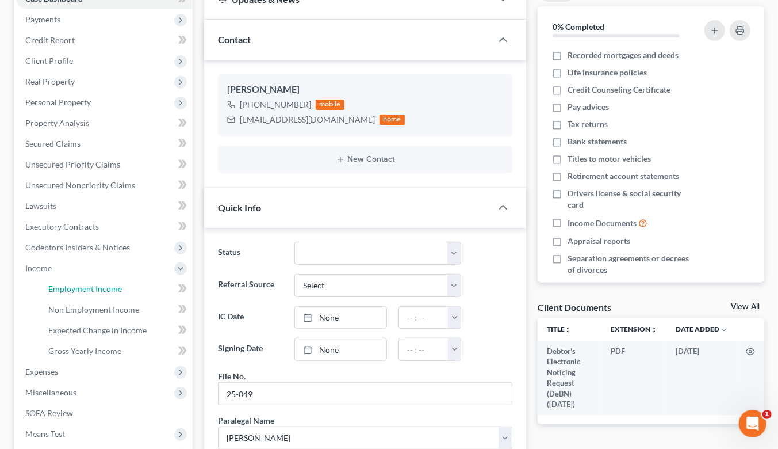
click at [71, 284] on span "Employment Income" at bounding box center [85, 289] width 74 height 10
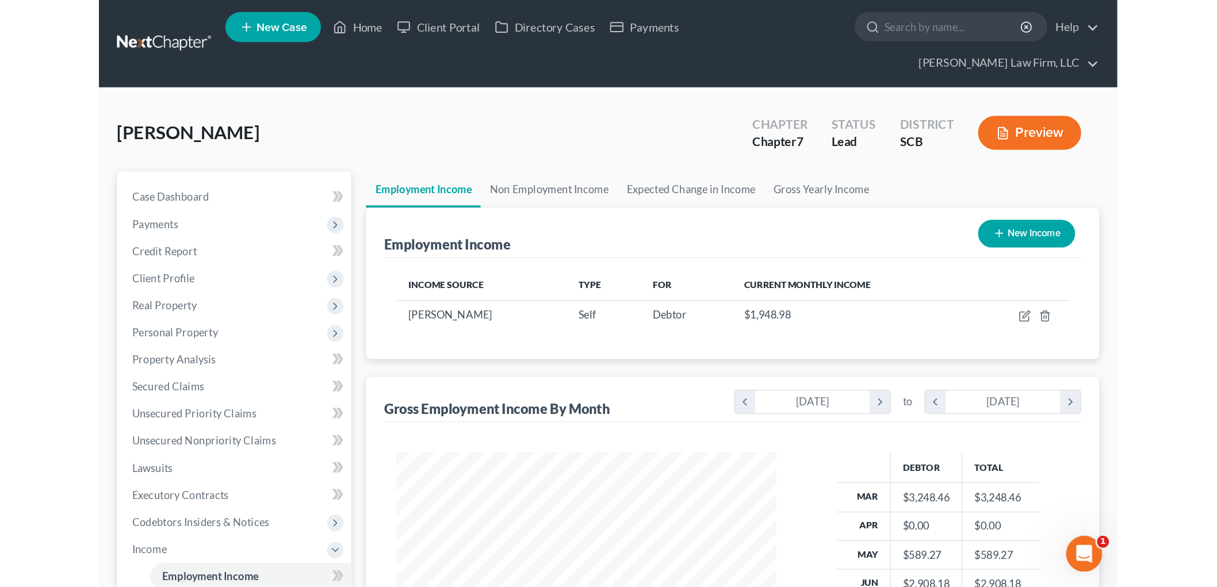
scroll to position [240, 505]
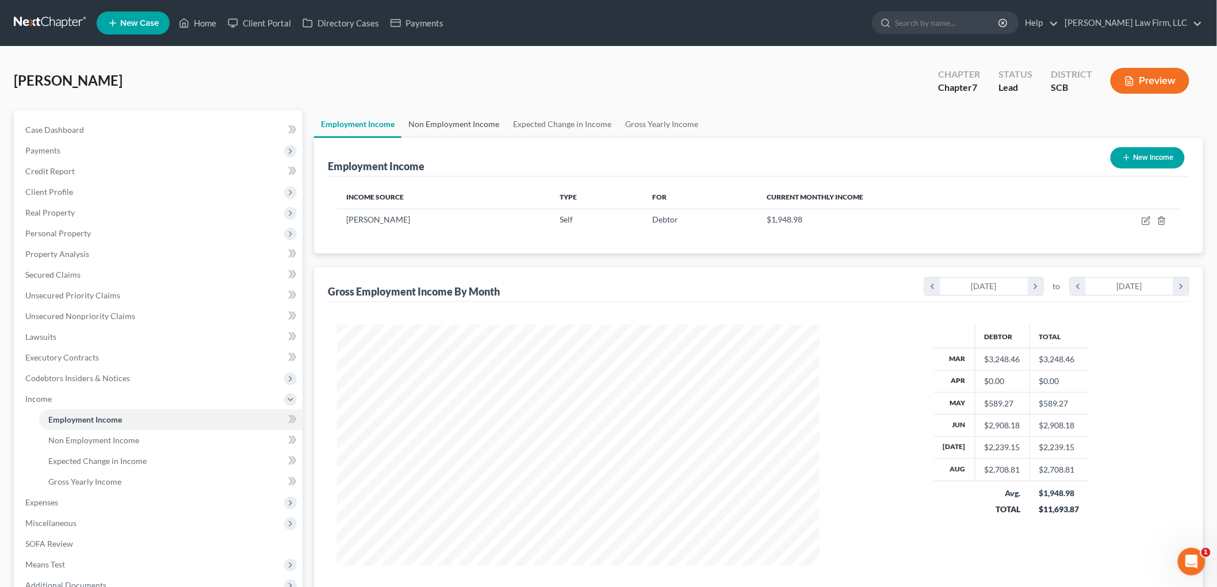
click at [438, 123] on link "Non Employment Income" at bounding box center [453, 124] width 105 height 28
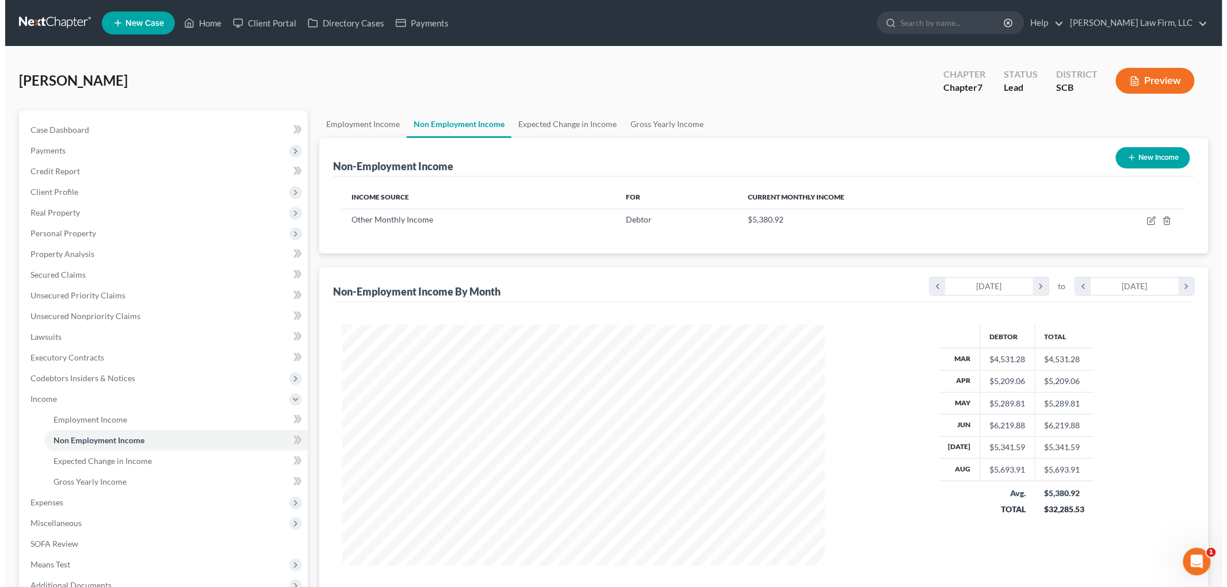
scroll to position [240, 505]
click at [787, 220] on icon "button" at bounding box center [1147, 219] width 5 height 5
select select "13"
select select "0"
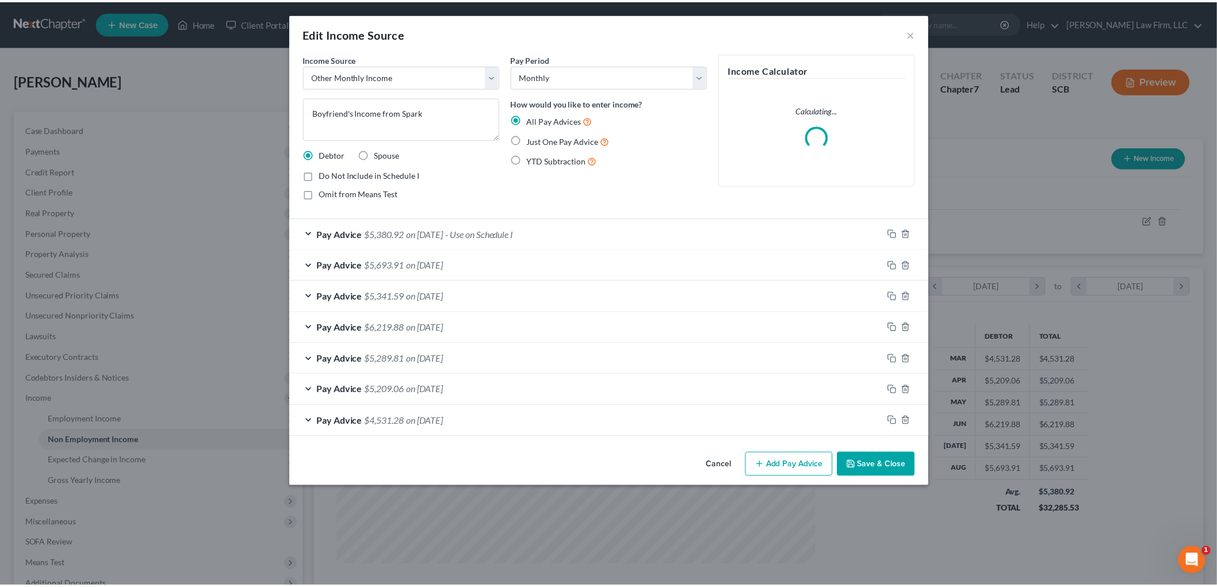
scroll to position [243, 510]
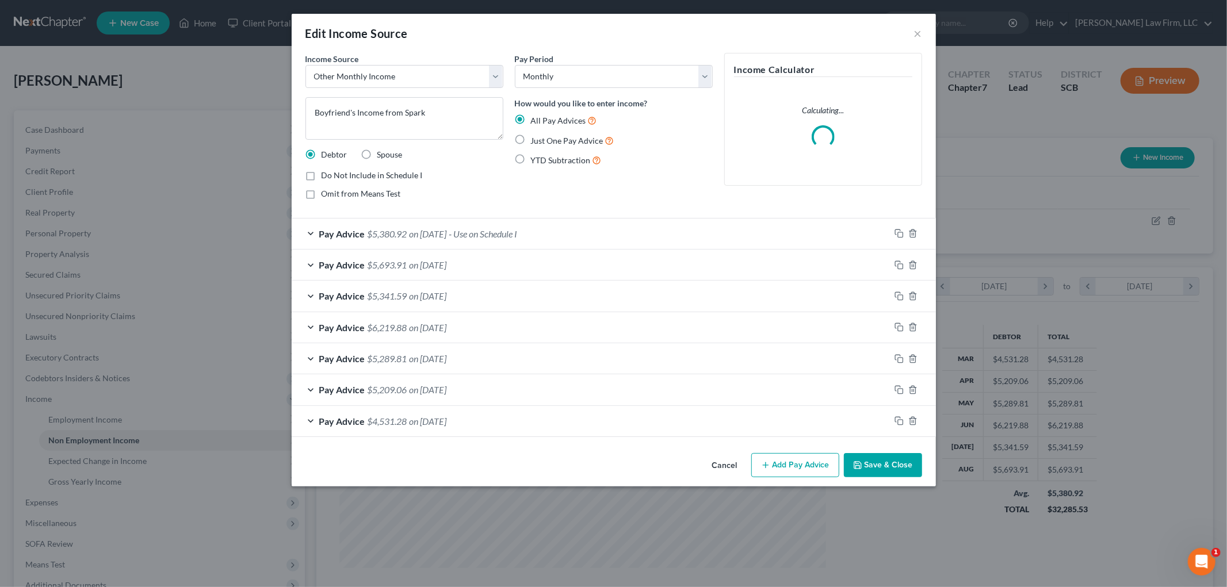
click at [787, 26] on div "Edit Income Source ×" at bounding box center [614, 33] width 644 height 39
click at [787, 40] on button "×" at bounding box center [918, 33] width 8 height 14
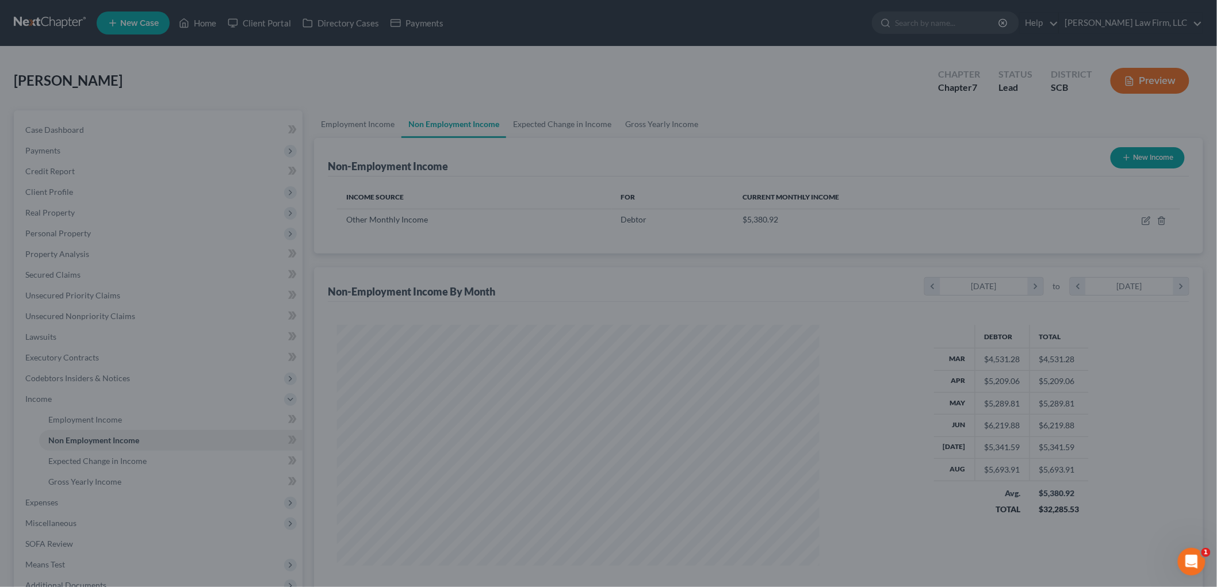
scroll to position [574946, 574681]
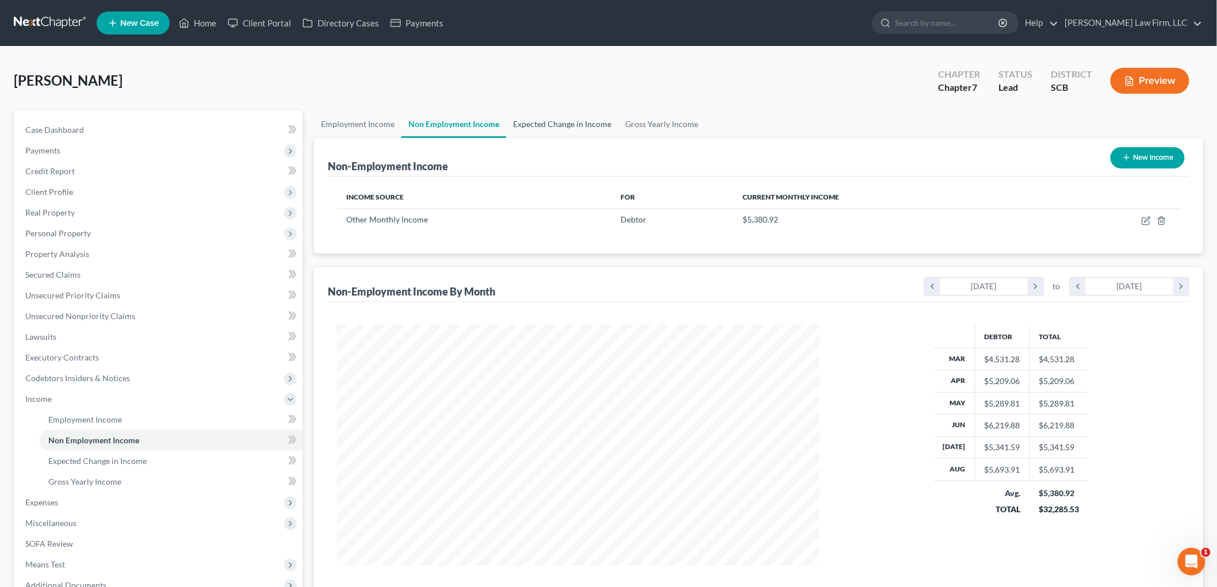
click at [544, 129] on link "Expected Change in Income" at bounding box center [562, 124] width 112 height 28
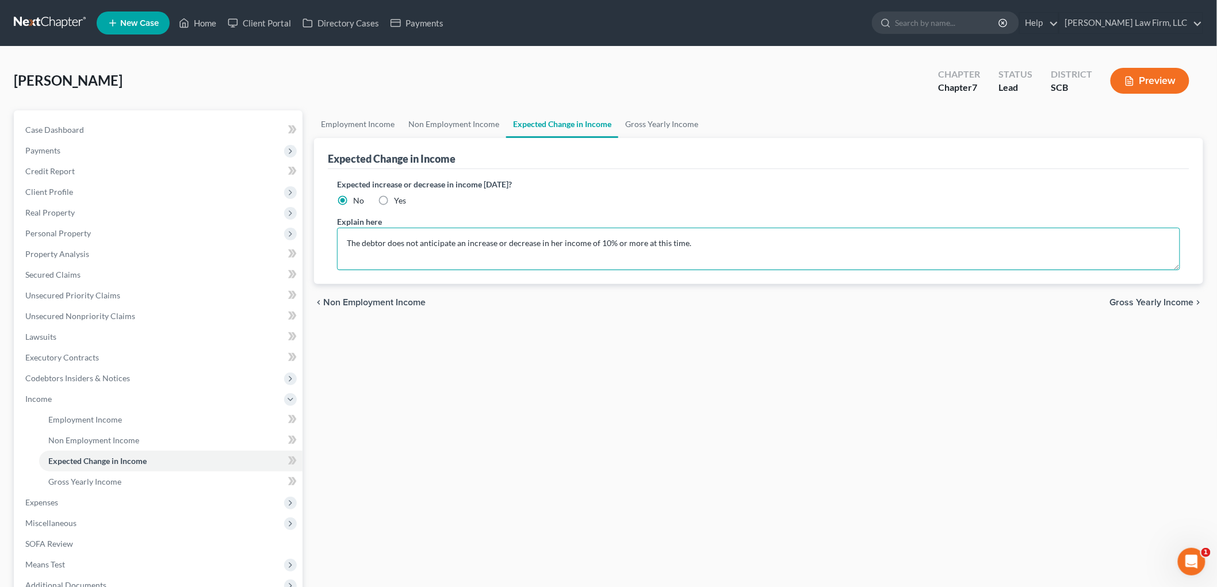
click at [341, 243] on textarea "The debtor does not anticipate an increase or decrease in her income of 10% or …" at bounding box center [758, 249] width 843 height 43
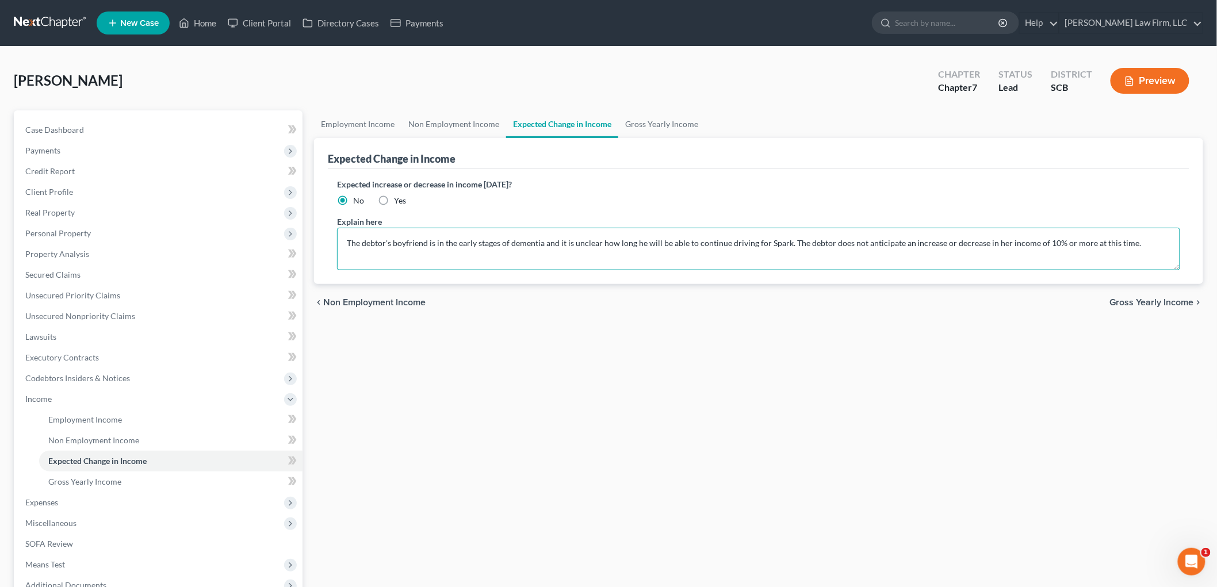
type textarea "The debtor's boyfriend is in the early stages of dementia and it is unclear how…"
click at [48, 448] on span "Expenses" at bounding box center [41, 503] width 33 height 10
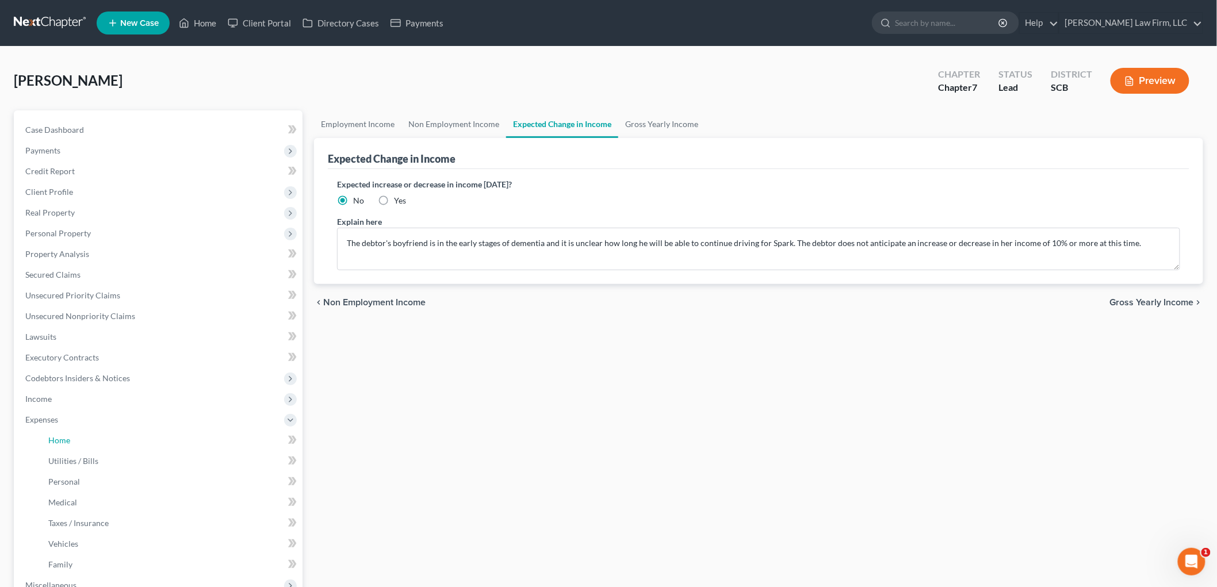
click at [49, 443] on span "Home" at bounding box center [59, 440] width 22 height 10
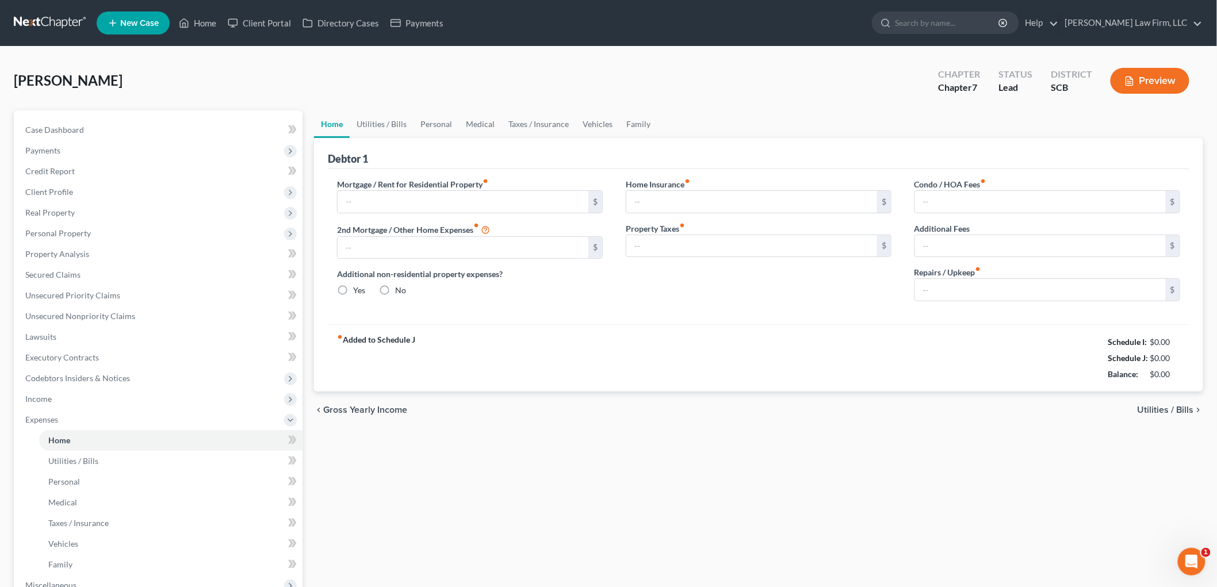
type input "2,020.00"
type input "0.00"
radio input "true"
type input "21.31"
type input "0.00"
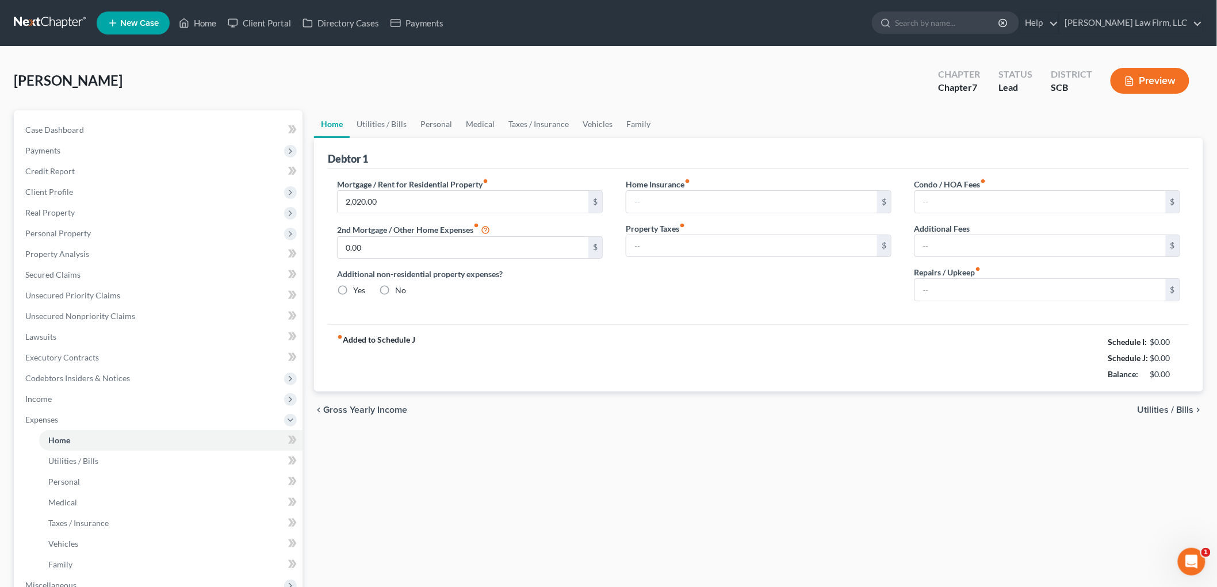
type input "0.00"
type input "100.00"
click at [395, 118] on link "Utilities / Bills" at bounding box center [382, 124] width 64 height 28
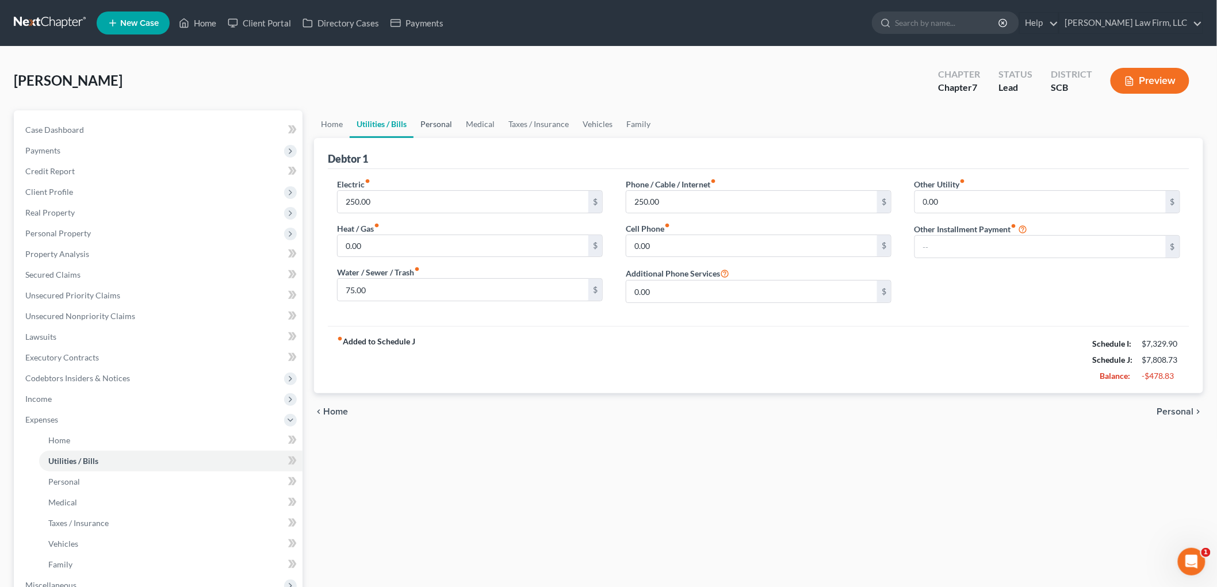
click at [439, 121] on link "Personal" at bounding box center [436, 124] width 45 height 28
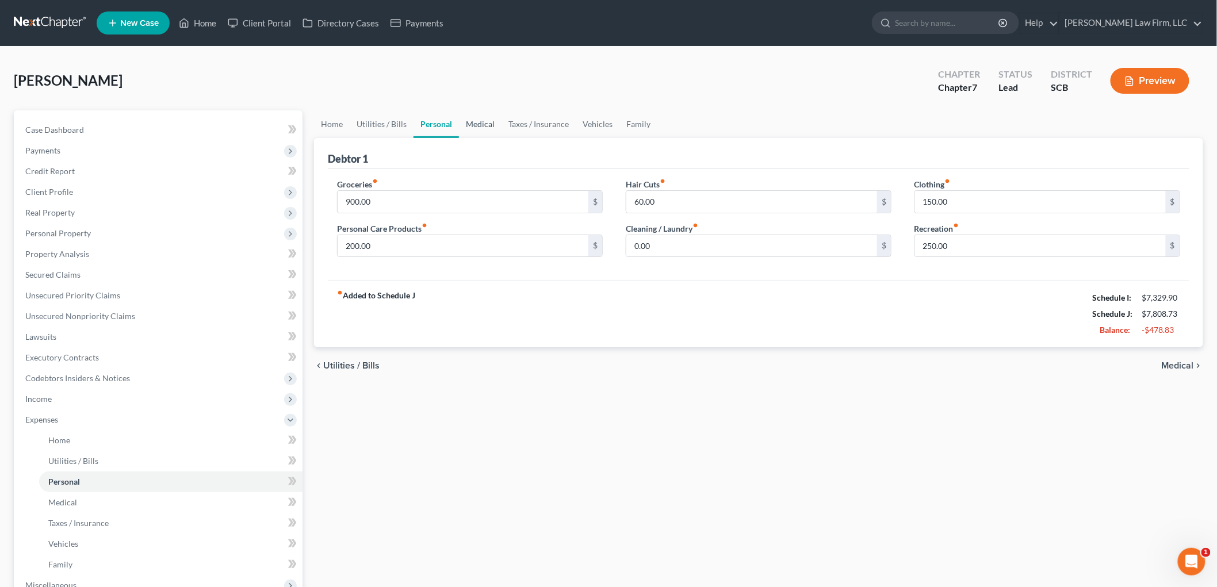
click at [470, 123] on link "Medical" at bounding box center [480, 124] width 43 height 28
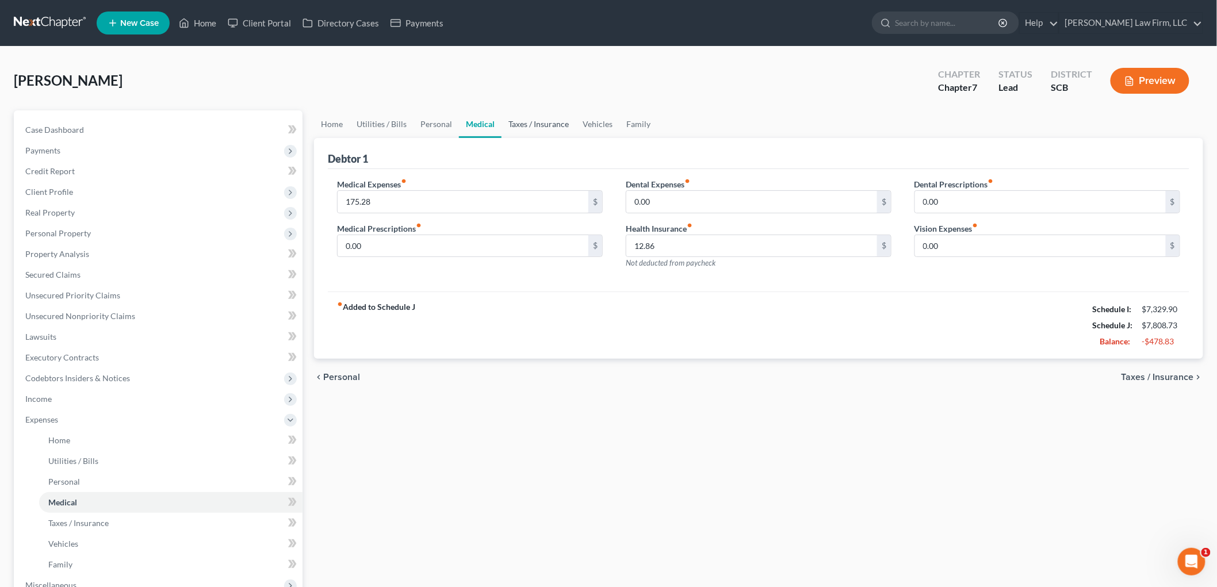
click at [519, 127] on link "Taxes / Insurance" at bounding box center [539, 124] width 74 height 28
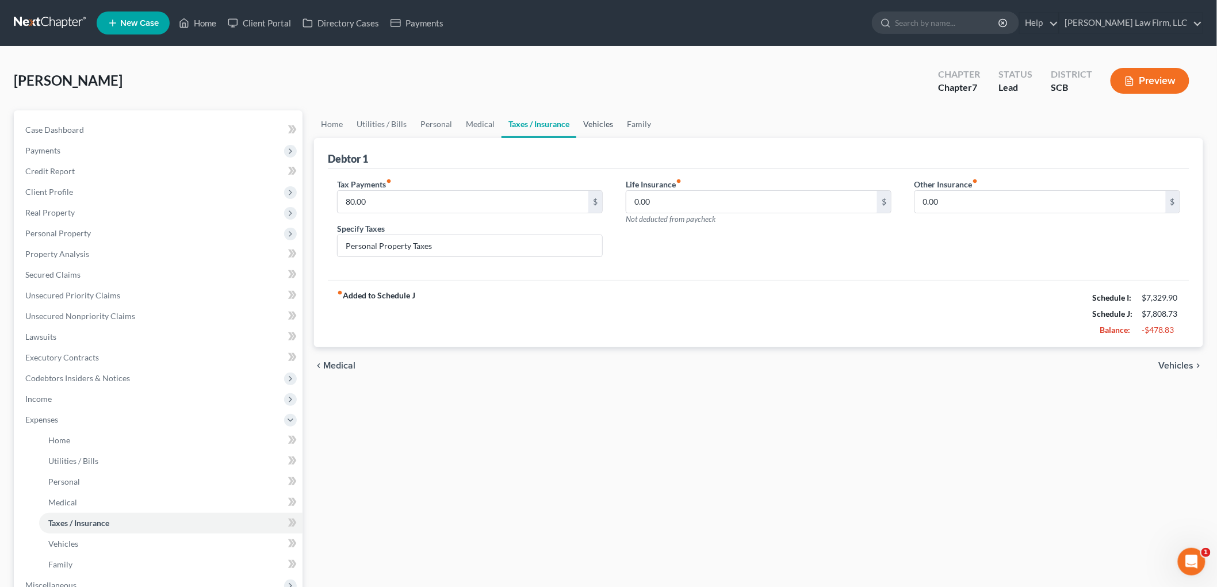
click at [590, 120] on link "Vehicles" at bounding box center [598, 124] width 44 height 28
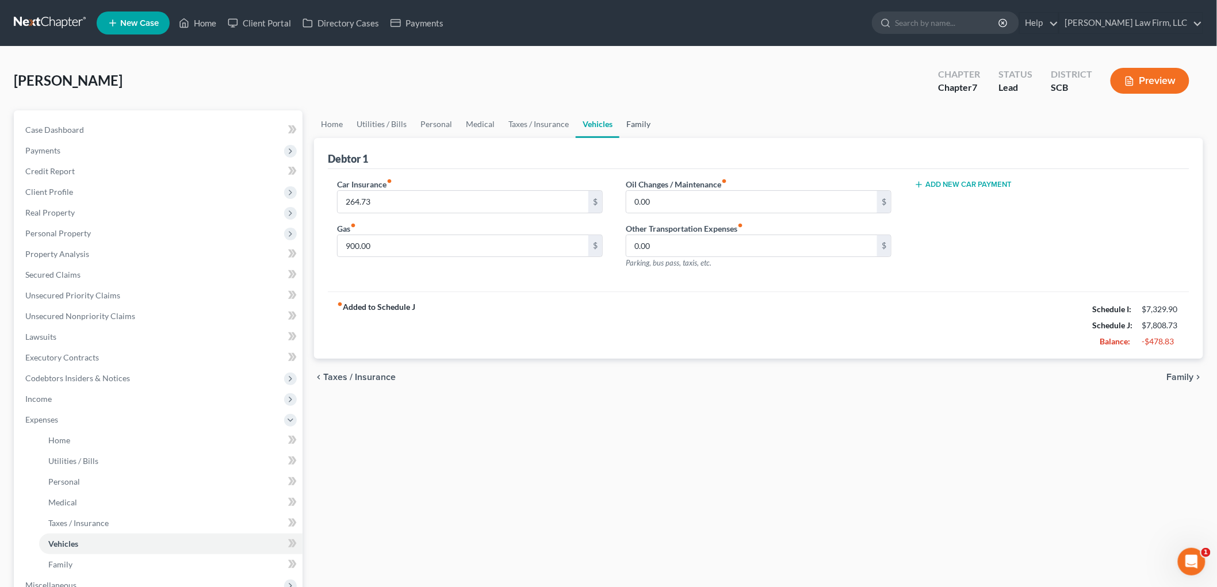
click at [622, 122] on link "Family" at bounding box center [638, 124] width 38 height 28
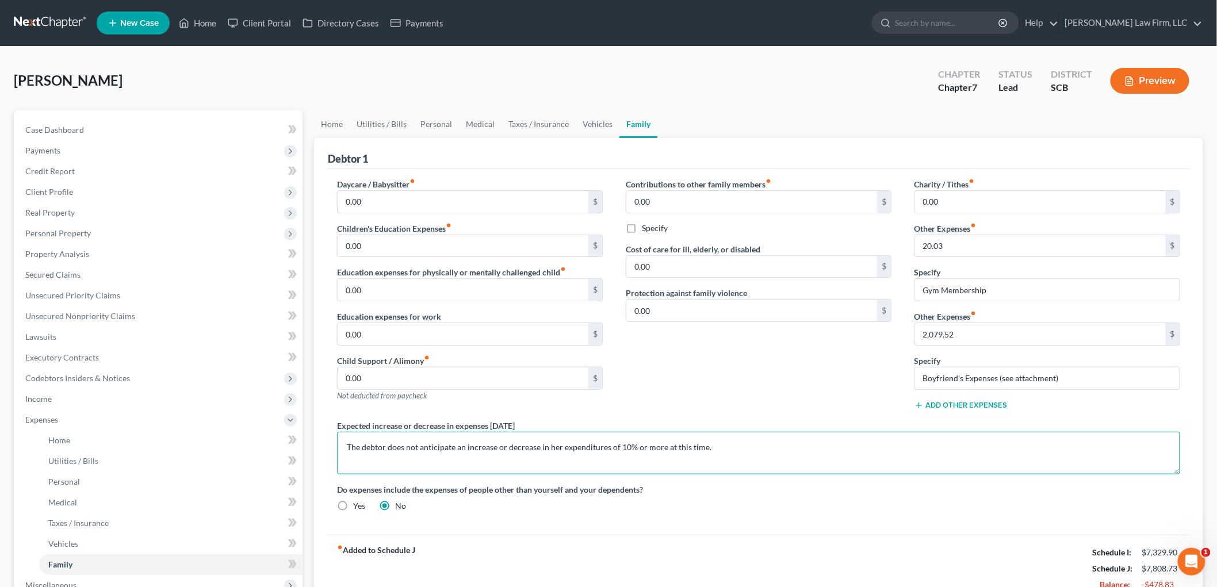
click at [346, 439] on textarea "The debtor does not anticipate an increase or decrease in her expenditures of 1…" at bounding box center [758, 453] width 843 height 43
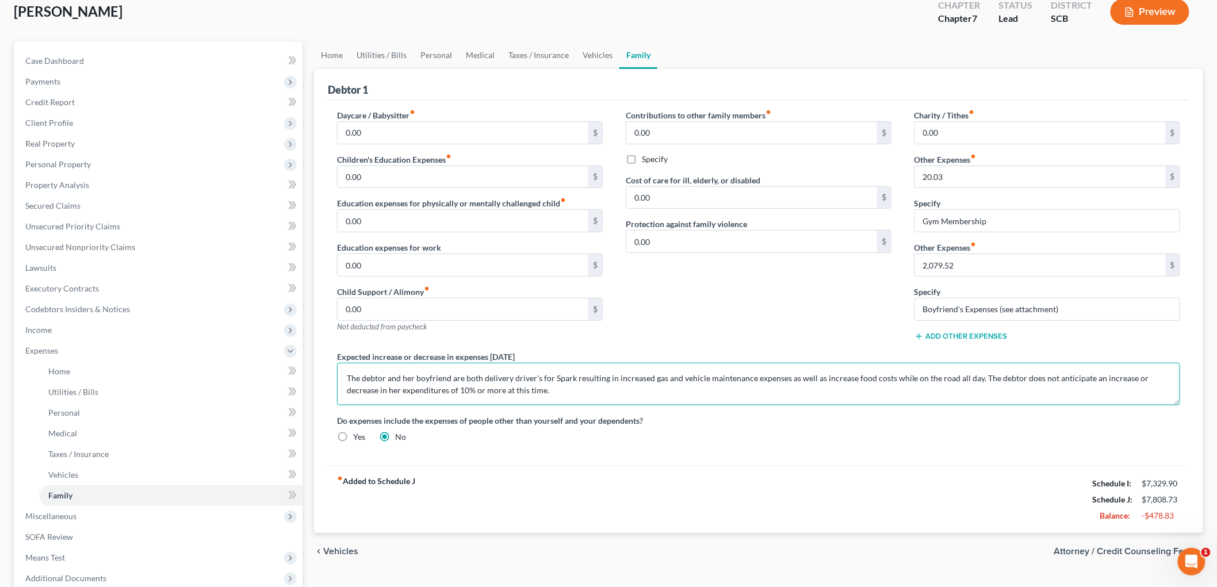
scroll to position [209, 0]
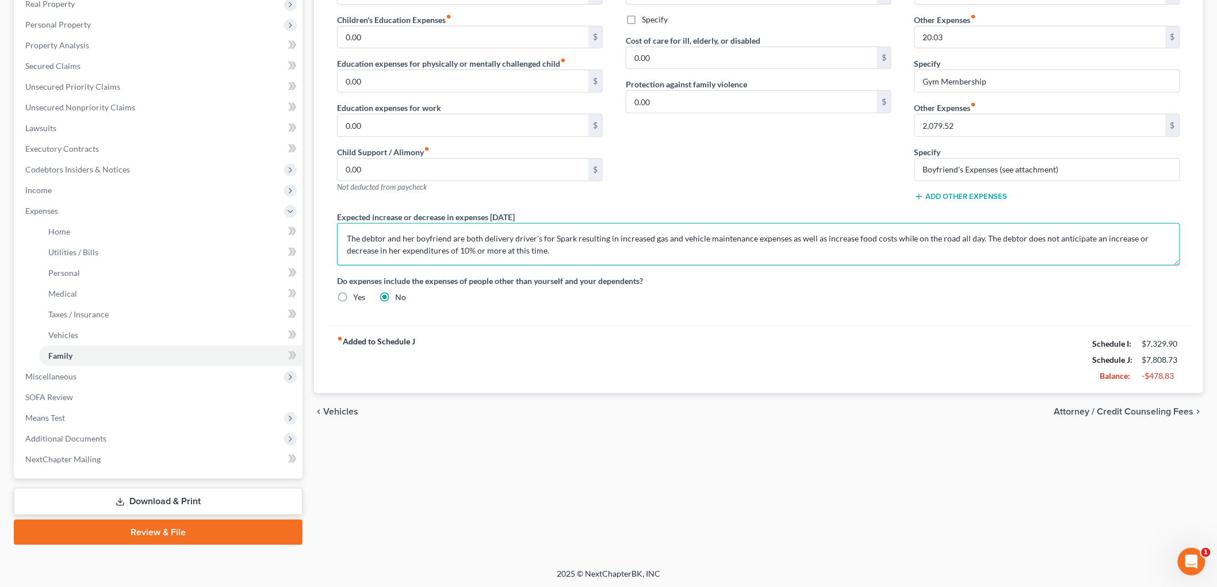
type textarea "The debtor and her boyfriend are both delivery driver's for Spark resulting in …"
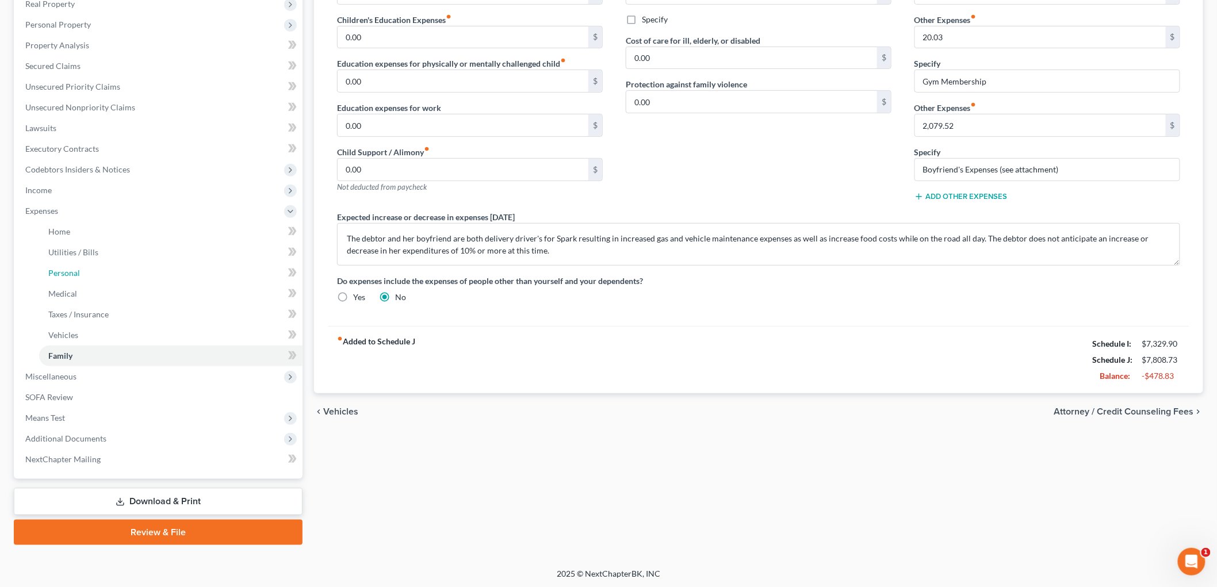
click at [59, 276] on span "Personal" at bounding box center [64, 273] width 32 height 10
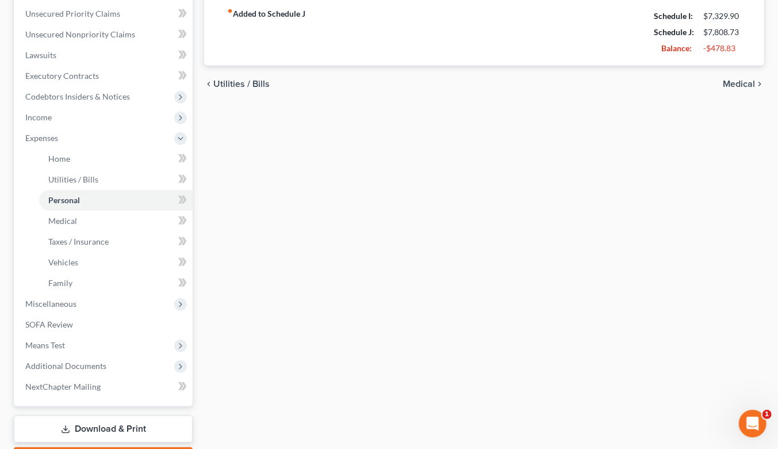
scroll to position [319, 0]
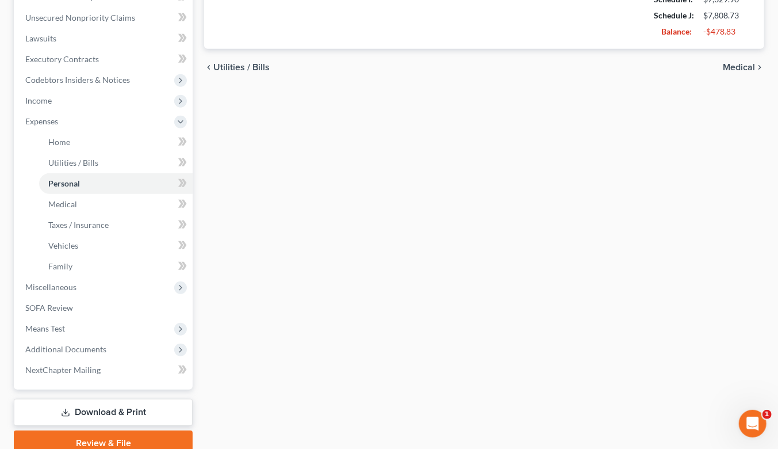
click at [104, 399] on link "Download & Print" at bounding box center [103, 412] width 179 height 27
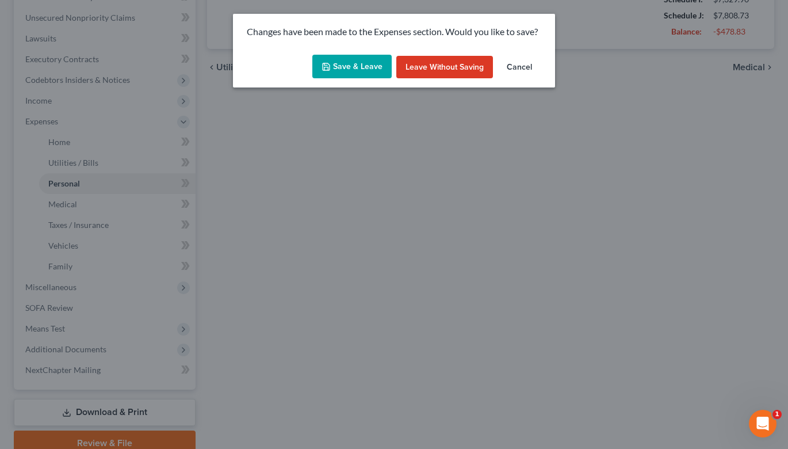
click at [366, 55] on button "Save & Leave" at bounding box center [351, 67] width 79 height 24
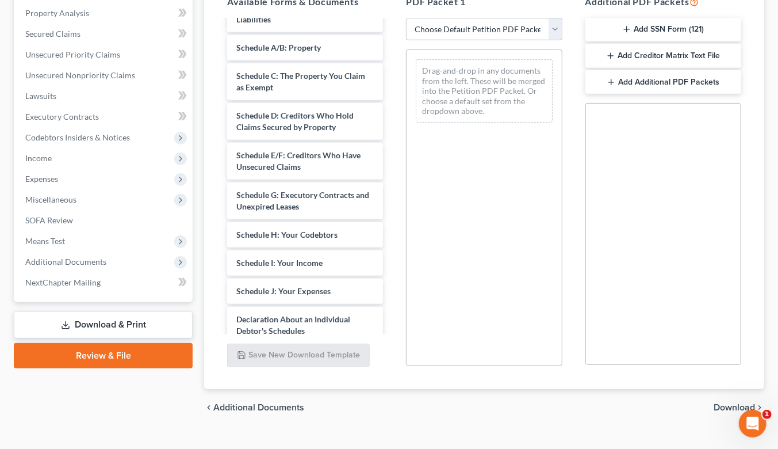
scroll to position [192, 0]
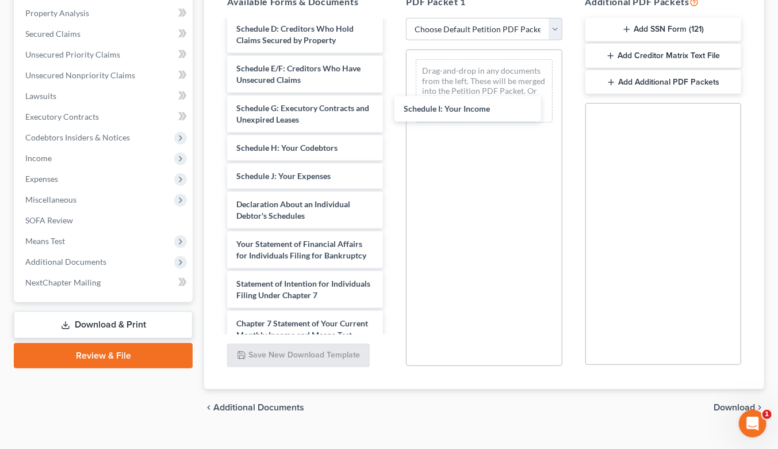
drag, startPoint x: 293, startPoint y: 158, endPoint x: 469, endPoint y: 97, distance: 186.5
click at [392, 98] on div "Schedule I: Your Income Debtor's Electronic Noticing Request (DeBN) ([DATE]) Vo…" at bounding box center [305, 176] width 174 height 694
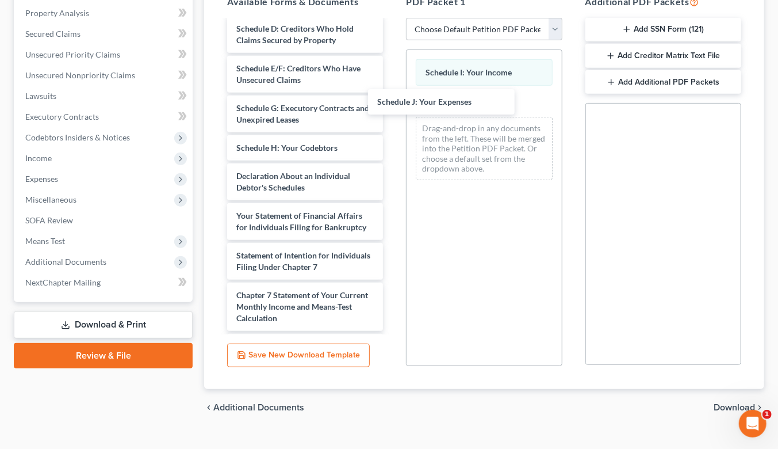
drag, startPoint x: 332, startPoint y: 157, endPoint x: 473, endPoint y: 105, distance: 150.3
click at [392, 105] on div "Schedule J: Your Expenses Debtor's Electronic Noticing Request (DeBN) ([DATE]) …" at bounding box center [305, 161] width 174 height 665
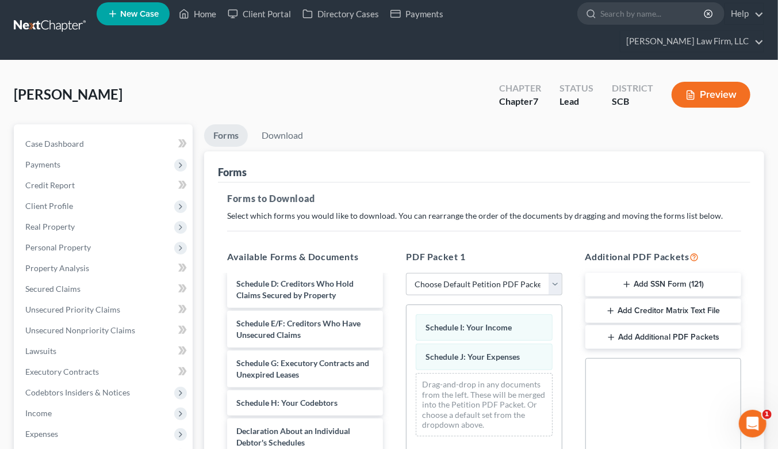
scroll to position [6, 0]
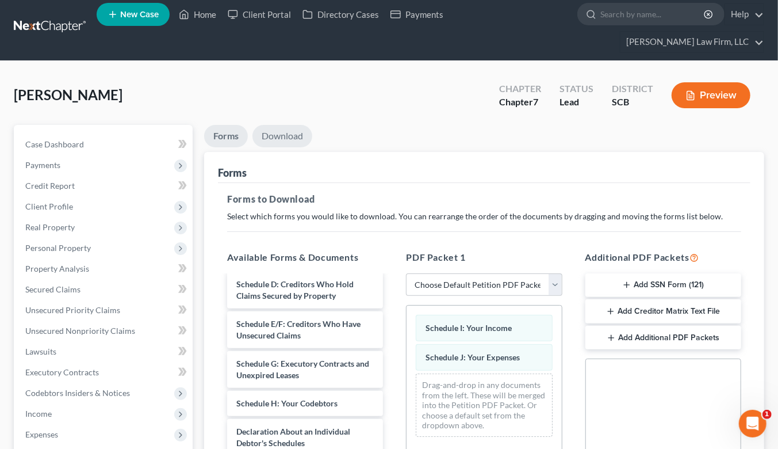
click at [298, 125] on link "Download" at bounding box center [283, 136] width 60 height 22
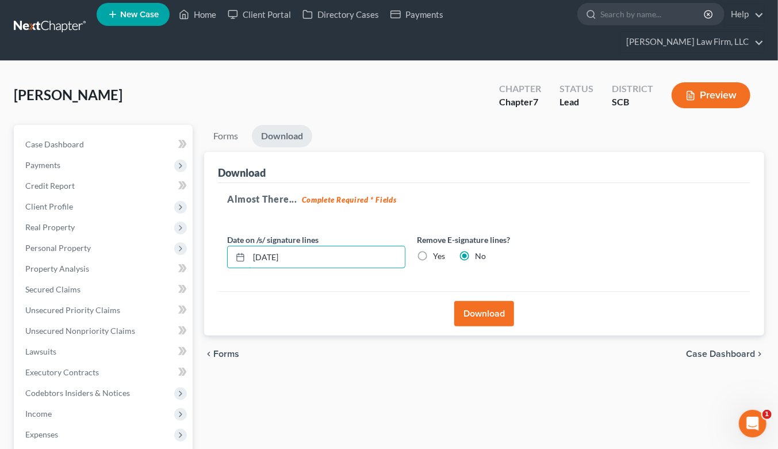
drag, startPoint x: 297, startPoint y: 238, endPoint x: 262, endPoint y: 235, distance: 35.2
click at [205, 244] on div "Download Almost There... Complete Required * Fields Date on /s/ signature lines…" at bounding box center [484, 244] width 560 height 184
click at [433, 250] on label "Yes" at bounding box center [439, 256] width 12 height 12
click at [438, 250] on input "Yes" at bounding box center [441, 253] width 7 height 7
radio input "true"
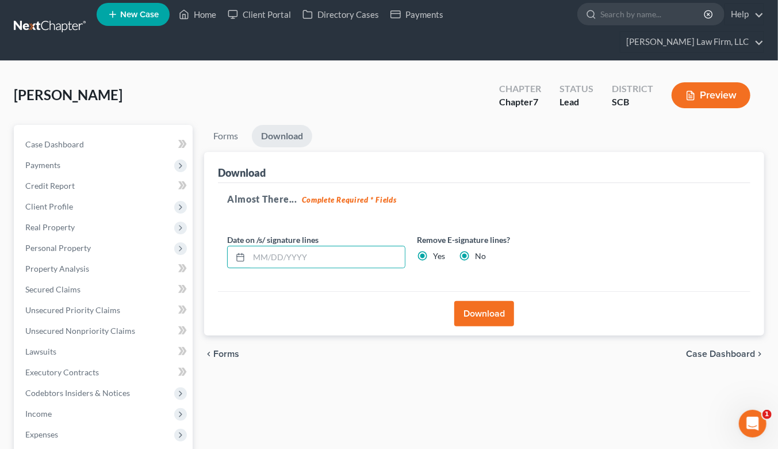
radio input "false"
click at [501, 301] on button "Download" at bounding box center [484, 313] width 60 height 25
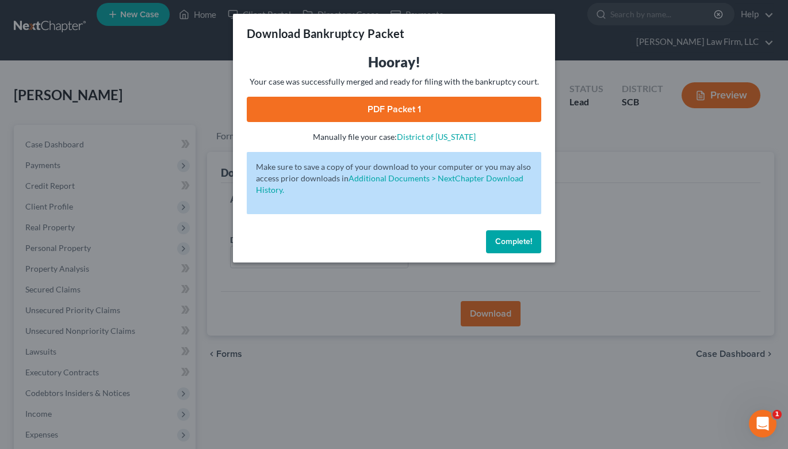
click at [457, 111] on link "PDF Packet 1" at bounding box center [394, 109] width 294 height 25
click at [173, 67] on div "Download Bankruptcy Packet Hooray! Your case was successfully merged and ready …" at bounding box center [394, 224] width 788 height 449
